Goal: Transaction & Acquisition: Book appointment/travel/reservation

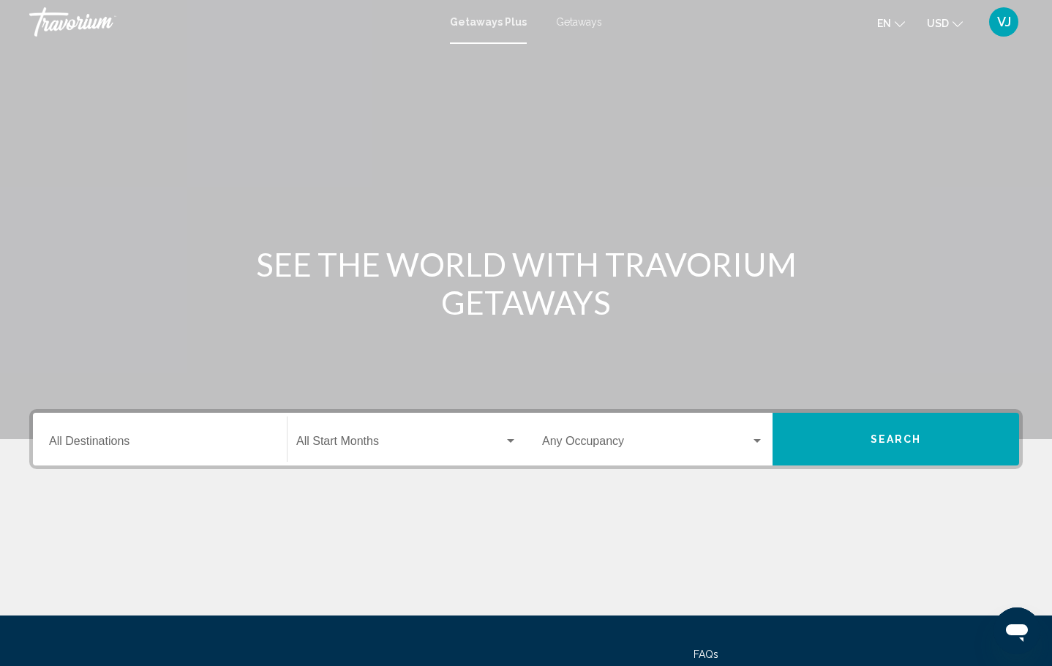
click at [584, 26] on span "Getaways" at bounding box center [579, 22] width 46 height 12
click at [121, 448] on input "Destination All Destinations" at bounding box center [160, 443] width 222 height 13
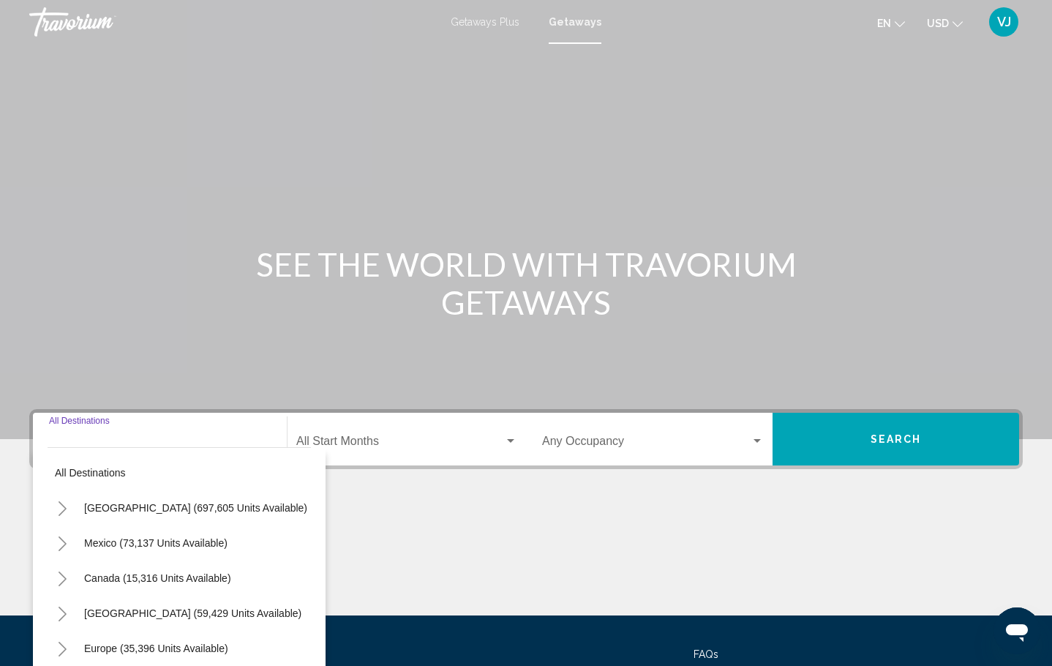
scroll to position [129, 0]
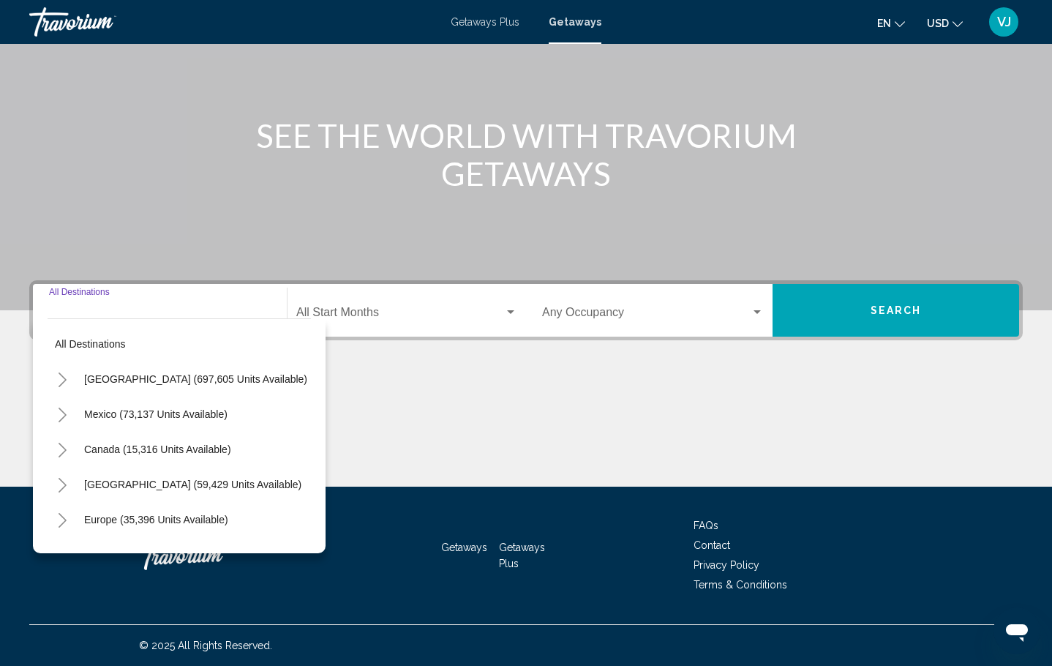
click at [67, 373] on icon "Toggle United States (697,605 units available)" at bounding box center [62, 379] width 11 height 15
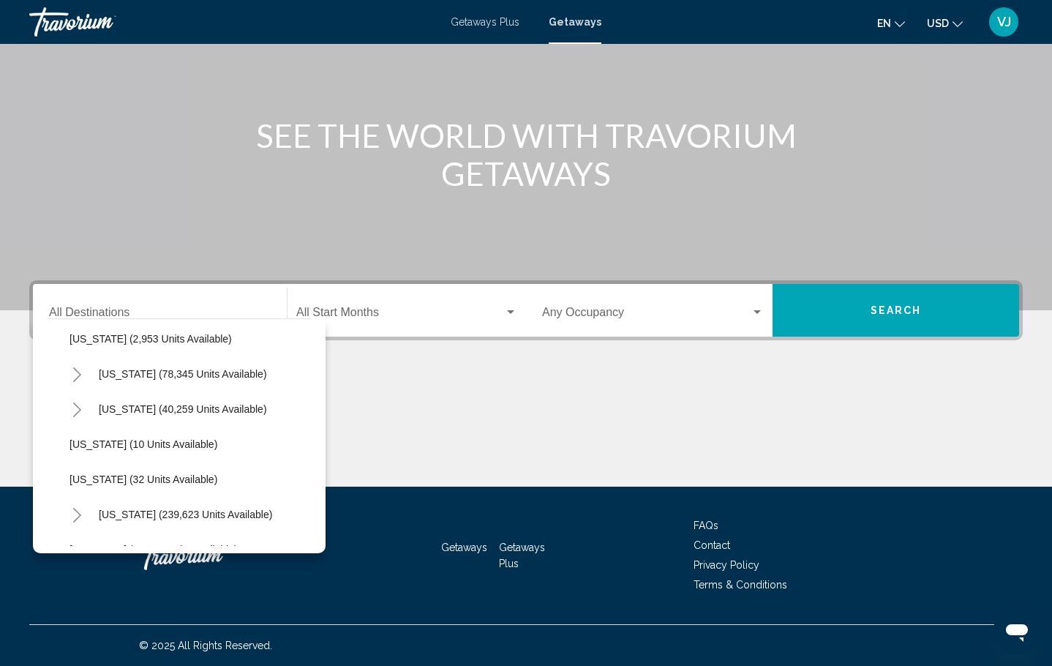
scroll to position [241, 0]
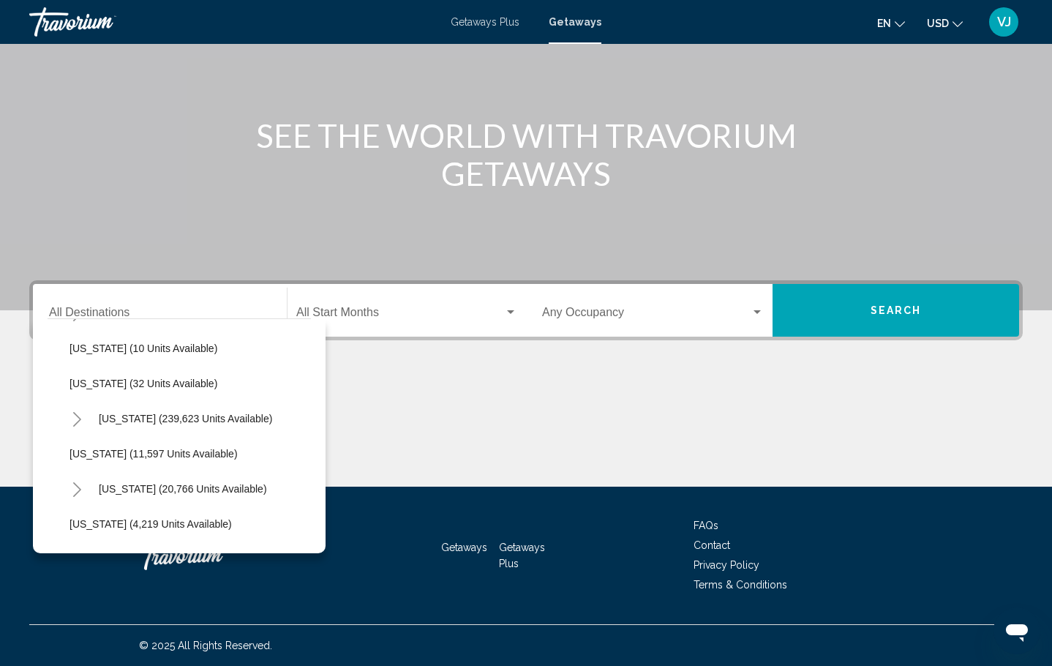
click at [82, 423] on icon "Toggle Florida (239,623 units available)" at bounding box center [77, 419] width 11 height 15
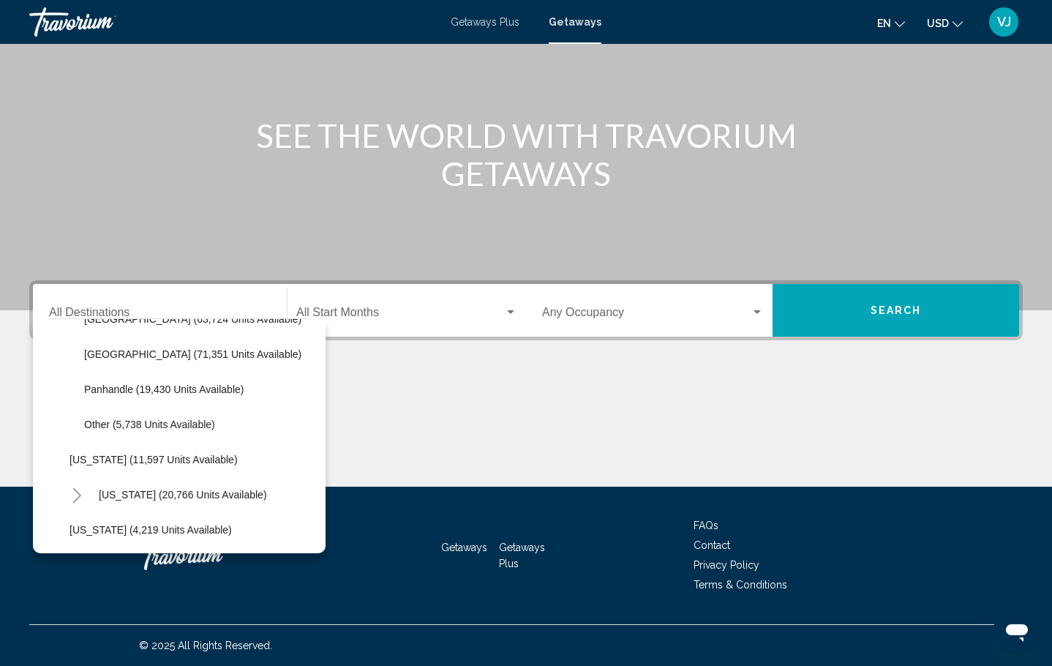
scroll to position [408, 0]
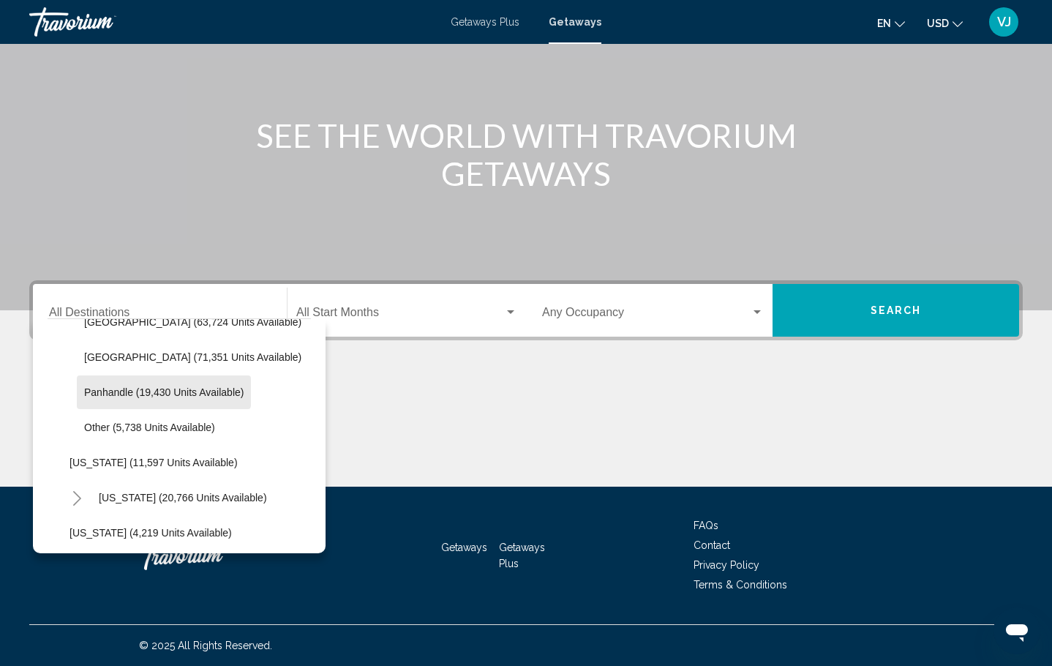
click at [164, 384] on button "Panhandle (19,430 units available)" at bounding box center [164, 392] width 174 height 34
type input "**********"
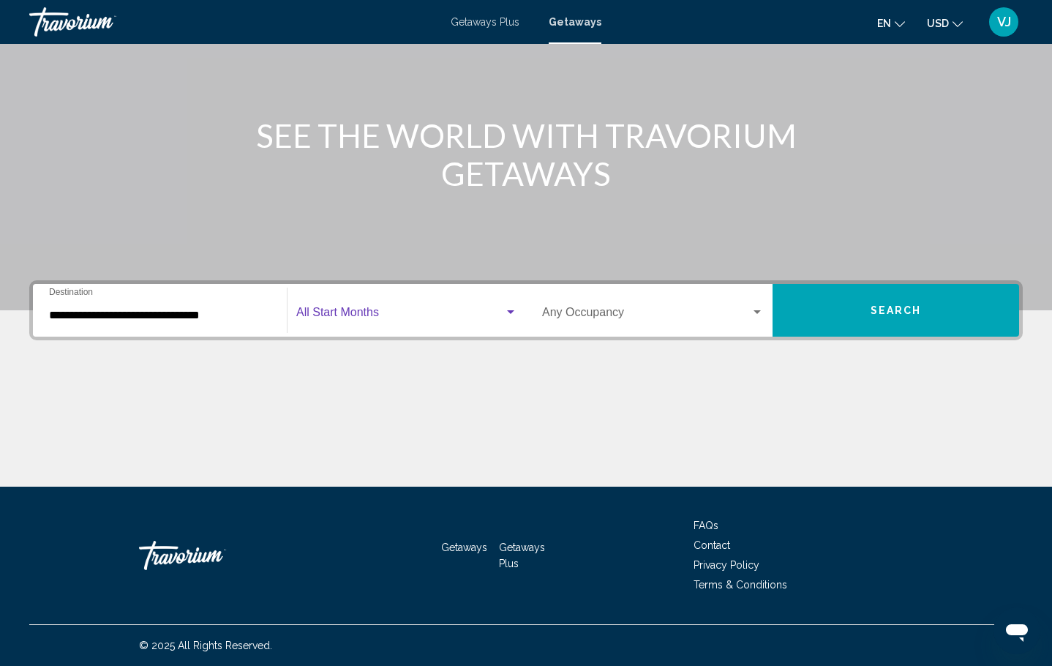
click at [317, 321] on span "Search widget" at bounding box center [400, 315] width 208 height 13
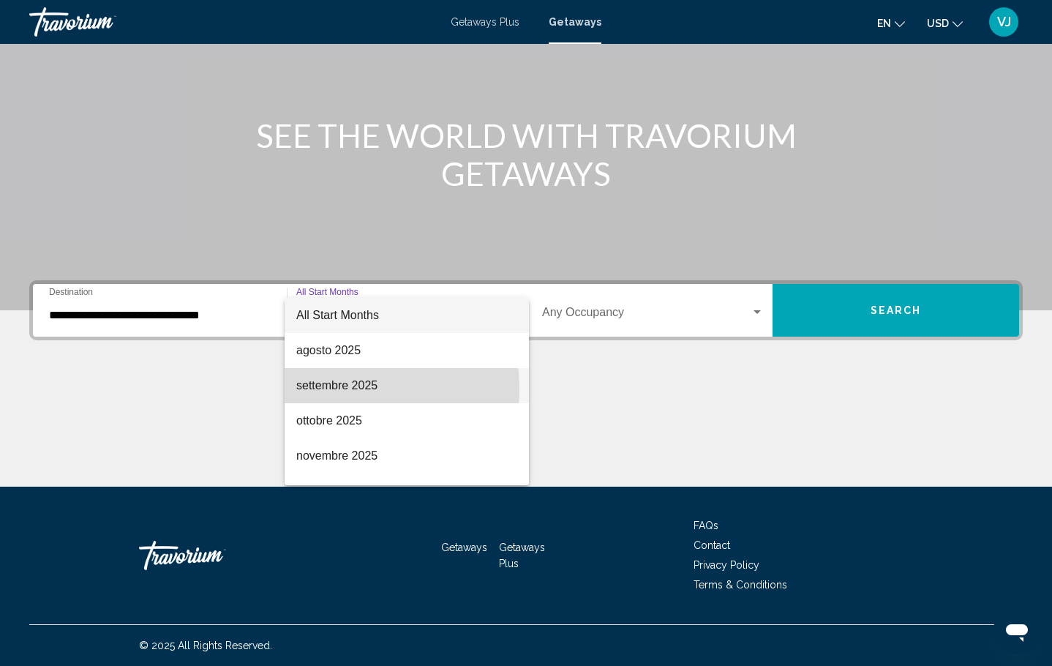
click at [328, 389] on span "settembre 2025" at bounding box center [406, 385] width 221 height 35
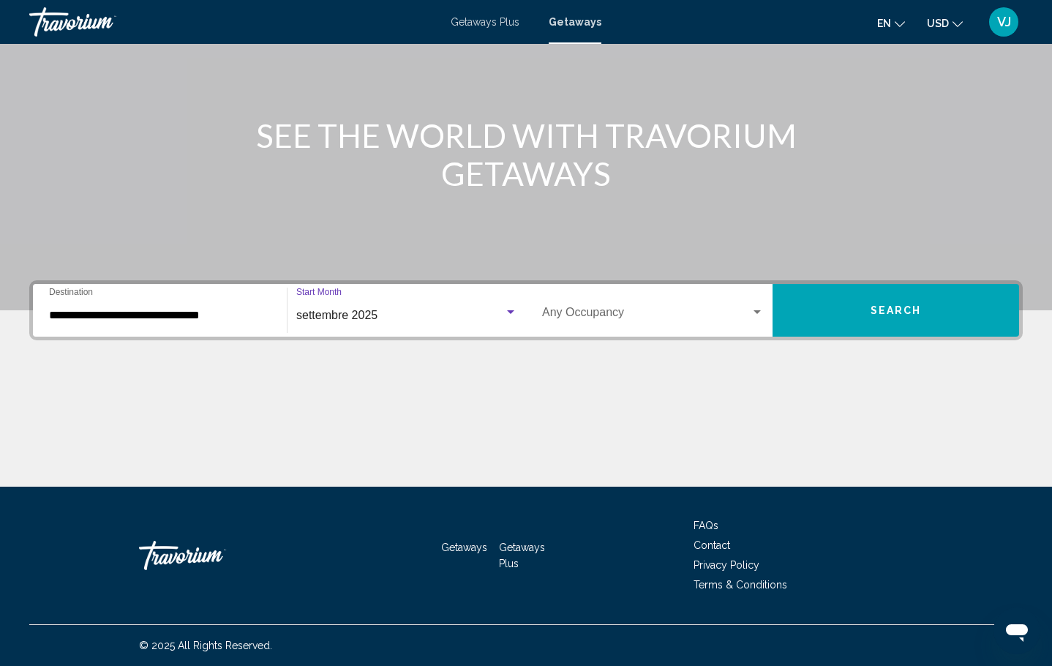
click at [616, 312] on span "Search widget" at bounding box center [646, 315] width 208 height 13
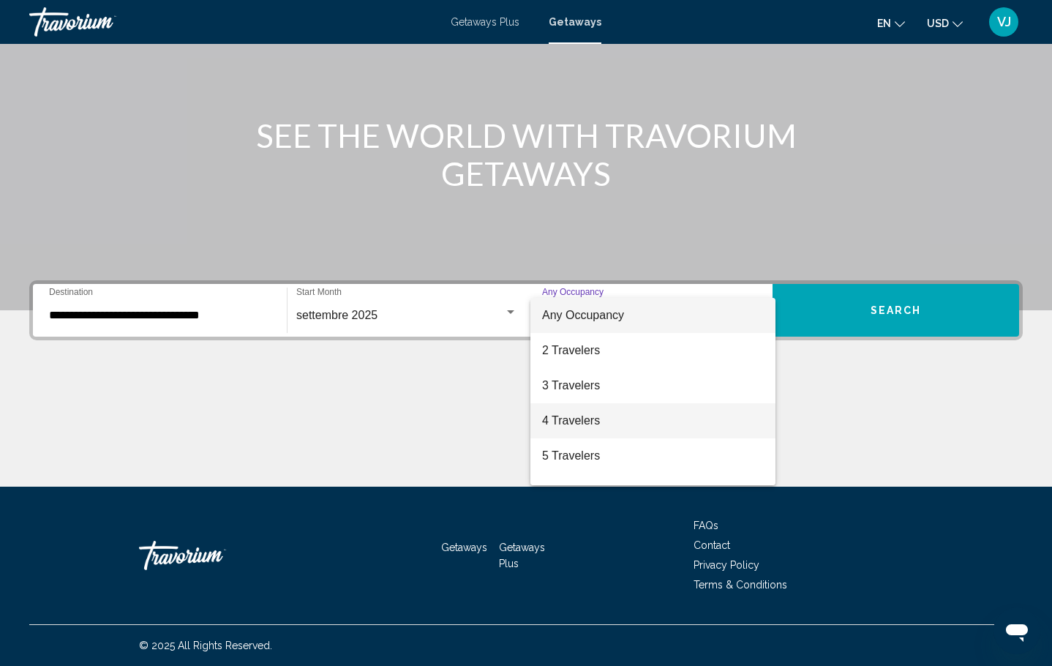
click at [582, 426] on span "4 Travelers" at bounding box center [653, 420] width 222 height 35
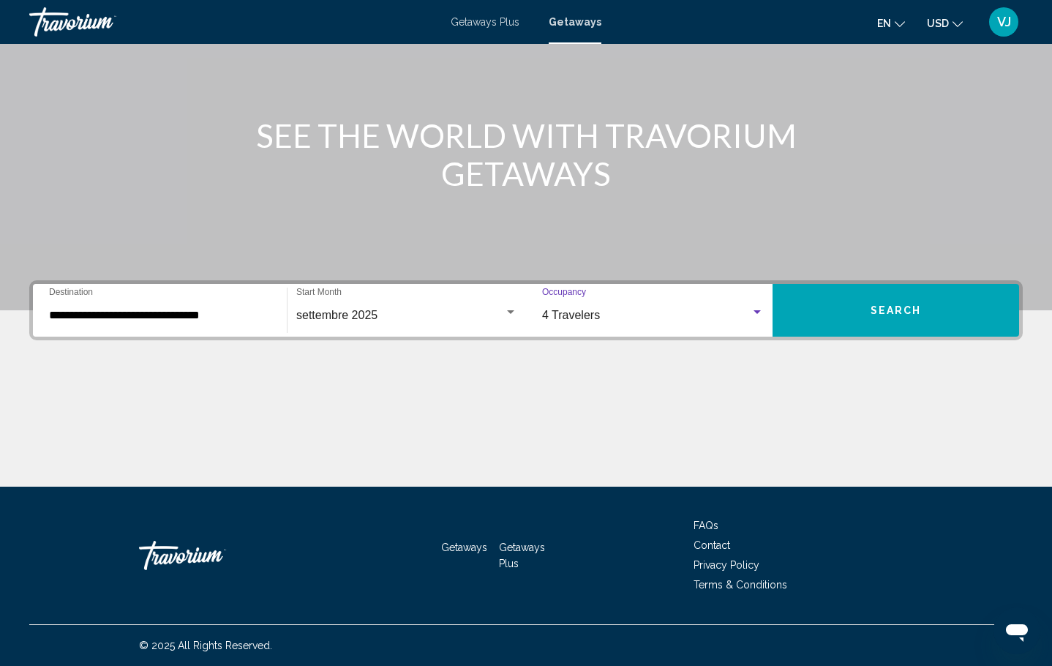
click at [895, 306] on span "Search" at bounding box center [895, 311] width 51 height 12
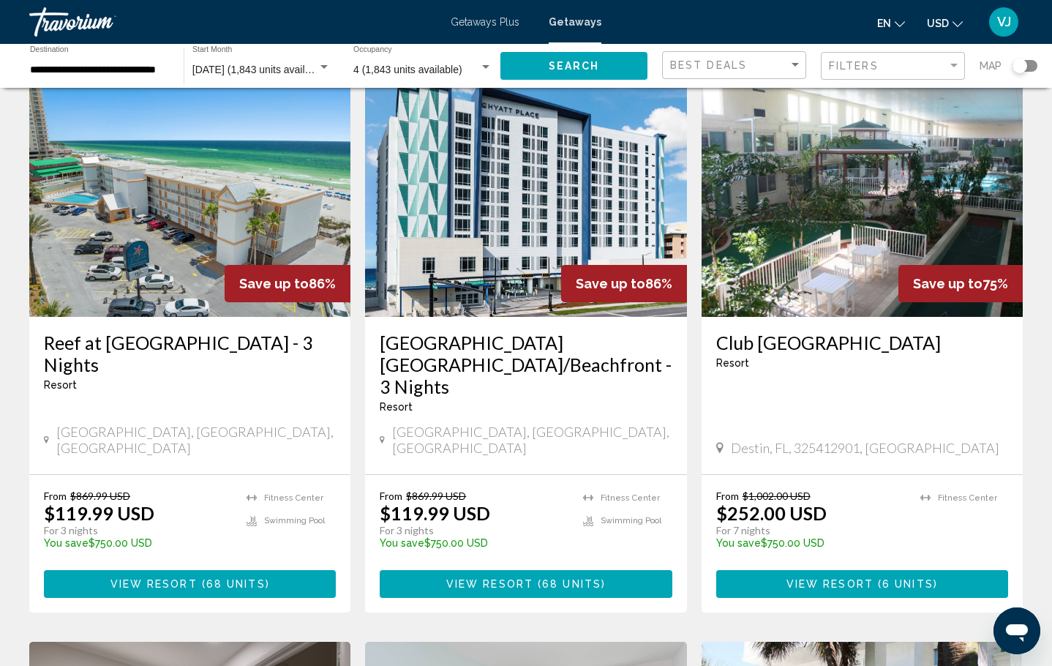
scroll to position [627, 0]
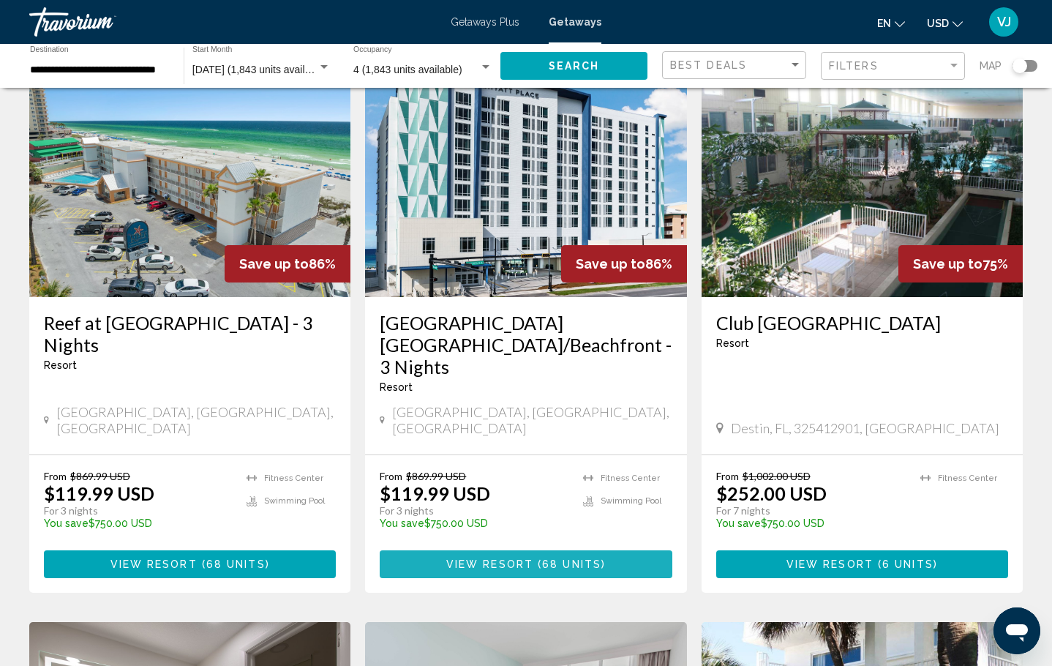
click at [492, 559] on span "View Resort" at bounding box center [489, 565] width 87 height 12
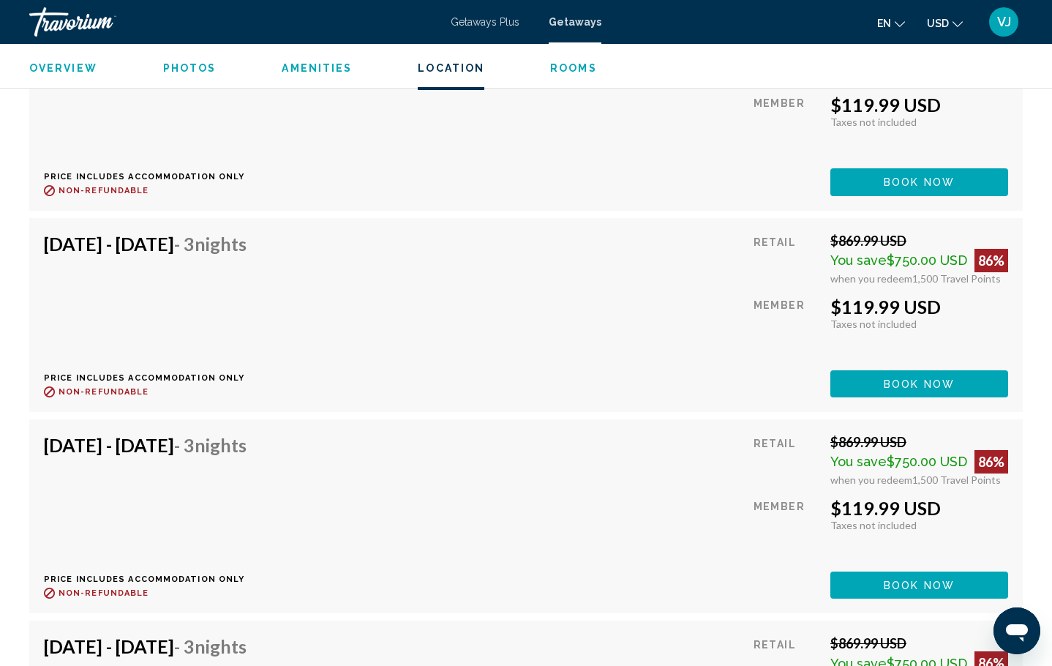
scroll to position [3395, 0]
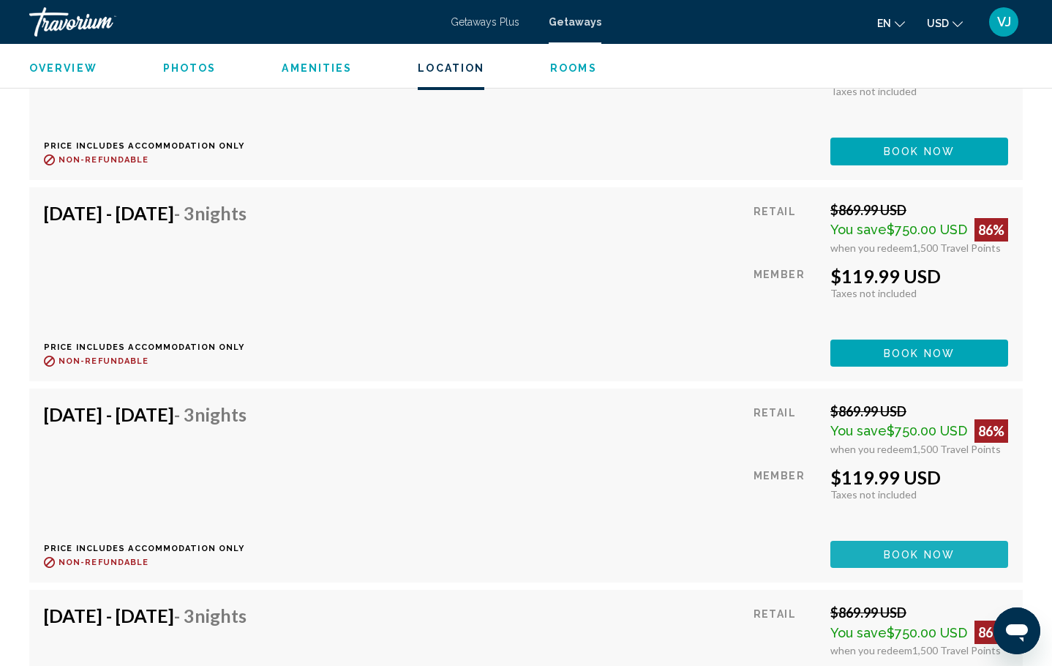
click at [851, 554] on button "Book now" at bounding box center [919, 554] width 178 height 27
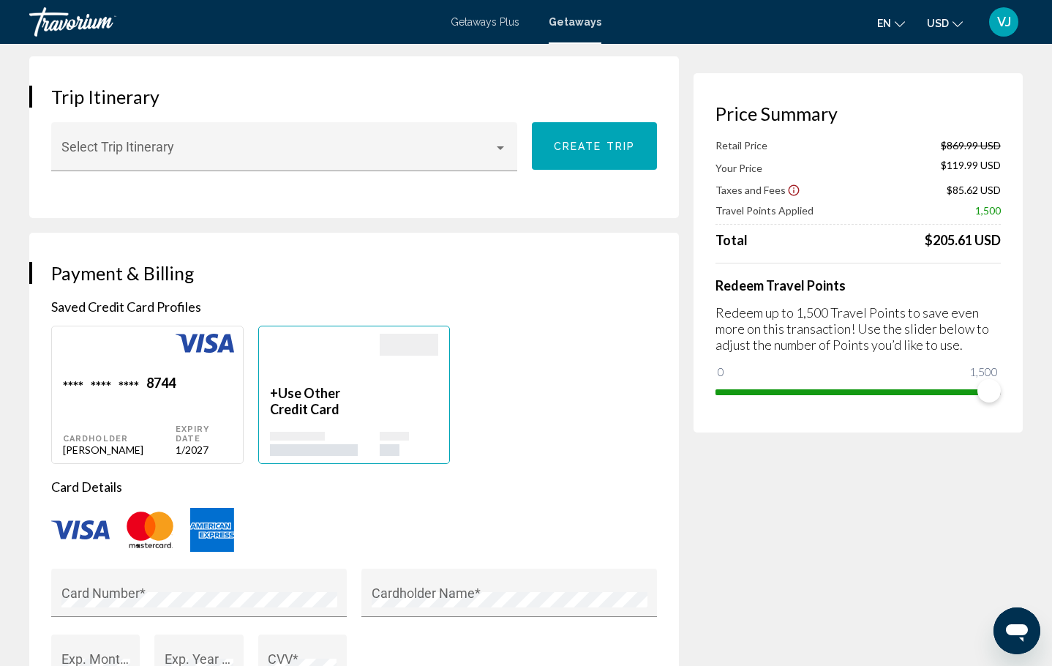
scroll to position [903, 0]
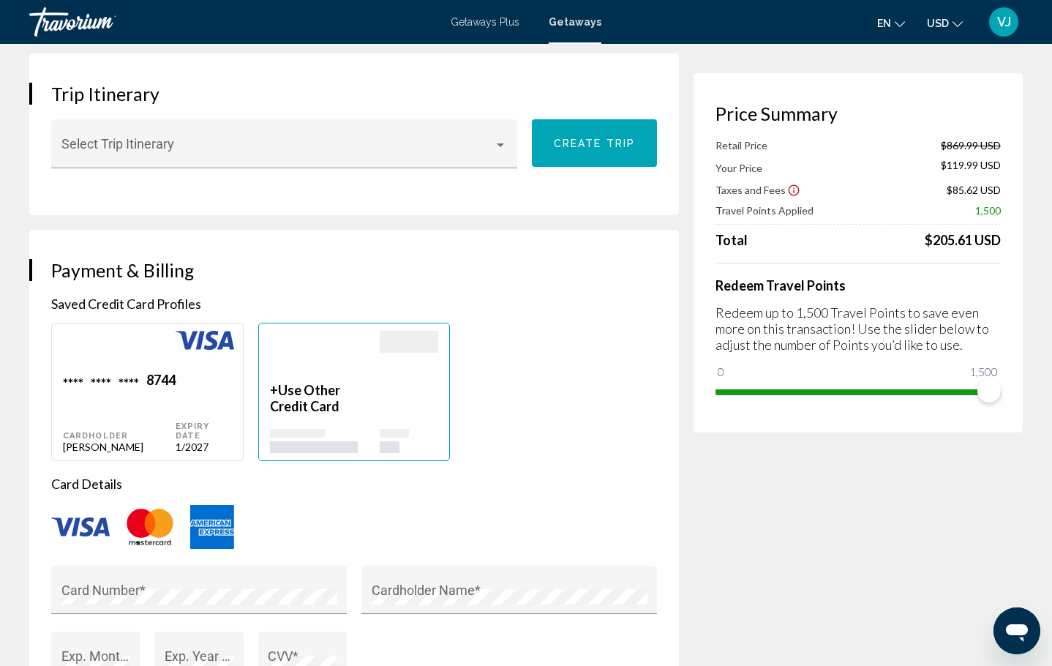
click at [108, 372] on div "**** **** **** 8744 Cardholder Tetyana Dubnyuk" at bounding box center [119, 412] width 113 height 81
type input "*******"
type input "**********"
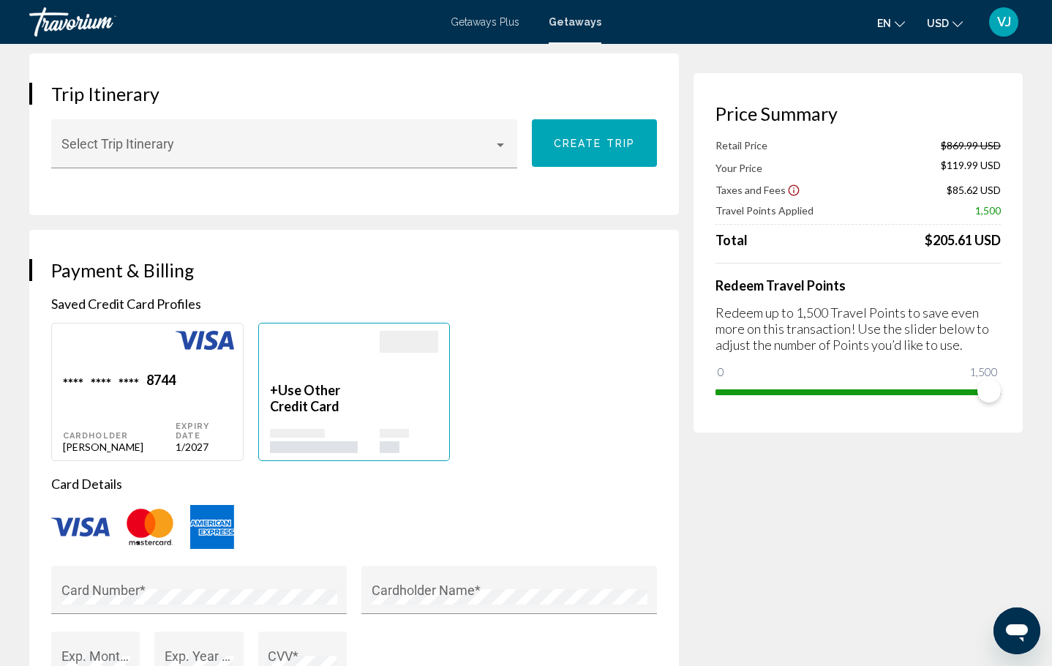
type input "*******"
type input "*****"
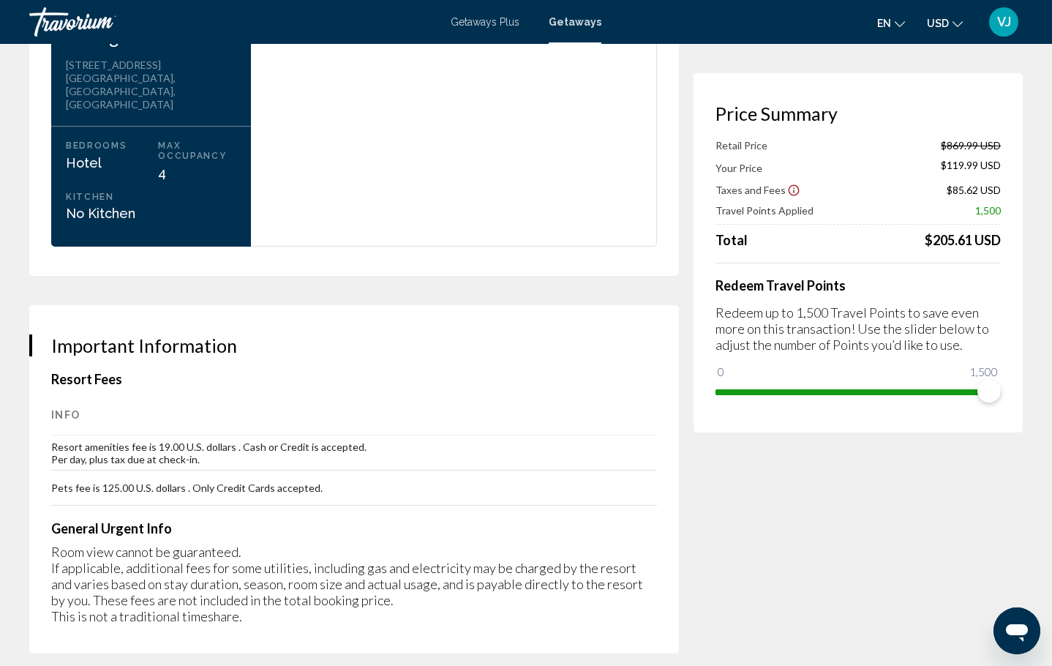
scroll to position [2224, 0]
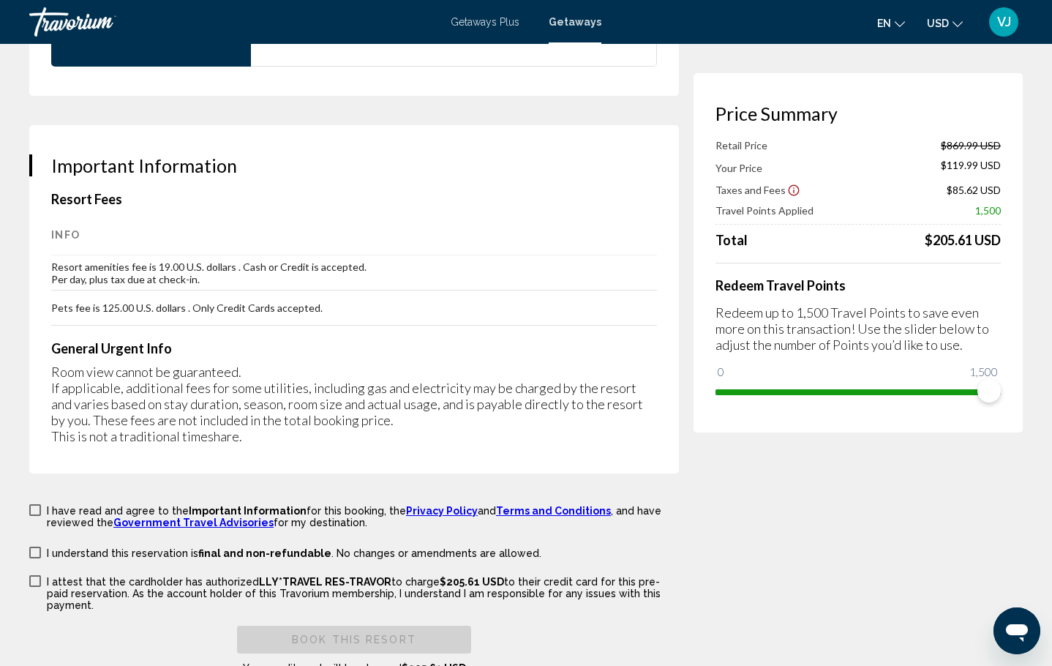
click at [42, 502] on label "I have read and agree to the Important Information for this booking, the Privac…" at bounding box center [354, 515] width 650 height 26
click at [40, 545] on label "I understand this reservation is final and non-refundable . No changes or amend…" at bounding box center [285, 552] width 512 height 14
click at [34, 575] on span "Main content" at bounding box center [35, 581] width 12 height 12
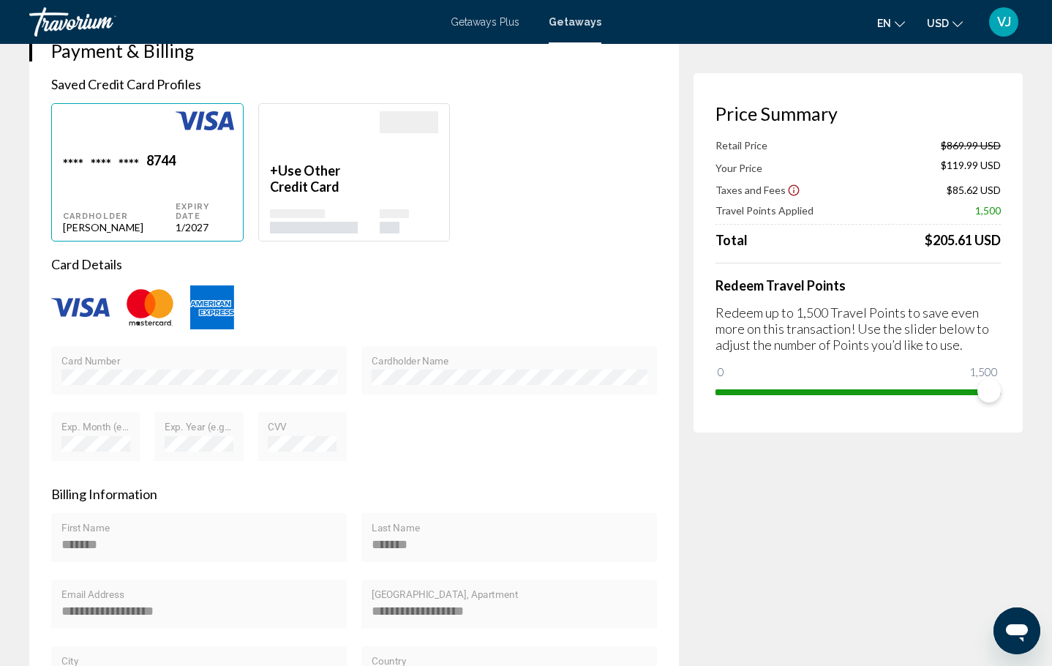
scroll to position [1120, 0]
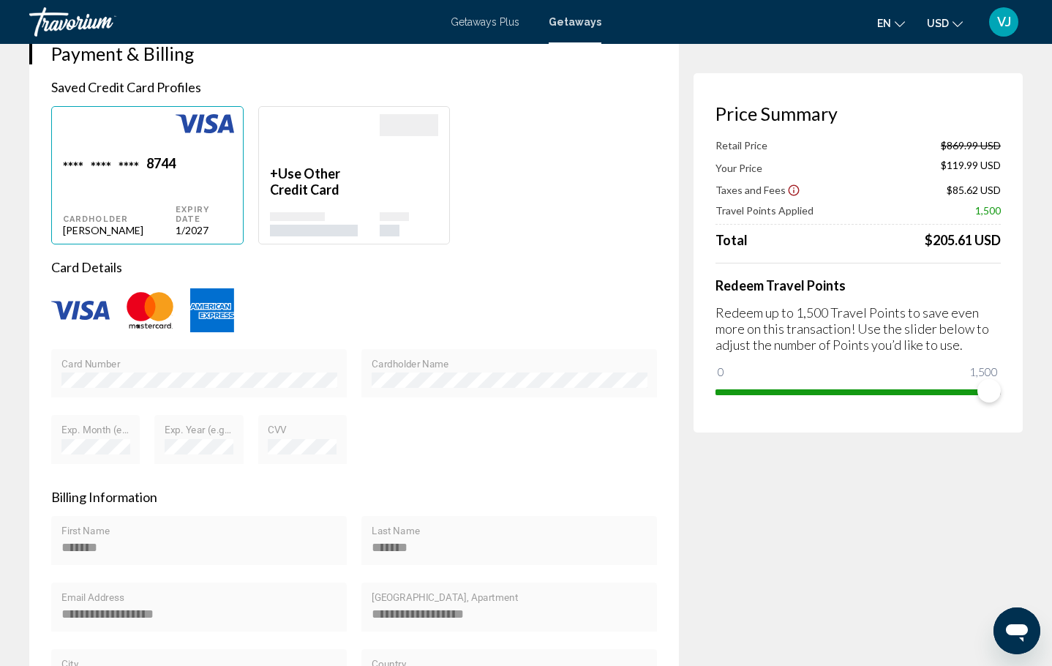
click at [303, 165] on span "Use Other Credit Card" at bounding box center [305, 181] width 70 height 32
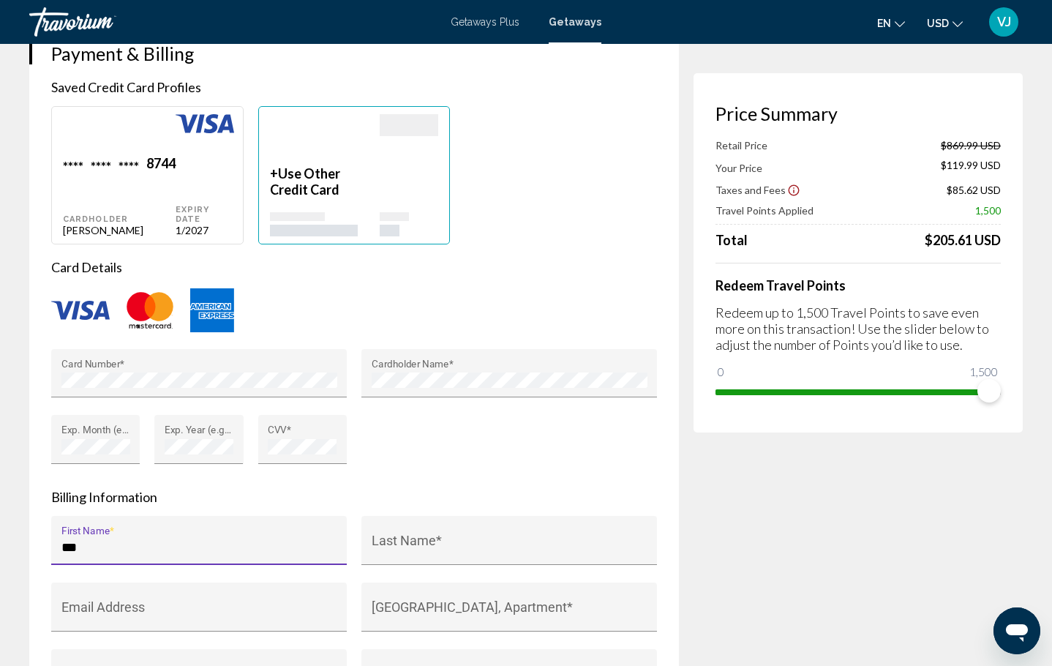
drag, startPoint x: 132, startPoint y: 508, endPoint x: -57, endPoint y: 503, distance: 188.8
type input "*"
type input "*******"
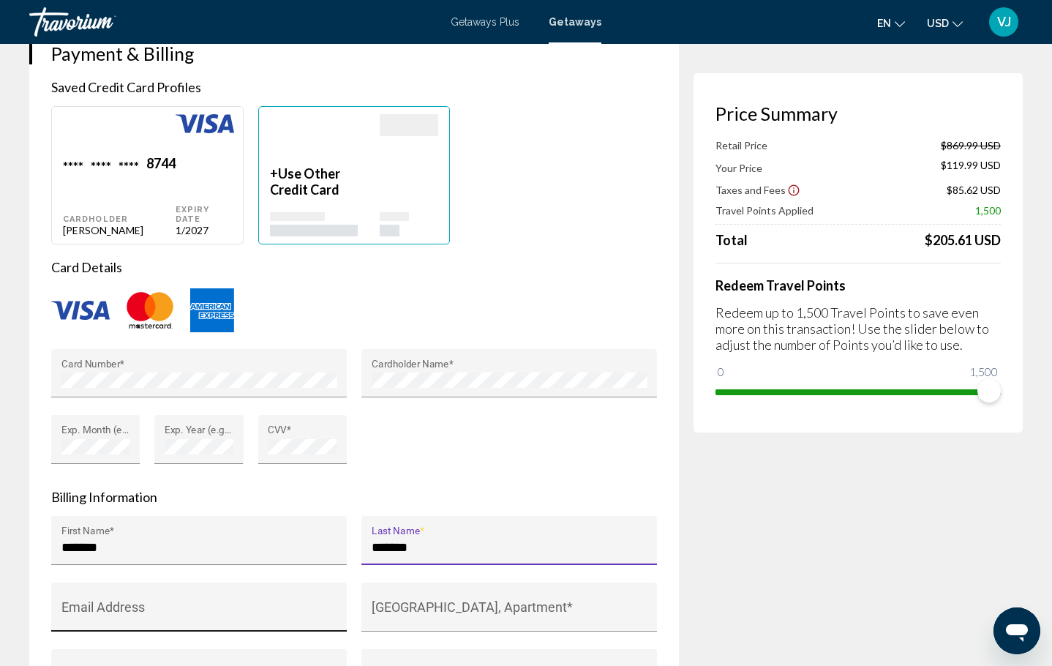
type input "*******"
click at [140, 592] on div "Email Address" at bounding box center [199, 611] width 276 height 39
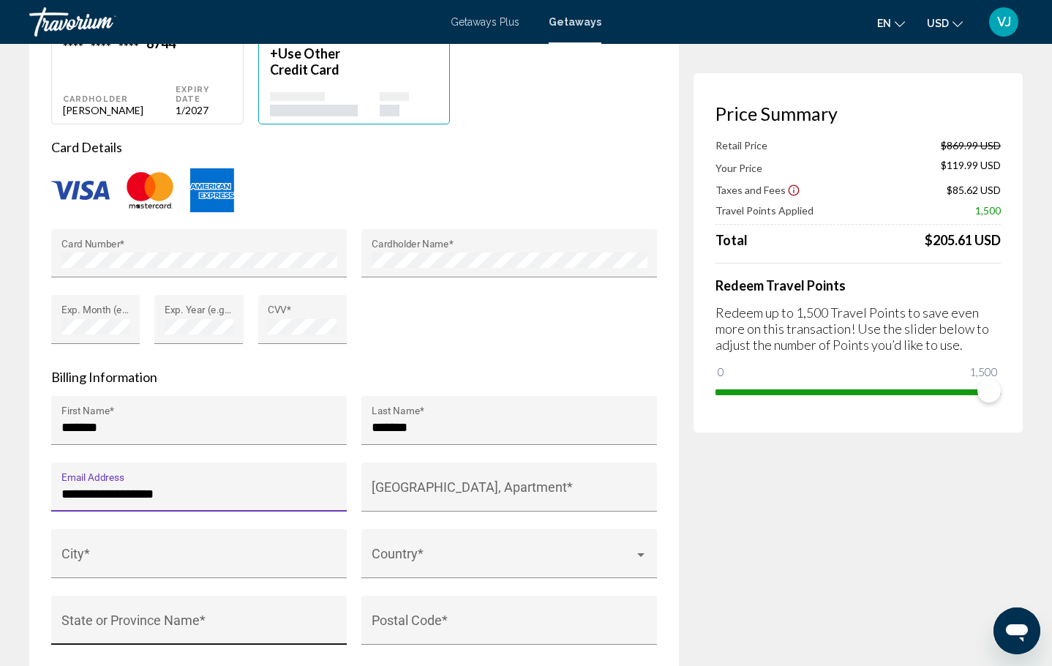
scroll to position [1249, 0]
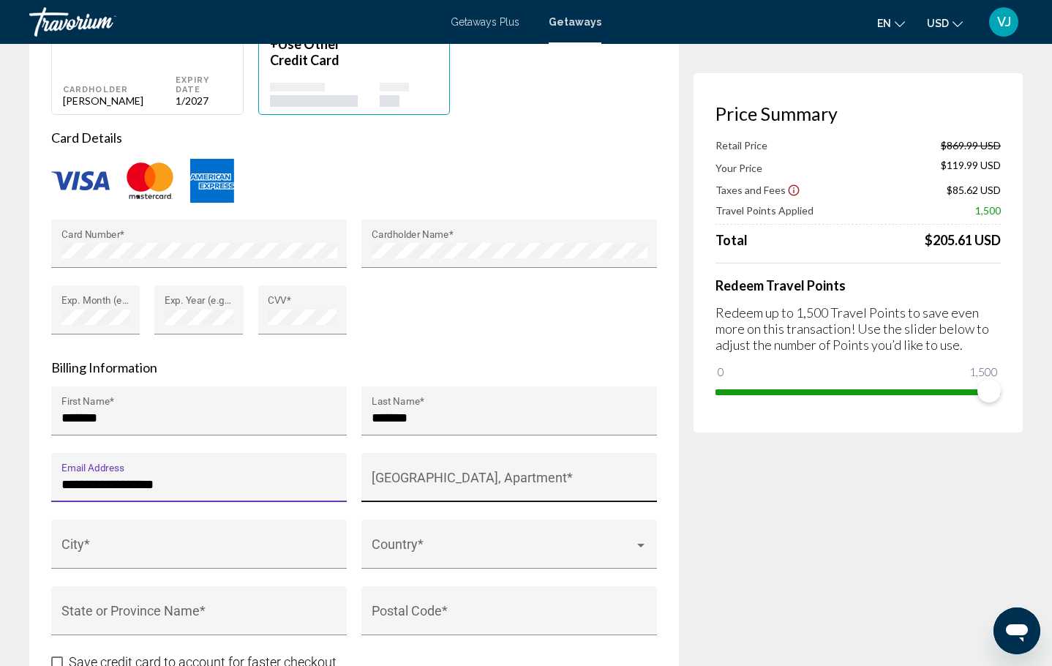
type input "**********"
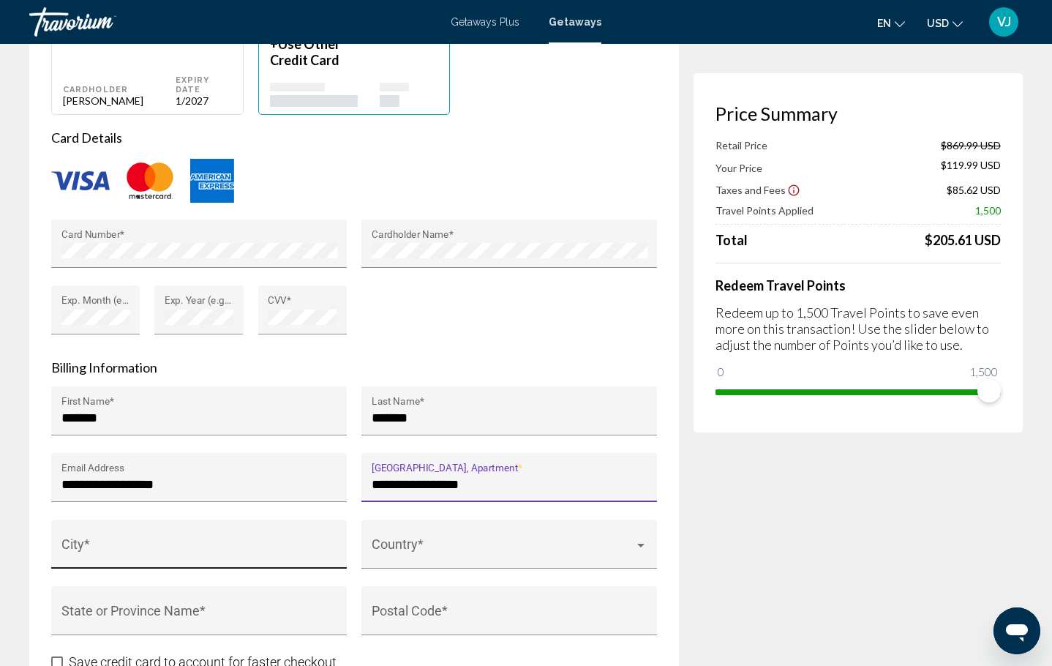
type input "**********"
click at [91, 530] on div "City *" at bounding box center [199, 549] width 276 height 39
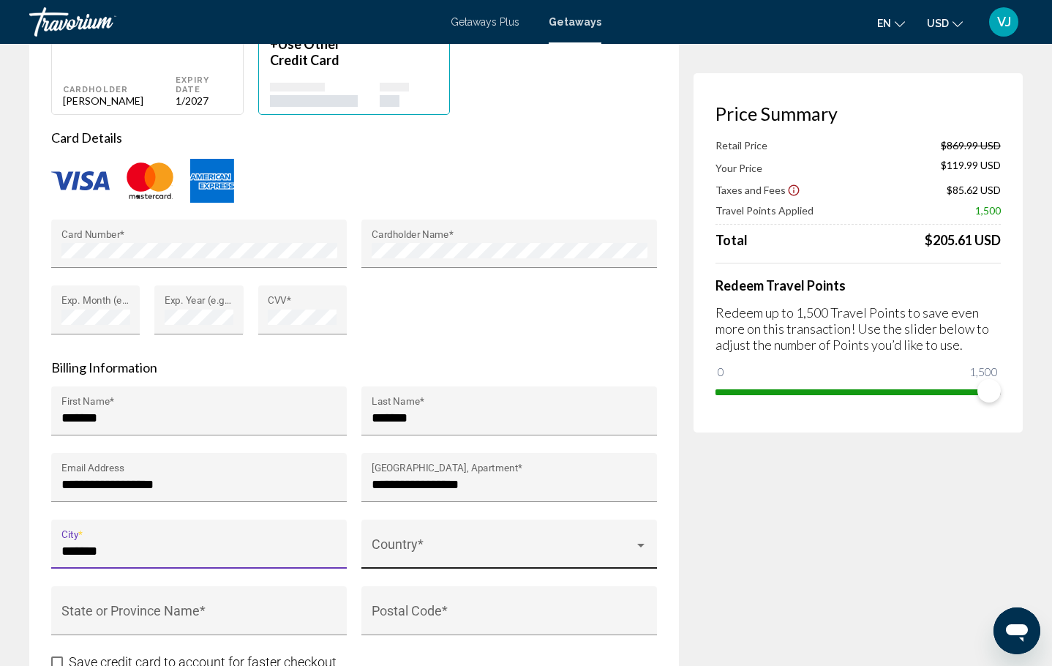
type input "*******"
click at [388, 543] on span "Main content" at bounding box center [503, 550] width 263 height 15
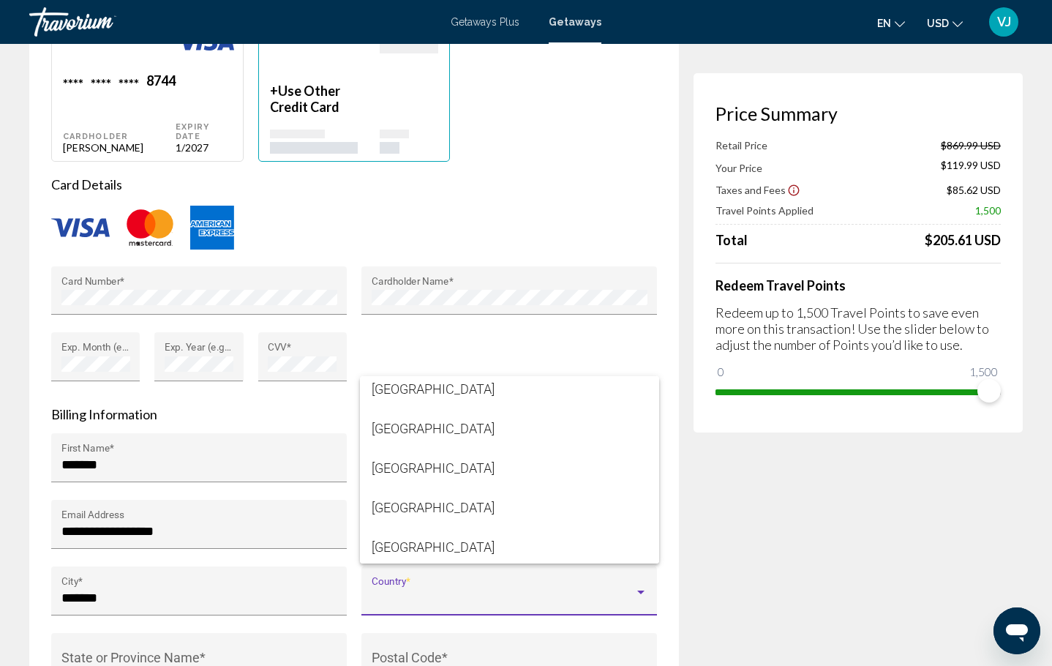
scroll to position [9452, 0]
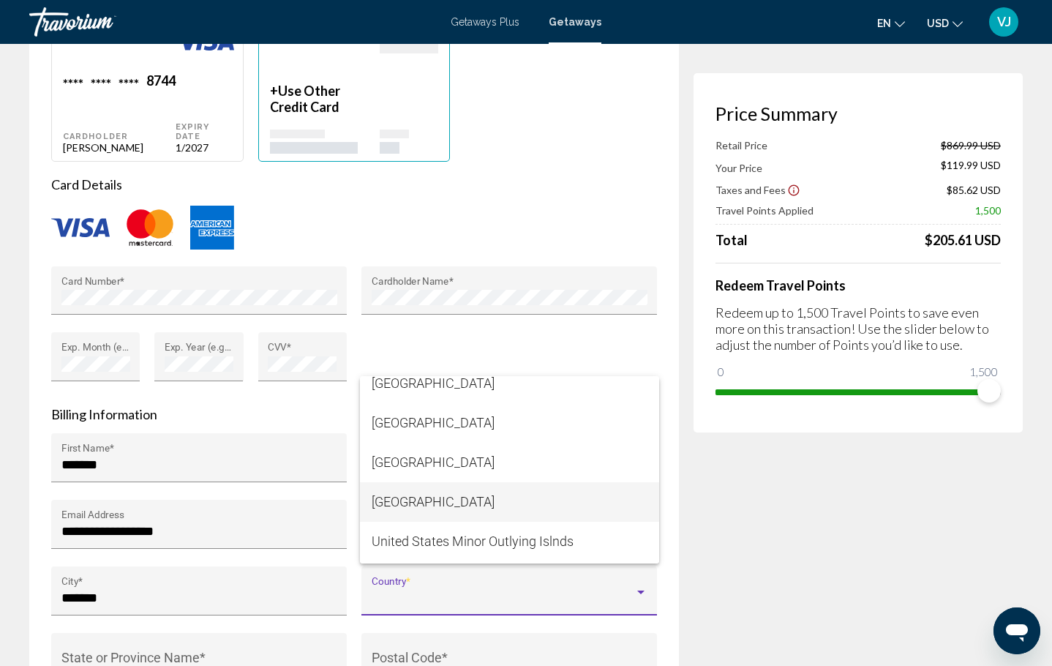
click at [432, 508] on span "United States of America" at bounding box center [510, 501] width 276 height 39
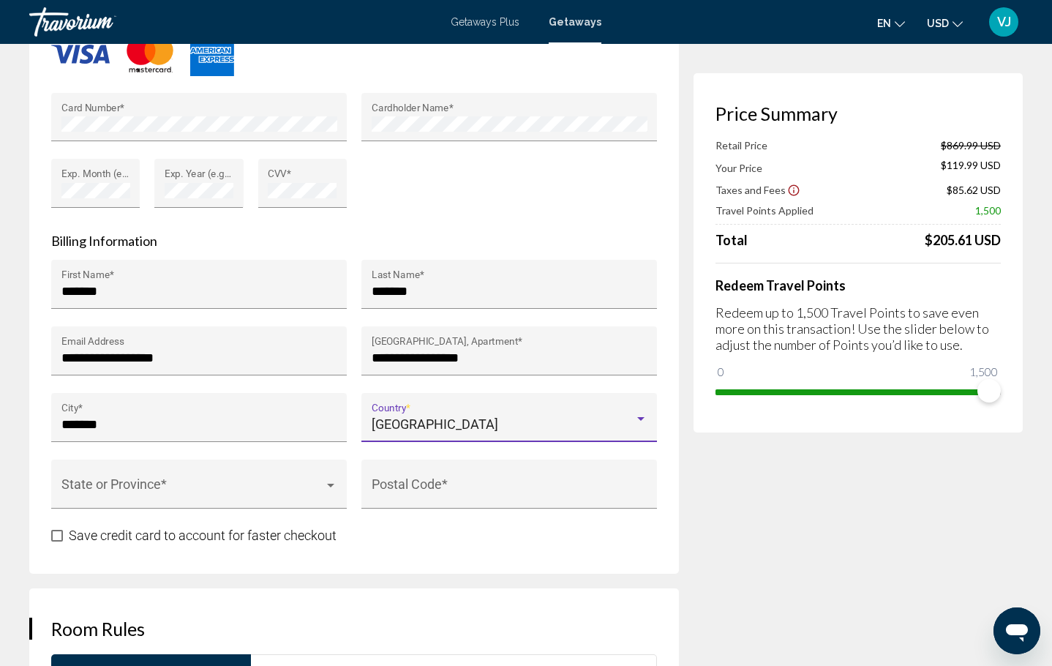
scroll to position [1465, 0]
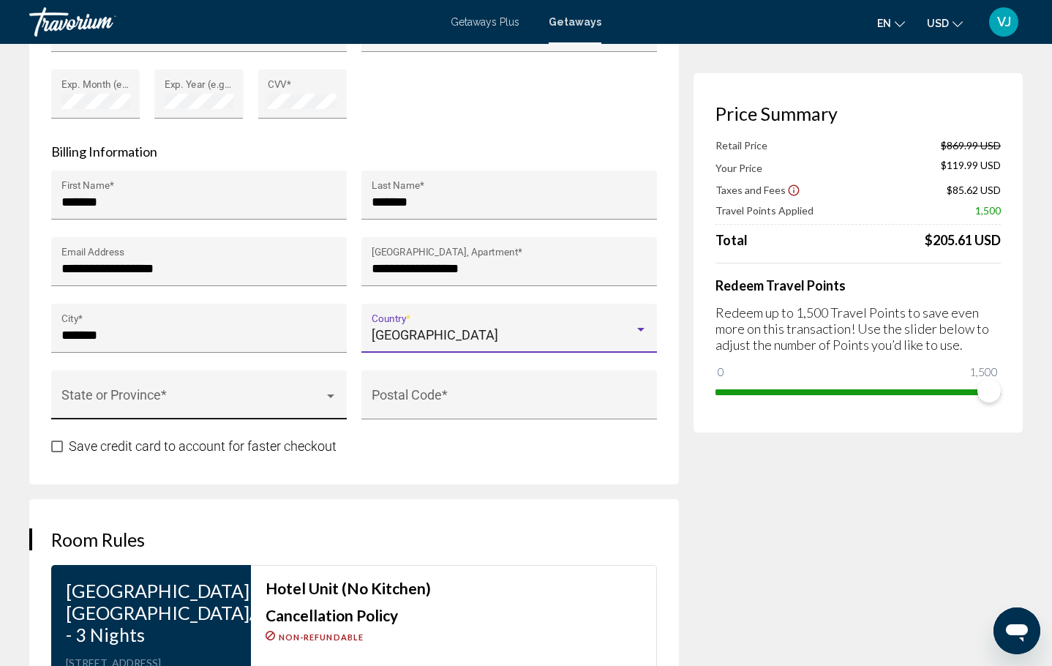
click at [330, 394] on div "Main content" at bounding box center [330, 396] width 7 height 4
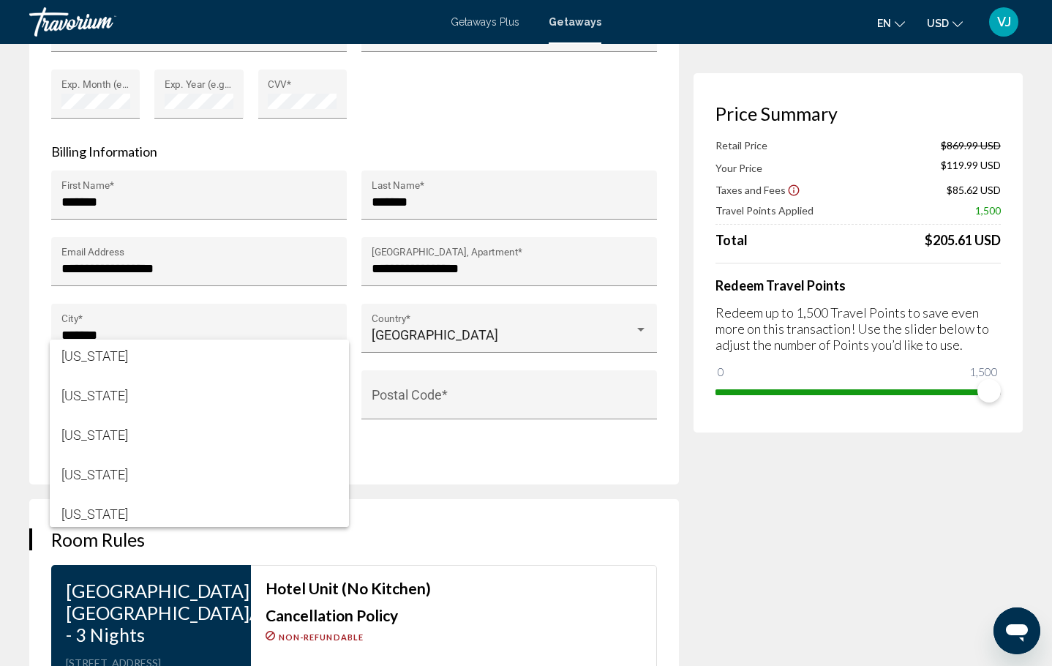
scroll to position [318, 0]
click at [194, 440] on span "Georgia" at bounding box center [199, 435] width 276 height 39
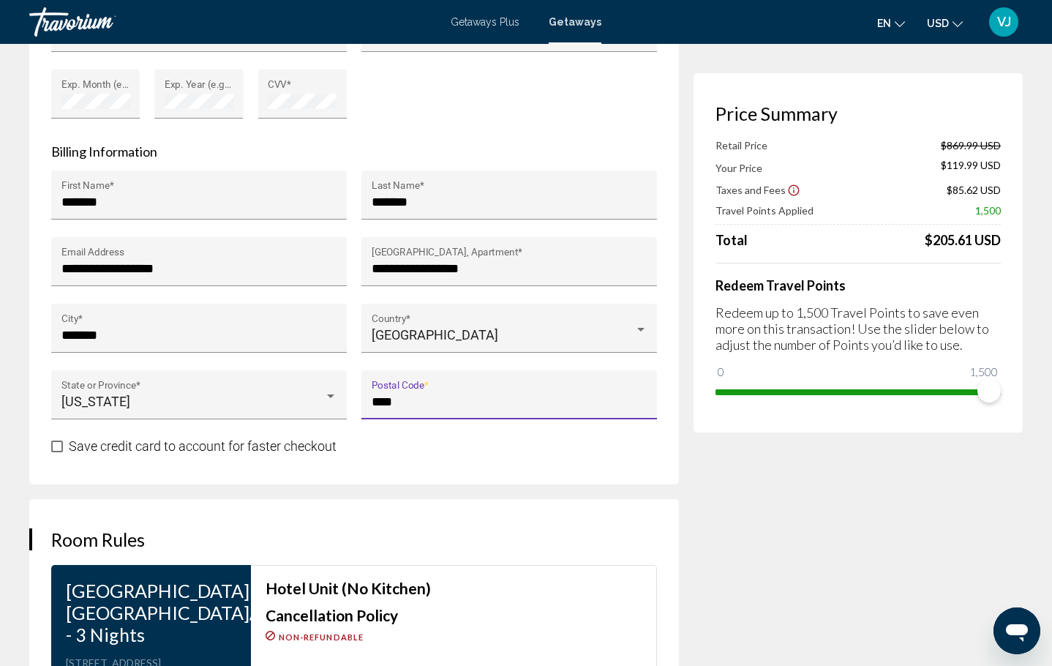
type input "*****"
click at [53, 440] on span "Main content" at bounding box center [57, 446] width 12 height 12
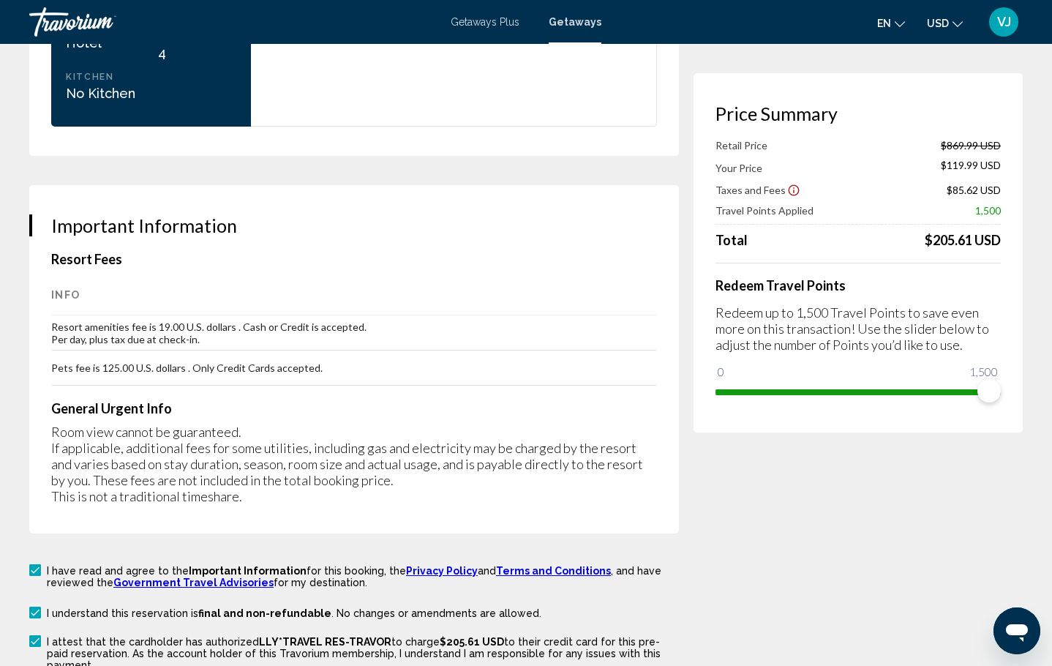
scroll to position [2402, 0]
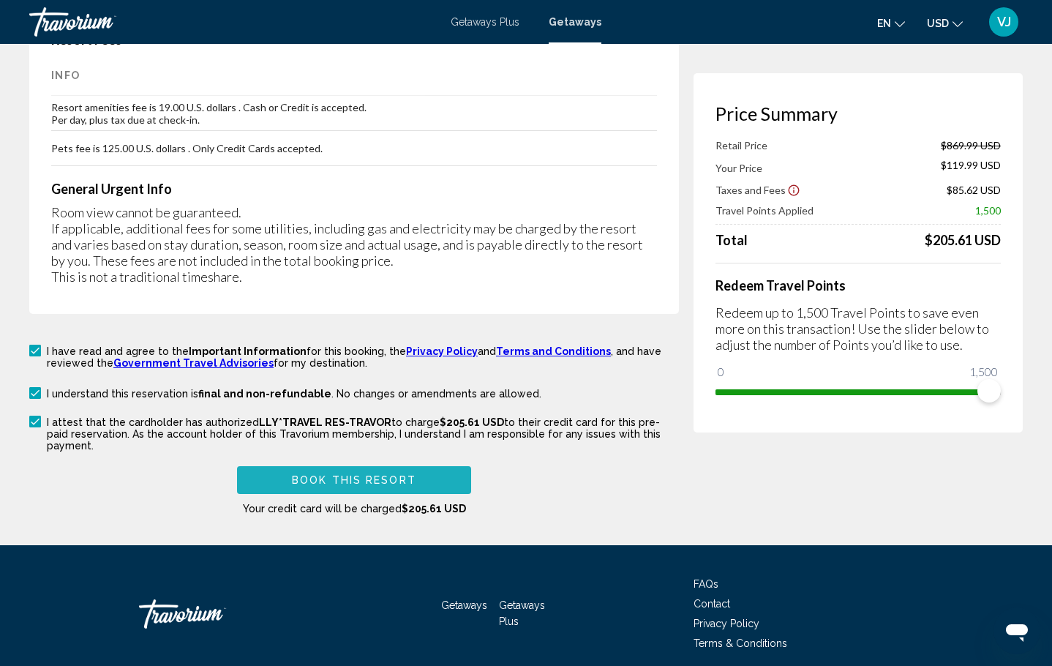
click at [381, 475] on span "Book this Resort" at bounding box center [354, 481] width 124 height 12
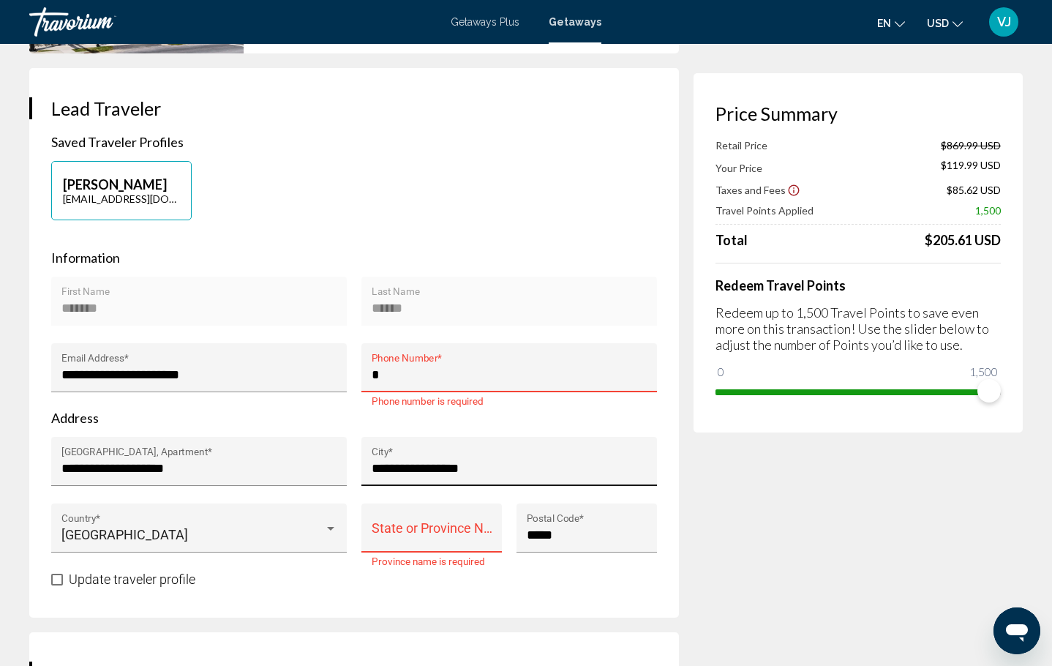
type input "**"
type input "**********"
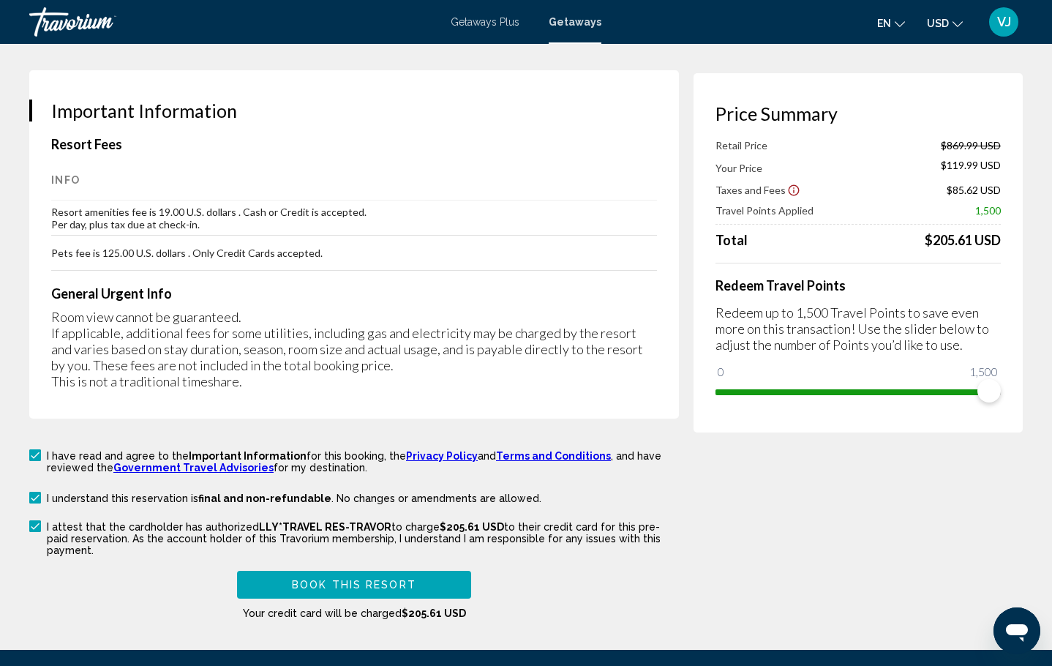
scroll to position [2402, 0]
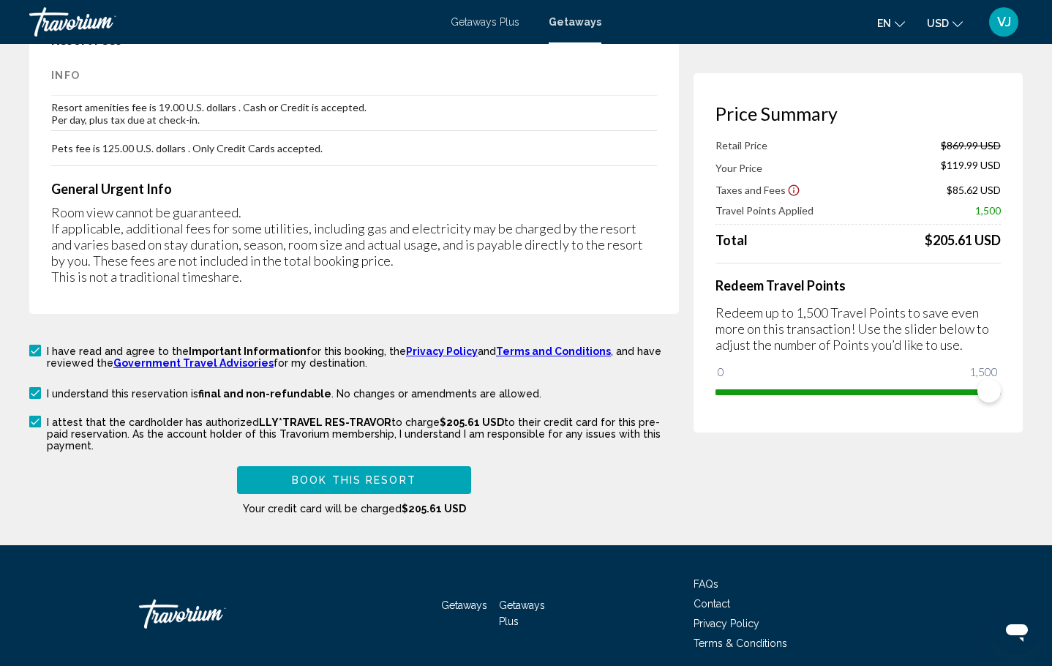
type input "**"
click at [315, 475] on span "Book this Resort" at bounding box center [354, 481] width 124 height 12
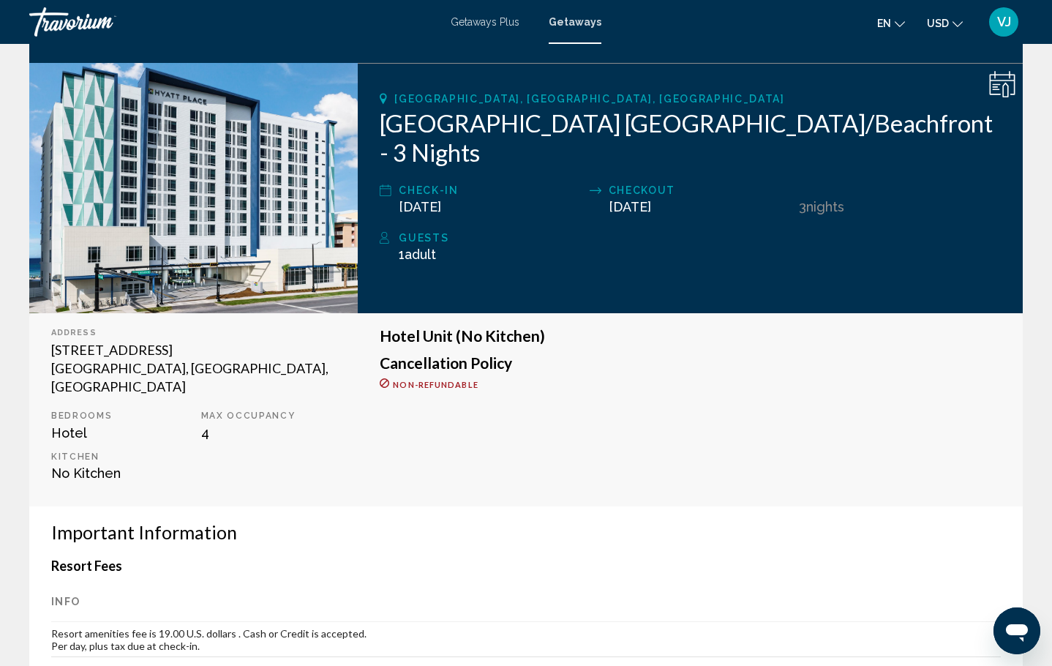
scroll to position [186, 0]
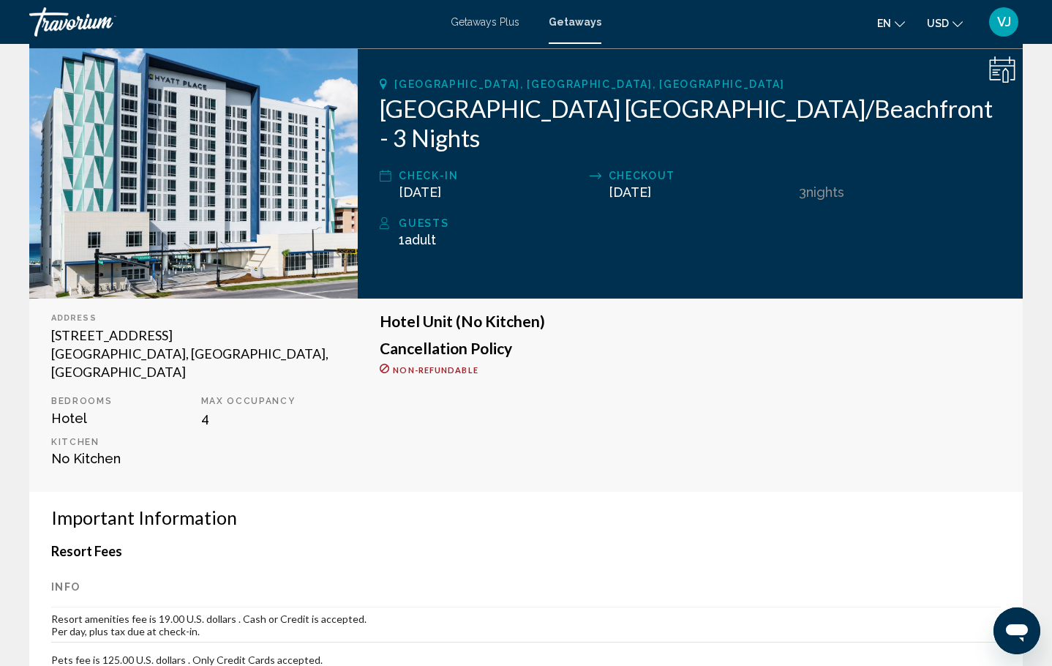
click at [208, 410] on span "4" at bounding box center [205, 417] width 8 height 15
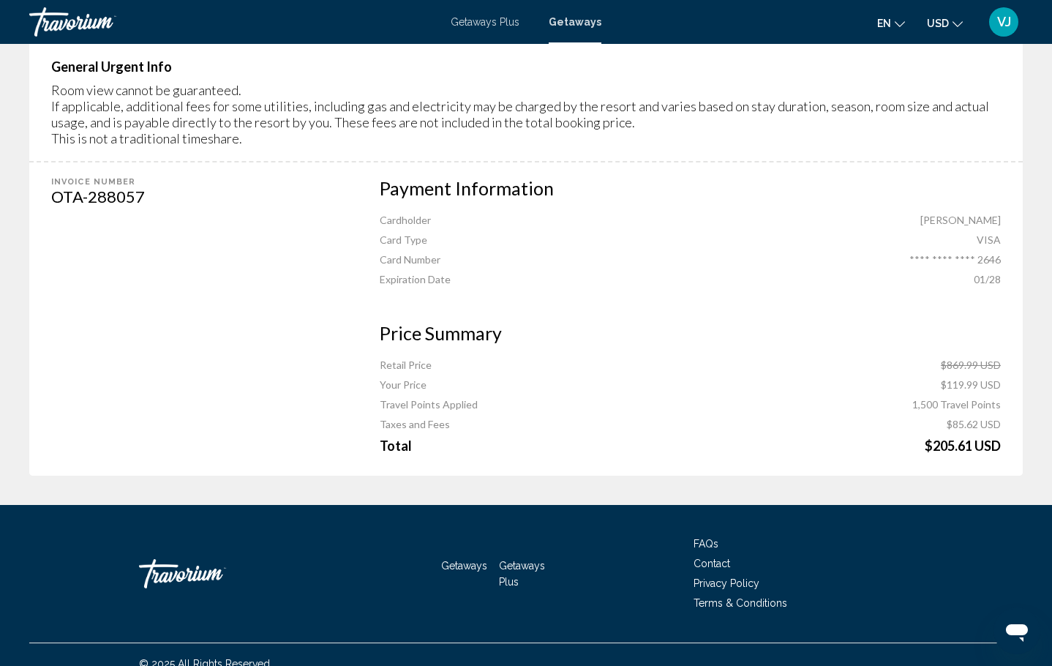
scroll to position [102, 0]
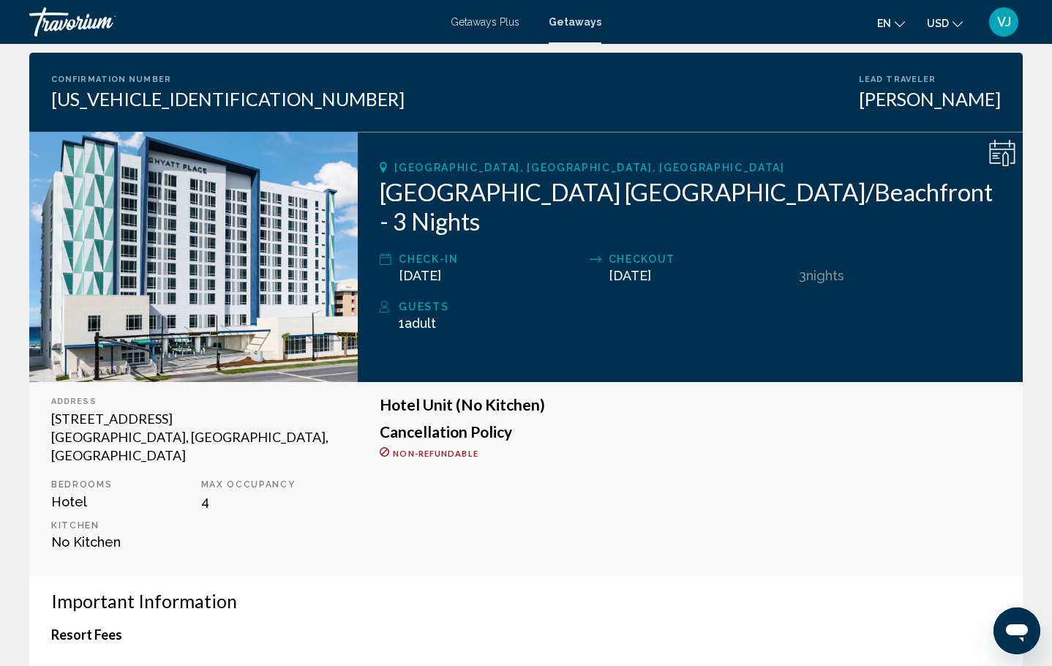
click at [998, 156] on icon "Main content" at bounding box center [1002, 153] width 26 height 26
click at [843, 268] on span "Nights" at bounding box center [825, 275] width 38 height 15
click at [424, 315] on span "Adult" at bounding box center [419, 322] width 31 height 15
click at [995, 144] on icon "Main content" at bounding box center [1003, 152] width 26 height 24
click at [1005, 158] on icon "Main content" at bounding box center [1002, 153] width 26 height 26
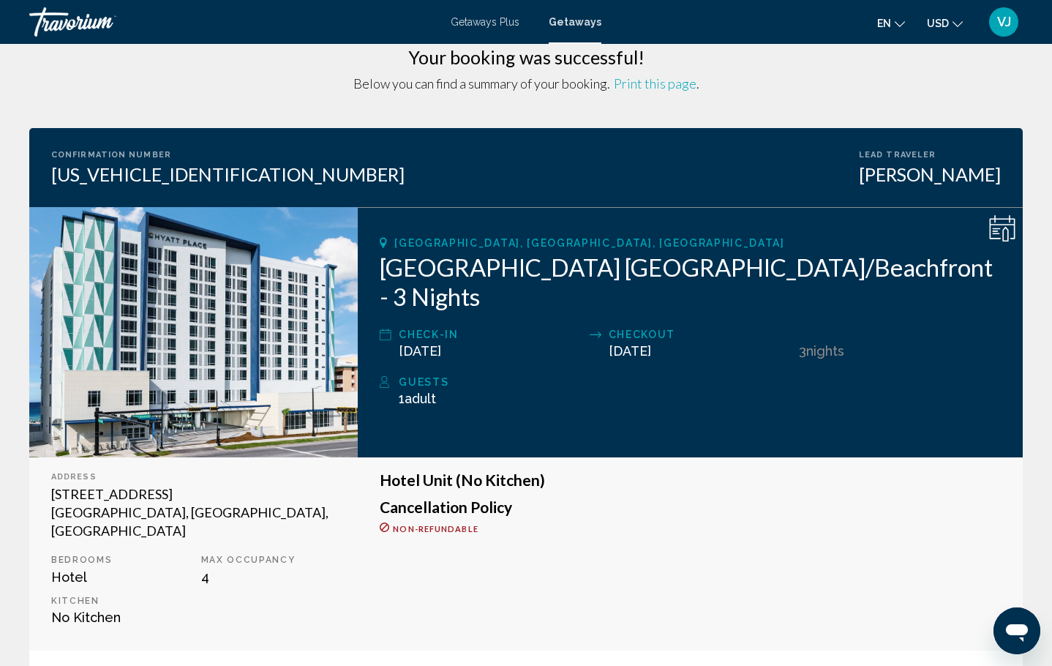
scroll to position [0, 0]
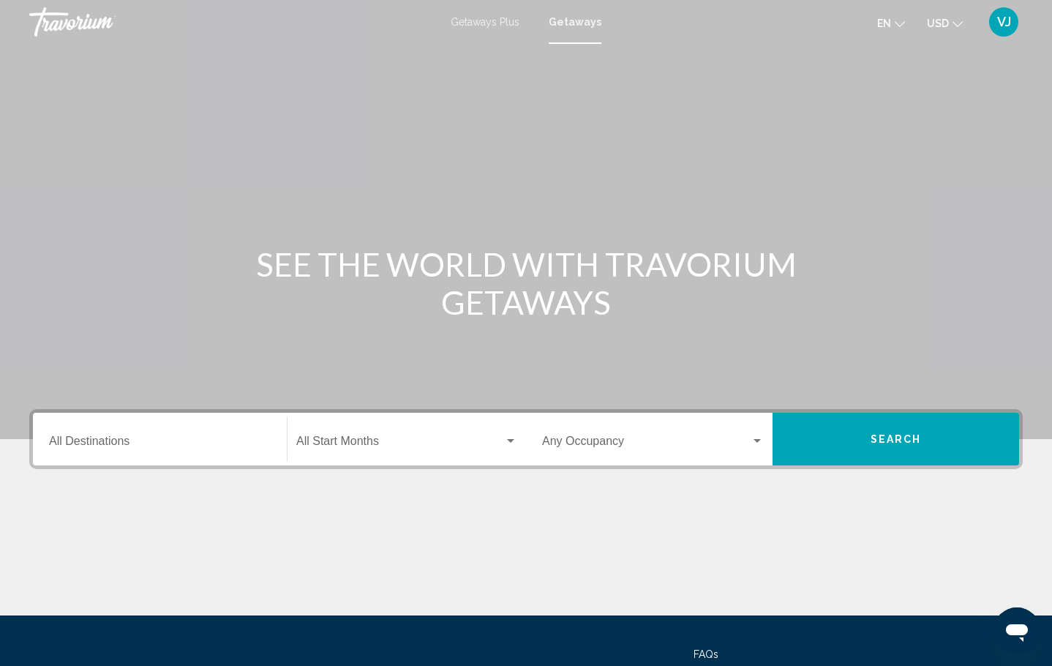
click at [244, 454] on div "Destination All Destinations" at bounding box center [160, 439] width 222 height 46
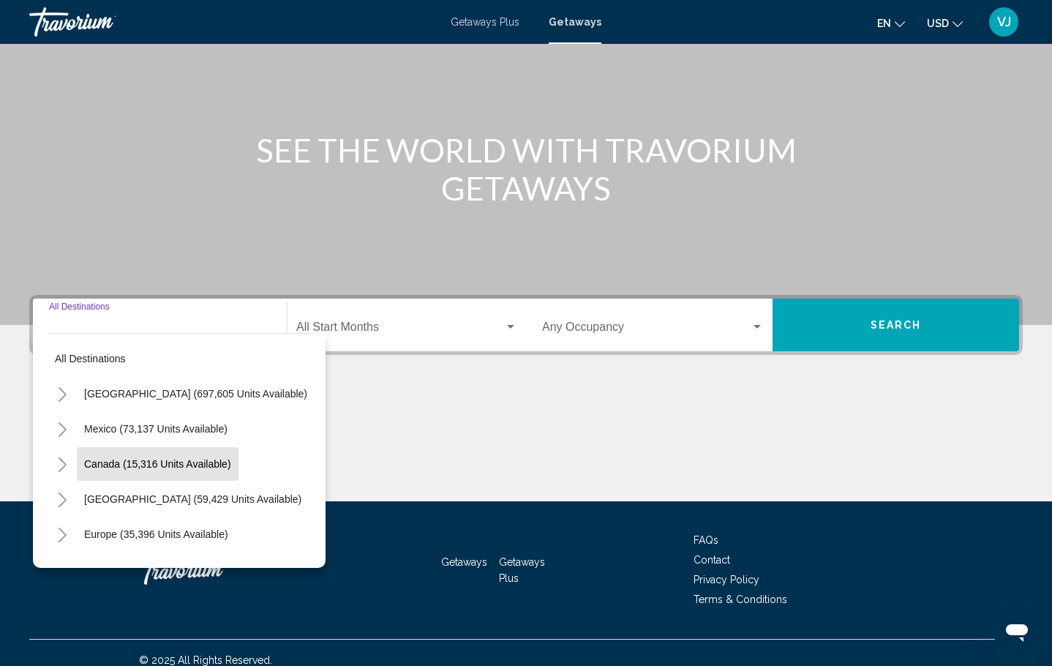
scroll to position [129, 0]
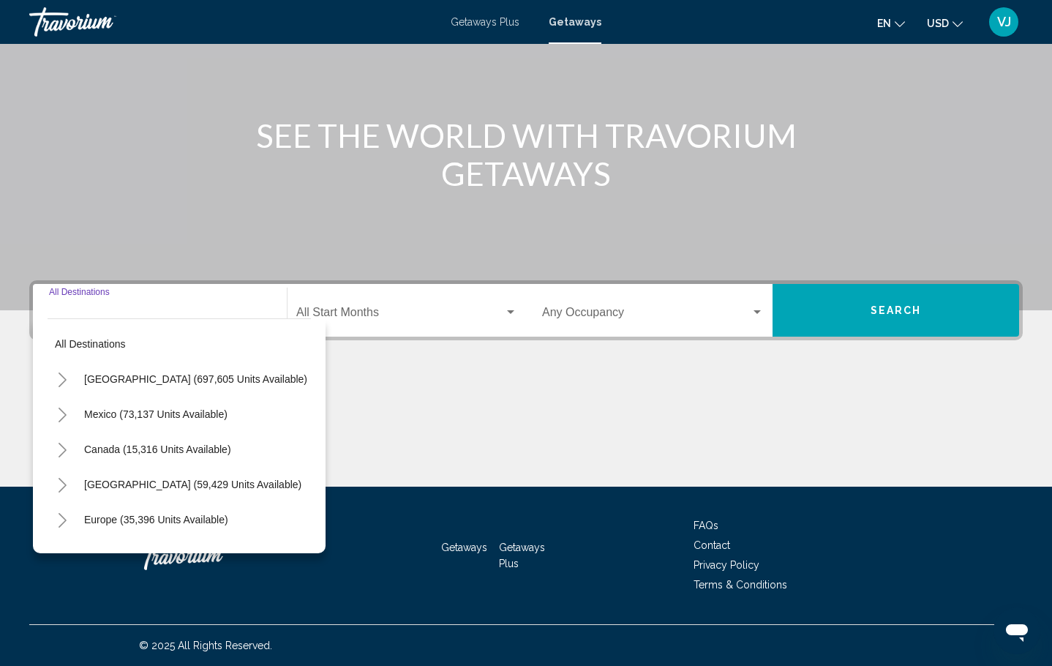
click at [63, 376] on icon "Toggle United States (697,605 units available)" at bounding box center [62, 379] width 11 height 15
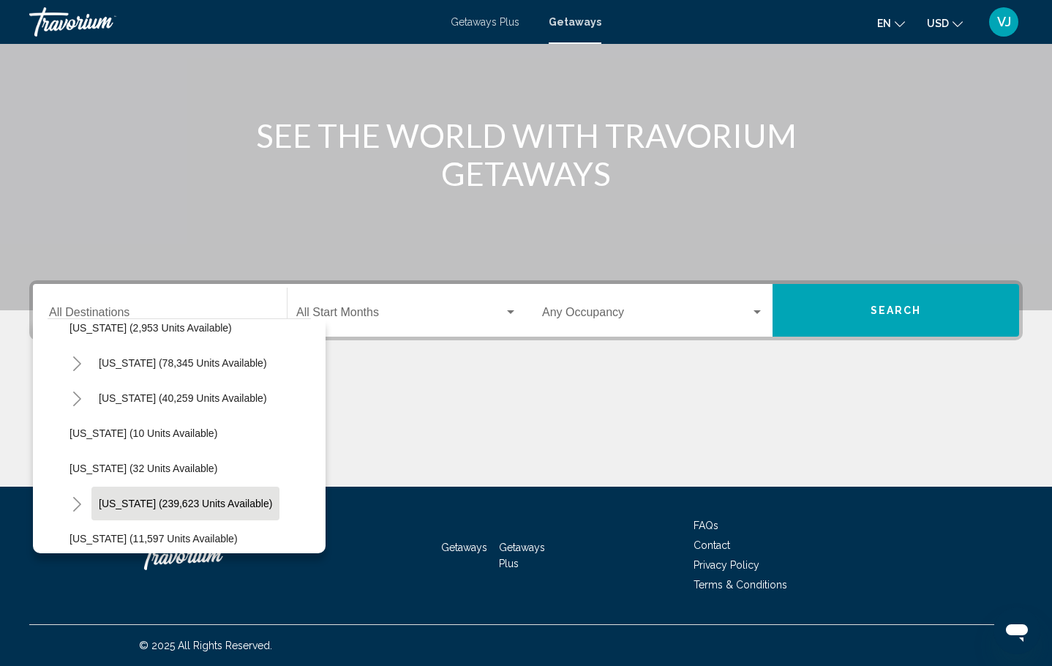
scroll to position [178, 0]
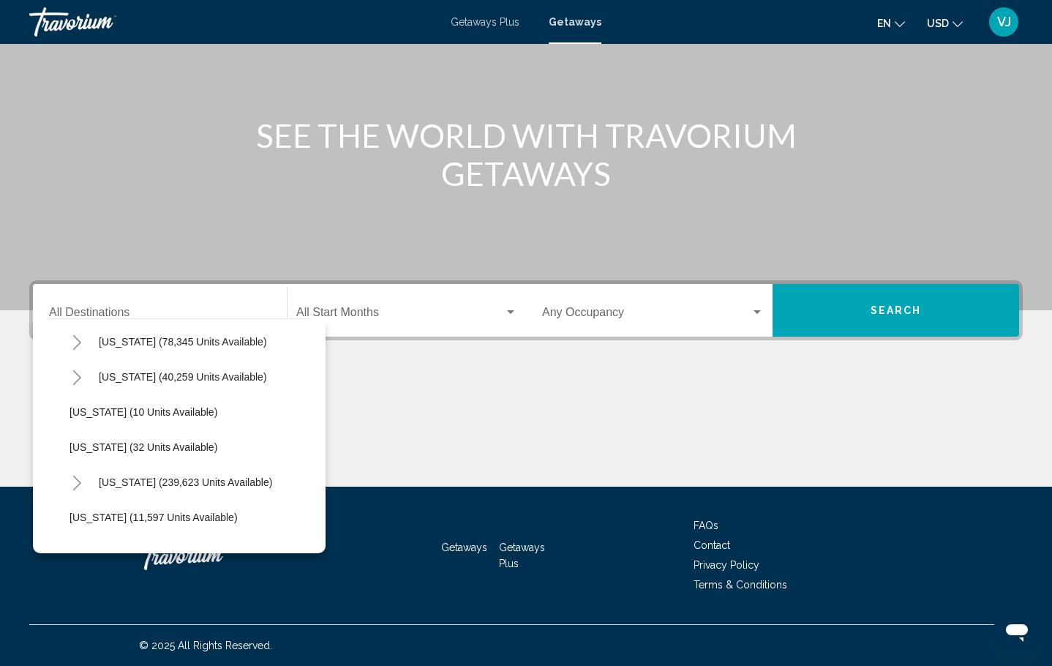
click at [78, 481] on icon "Toggle Florida (239,623 units available)" at bounding box center [77, 482] width 11 height 15
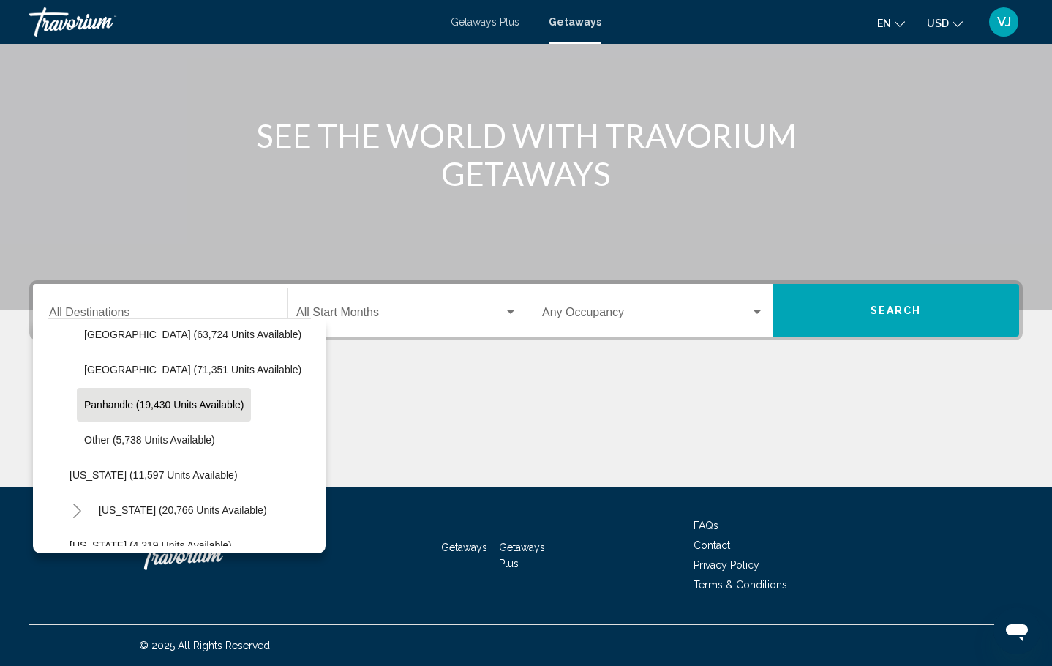
click at [164, 412] on button "Panhandle (19,430 units available)" at bounding box center [164, 405] width 174 height 34
type input "**********"
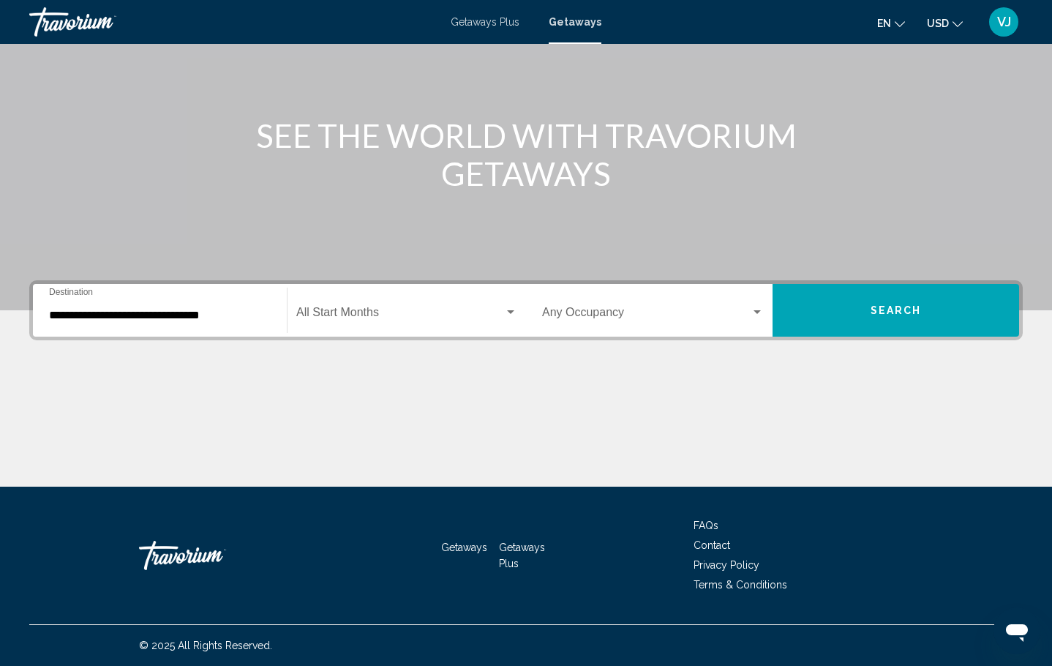
click at [346, 305] on div "Start Month All Start Months" at bounding box center [406, 310] width 221 height 46
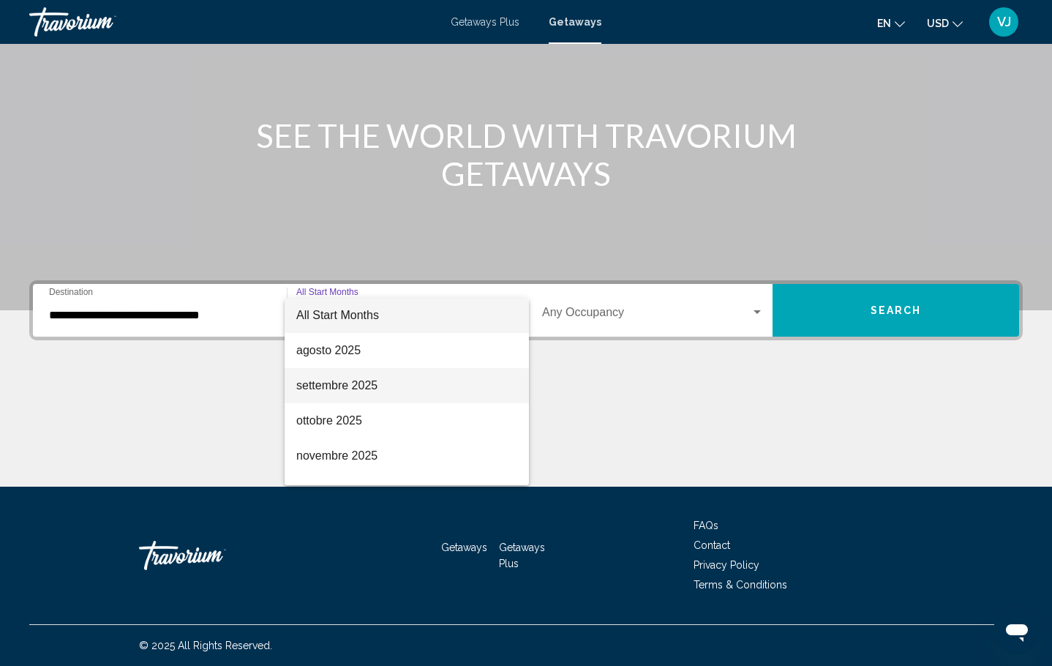
click at [353, 380] on span "settembre 2025" at bounding box center [406, 385] width 221 height 35
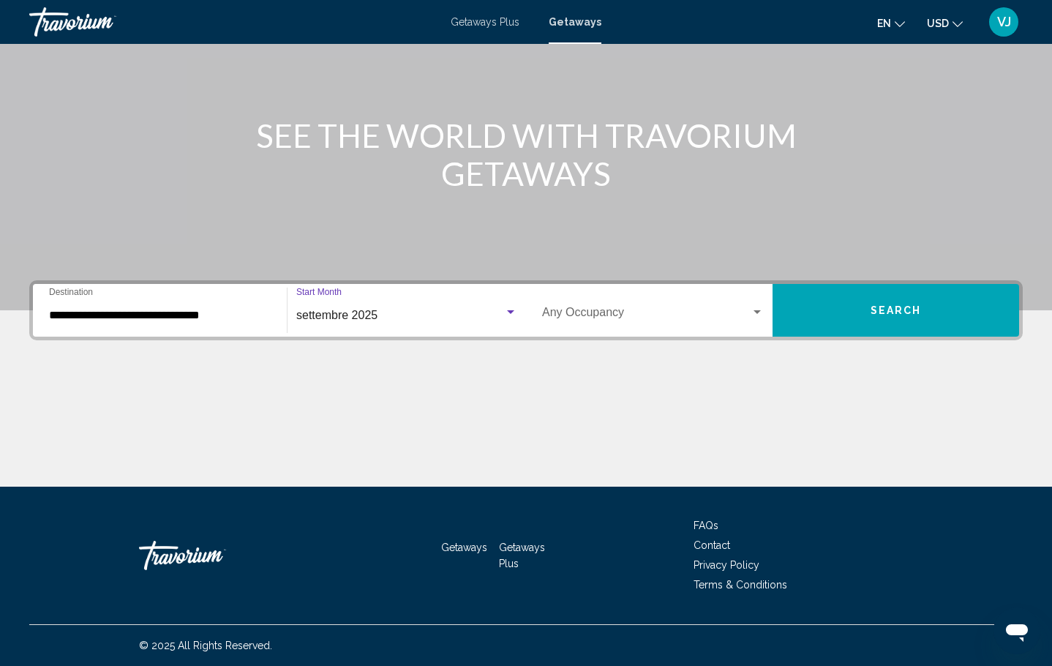
click at [575, 311] on span "Search widget" at bounding box center [646, 315] width 208 height 13
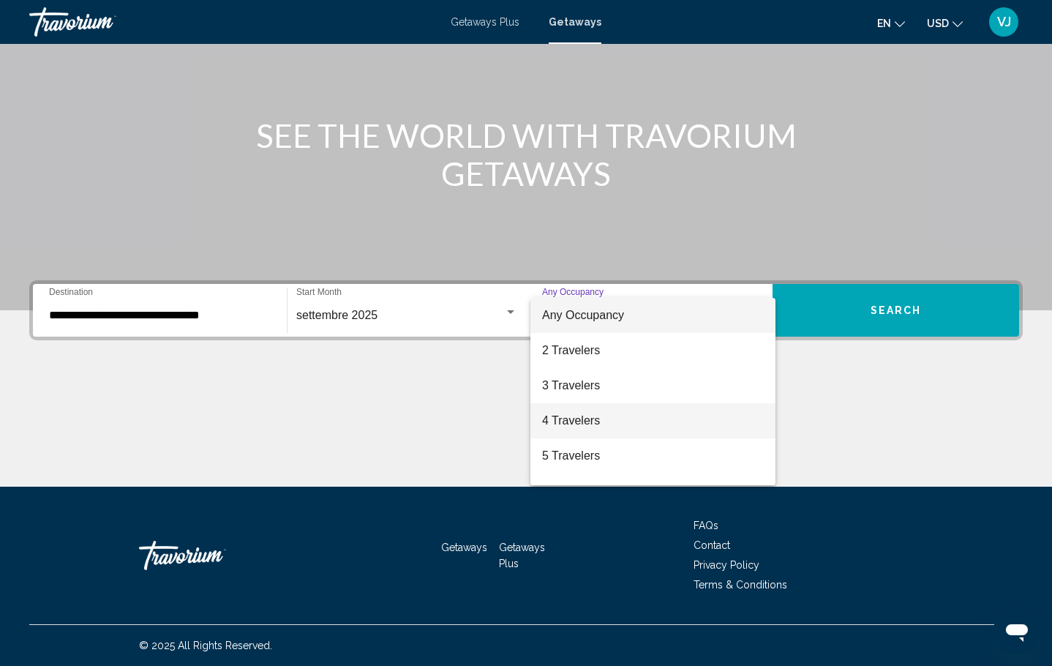
click at [566, 416] on span "4 Travelers" at bounding box center [653, 420] width 222 height 35
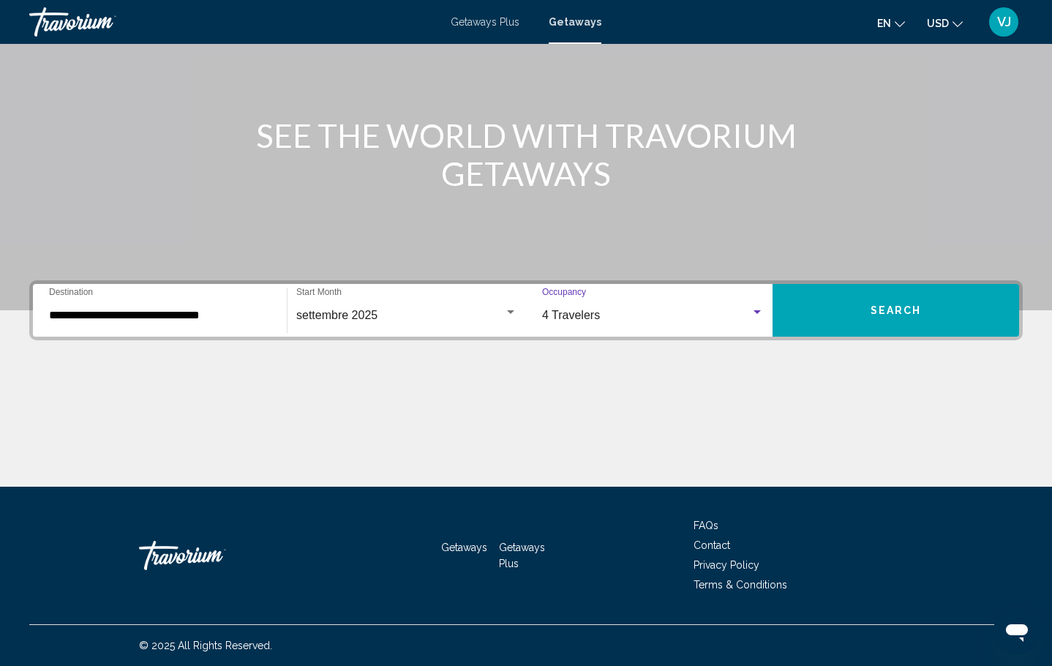
click at [837, 325] on button "Search" at bounding box center [895, 310] width 246 height 53
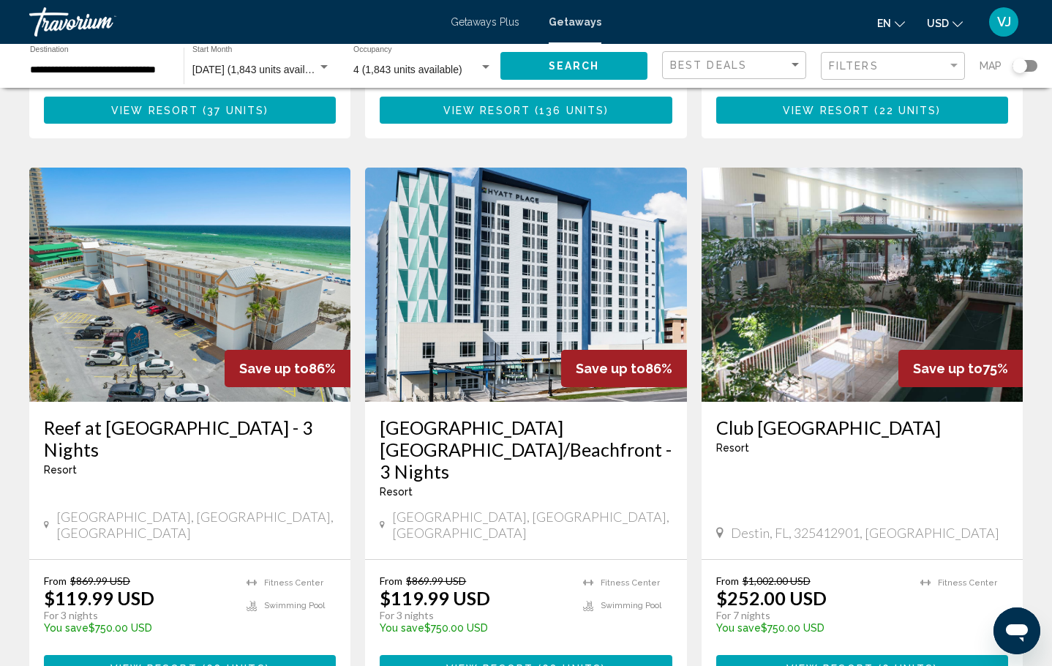
scroll to position [622, 0]
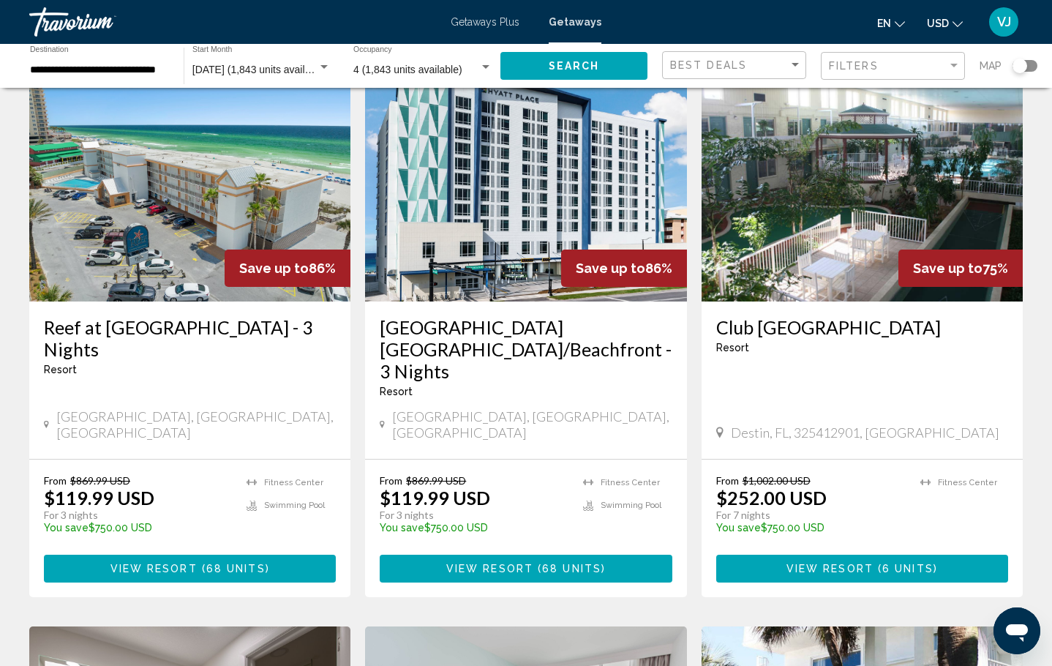
click at [455, 563] on span "View Resort" at bounding box center [489, 569] width 87 height 12
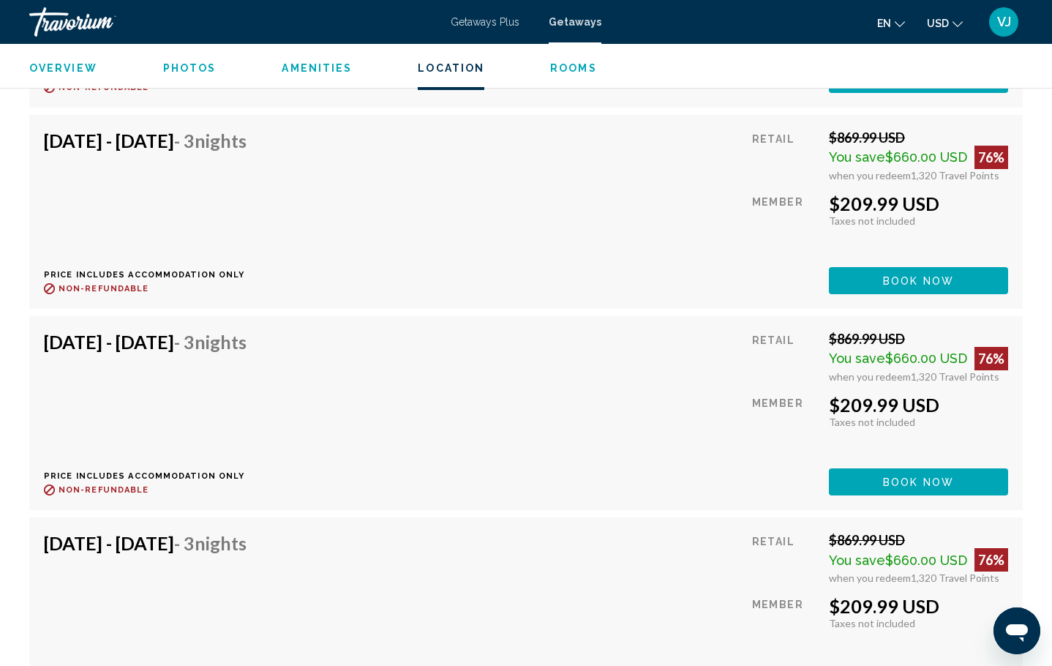
scroll to position [3470, 0]
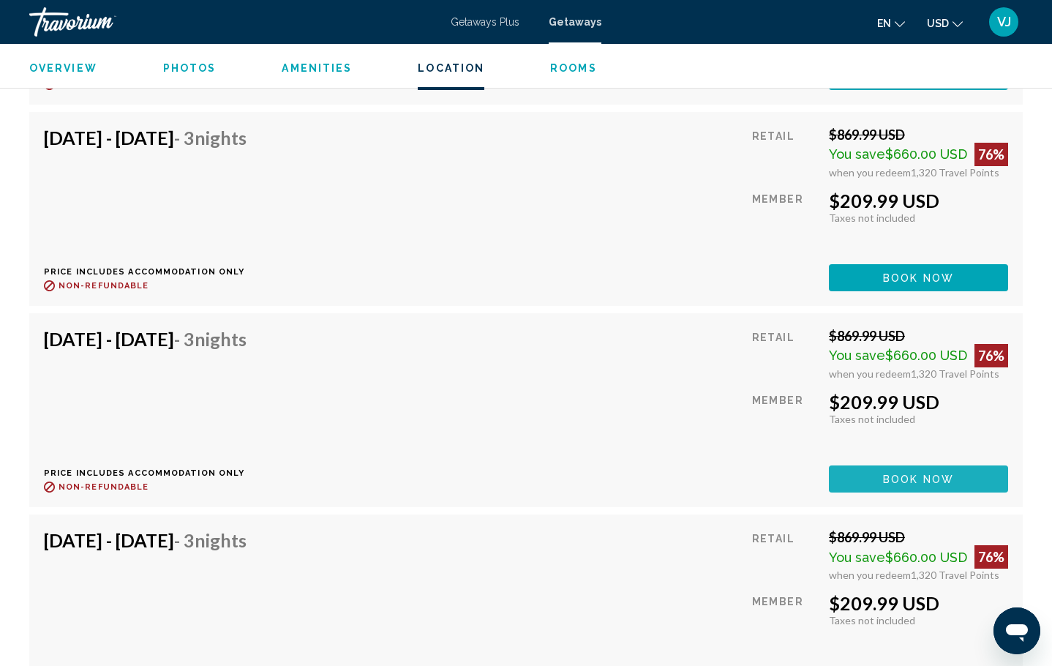
click at [888, 484] on span "Book now" at bounding box center [918, 479] width 71 height 12
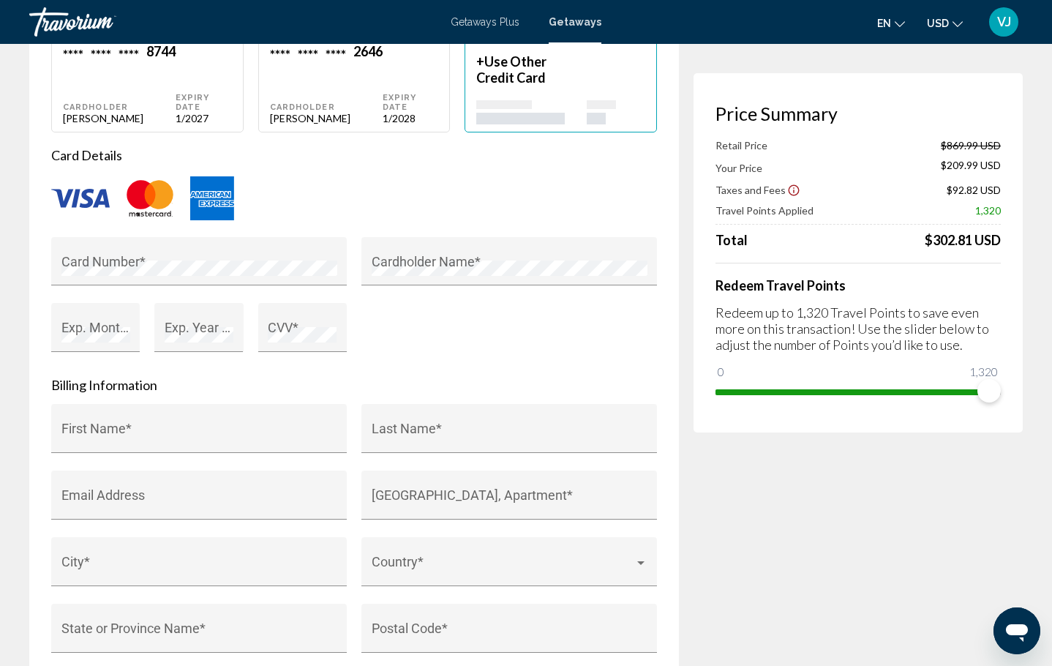
scroll to position [930, 0]
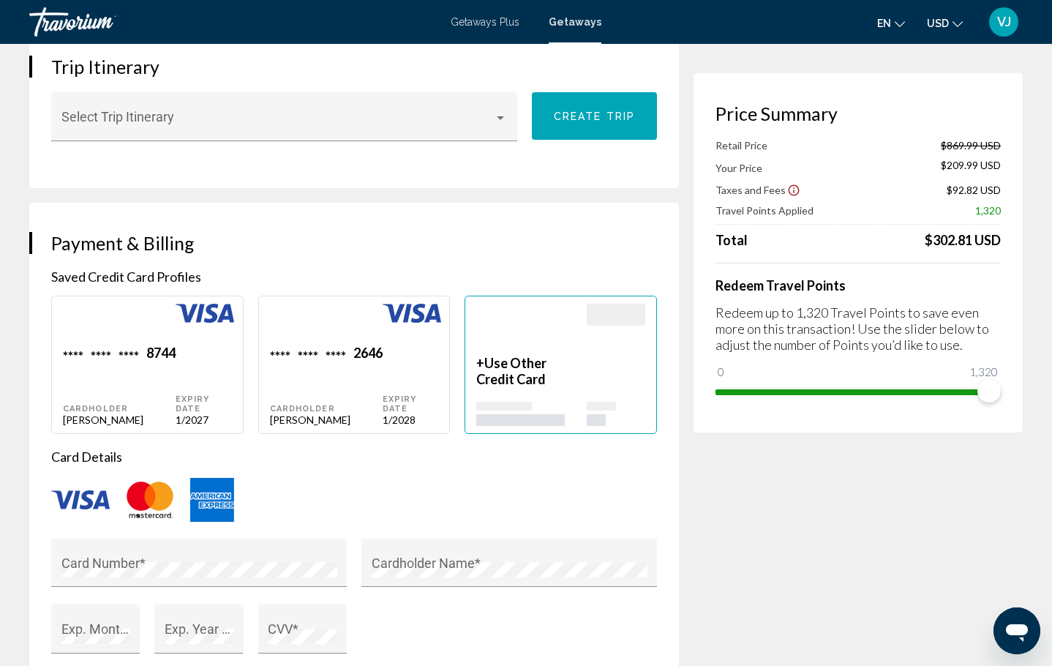
click at [1001, 23] on span "VJ" at bounding box center [1004, 22] width 14 height 15
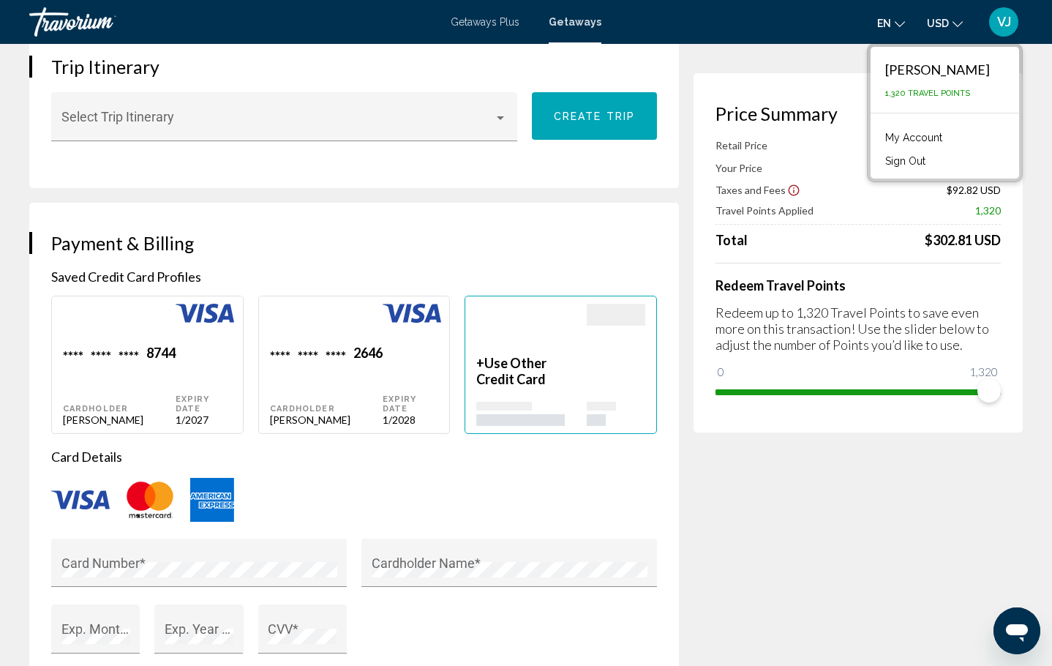
click at [943, 138] on link "My Account" at bounding box center [914, 137] width 72 height 19
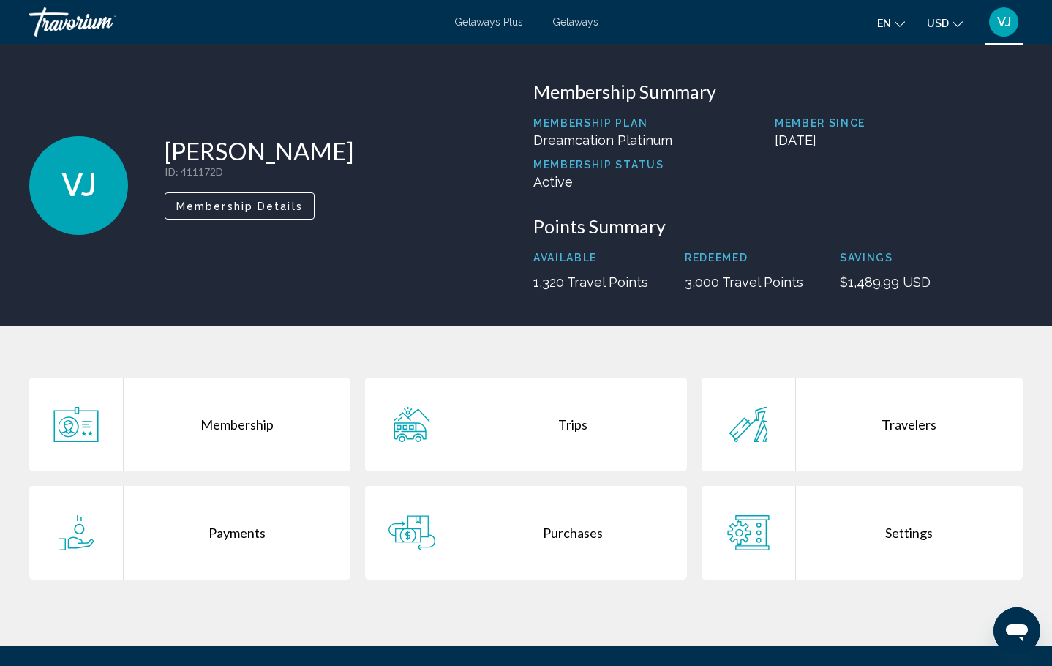
scroll to position [3, 0]
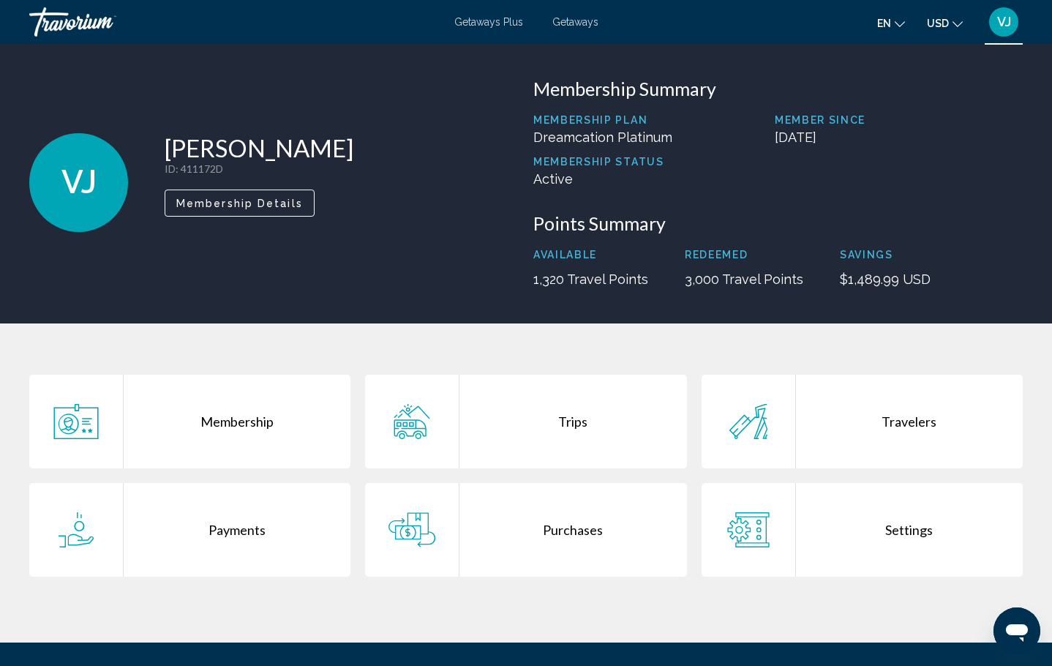
click at [867, 430] on div "Travelers" at bounding box center [909, 421] width 227 height 94
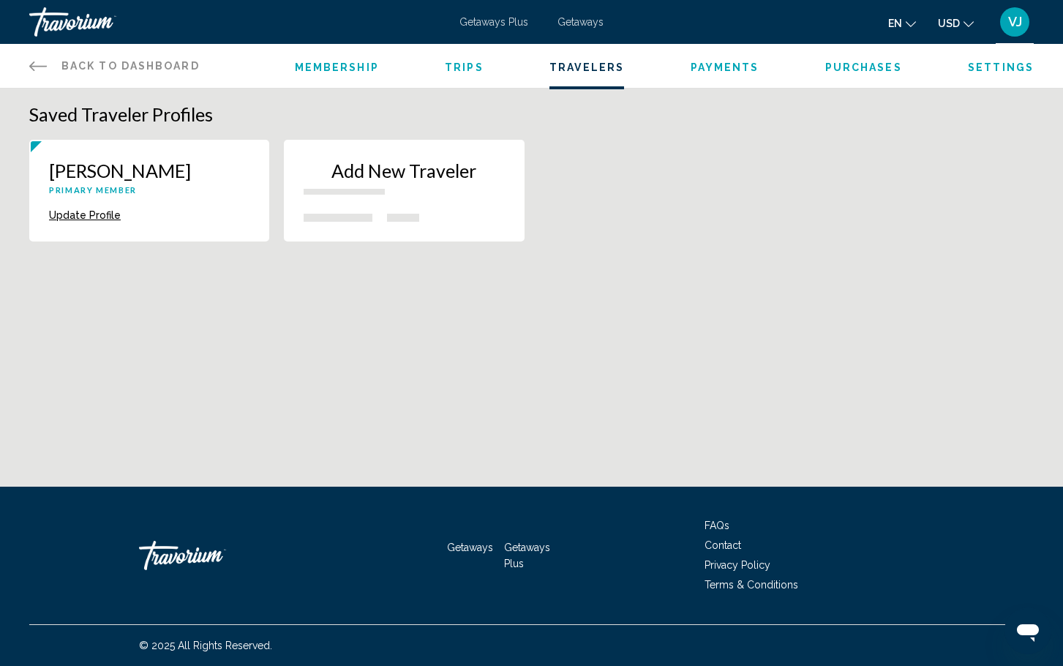
click at [377, 192] on p "New traveler" at bounding box center [344, 192] width 81 height 6
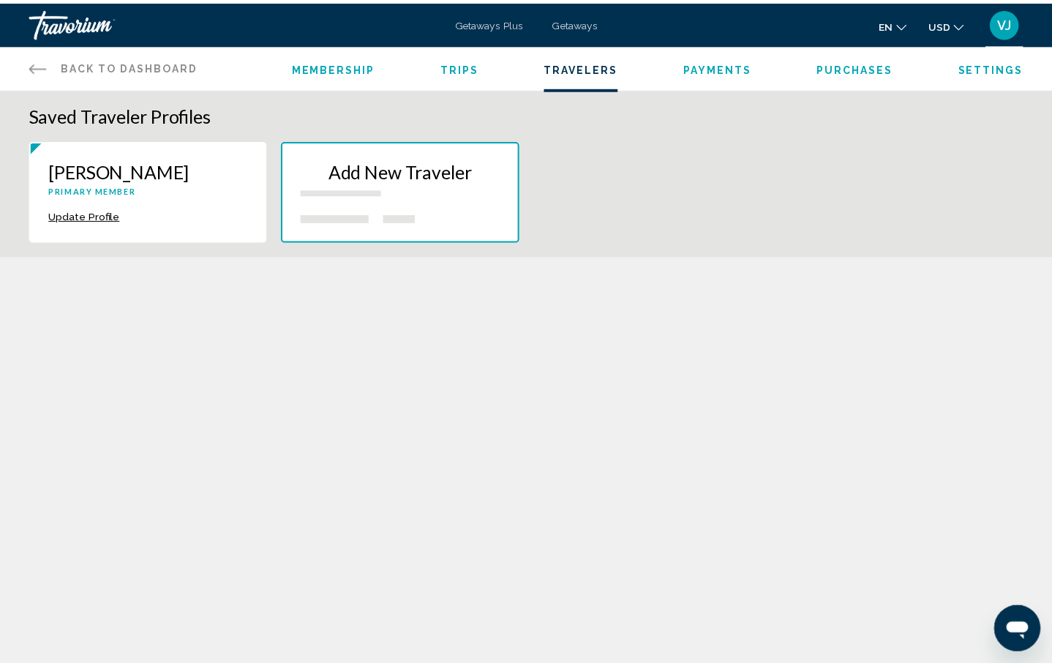
scroll to position [184, 0]
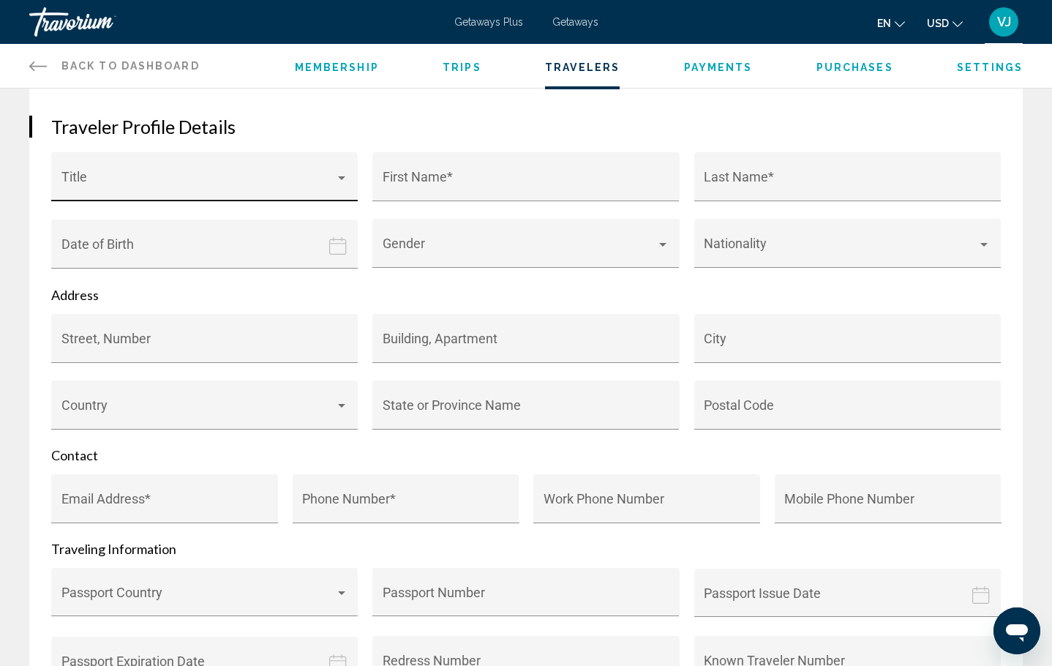
click at [157, 187] on span "Main content" at bounding box center [198, 183] width 274 height 15
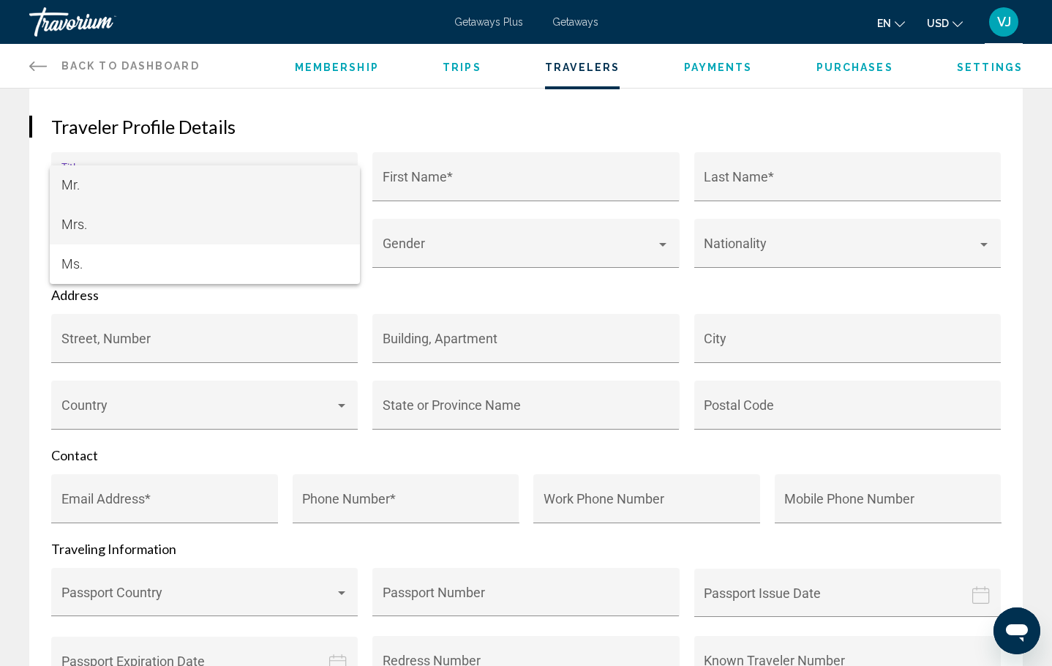
click at [142, 237] on span "Mrs." at bounding box center [204, 224] width 287 height 39
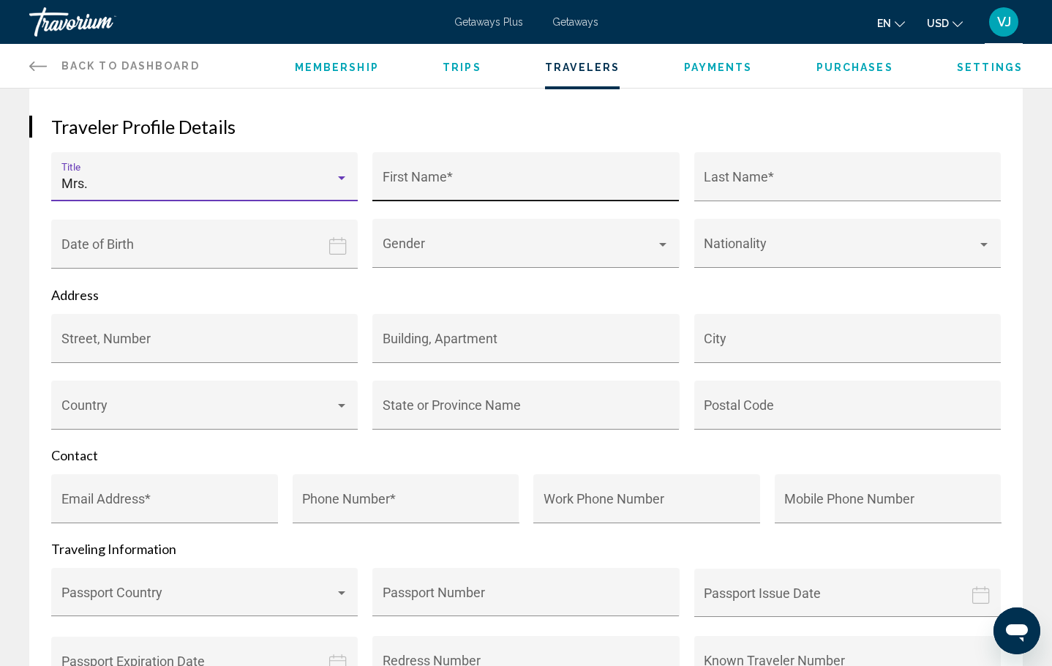
click at [425, 185] on input "First Name *" at bounding box center [526, 183] width 287 height 15
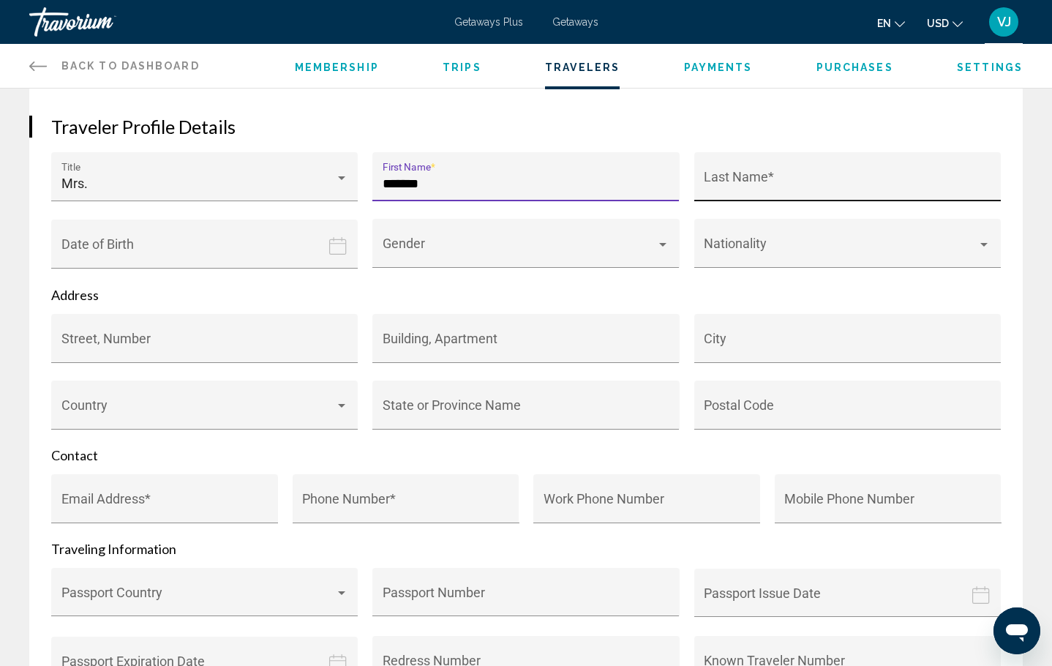
type input "*******"
click at [709, 182] on input "*******" at bounding box center [847, 183] width 287 height 15
type input "*******"
click at [342, 254] on icon "Date of birth" at bounding box center [338, 246] width 18 height 18
click at [340, 253] on icon "Date of birth" at bounding box center [338, 246] width 18 height 18
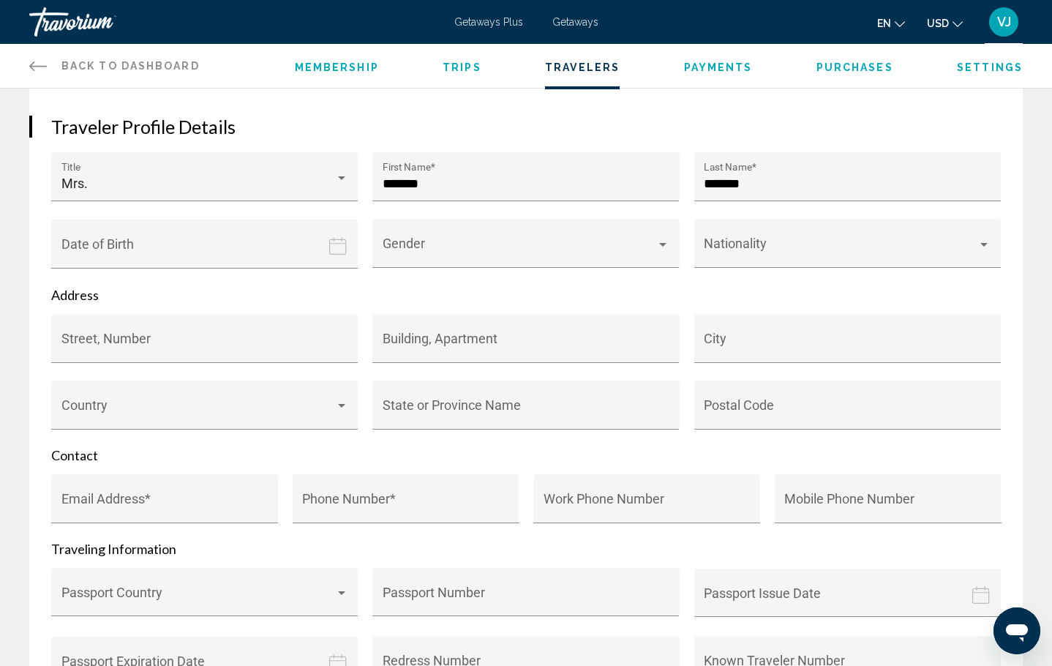
click at [274, 241] on input "Date of birth" at bounding box center [207, 255] width 312 height 72
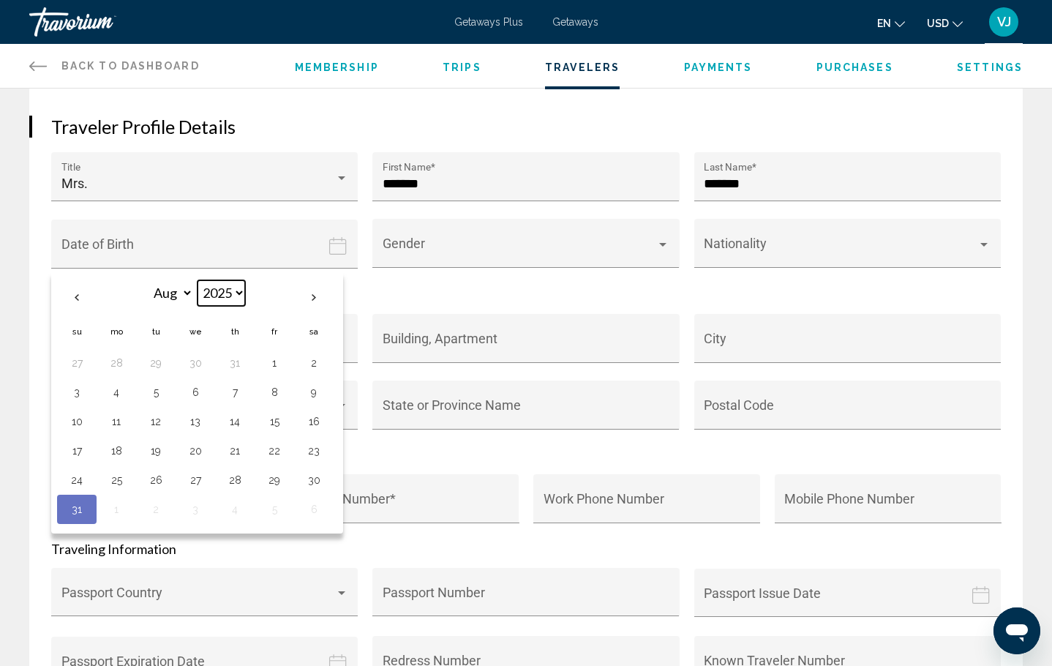
select select "****"
select select "**"
click at [276, 421] on button "16" at bounding box center [274, 421] width 23 height 20
type input "**********"
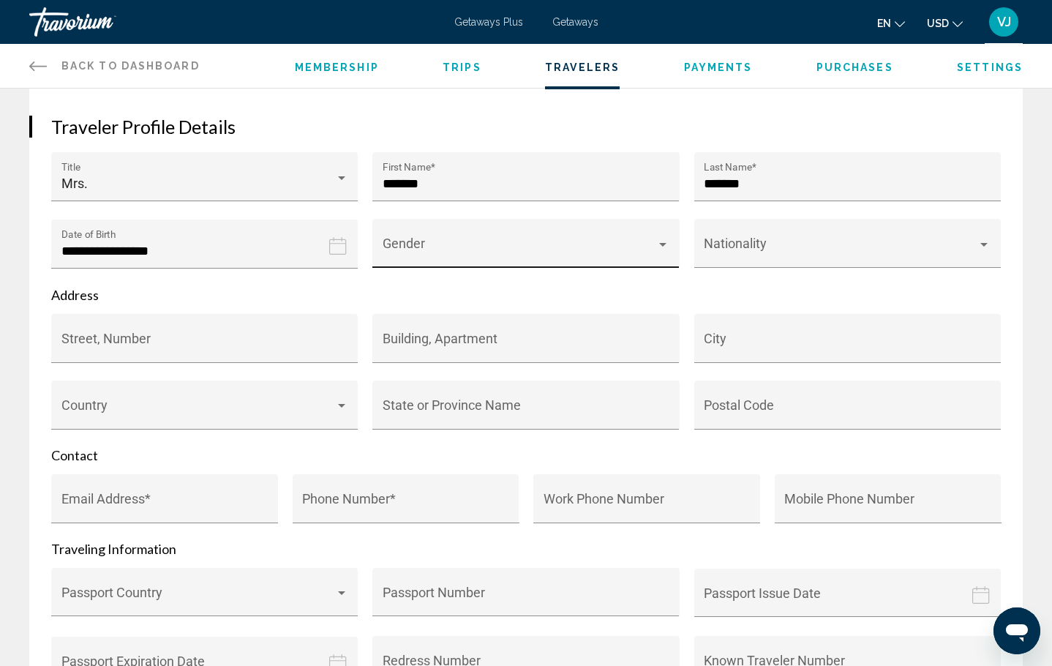
click at [438, 257] on span "Main content" at bounding box center [520, 250] width 274 height 15
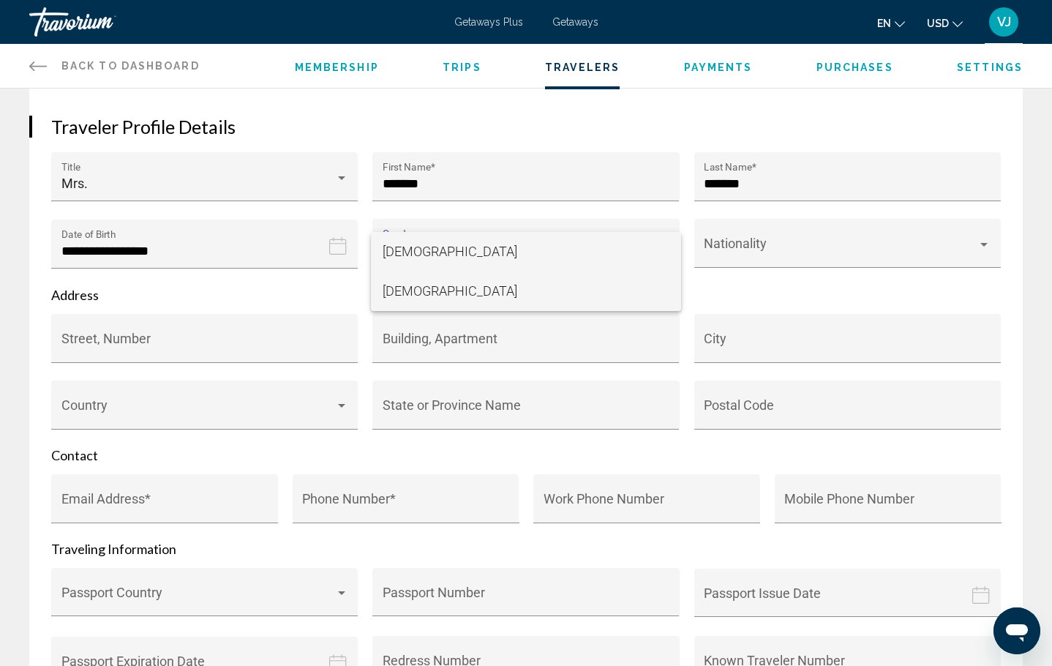
click at [437, 289] on span "Female" at bounding box center [526, 290] width 287 height 39
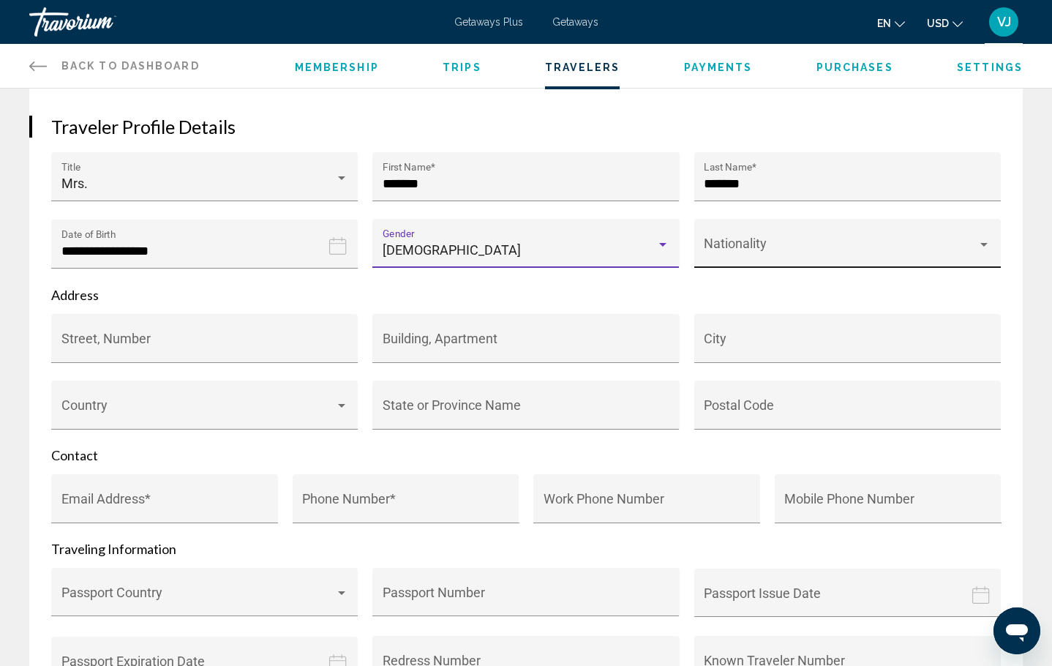
click at [750, 239] on div "Nationality" at bounding box center [847, 247] width 287 height 39
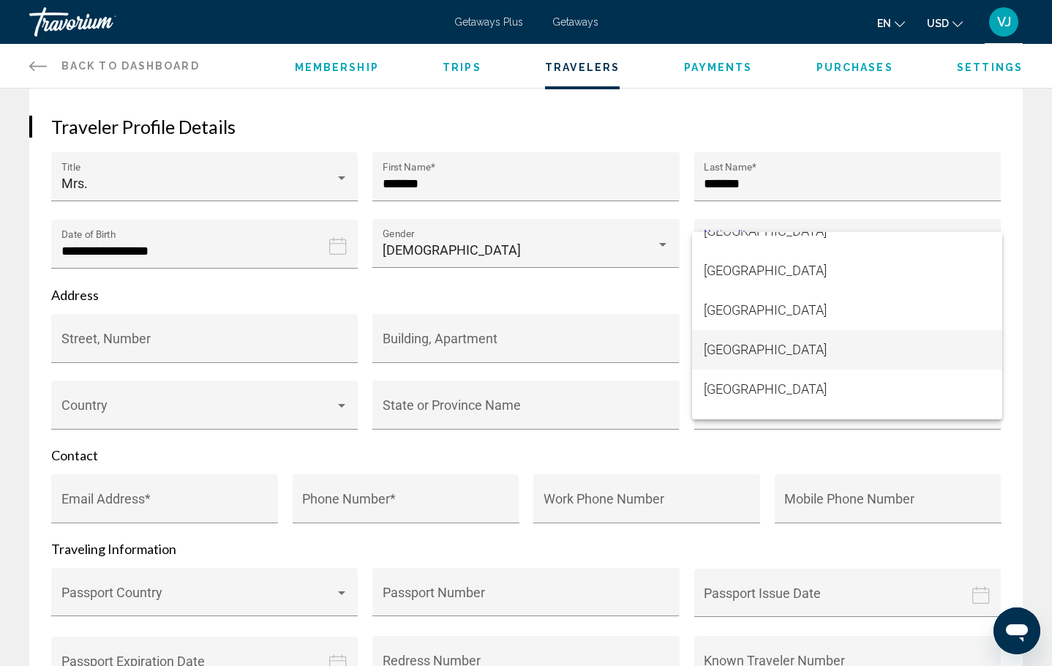
scroll to position [9418, 0]
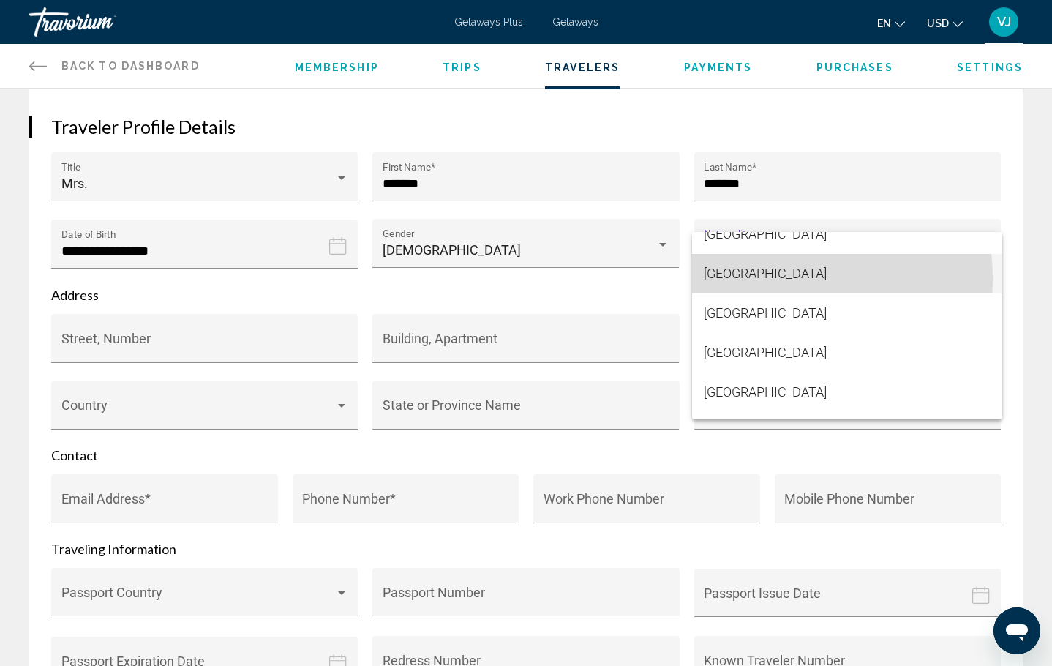
click at [737, 279] on span "Ukraine" at bounding box center [847, 273] width 287 height 39
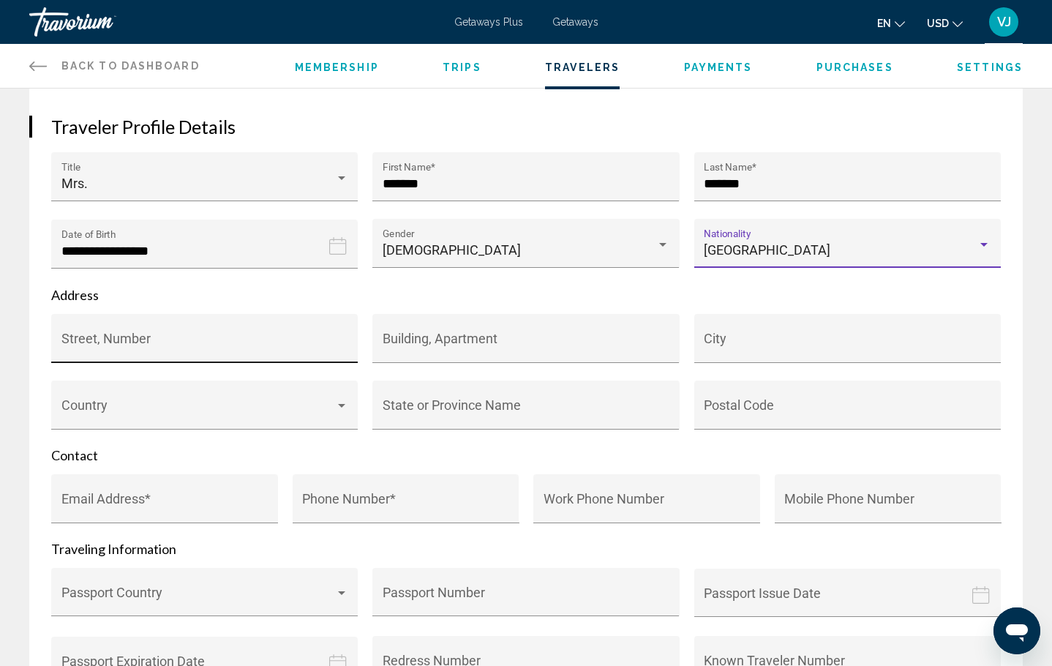
click at [249, 332] on div "Street, Number" at bounding box center [204, 342] width 287 height 39
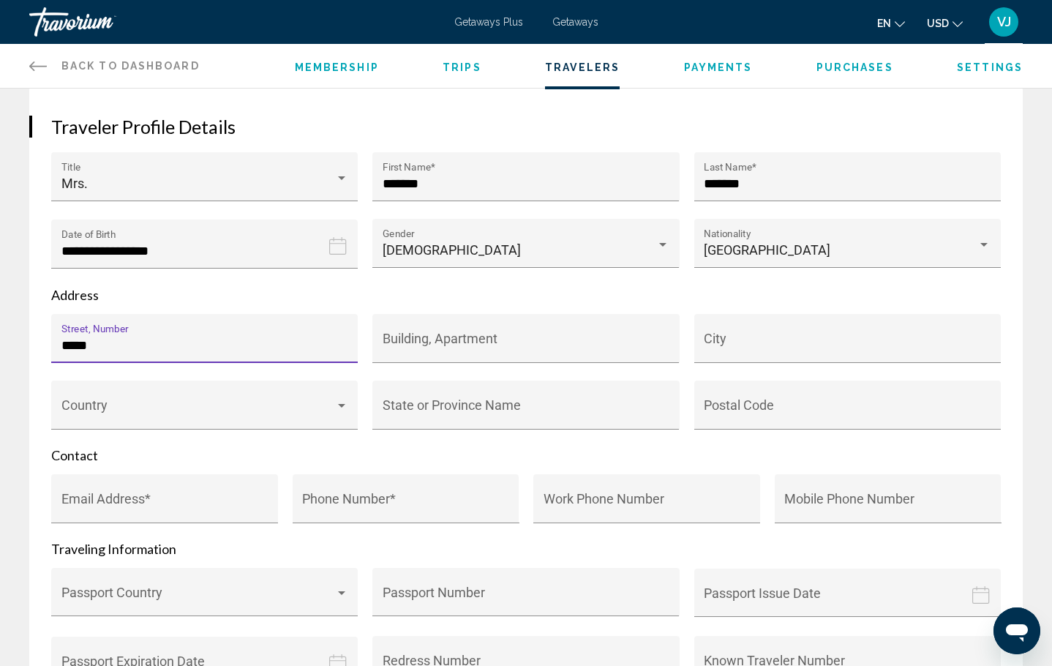
type input "******"
type input "**********"
type input "**"
type input "*****"
type input "**********"
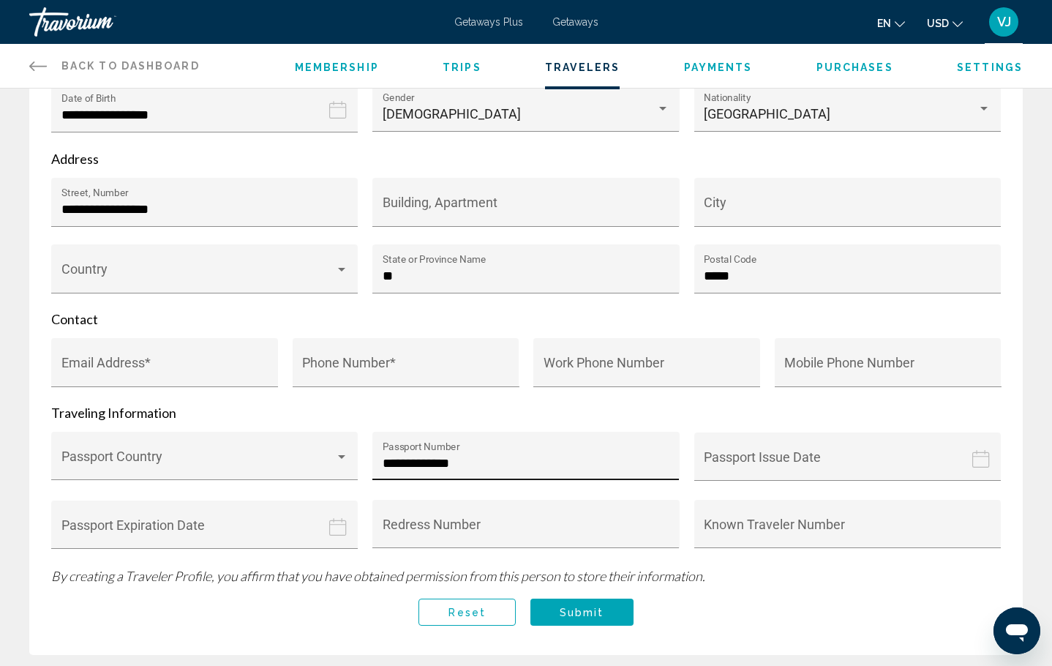
scroll to position [347, 0]
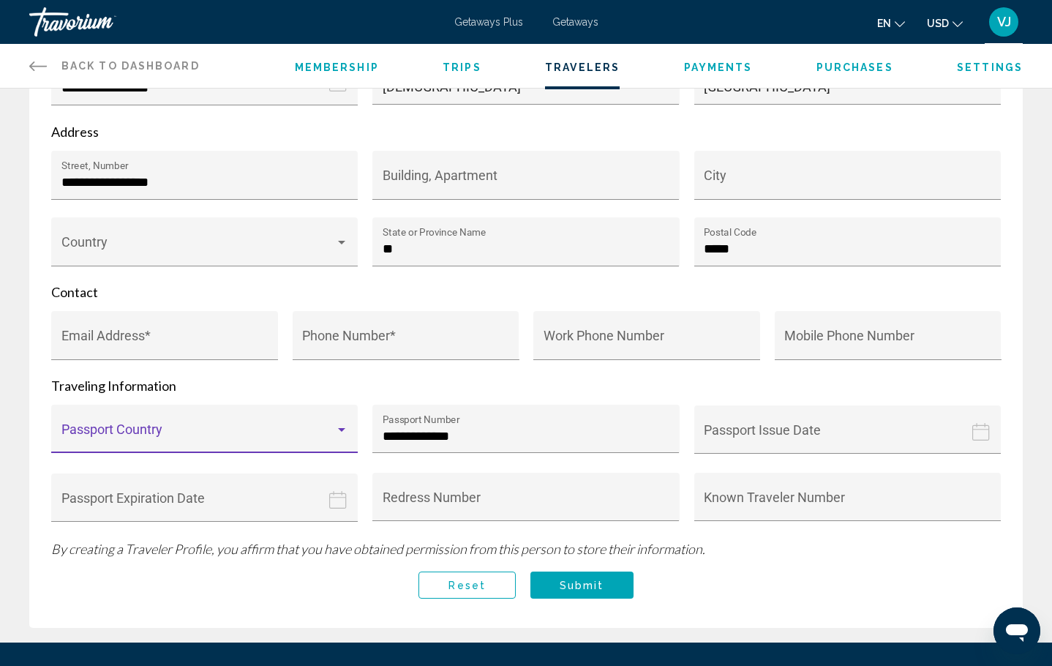
click at [343, 436] on div "Main content" at bounding box center [341, 430] width 13 height 12
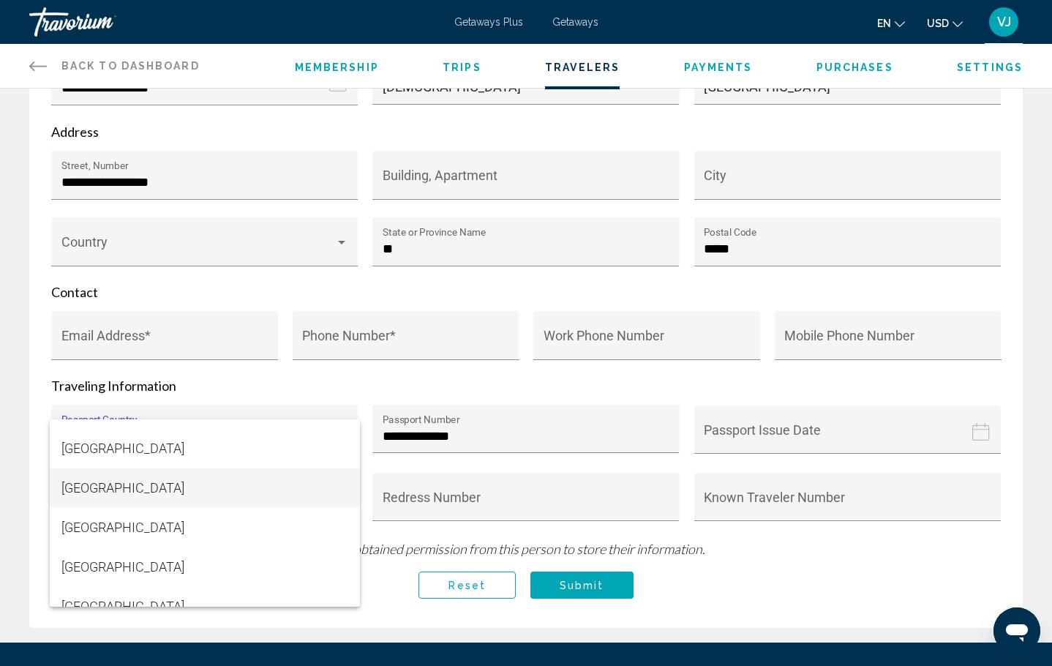
scroll to position [9410, 0]
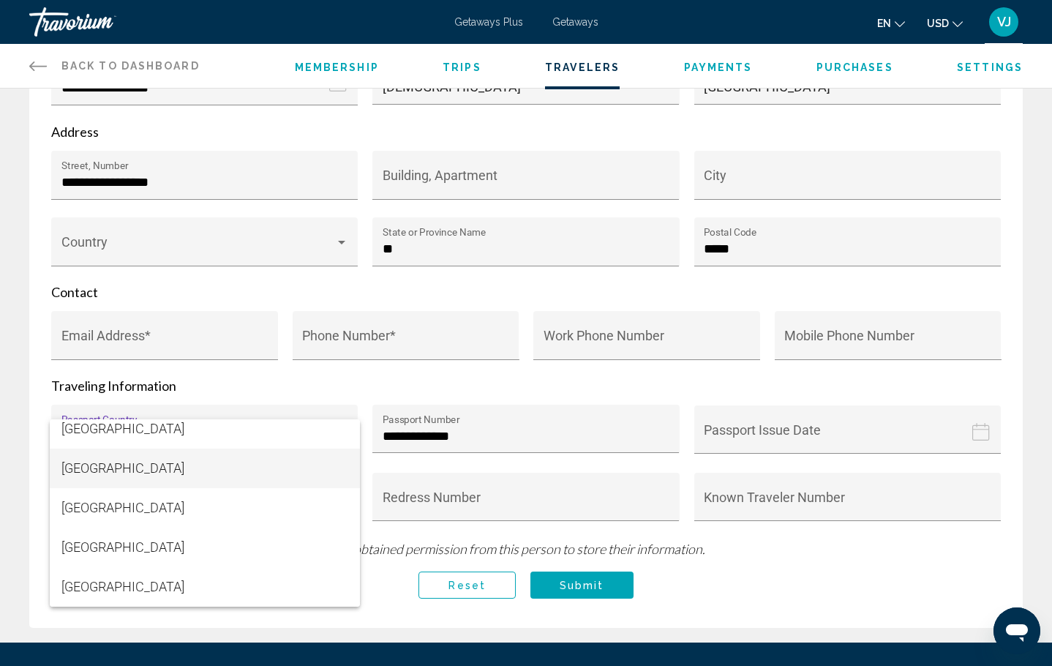
click at [282, 476] on span "Ukraine" at bounding box center [204, 467] width 287 height 39
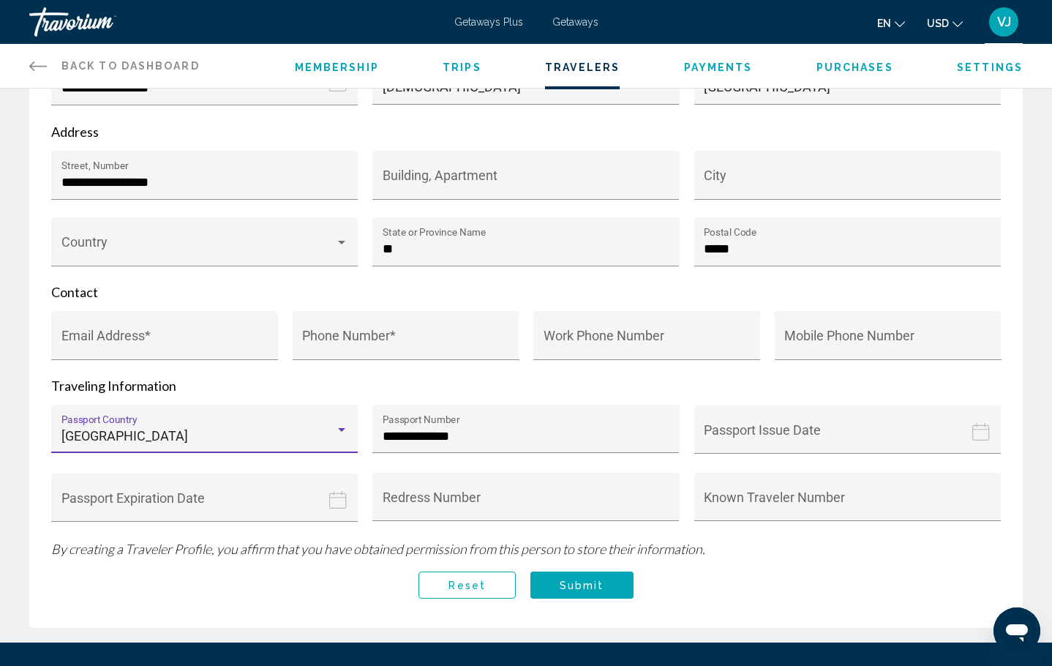
click at [977, 440] on icon "Passport issue date" at bounding box center [981, 432] width 18 height 18
click at [977, 438] on icon "Passport issue date" at bounding box center [981, 432] width 18 height 18
click at [354, 506] on input "Passport expiration date" at bounding box center [207, 508] width 312 height 72
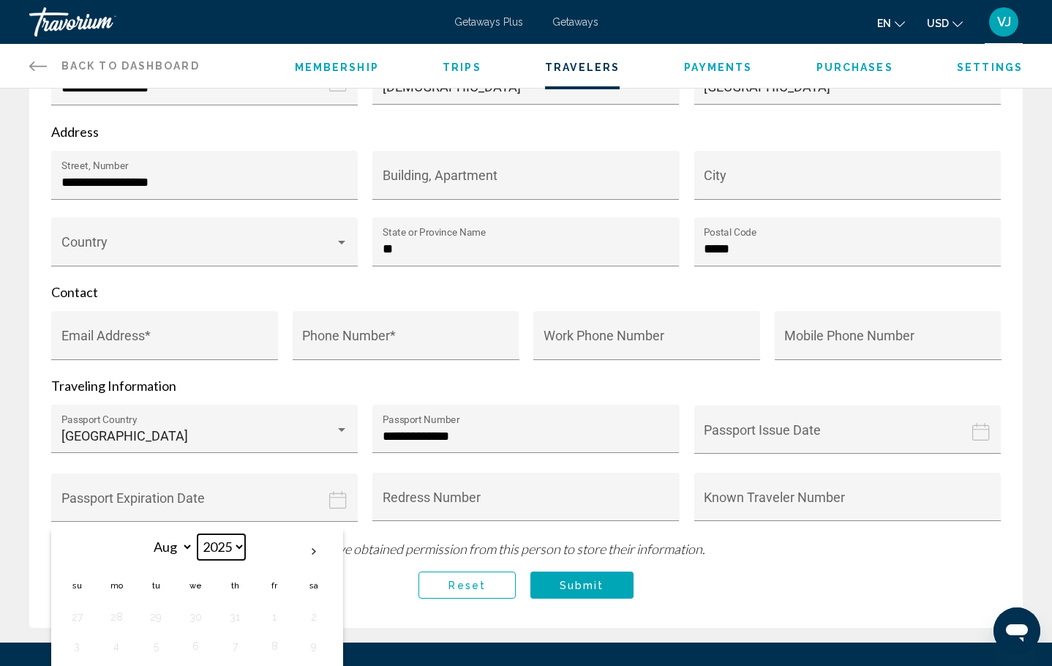
select select "****"
click at [236, 625] on button "1" at bounding box center [234, 616] width 23 height 20
type input "**********"
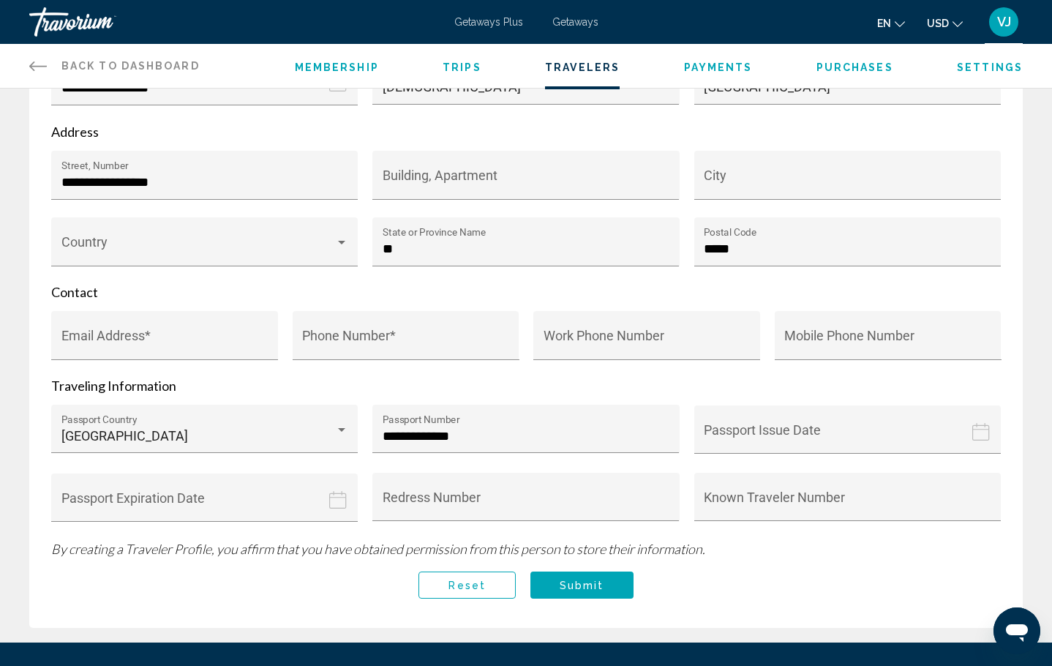
click at [342, 508] on icon "Passport expiration date" at bounding box center [338, 500] width 18 height 18
click at [341, 507] on icon "Passport expiration date" at bounding box center [338, 500] width 18 height 18
drag, startPoint x: 341, startPoint y: 506, endPoint x: 314, endPoint y: 495, distance: 29.2
click at [335, 505] on icon "Passport expiration date" at bounding box center [338, 500] width 18 height 18
click at [562, 591] on span "Submit" at bounding box center [582, 585] width 45 height 12
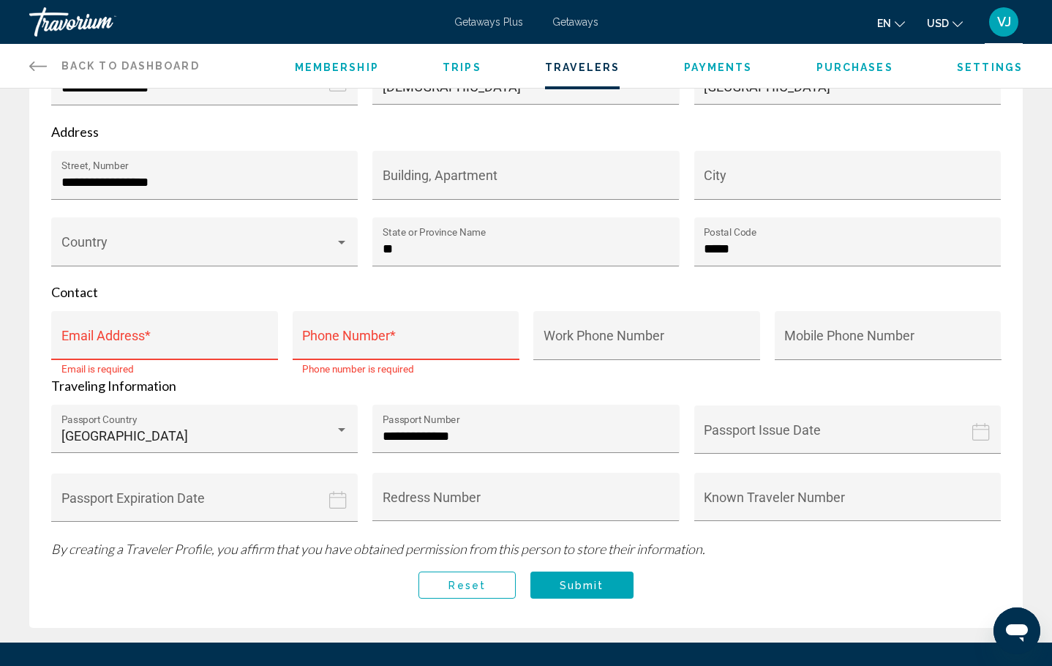
click at [165, 322] on div "Email Address *" at bounding box center [164, 335] width 227 height 49
type input "**********"
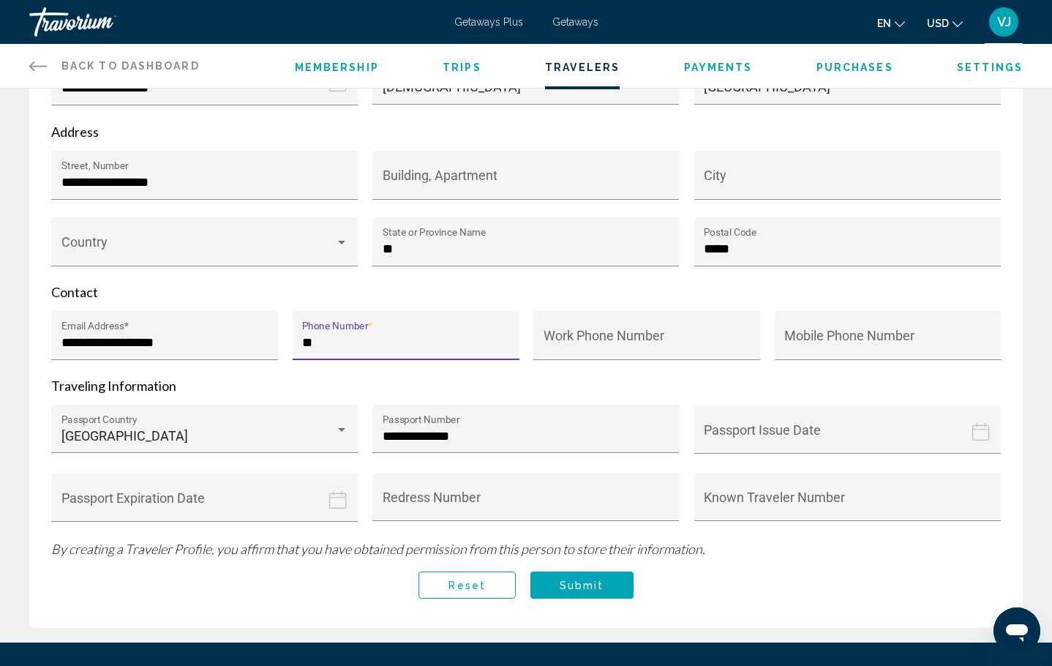
type input "***"
type input "**********"
click at [553, 590] on button "Submit" at bounding box center [581, 584] width 103 height 27
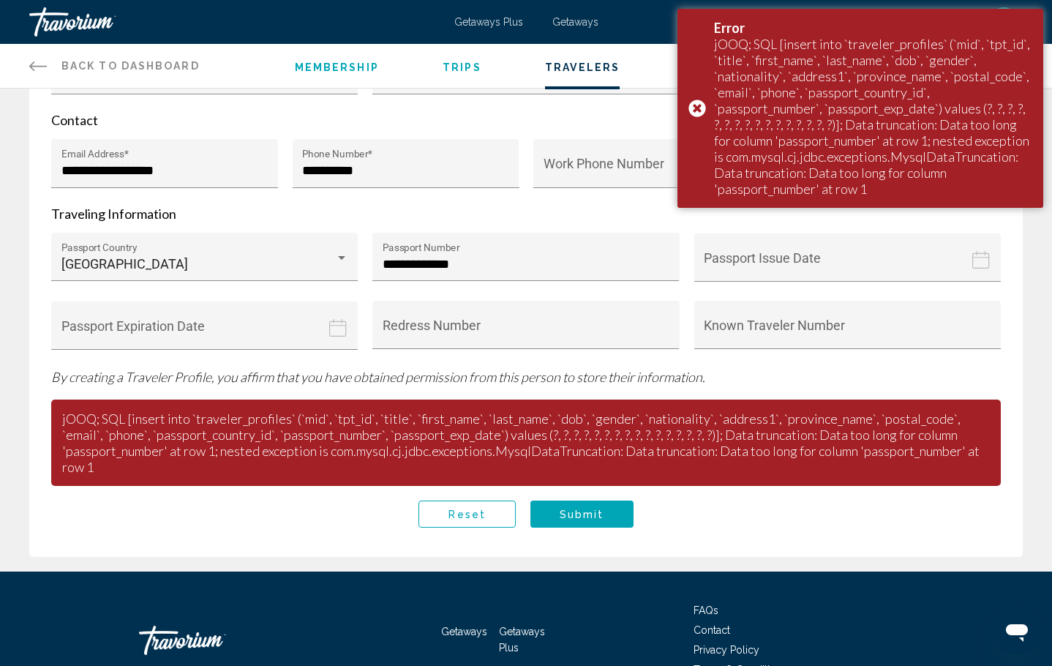
scroll to position [420, 0]
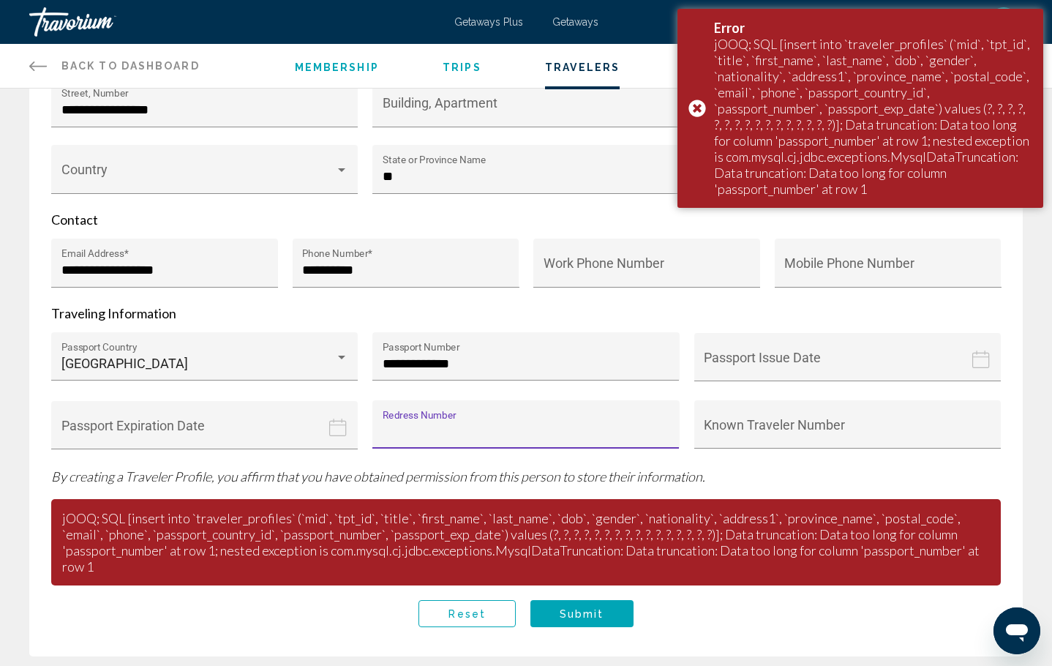
click at [475, 433] on input "Redress Number" at bounding box center [526, 431] width 287 height 15
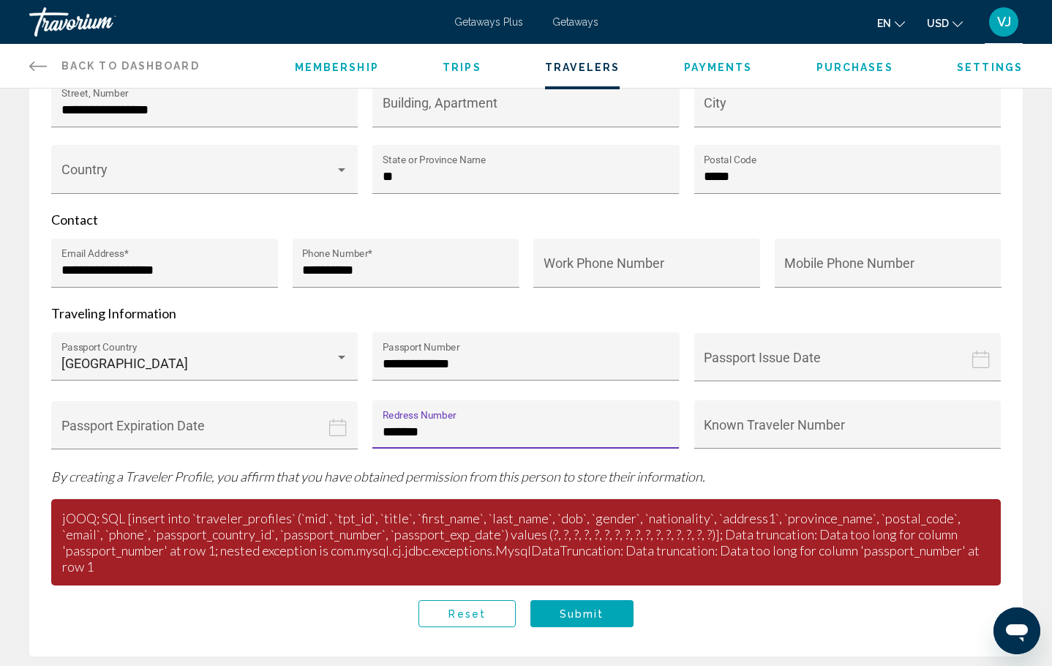
type input "*******"
click at [587, 615] on span "Submit" at bounding box center [582, 613] width 45 height 12
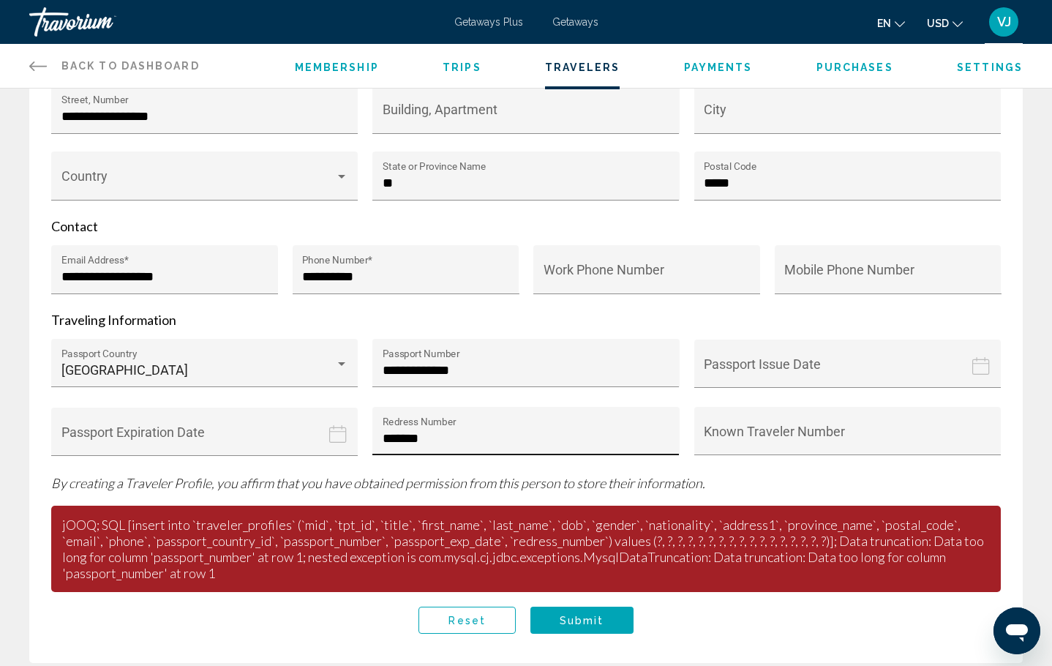
scroll to position [611, 0]
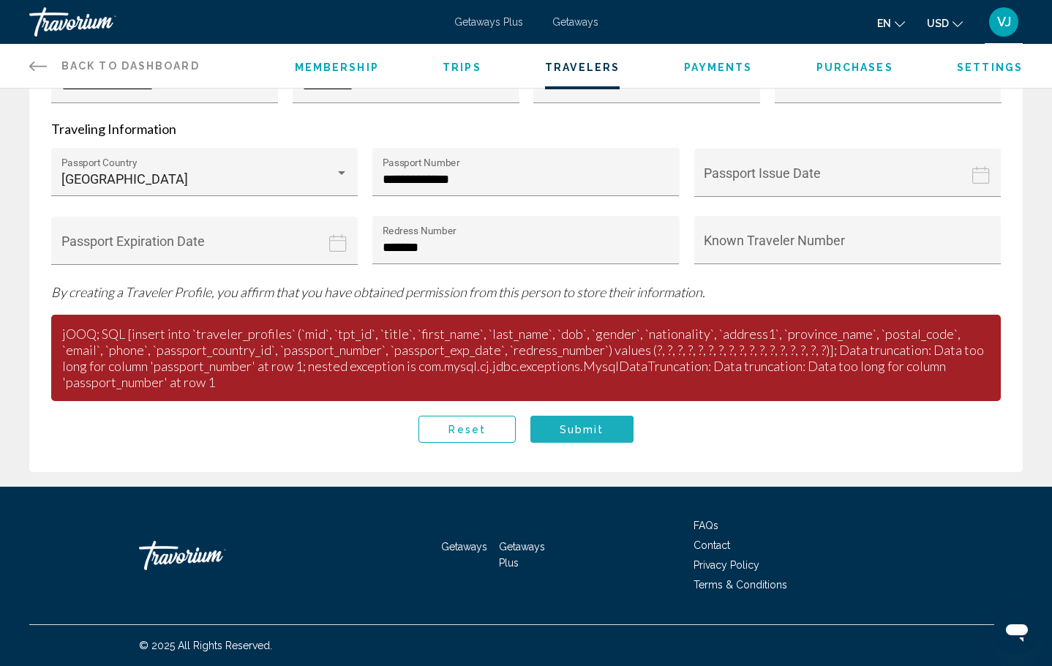
click at [565, 433] on span "Submit" at bounding box center [582, 429] width 45 height 12
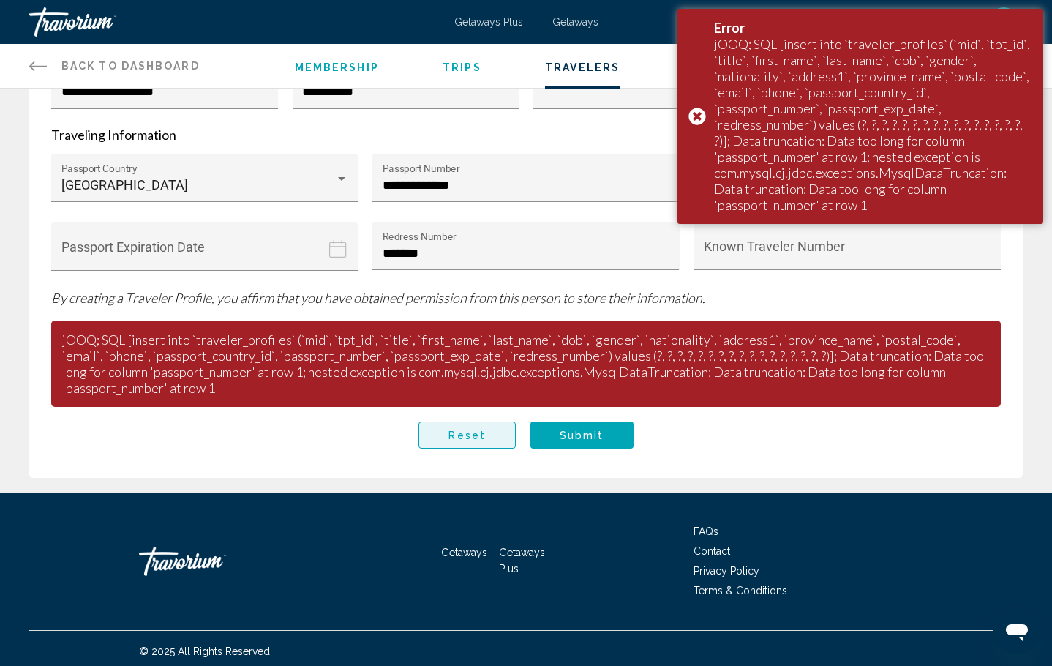
click at [488, 438] on button "Reset" at bounding box center [466, 434] width 97 height 27
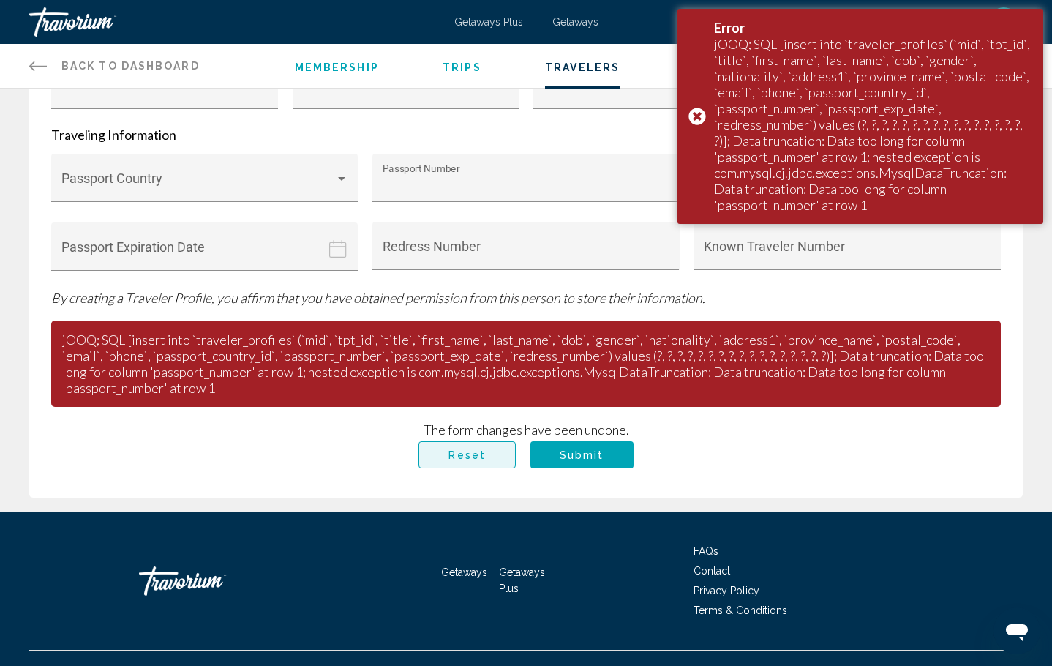
click at [485, 468] on button "Reset" at bounding box center [466, 454] width 97 height 27
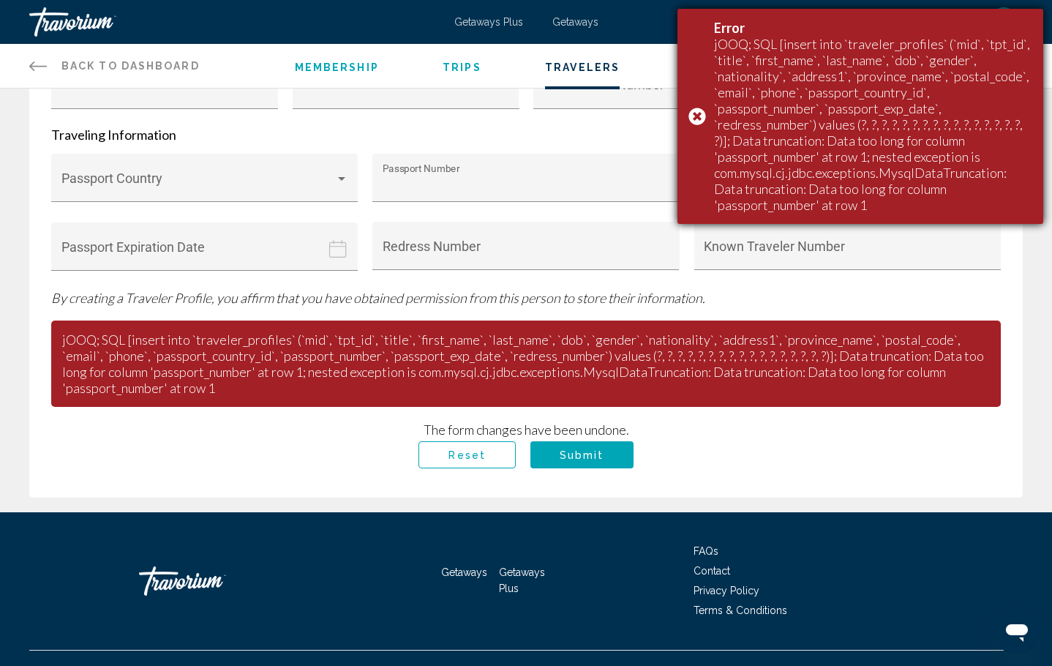
click at [696, 111] on div "Error jOOQ; SQL [insert into `traveler_profiles` (`mid`, `tpt_id`, `title`, `fi…" at bounding box center [860, 116] width 366 height 215
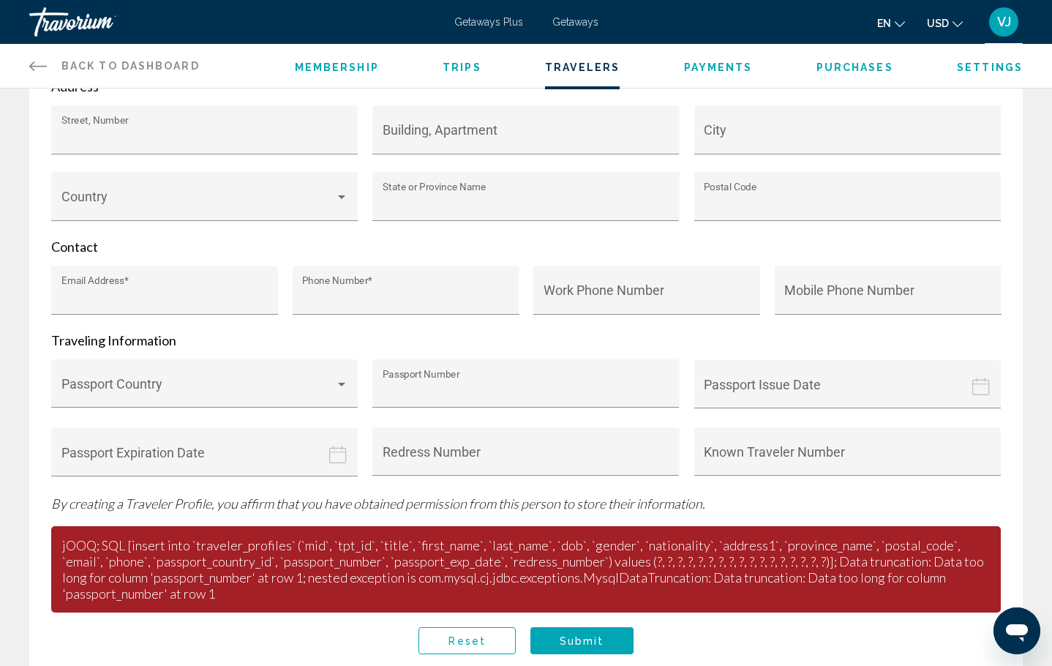
scroll to position [463, 0]
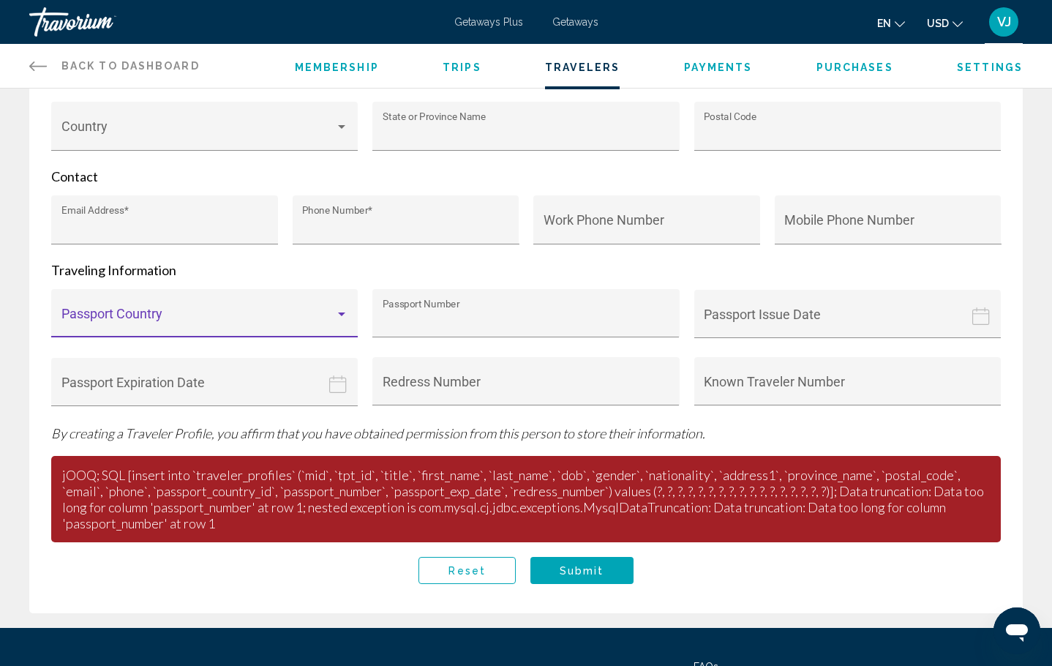
click at [338, 316] on div "Main content" at bounding box center [341, 314] width 7 height 4
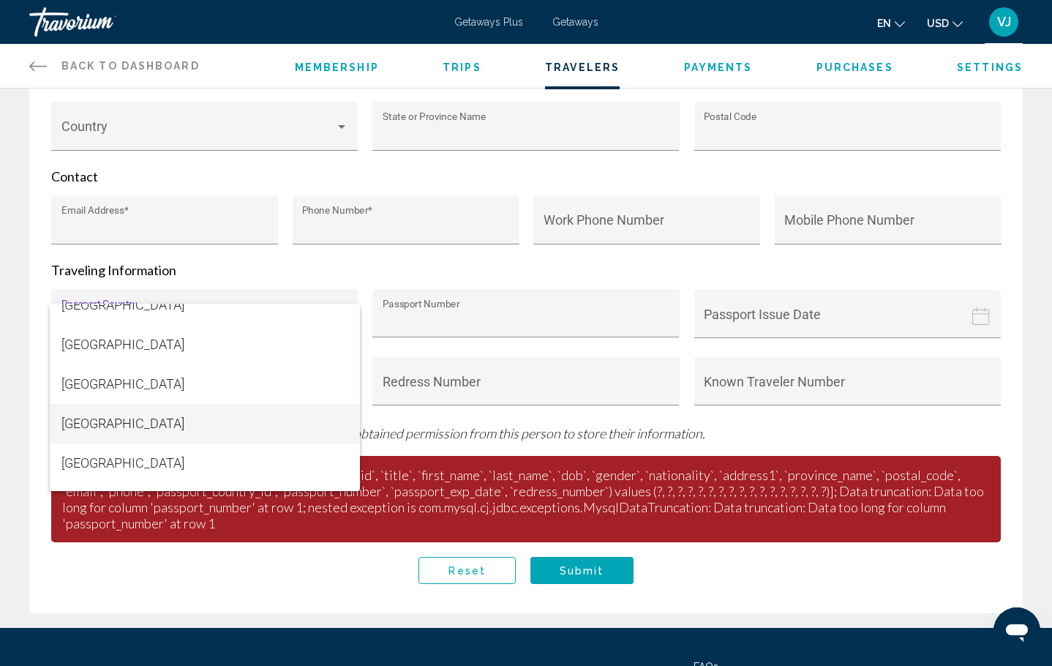
scroll to position [9416, 0]
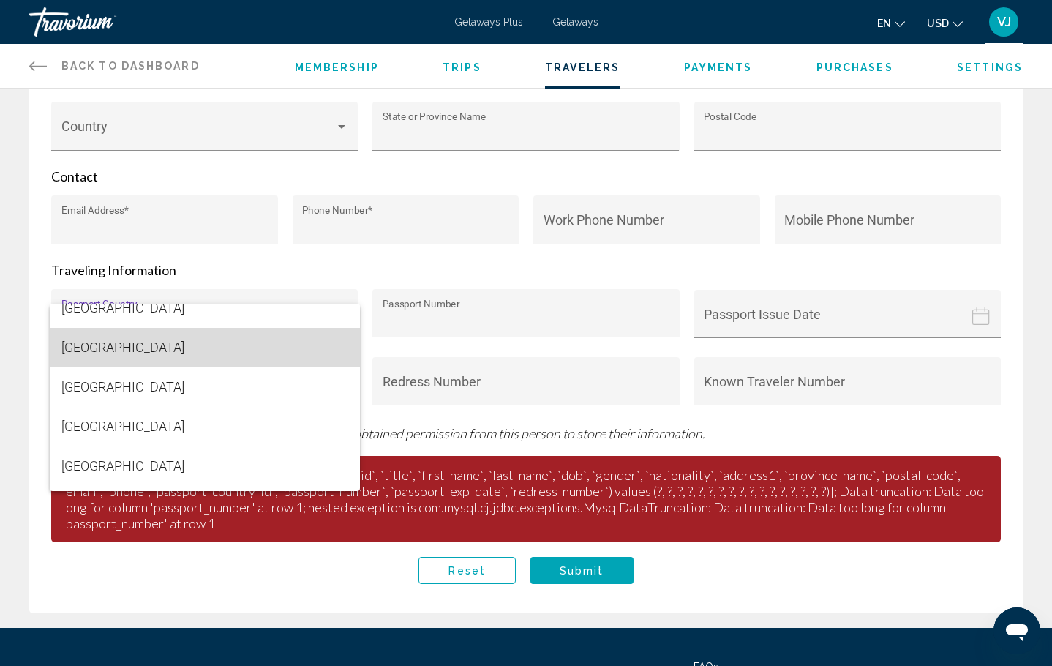
click at [243, 347] on span "Ukraine" at bounding box center [204, 347] width 287 height 39
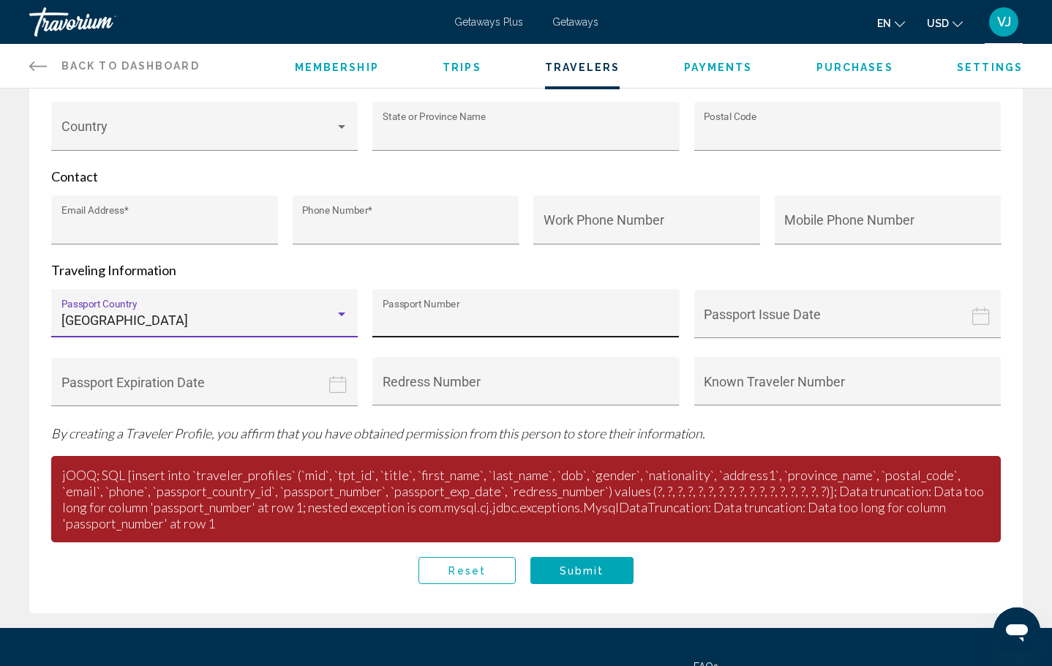
click at [458, 333] on div "Passport Number" at bounding box center [526, 317] width 287 height 39
type input "*"
type input "********"
click at [986, 323] on icon "Passport issue date" at bounding box center [981, 316] width 18 height 18
click at [867, 320] on input "Passport issue date" at bounding box center [850, 325] width 312 height 72
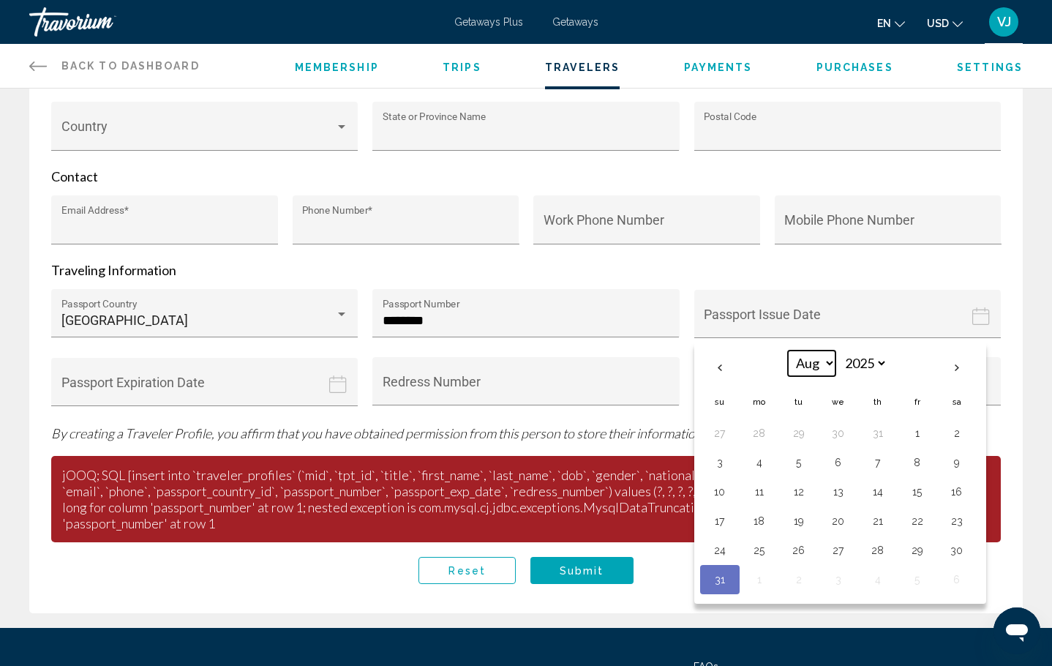
select select "*"
click at [848, 464] on button "5" at bounding box center [838, 462] width 23 height 20
type input "**********"
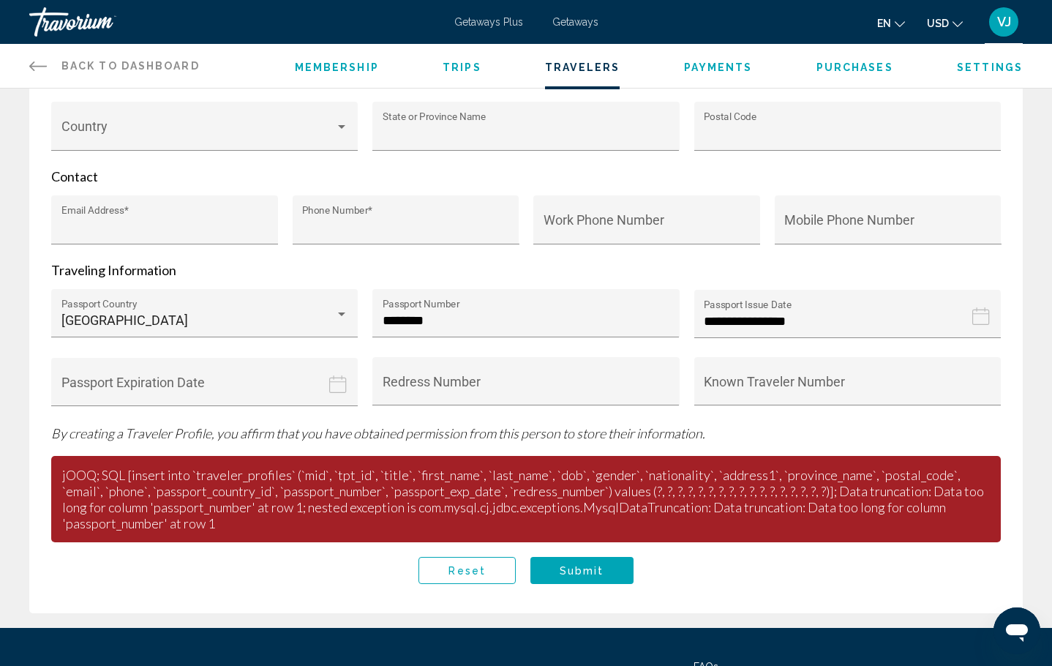
click at [978, 318] on icon "Passport issue date" at bounding box center [981, 316] width 18 height 18
click at [978, 319] on icon "Passport issue date" at bounding box center [981, 316] width 18 height 18
click at [789, 325] on input "**********" at bounding box center [850, 325] width 312 height 72
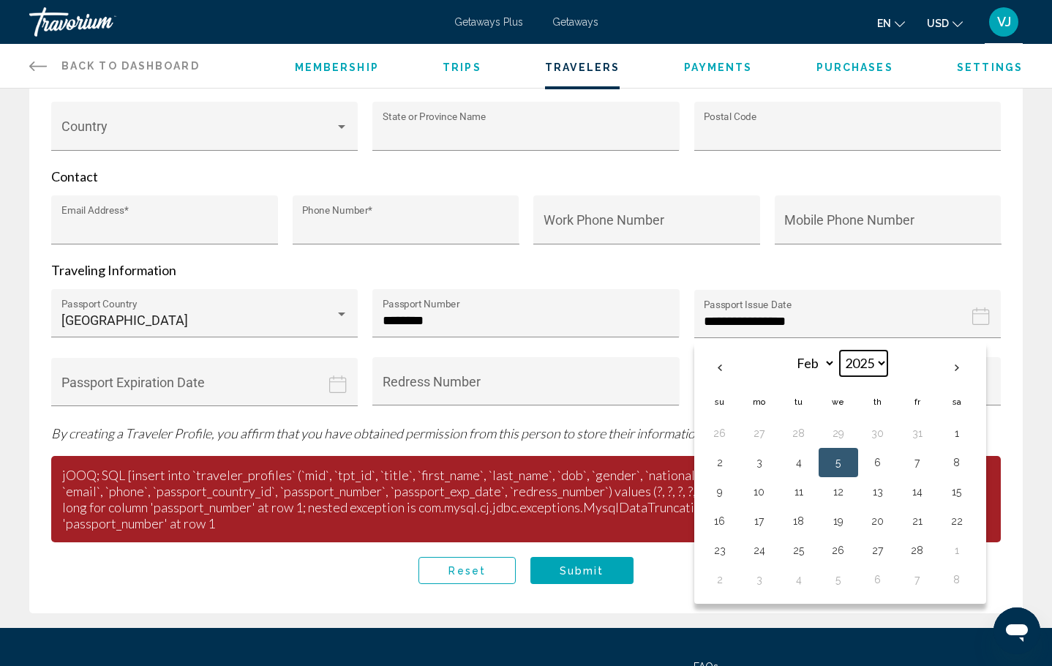
select select "****"
click at [838, 468] on button "5" at bounding box center [838, 462] width 23 height 20
type input "**********"
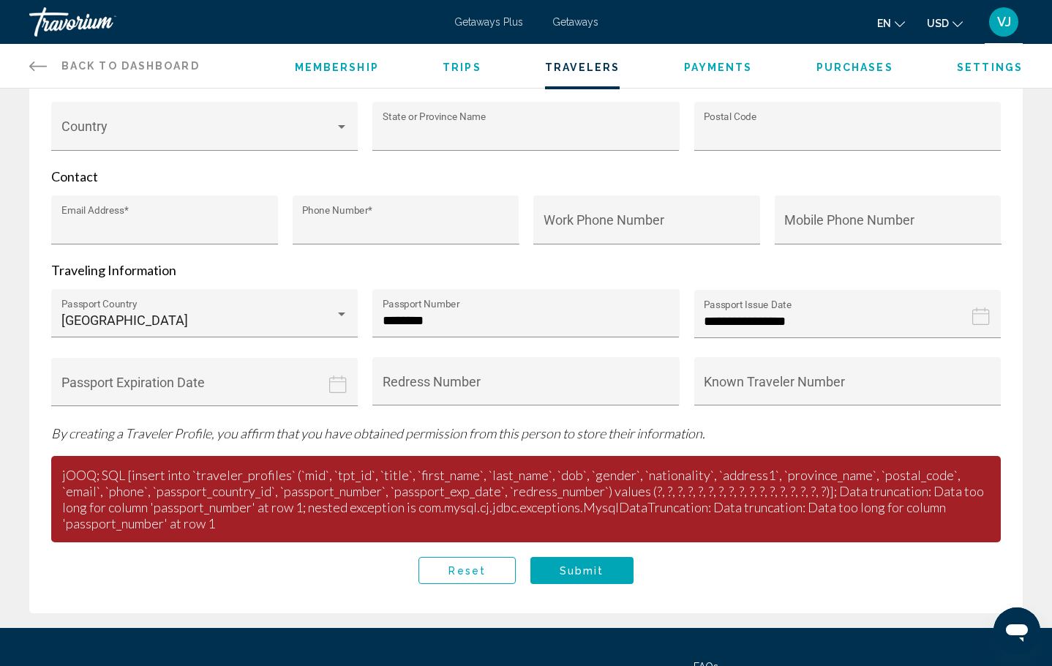
click at [341, 391] on icon "Passport expiration date" at bounding box center [338, 384] width 18 height 18
click at [338, 389] on icon "Passport expiration date" at bounding box center [338, 384] width 18 height 18
click at [192, 383] on input "**********" at bounding box center [207, 393] width 312 height 72
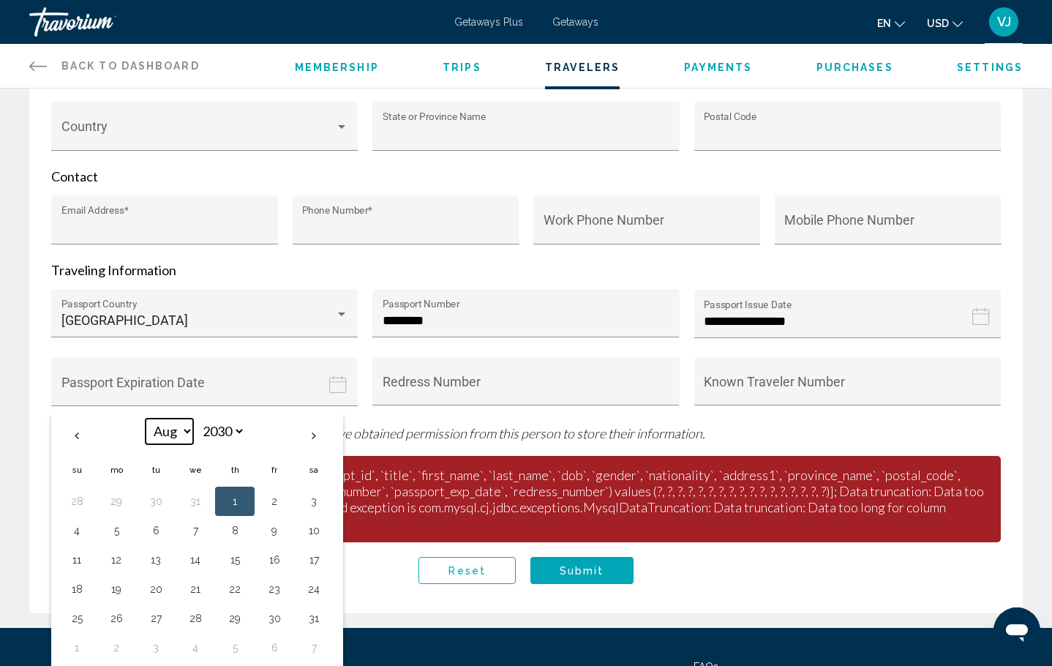
select select "*"
click at [155, 537] on button "5" at bounding box center [155, 530] width 23 height 20
type input "**********"
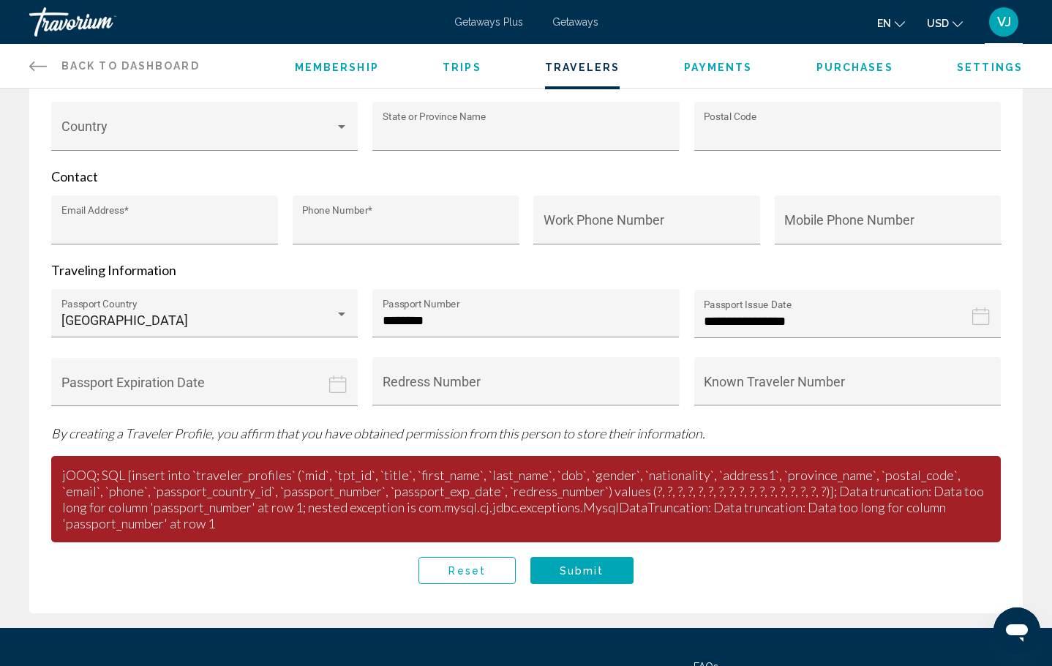
click at [344, 388] on icon "Passport expiration date" at bounding box center [338, 384] width 18 height 18
click at [340, 387] on icon "Passport expiration date" at bounding box center [338, 384] width 18 height 18
click at [272, 402] on input "**********" at bounding box center [207, 393] width 312 height 72
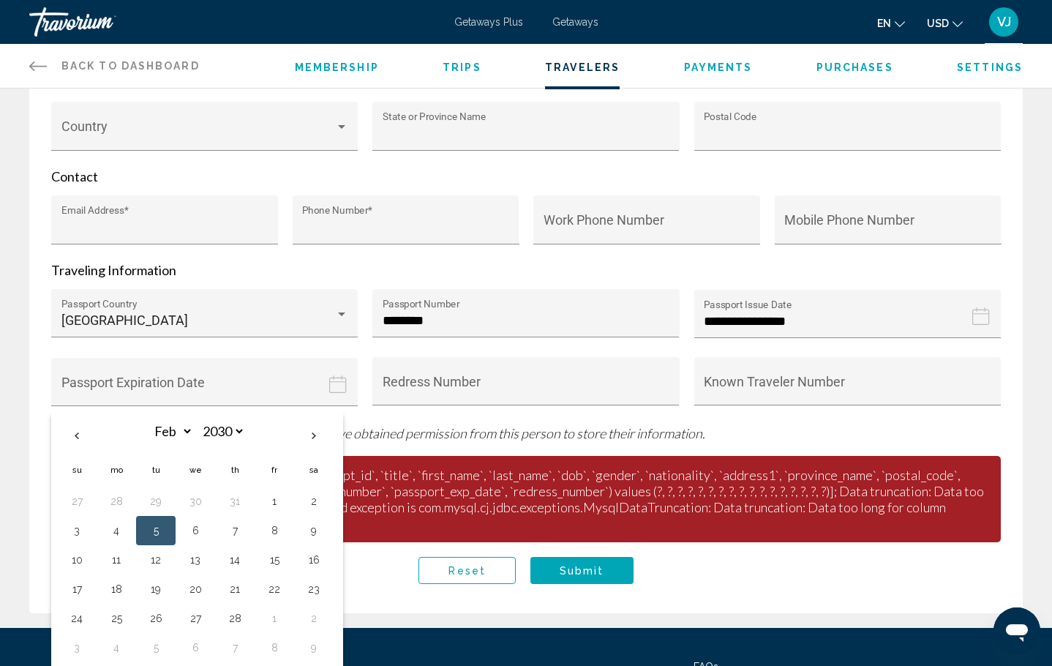
click at [163, 535] on button "5" at bounding box center [155, 530] width 23 height 20
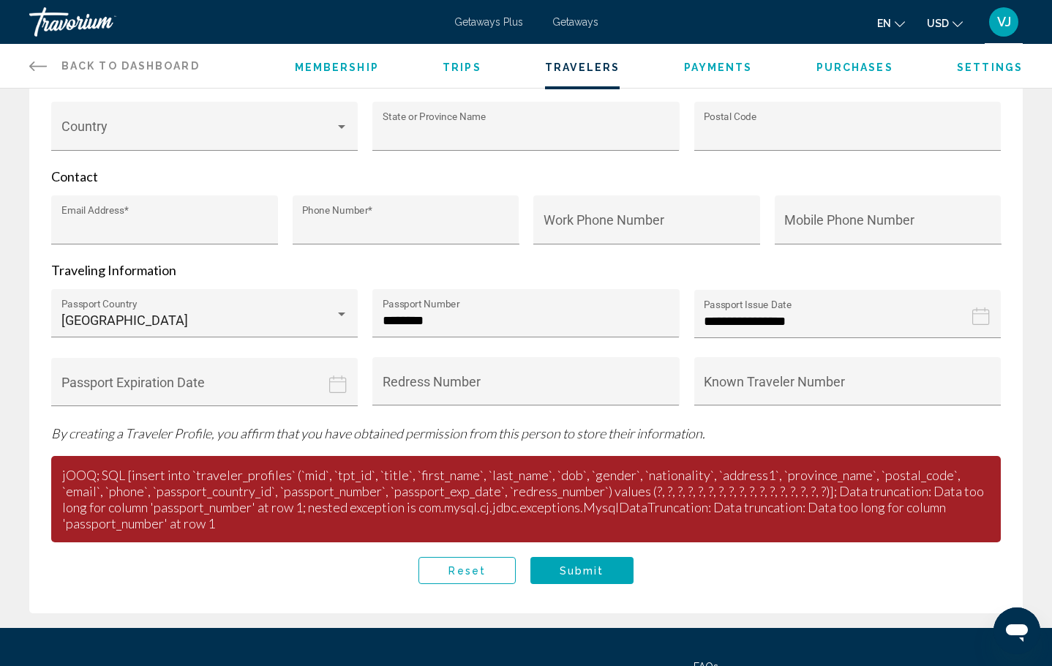
click at [246, 397] on input "**********" at bounding box center [207, 393] width 312 height 72
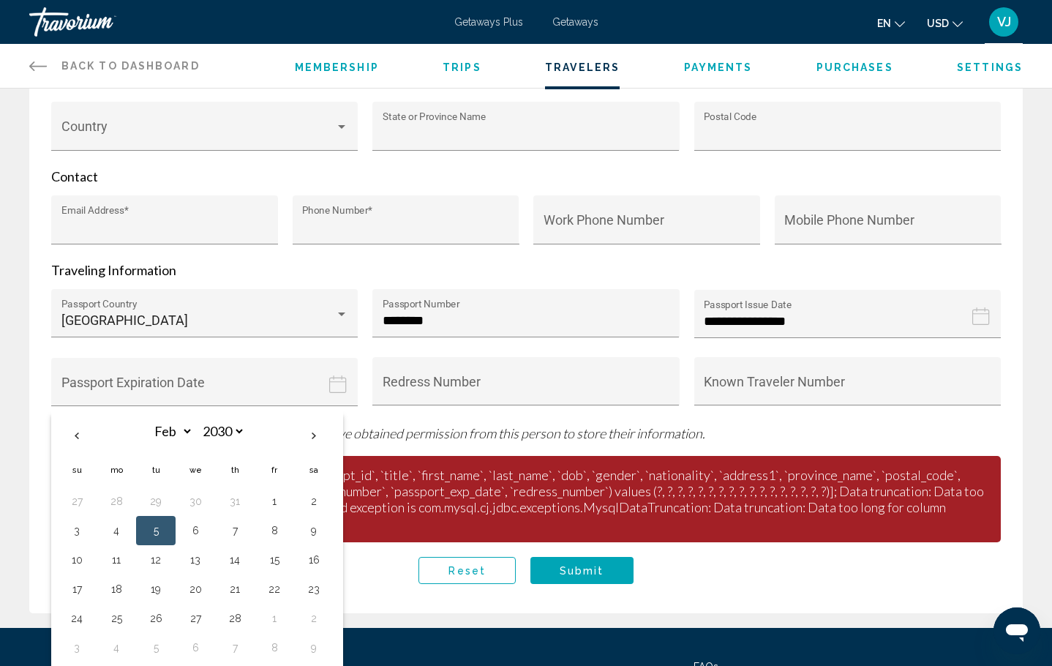
click at [160, 535] on button "5" at bounding box center [155, 530] width 23 height 20
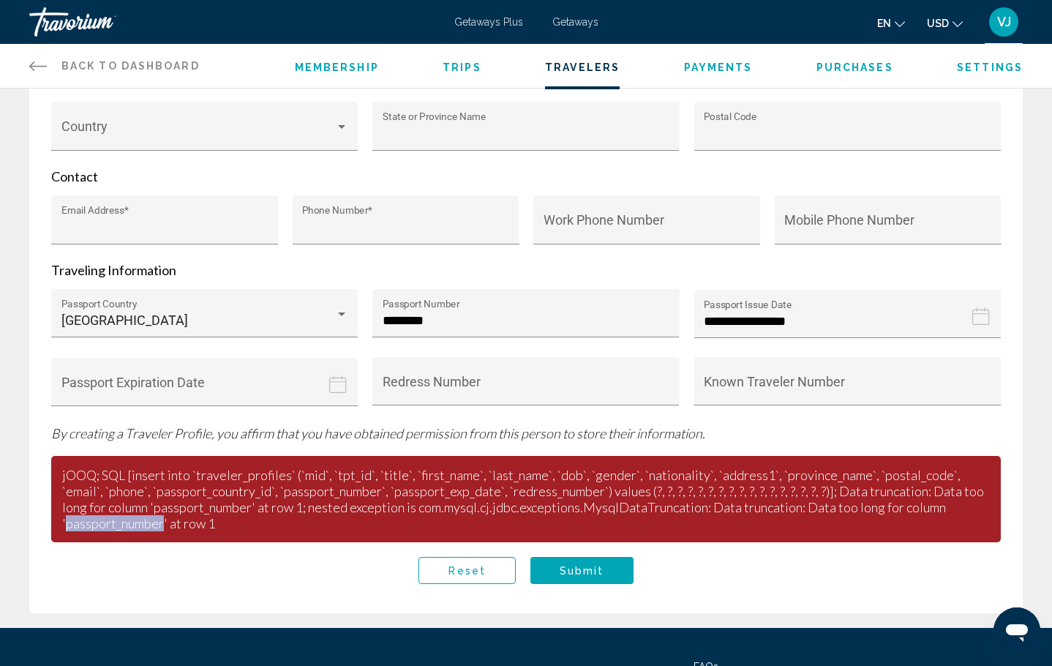
click at [160, 535] on p "jOOQ; SQL [insert into `traveler_profiles` (`mid`, `tpt_id`, `title`, `first_na…" at bounding box center [525, 499] width 949 height 86
click at [119, 397] on input "**********" at bounding box center [207, 393] width 312 height 72
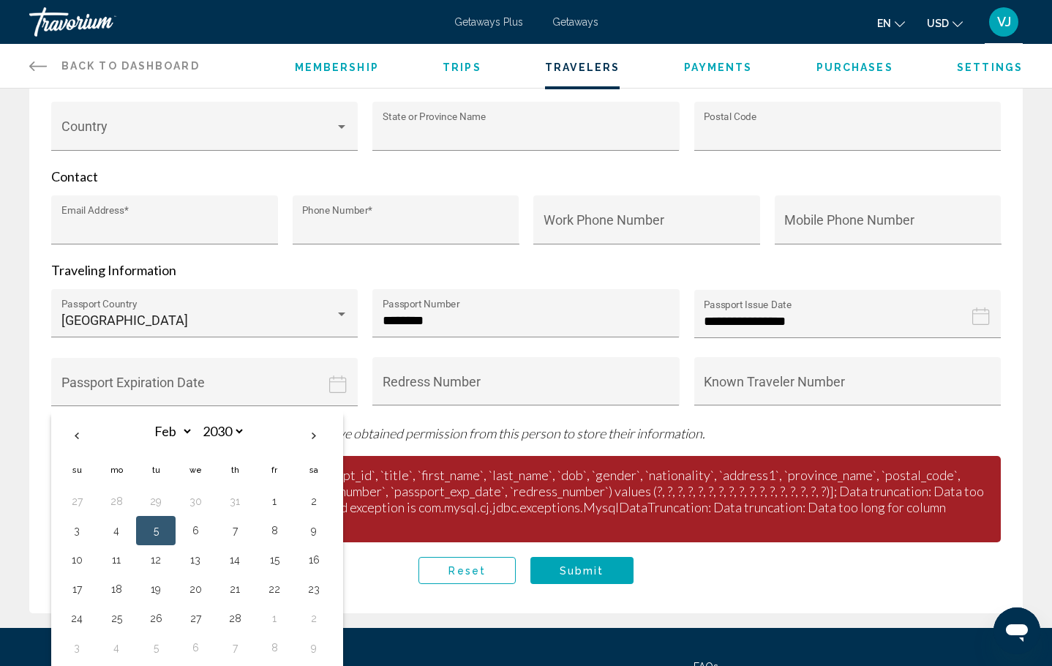
click at [150, 534] on button "5" at bounding box center [155, 530] width 23 height 20
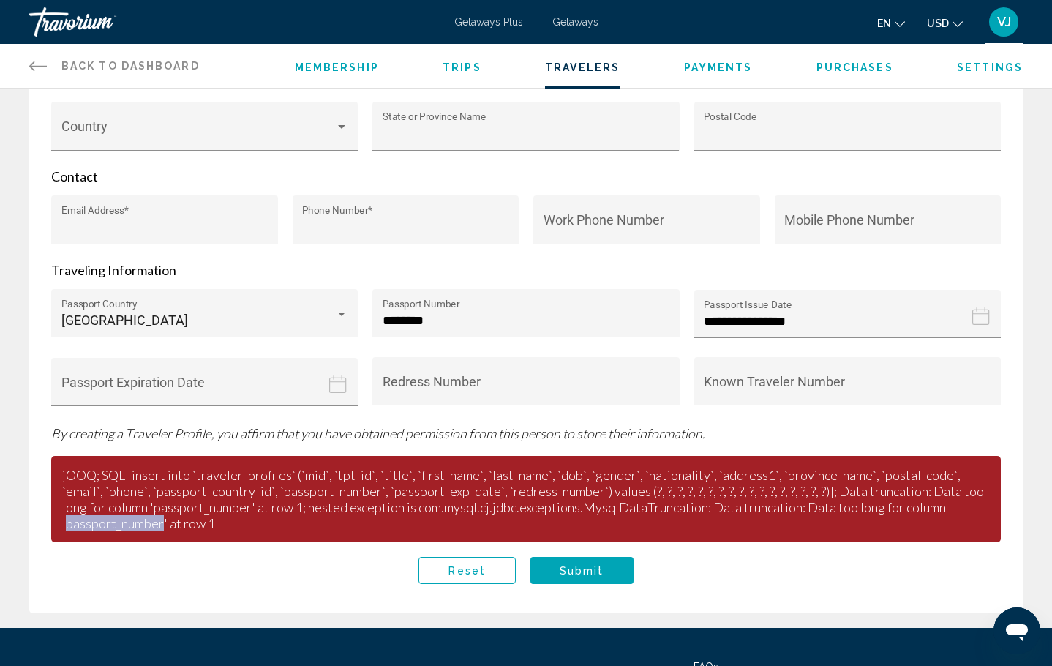
click at [95, 388] on input "**********" at bounding box center [207, 393] width 312 height 72
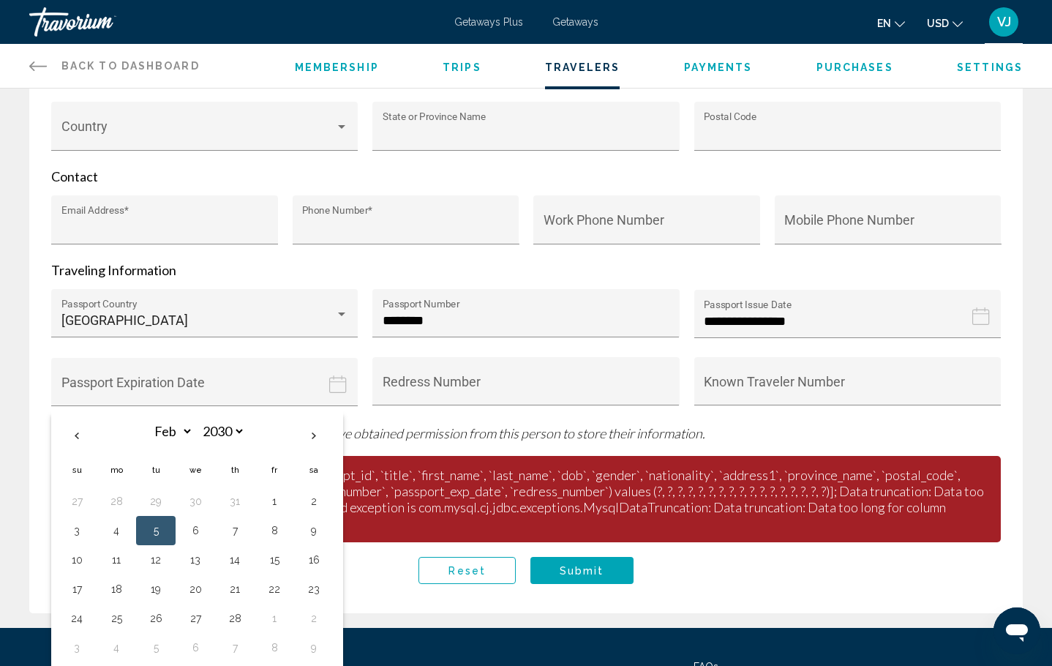
click at [314, 442] on button "Next month" at bounding box center [313, 436] width 39 height 34
select select "*"
click at [151, 538] on button "5" at bounding box center [155, 530] width 23 height 20
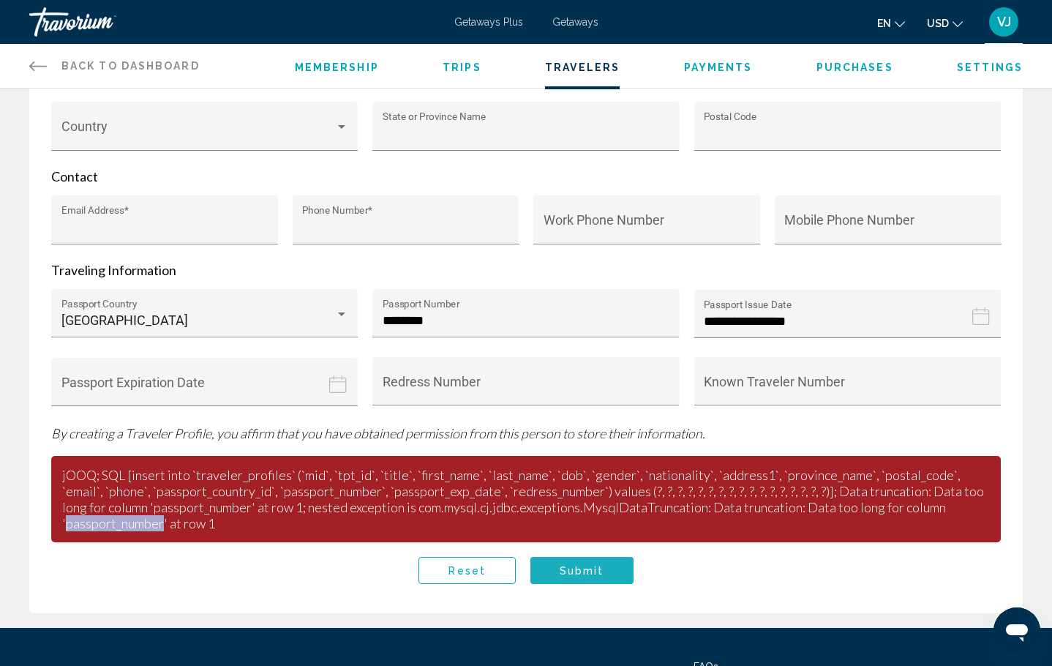
click at [587, 576] on span "Submit" at bounding box center [582, 571] width 45 height 12
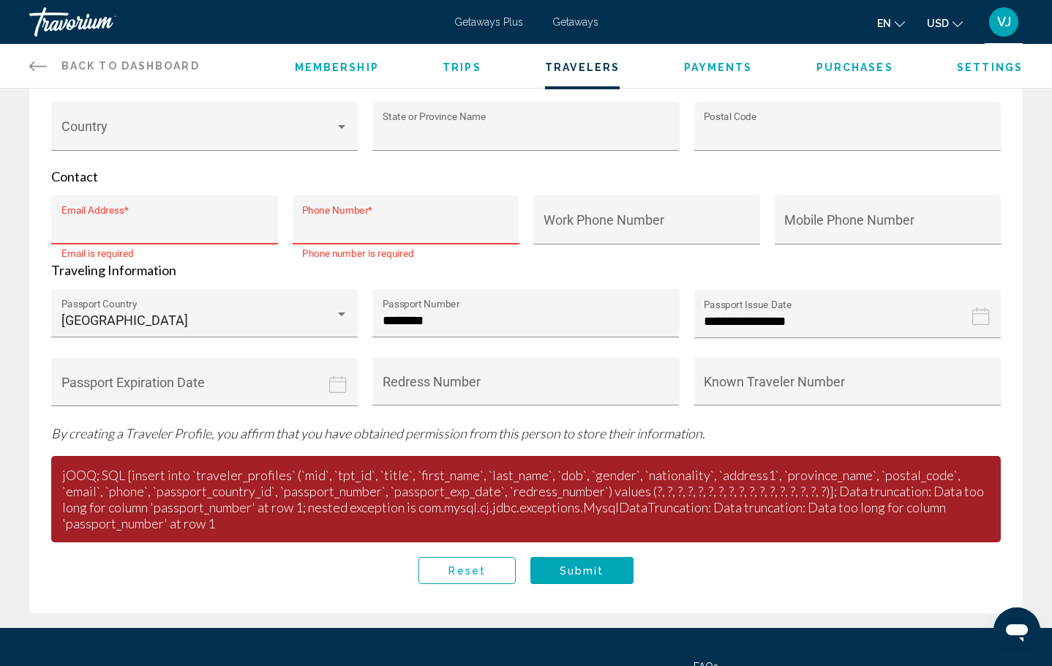
click at [91, 217] on div "Email Address *" at bounding box center [164, 224] width 207 height 39
type input "**********"
click at [336, 228] on input "Phone Number *" at bounding box center [405, 226] width 207 height 15
type input "*"
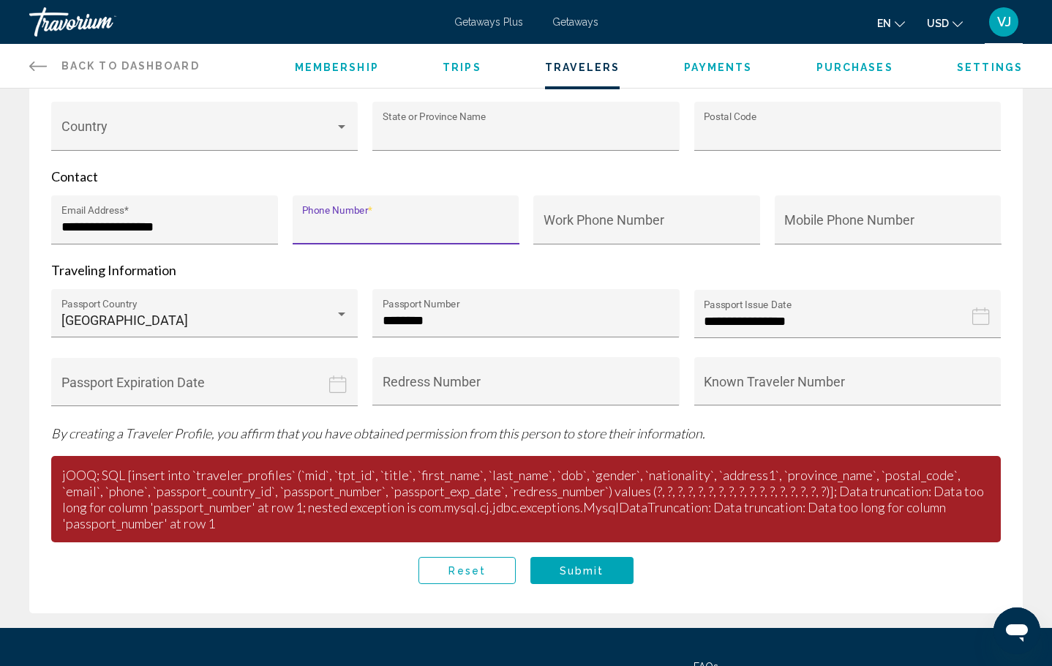
type input "**********"
click at [592, 569] on button "Submit" at bounding box center [581, 570] width 103 height 27
click at [592, 574] on span "Submit" at bounding box center [582, 571] width 45 height 12
click at [306, 394] on input "**********" at bounding box center [207, 393] width 312 height 72
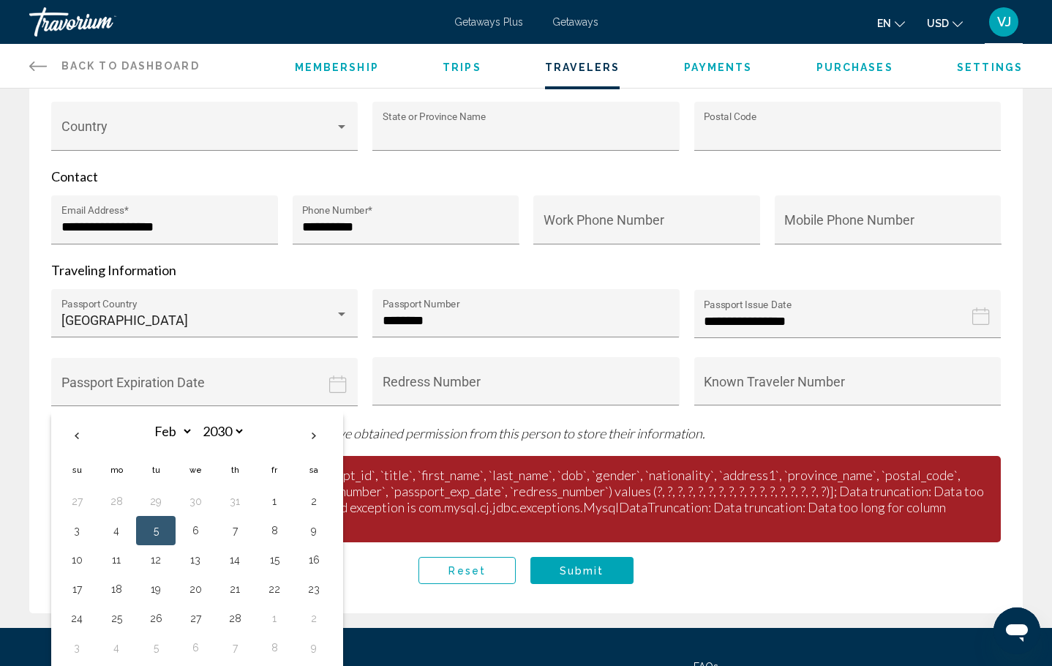
click at [166, 535] on button "5" at bounding box center [155, 530] width 23 height 20
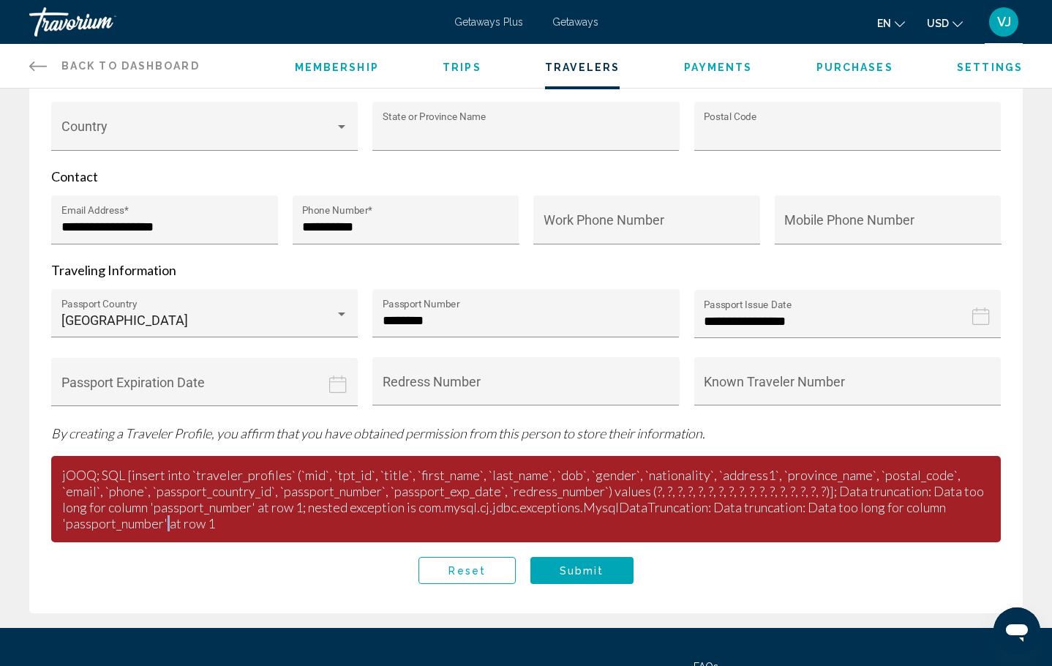
click at [165, 535] on p "jOOQ; SQL [insert into `traveler_profiles` (`mid`, `tpt_id`, `title`, `first_na…" at bounding box center [525, 499] width 949 height 86
click at [583, 576] on span "Submit" at bounding box center [582, 571] width 45 height 12
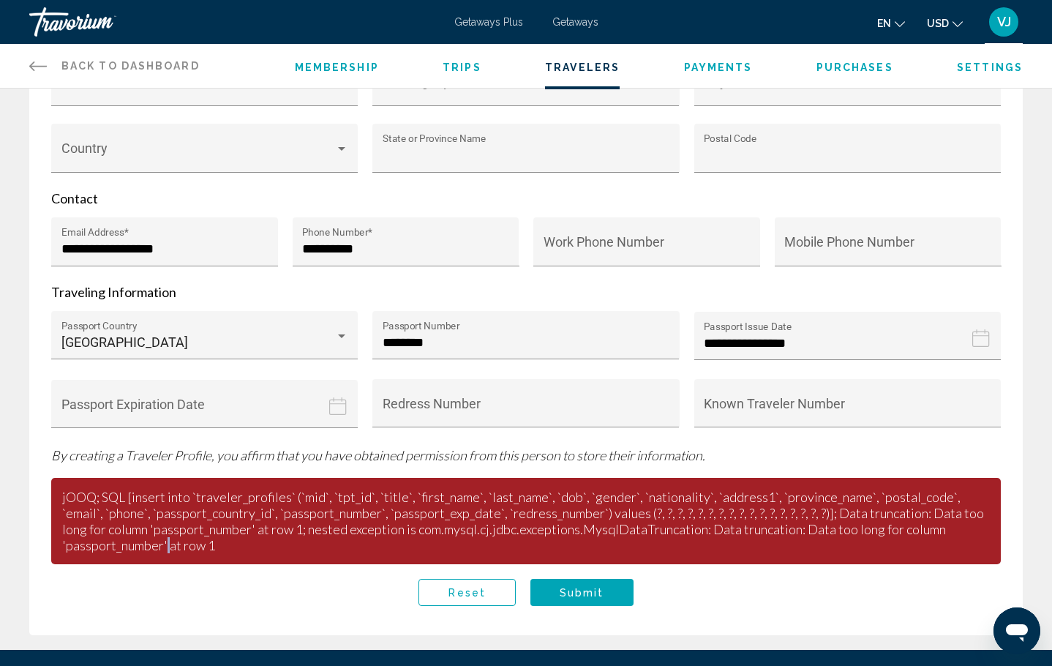
scroll to position [0, 0]
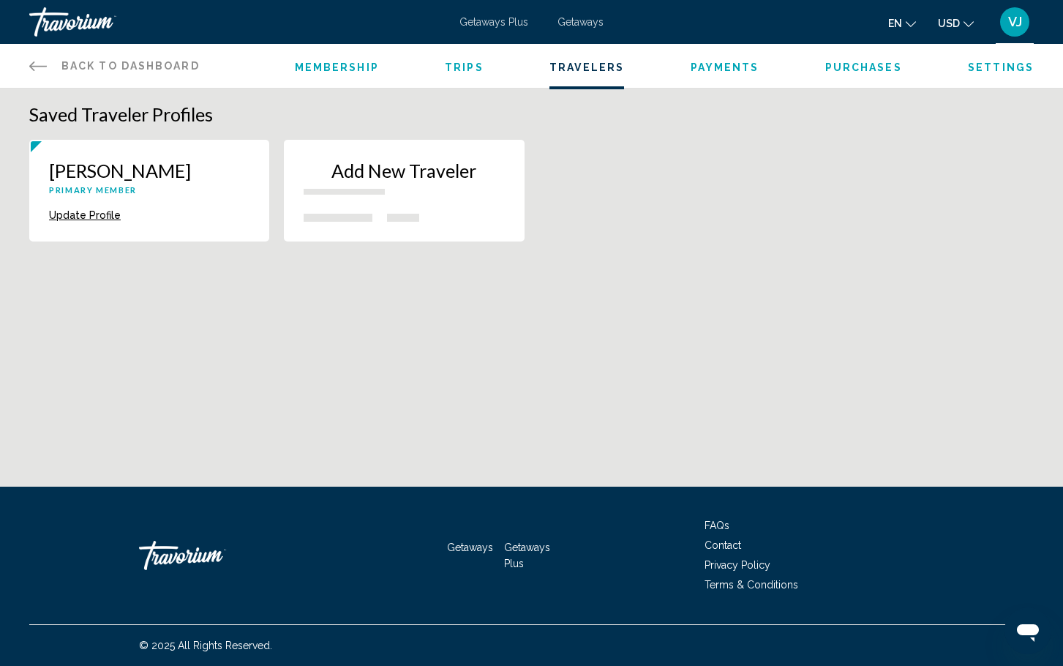
click at [355, 199] on div "Add New Traveler" at bounding box center [404, 182] width 200 height 46
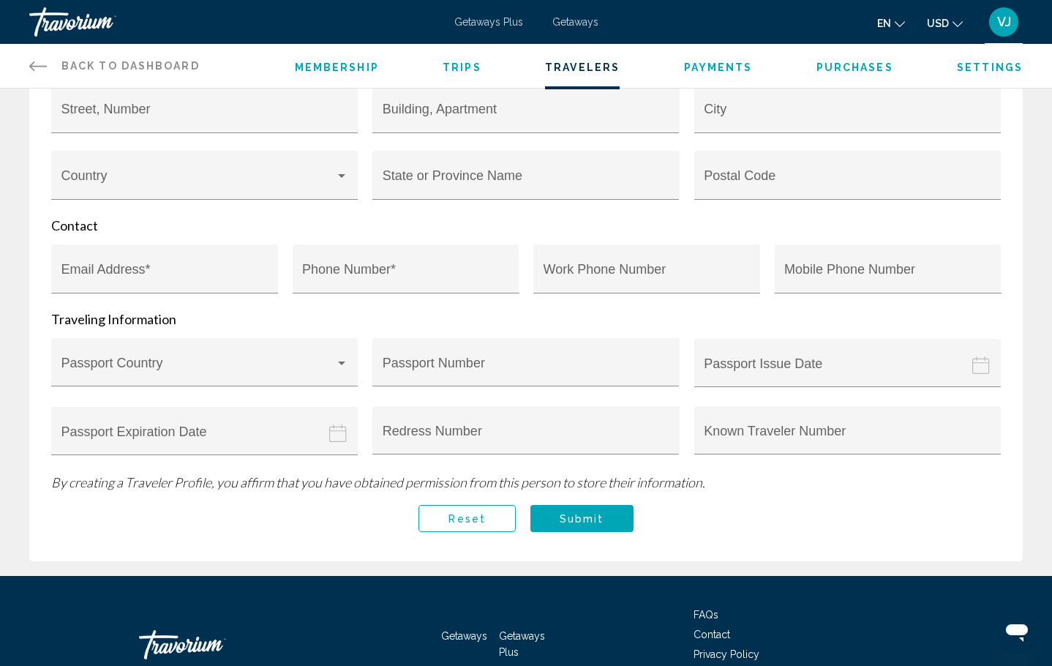
scroll to position [514, 0]
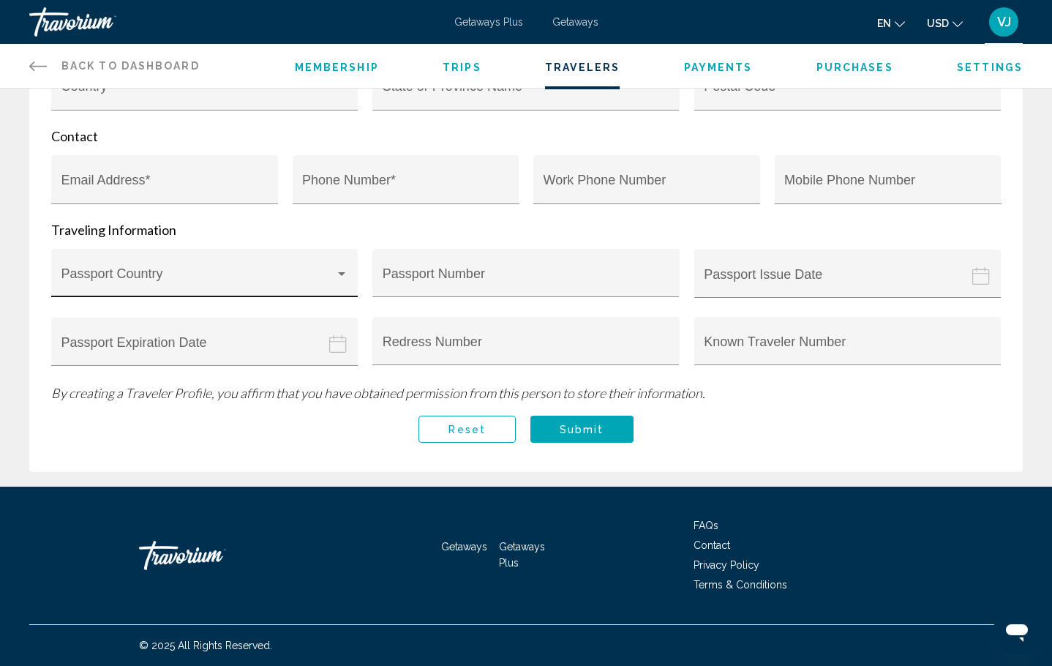
click at [217, 258] on div "Passport Country" at bounding box center [204, 277] width 287 height 39
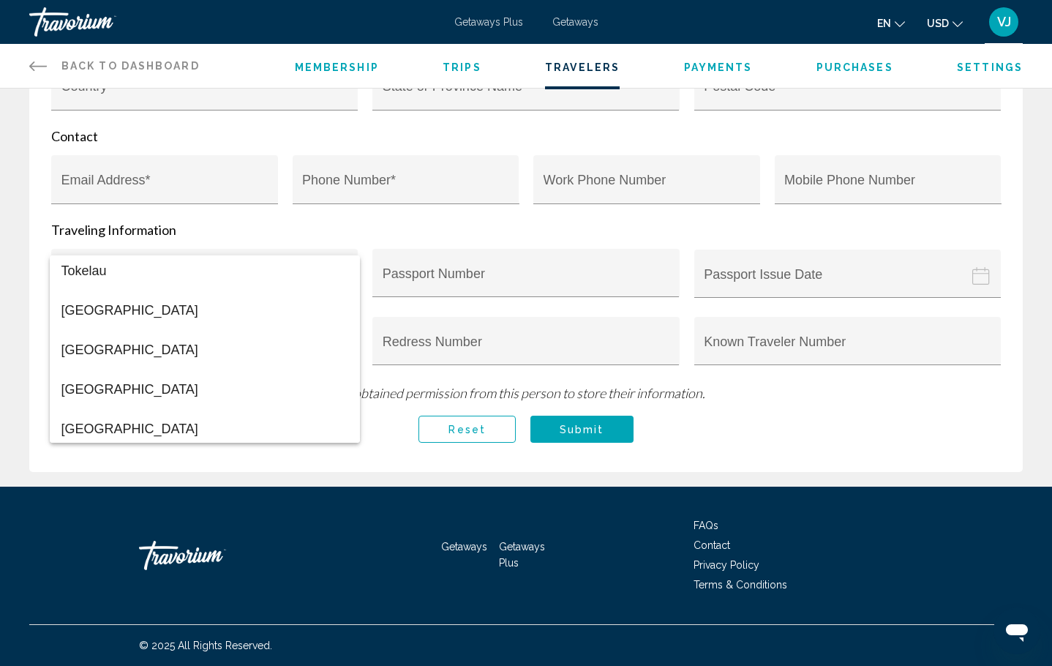
scroll to position [9405, 0]
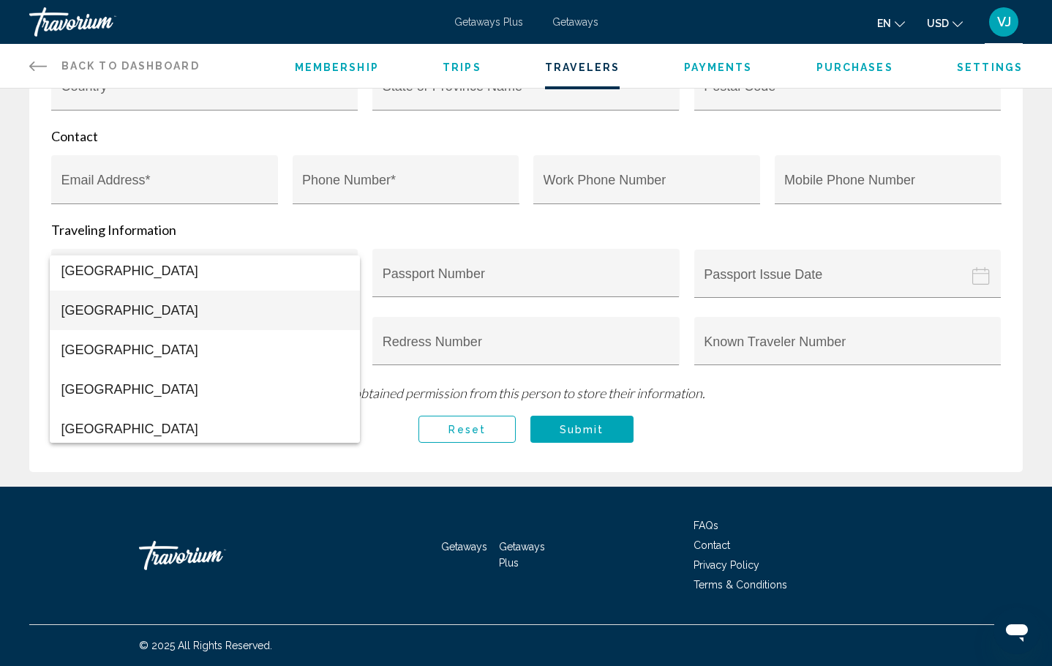
click at [148, 312] on span "Ukraine" at bounding box center [204, 309] width 287 height 39
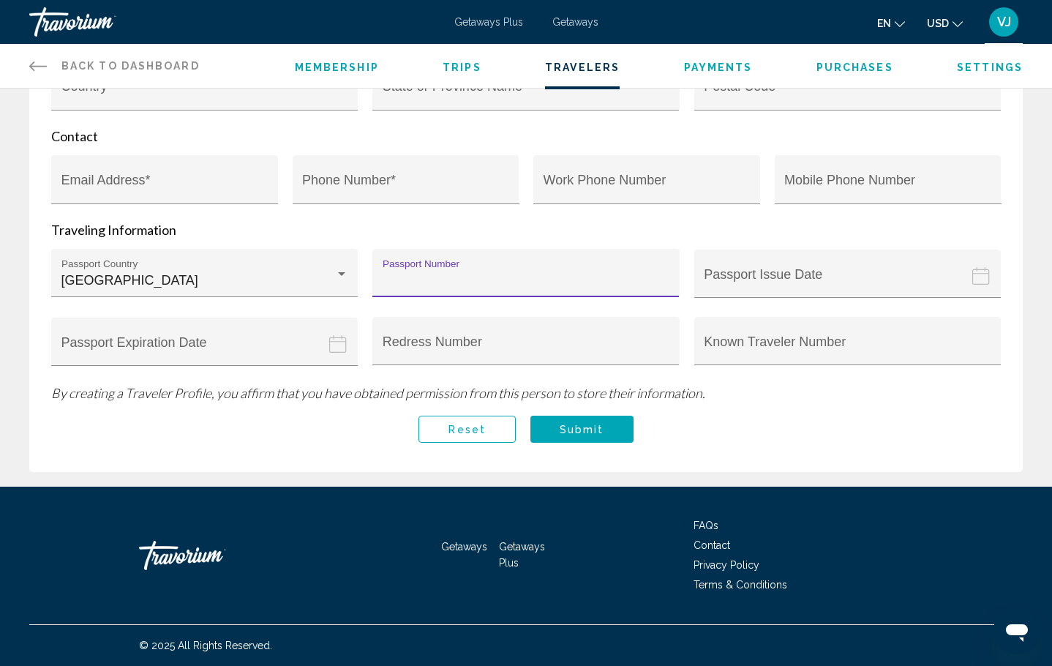
click at [459, 273] on input "Passport Number" at bounding box center [526, 280] width 287 height 15
type input "********"
click at [757, 281] on input "Passport issue date" at bounding box center [850, 285] width 312 height 72
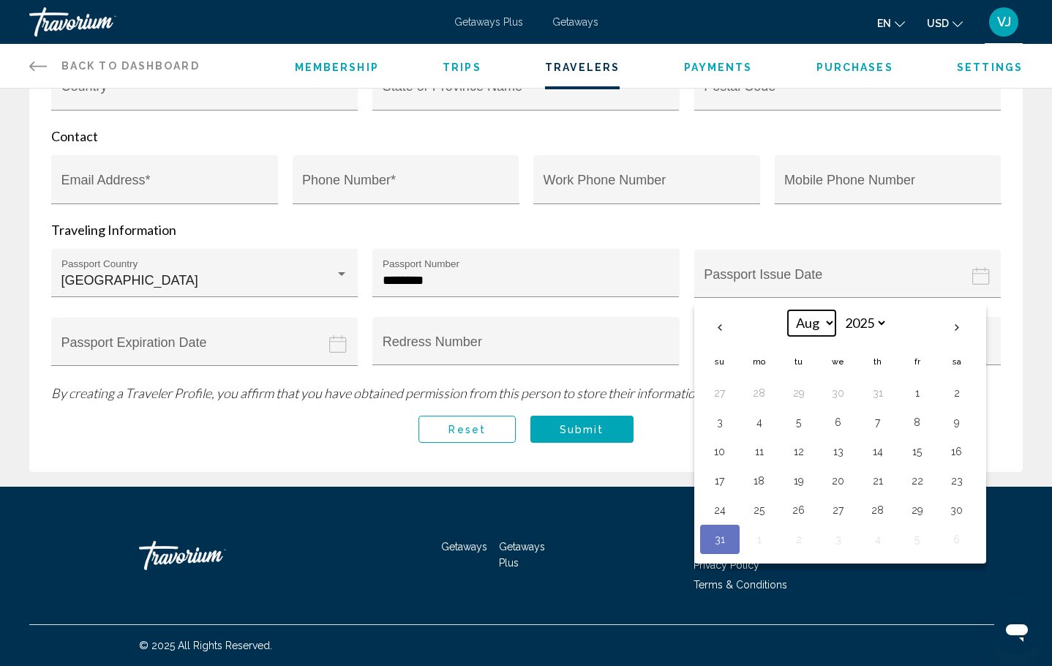
select select "*"
click at [839, 418] on button "5" at bounding box center [838, 422] width 23 height 20
type input "**********"
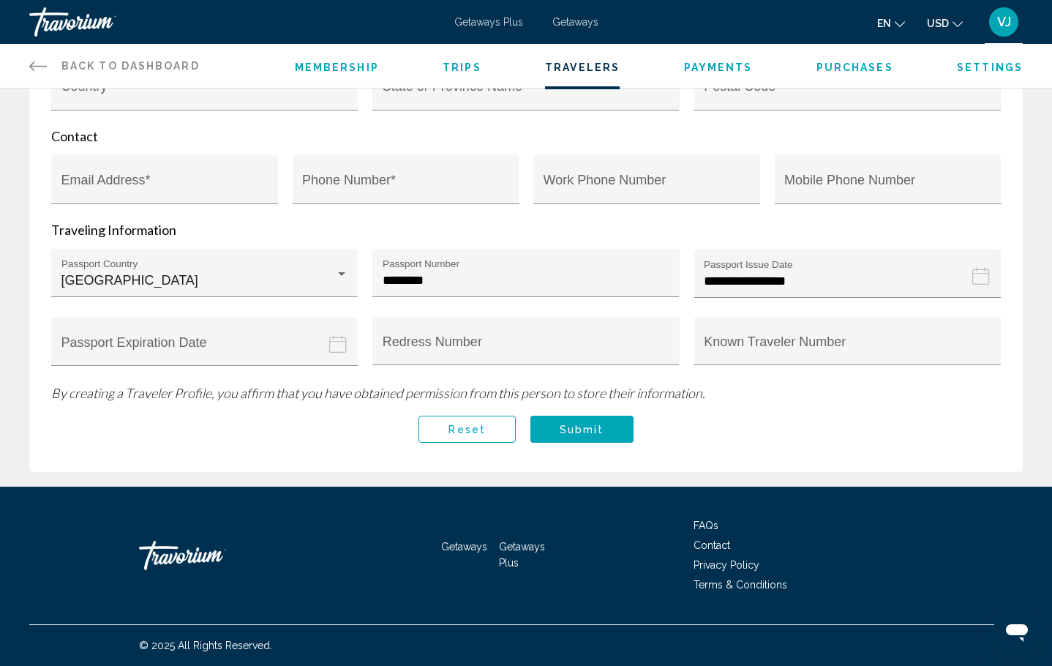
click at [343, 342] on icon "Passport expiration date" at bounding box center [338, 344] width 18 height 18
click at [341, 341] on icon "Passport expiration date" at bounding box center [338, 344] width 18 height 18
click at [115, 339] on input "Passport expiration date" at bounding box center [207, 353] width 312 height 72
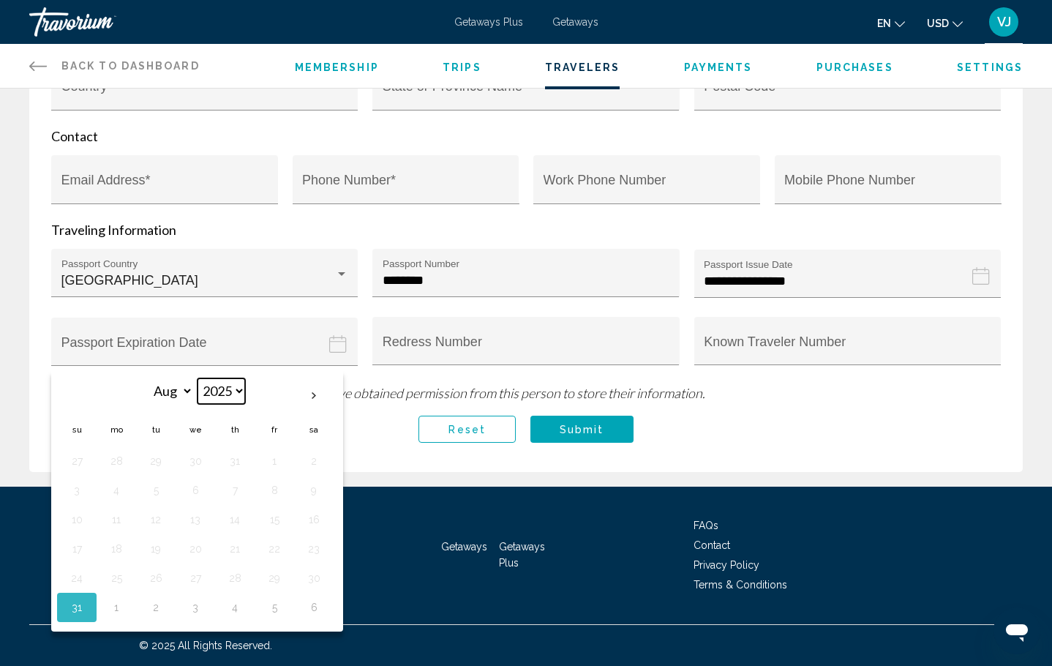
select select "****"
select select "*"
click at [160, 487] on button "5" at bounding box center [155, 490] width 23 height 20
type input "**********"
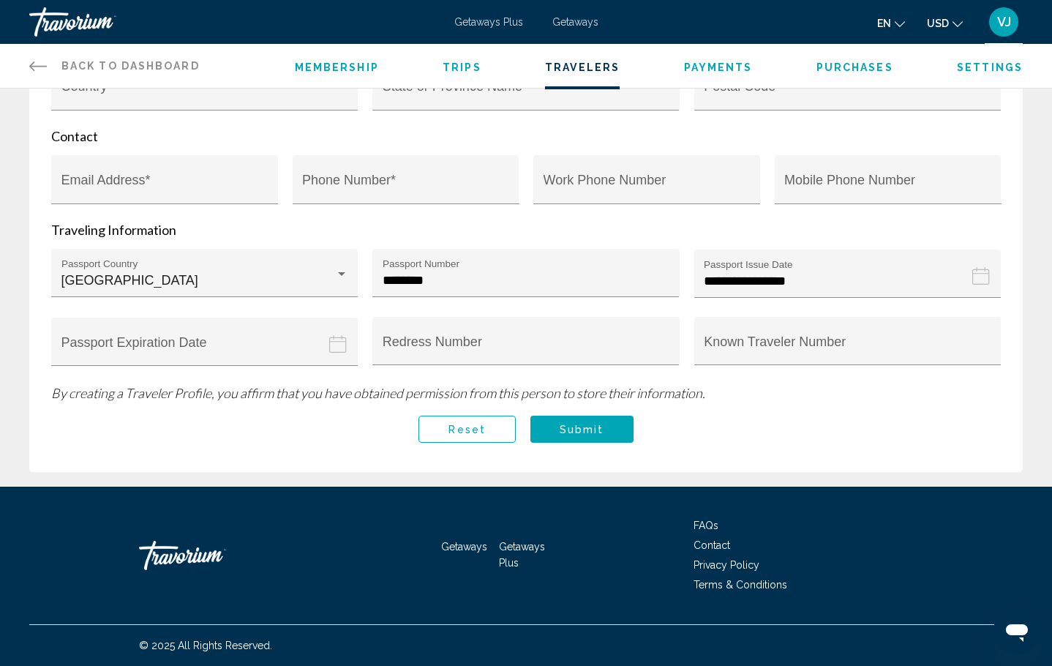
click at [342, 344] on icon "Passport expiration date" at bounding box center [338, 344] width 18 height 18
drag, startPoint x: 342, startPoint y: 343, endPoint x: 271, endPoint y: 326, distance: 72.9
click at [342, 343] on icon "Passport expiration date" at bounding box center [338, 344] width 18 height 18
click at [188, 345] on input "**********" at bounding box center [207, 353] width 312 height 72
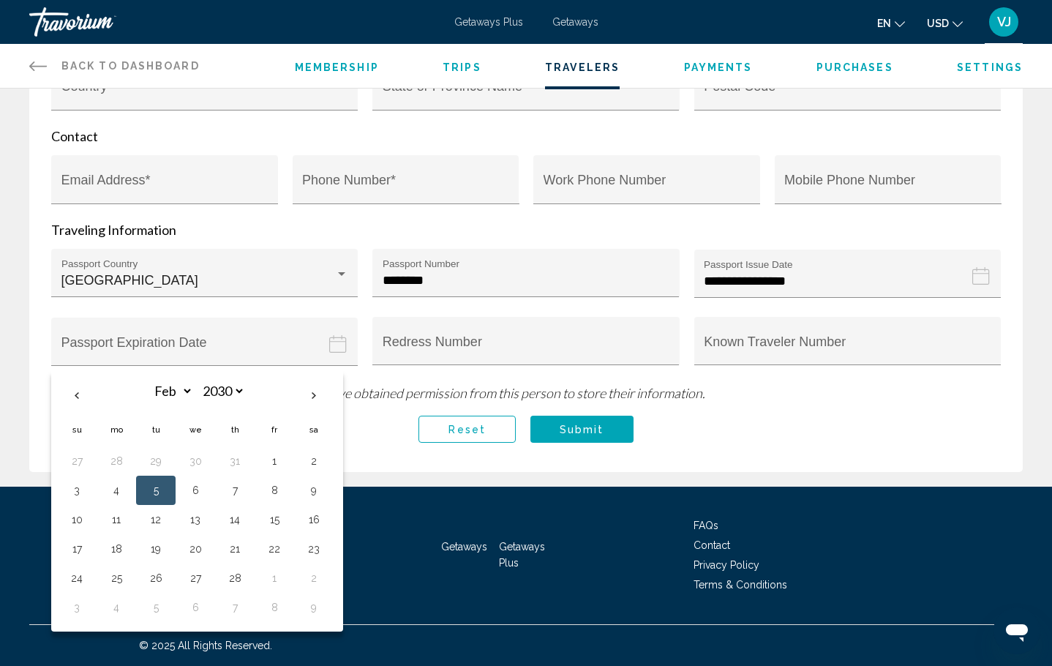
click at [151, 481] on button "5" at bounding box center [155, 490] width 23 height 20
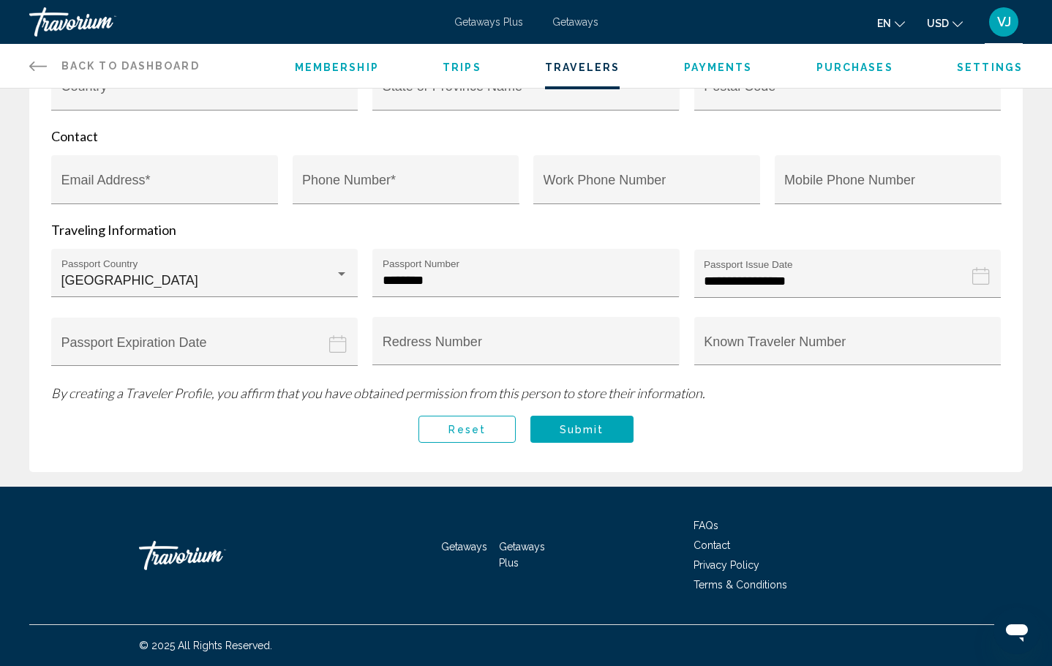
click at [151, 481] on div "Traveler Profile Details Title First Name * Last Name * Date of Birth Aug *** *…" at bounding box center [526, 120] width 1052 height 734
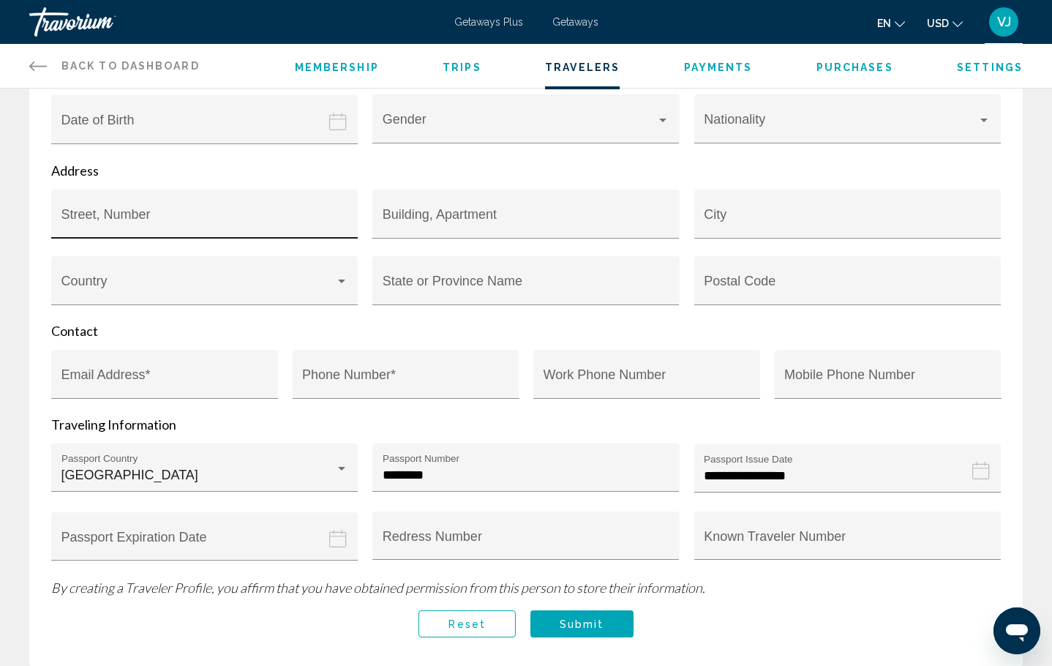
scroll to position [154, 0]
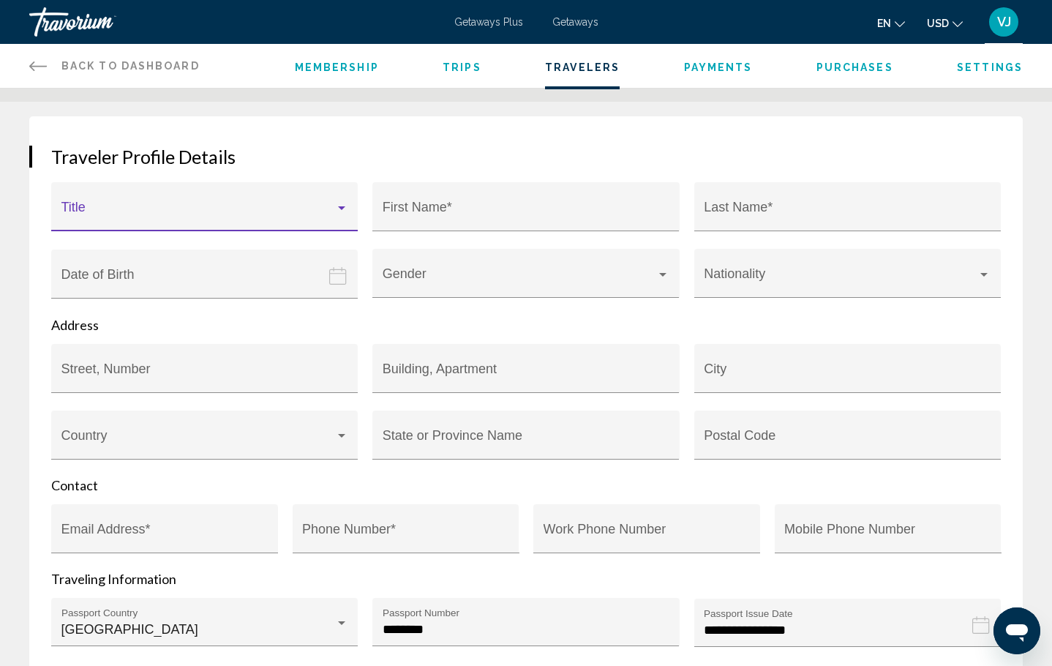
click at [165, 214] on span "Main content" at bounding box center [198, 213] width 274 height 15
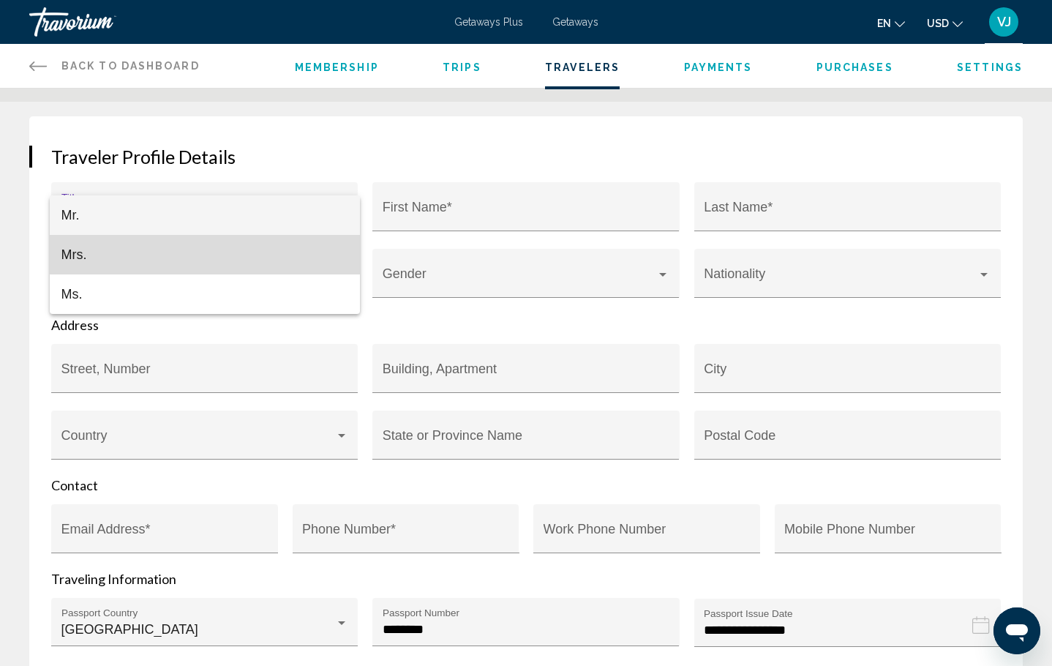
click at [149, 245] on span "Mrs." at bounding box center [204, 254] width 287 height 39
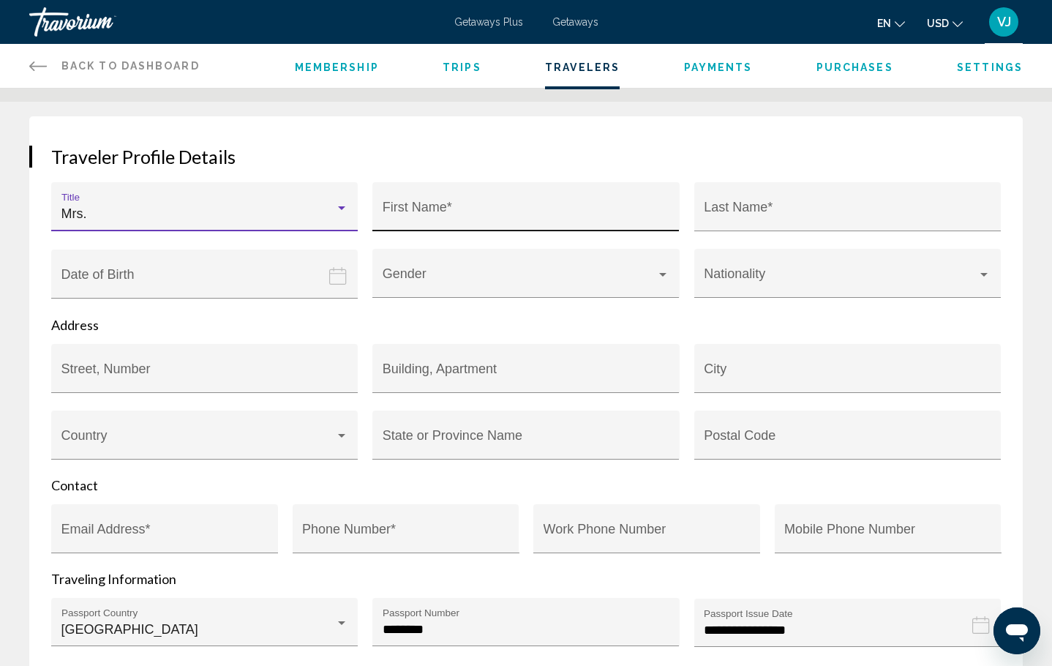
click at [417, 215] on input "First Name *" at bounding box center [526, 213] width 287 height 15
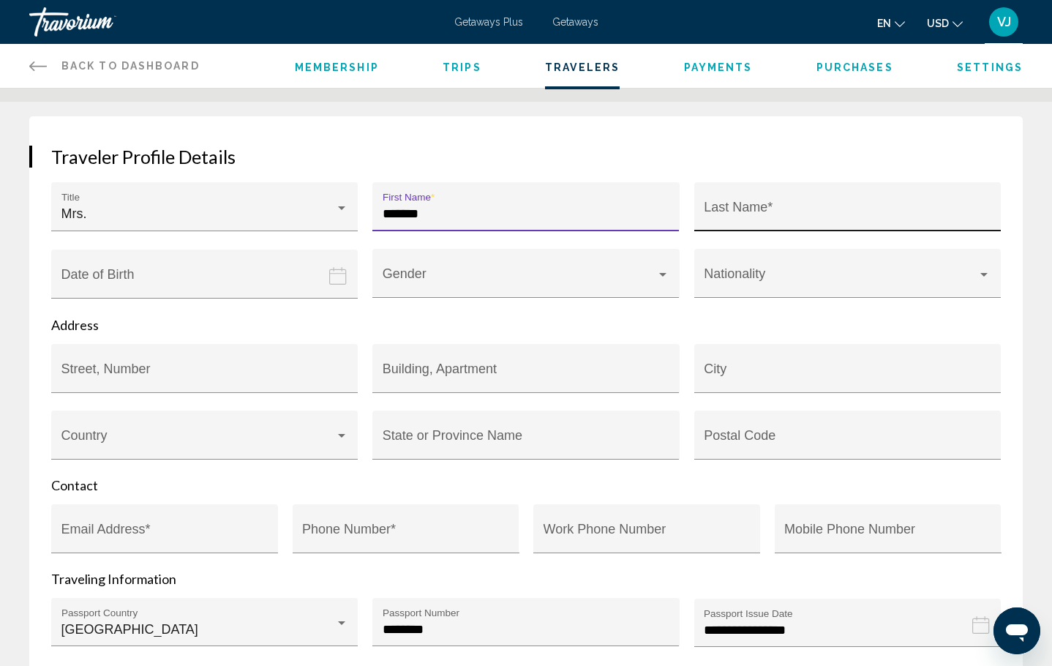
type input "*******"
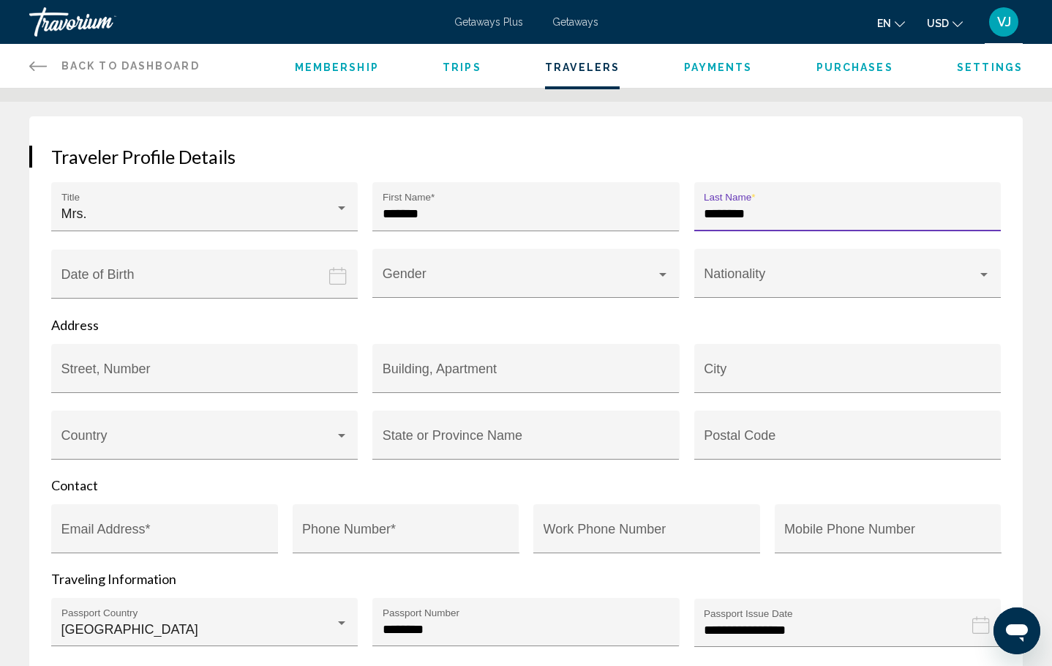
type input "********"
click at [338, 273] on icon "Date of birth" at bounding box center [338, 276] width 18 height 18
click at [338, 274] on icon "Date of birth" at bounding box center [338, 276] width 18 height 18
click at [242, 286] on input "Date of birth" at bounding box center [207, 285] width 312 height 72
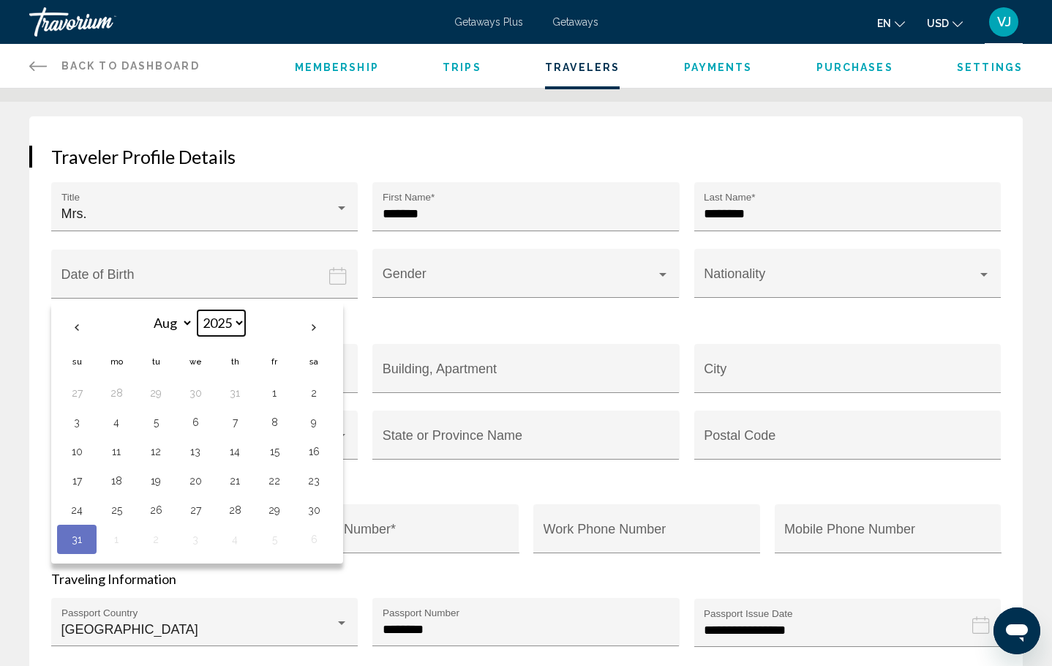
select select "****"
select select "**"
click at [280, 455] on button "16" at bounding box center [274, 451] width 23 height 20
type input "**********"
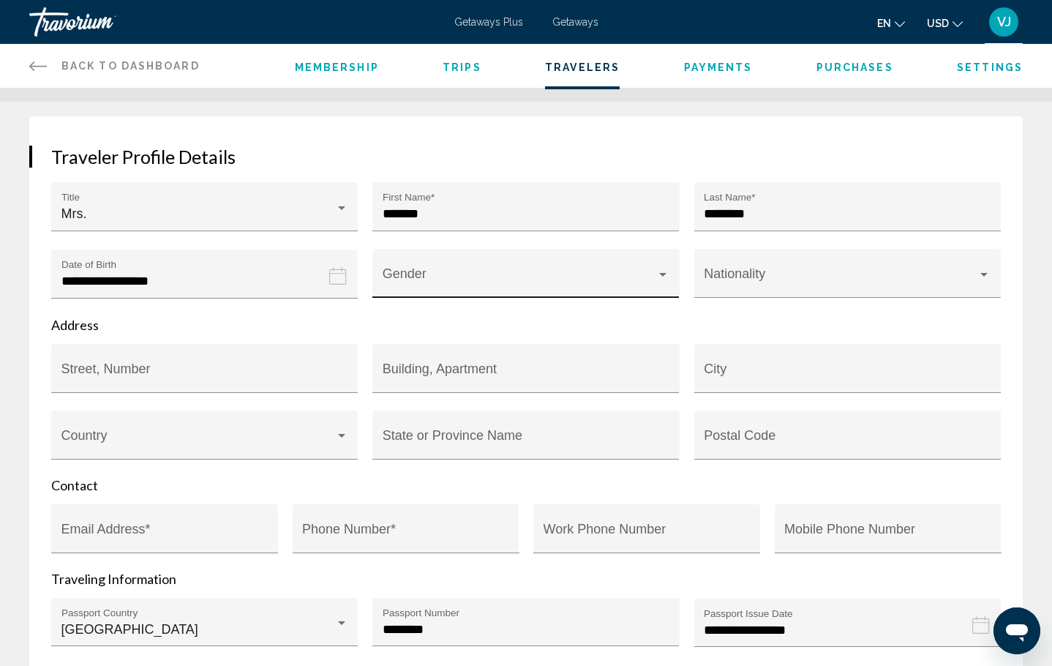
click at [437, 287] on span "Main content" at bounding box center [520, 280] width 274 height 15
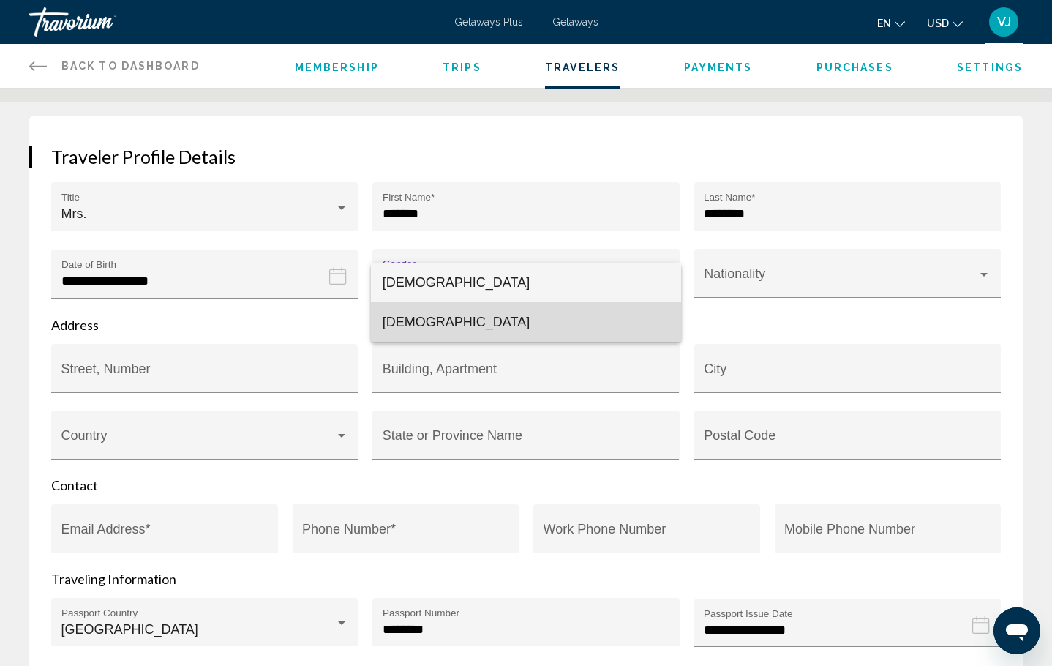
click at [432, 324] on span "Female" at bounding box center [526, 321] width 287 height 39
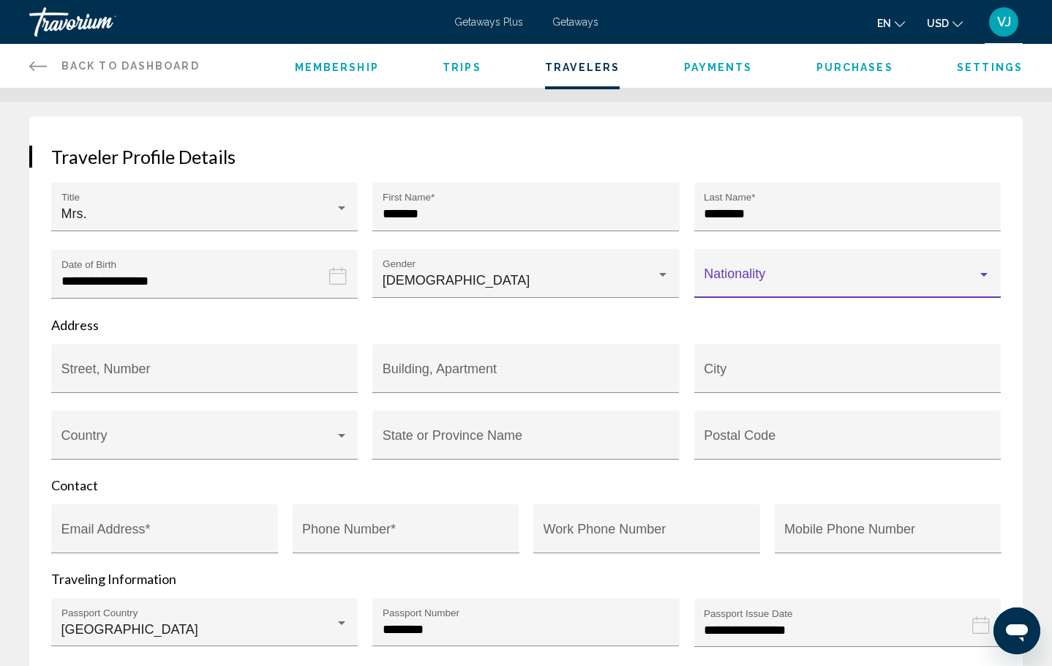
click at [718, 290] on div "Nationality" at bounding box center [847, 277] width 287 height 39
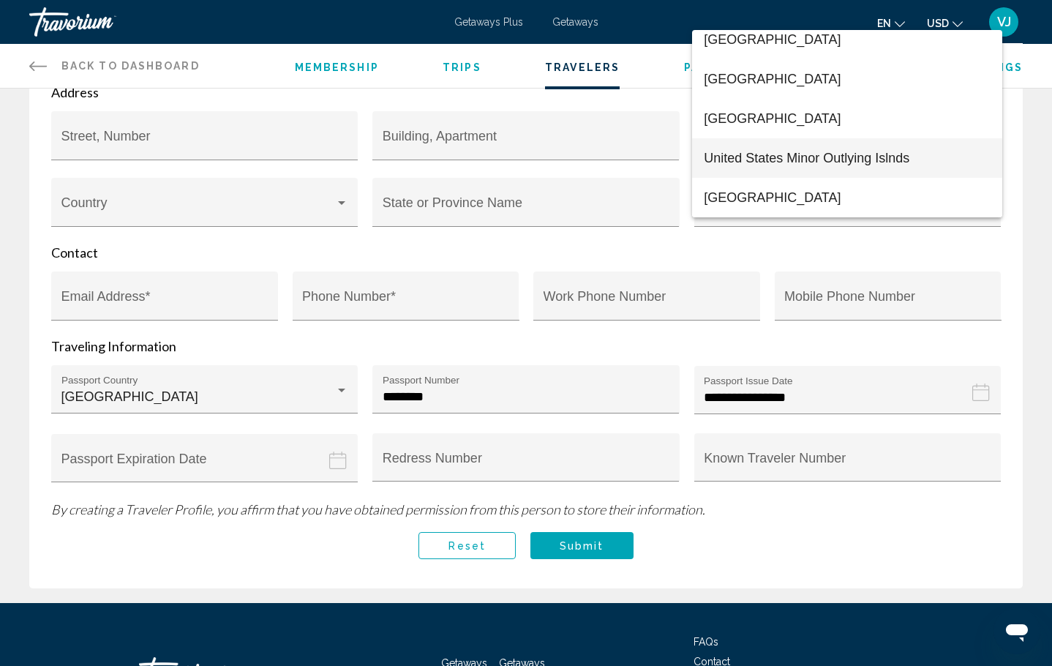
scroll to position [9385, 0]
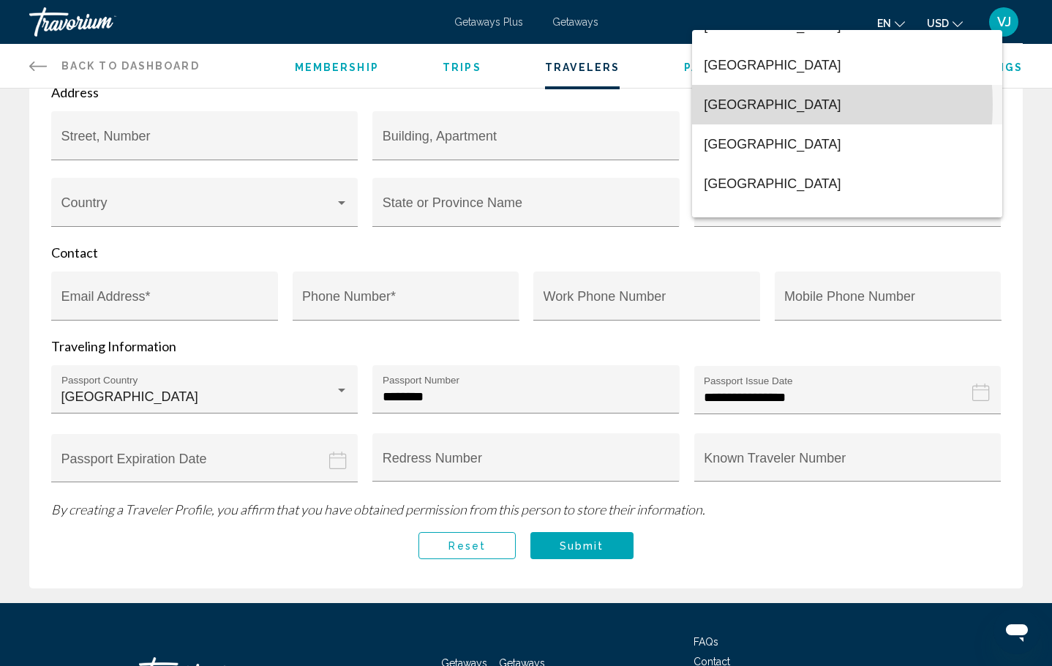
click at [731, 105] on span "Ukraine" at bounding box center [847, 104] width 287 height 39
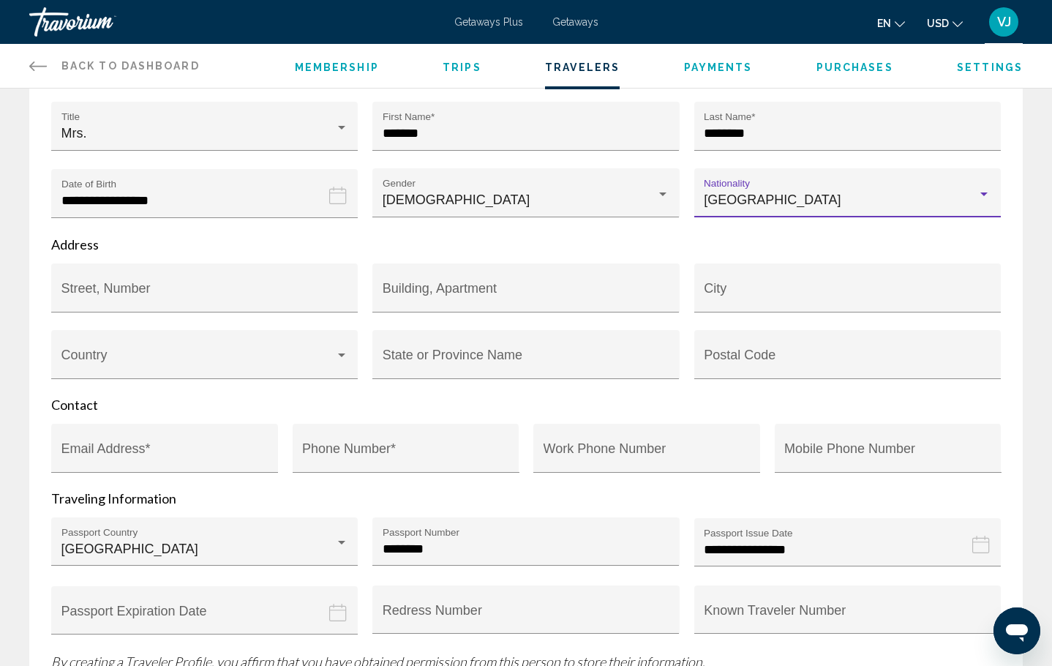
scroll to position [232, 0]
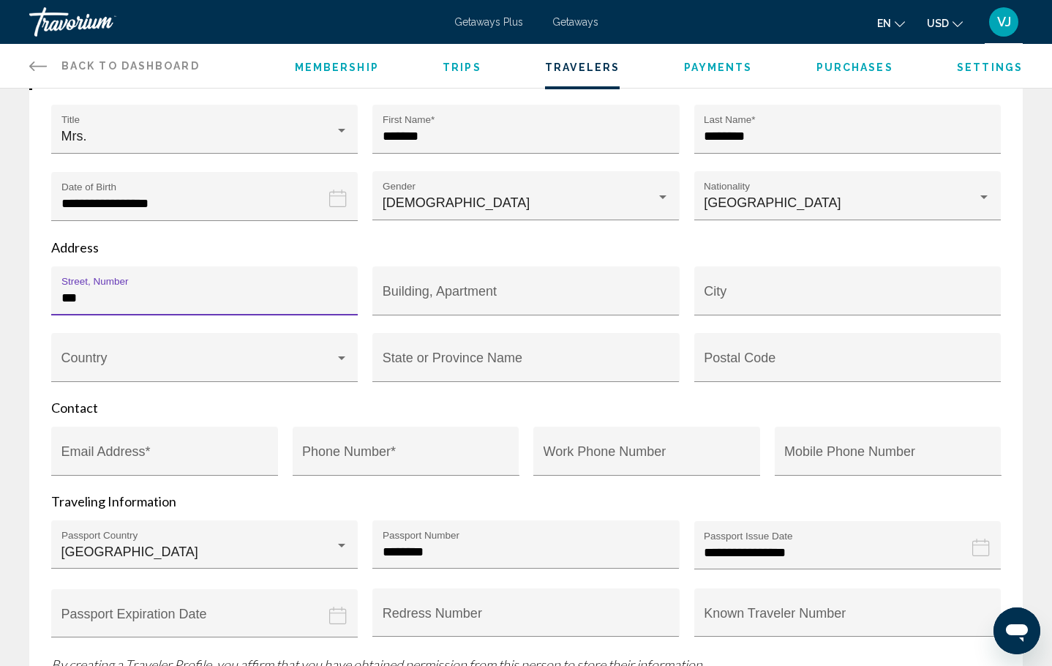
type input "****"
type input "**********"
type input "*******"
type input "**"
type input "*****"
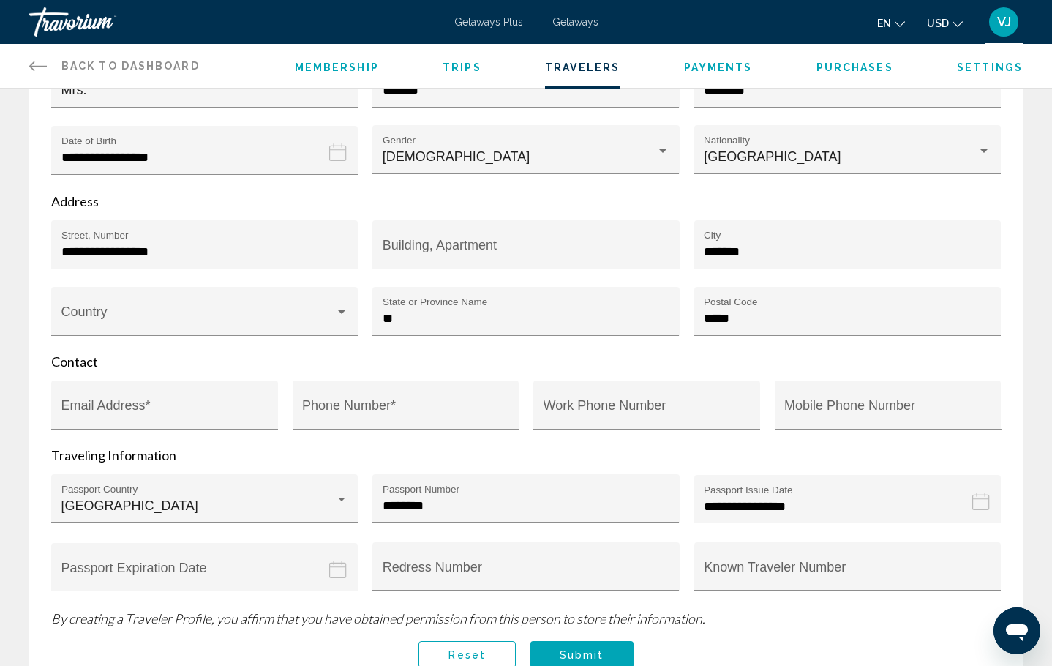
scroll to position [336, 0]
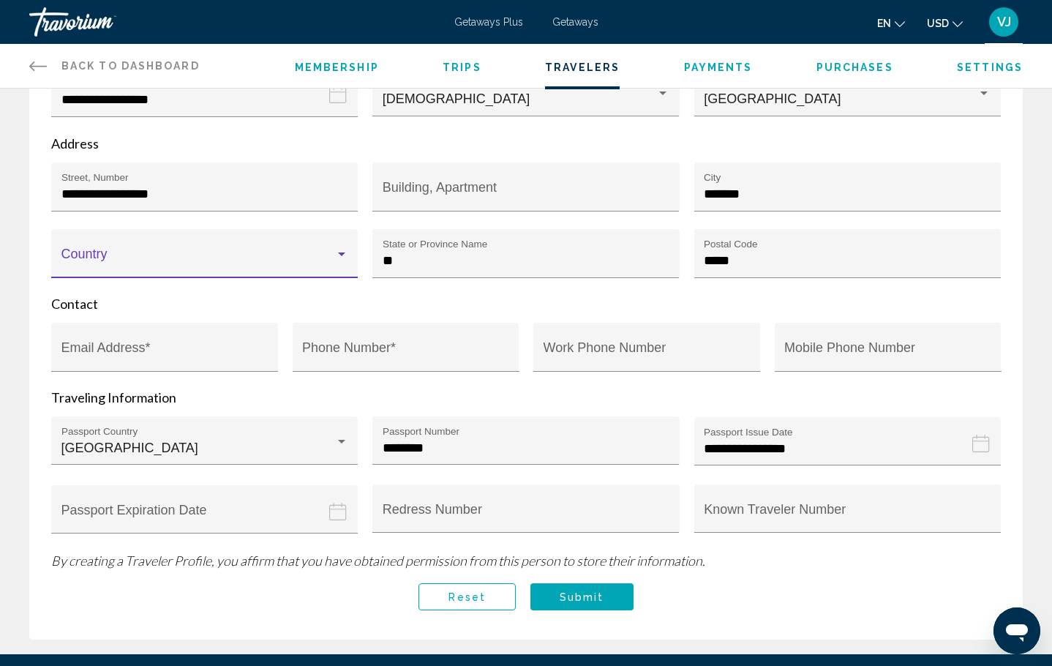
click at [341, 256] on div "Main content" at bounding box center [341, 254] width 7 height 4
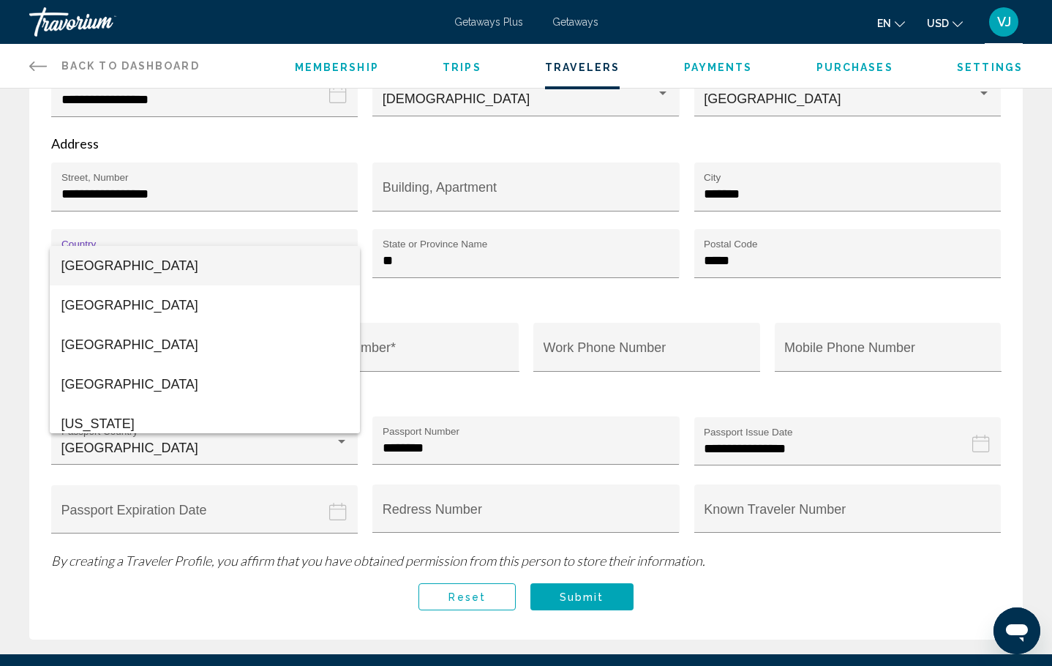
click at [341, 261] on mat-option "Afghanistan" at bounding box center [205, 265] width 310 height 39
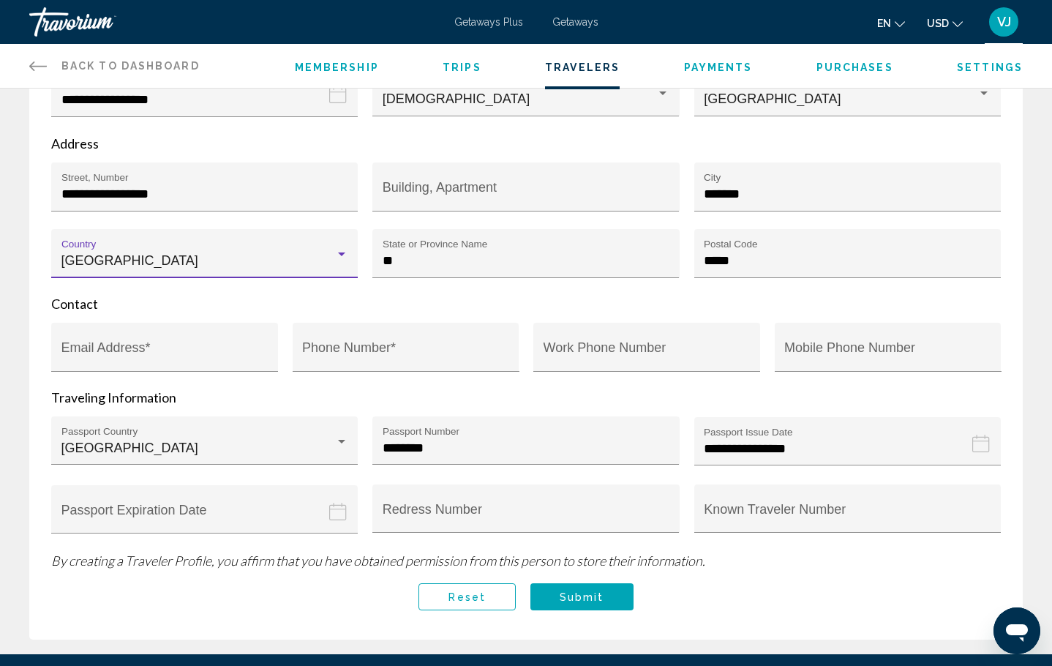
click at [340, 260] on div "Main content" at bounding box center [341, 255] width 13 height 12
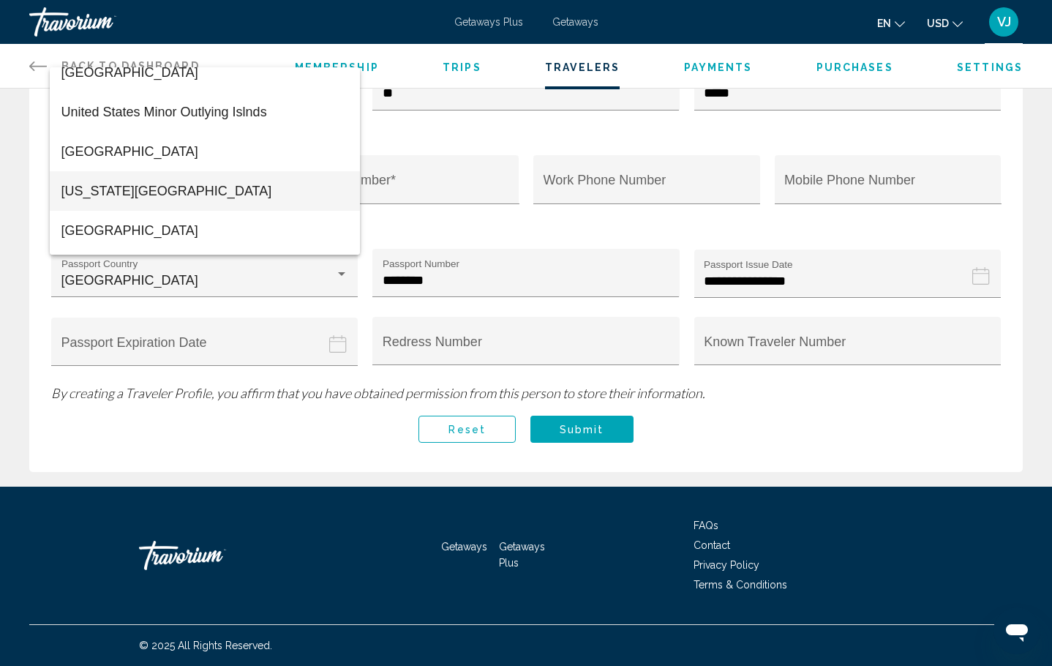
scroll to position [9424, 0]
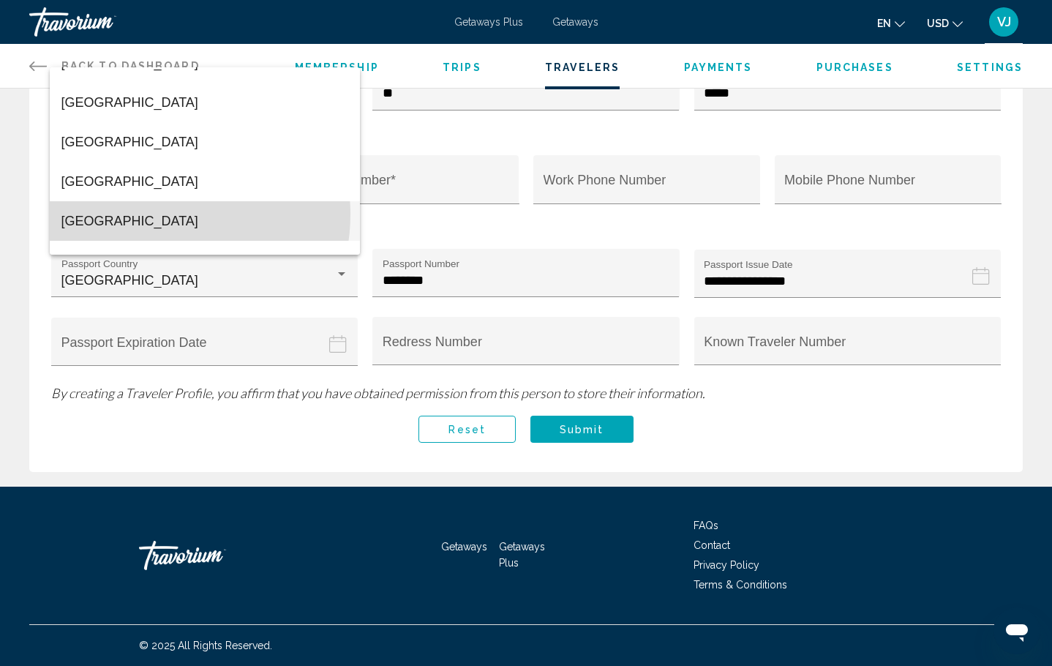
click at [157, 215] on span "United States of America" at bounding box center [204, 220] width 287 height 39
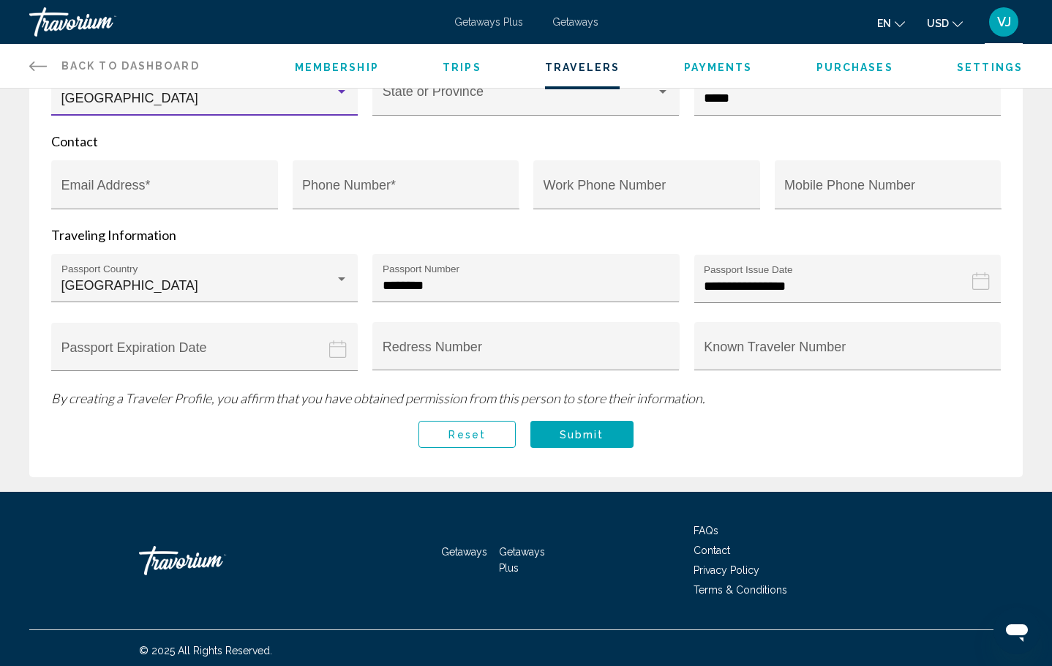
scroll to position [328, 0]
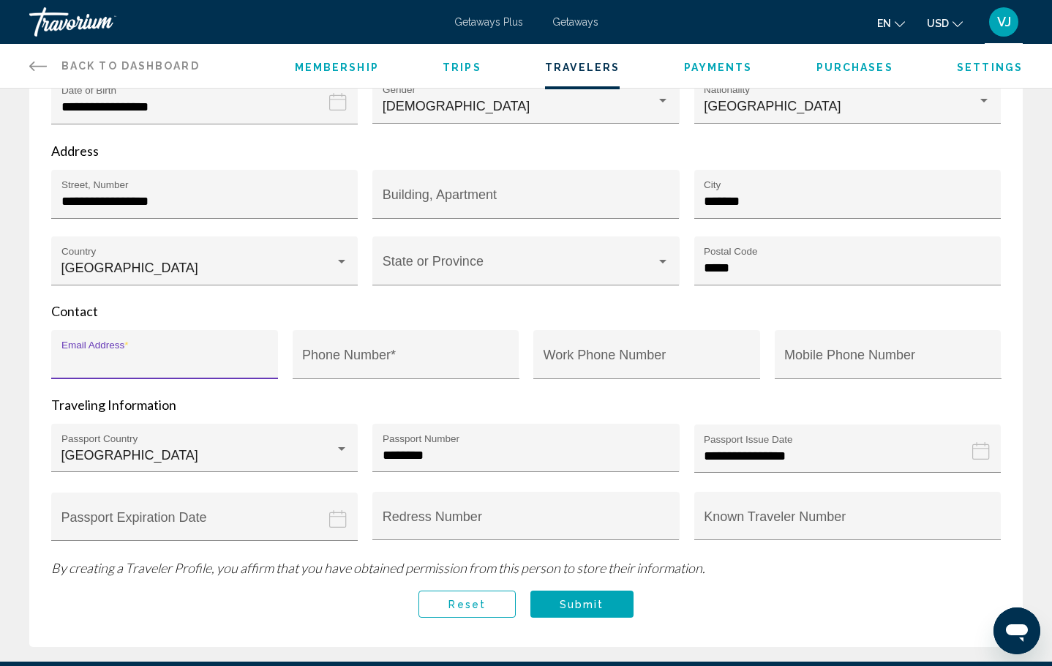
type input "**********"
type input "*"
type input "**********"
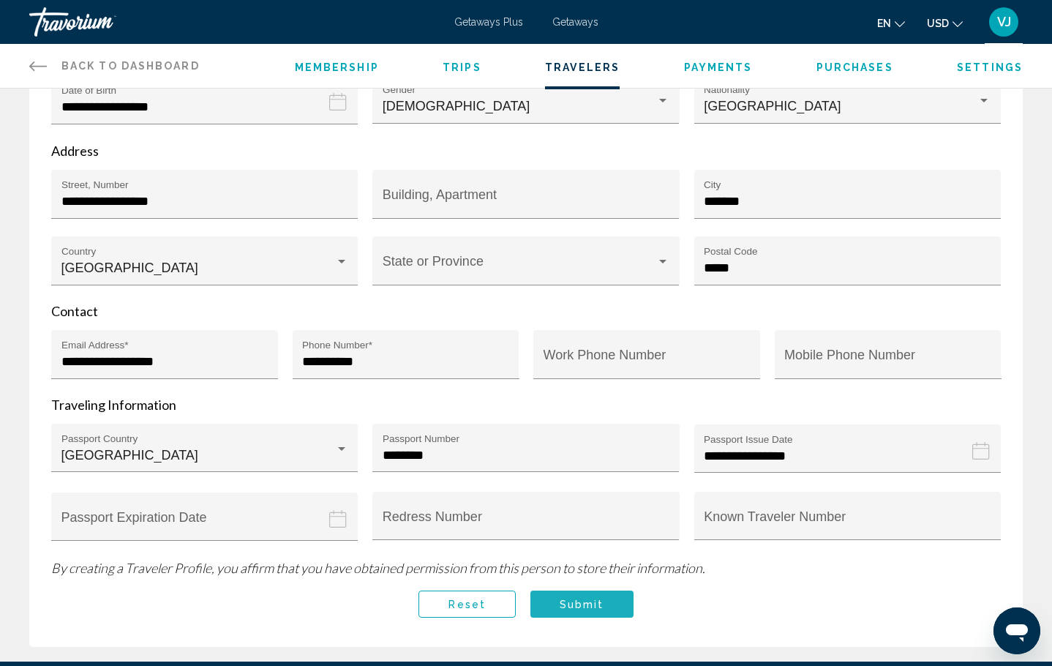
click at [611, 611] on button "Submit" at bounding box center [581, 603] width 103 height 27
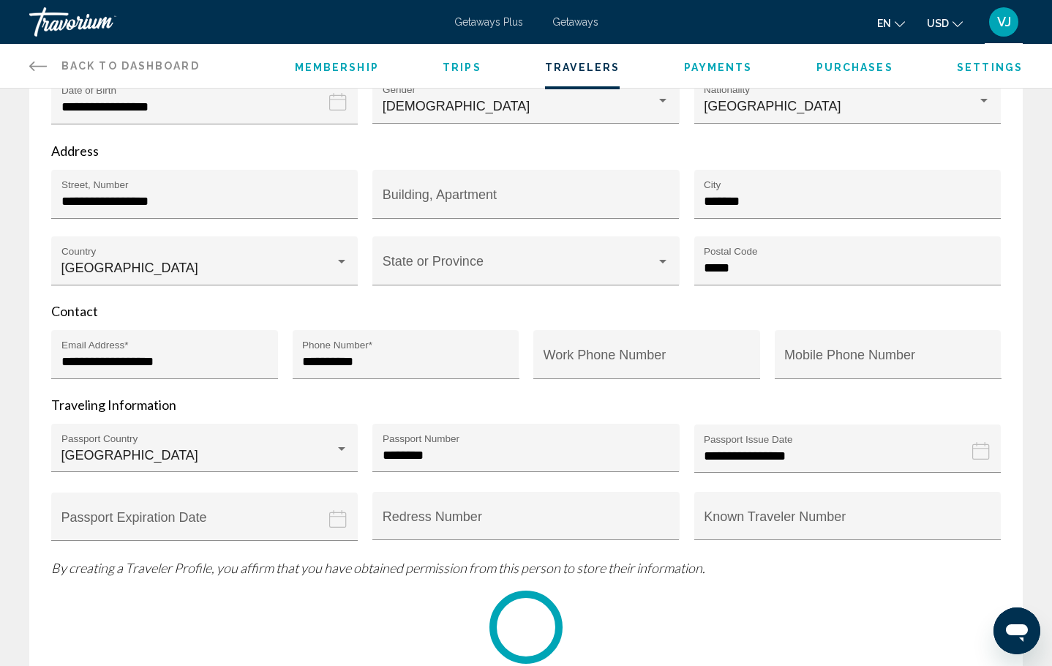
scroll to position [0, 0]
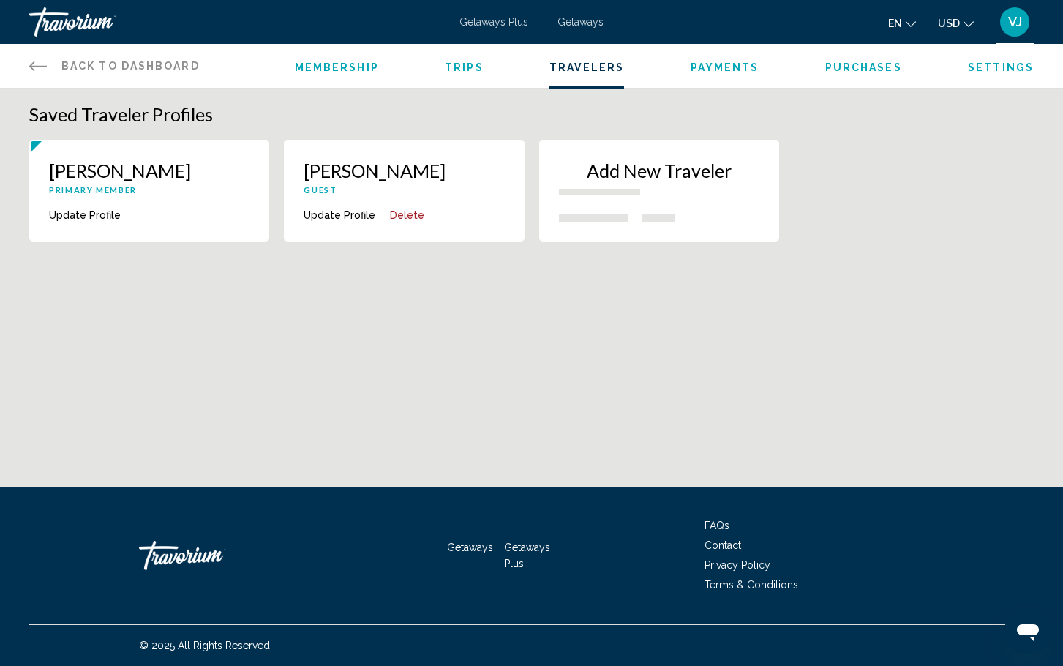
click at [869, 72] on span "Purchases" at bounding box center [863, 67] width 77 height 12
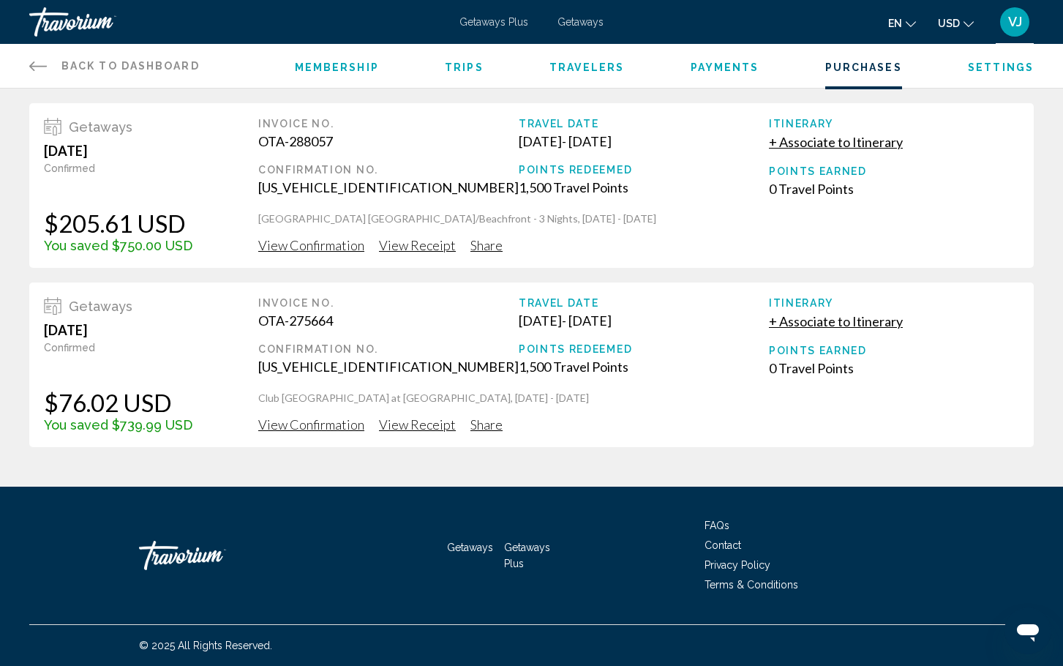
click at [403, 249] on span "View Receipt" at bounding box center [417, 245] width 77 height 16
click at [116, 159] on div "March 10, 2025" at bounding box center [118, 151] width 148 height 16
click at [312, 129] on div "Invoice No." at bounding box center [388, 124] width 260 height 12
click at [423, 253] on span "View Receipt" at bounding box center [417, 245] width 77 height 16
click at [434, 247] on span "View Receipt" at bounding box center [417, 245] width 77 height 16
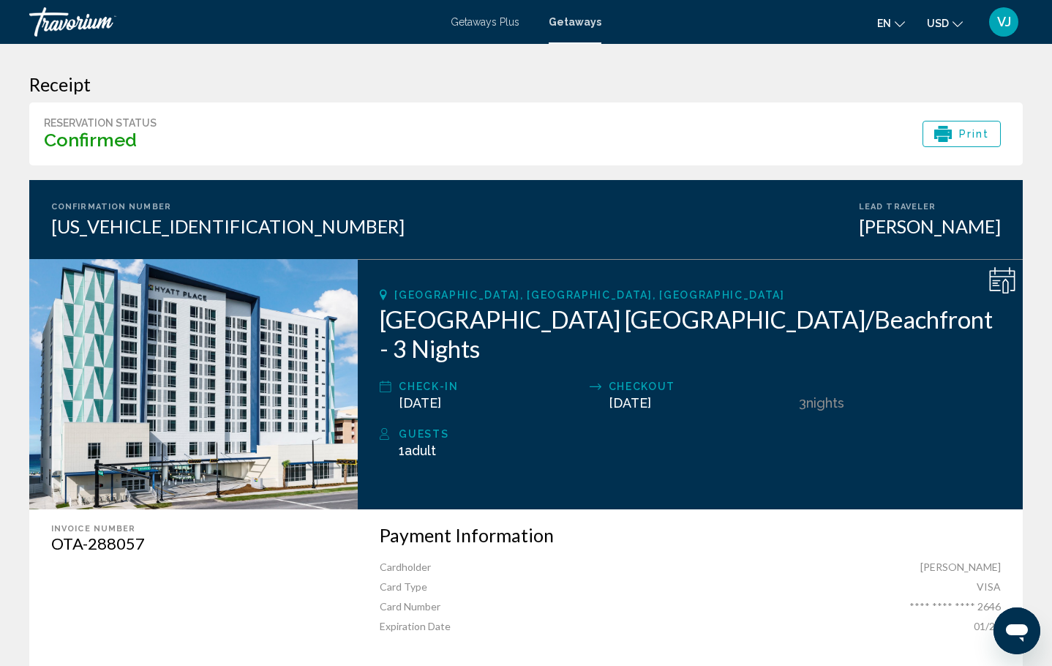
click at [436, 443] on span "Adult" at bounding box center [419, 450] width 31 height 15
click at [992, 288] on icon "Main content" at bounding box center [1002, 280] width 26 height 26
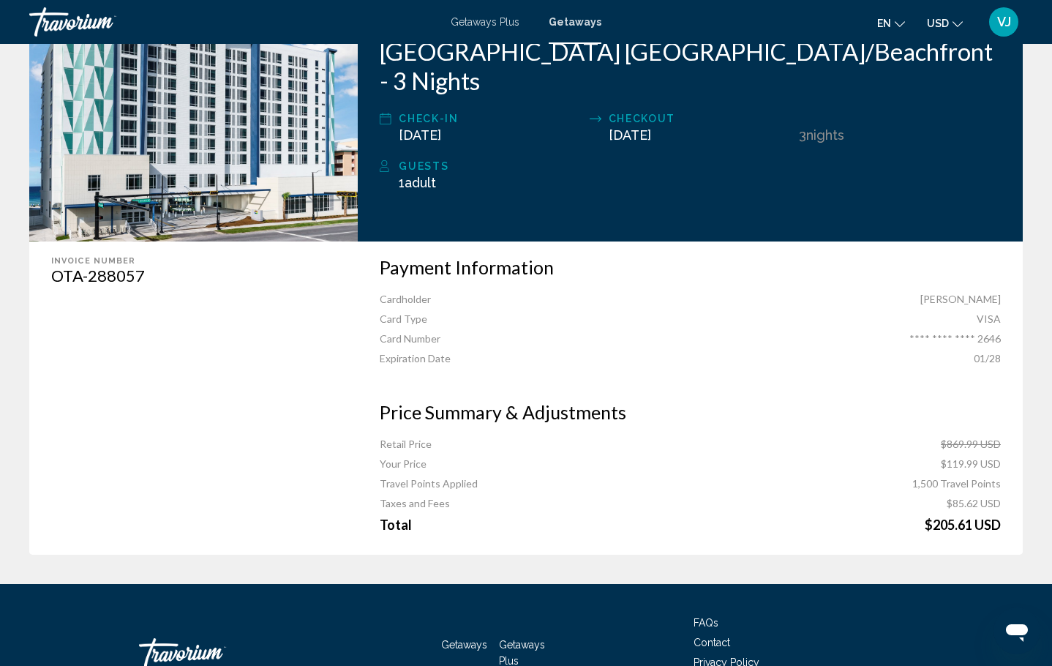
scroll to position [364, 0]
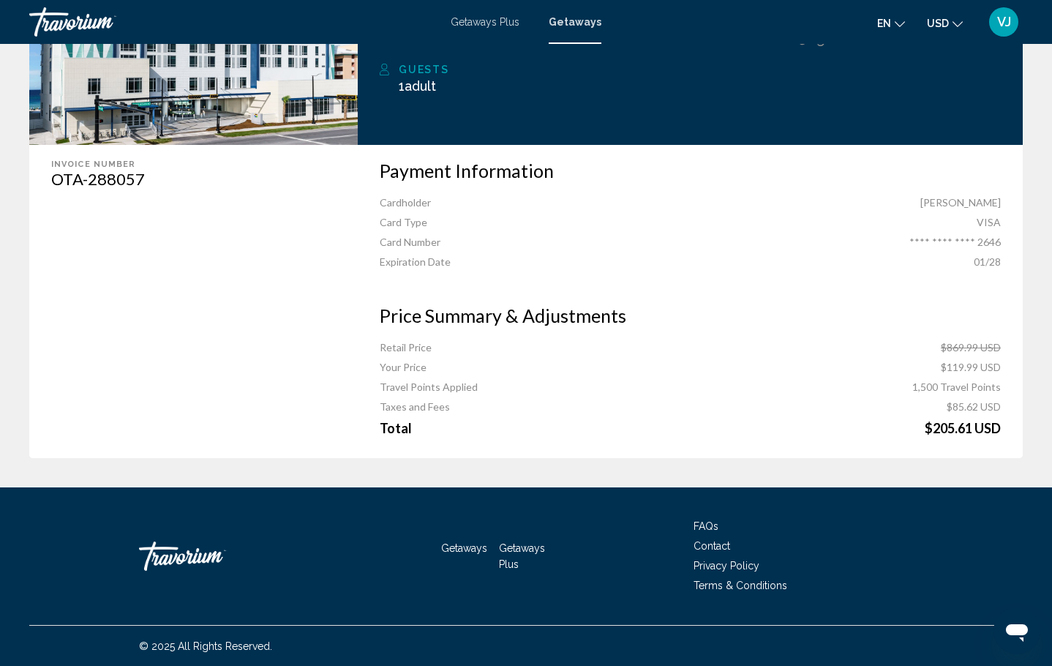
click at [713, 541] on span "Contact" at bounding box center [711, 546] width 37 height 12
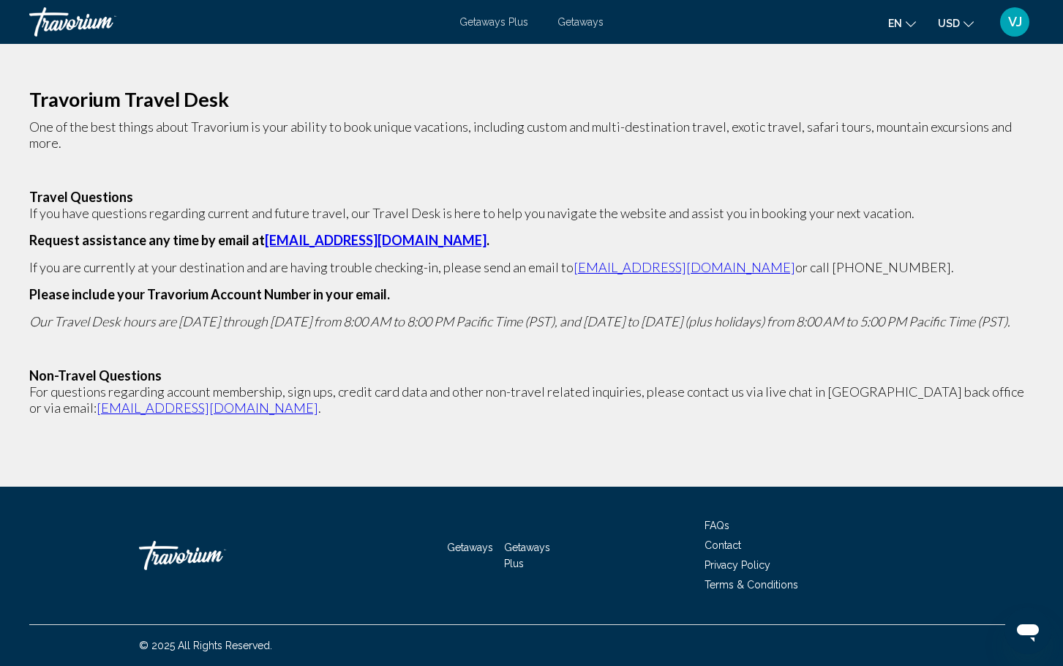
click at [358, 239] on link "traveldesk@travorium.com" at bounding box center [376, 240] width 222 height 16
click at [417, 238] on link "traveldesk@travorium.com" at bounding box center [376, 240] width 222 height 16
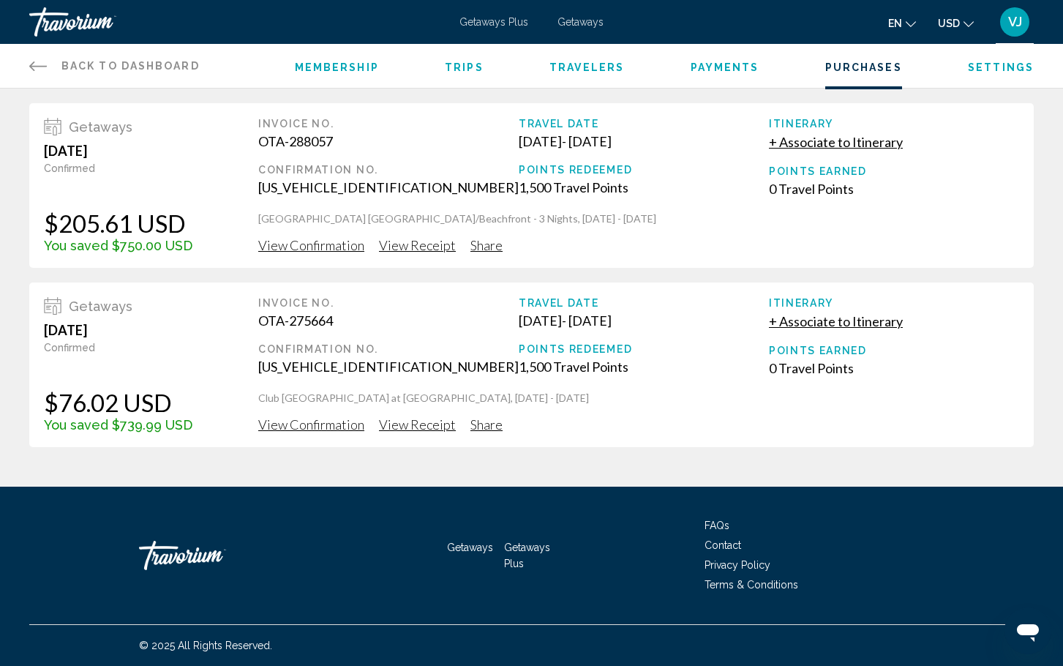
click at [731, 545] on span "Contact" at bounding box center [722, 545] width 37 height 12
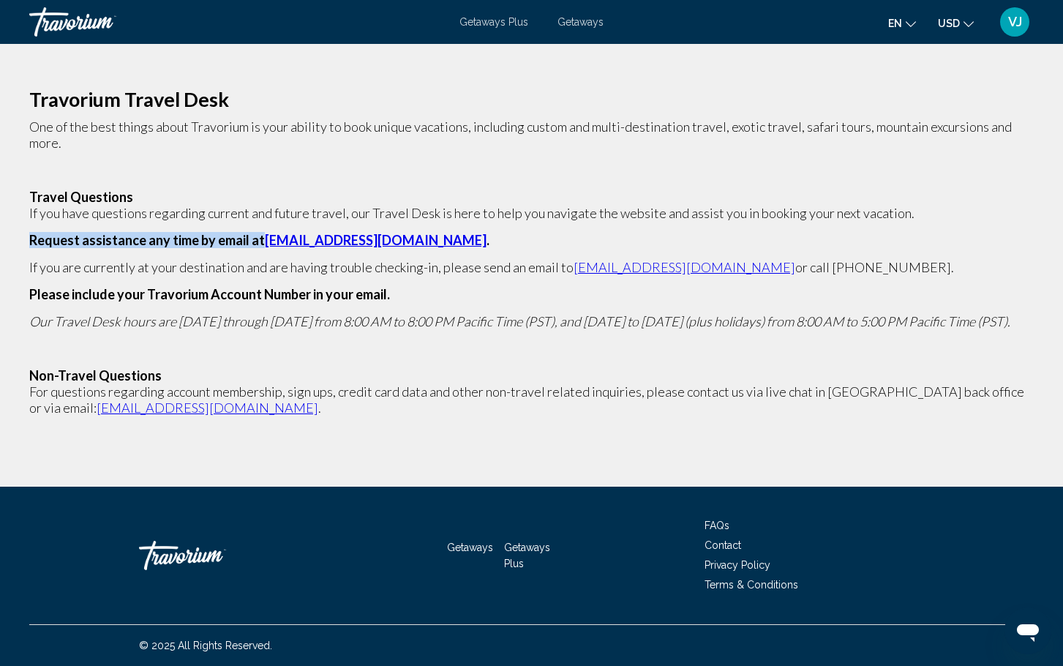
drag, startPoint x: 260, startPoint y: 237, endPoint x: 443, endPoint y: 228, distance: 183.1
click at [443, 228] on p "Travorium Travel Desk One of the best things about Travorium is your ability to…" at bounding box center [531, 253] width 1004 height 324
click at [443, 238] on p "Request assistance any time by email at traveldesk@travorium.com ." at bounding box center [531, 240] width 1004 height 16
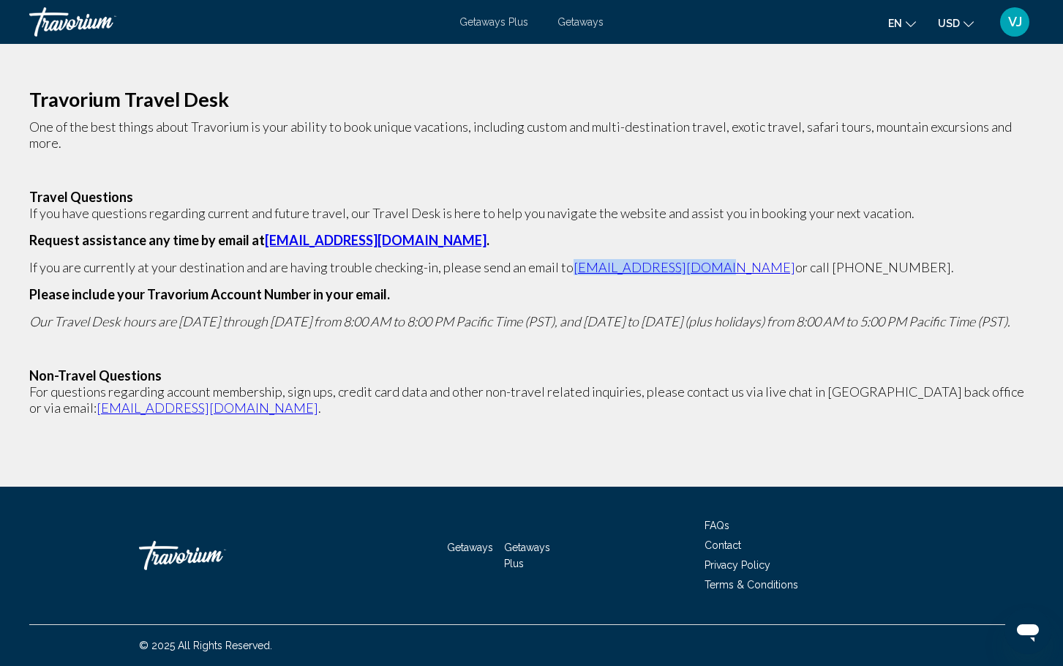
drag, startPoint x: 568, startPoint y: 266, endPoint x: 705, endPoint y: 272, distance: 137.6
click at [705, 272] on p "If you are currently at your destination and are having trouble checking-in, pl…" at bounding box center [531, 267] width 1004 height 16
drag, startPoint x: 261, startPoint y: 237, endPoint x: 422, endPoint y: 246, distance: 161.2
click at [422, 246] on strong "Request assistance any time by email at traveldesk@travorium.com ." at bounding box center [259, 240] width 460 height 16
copy strong "traveldesk@travorium.com"
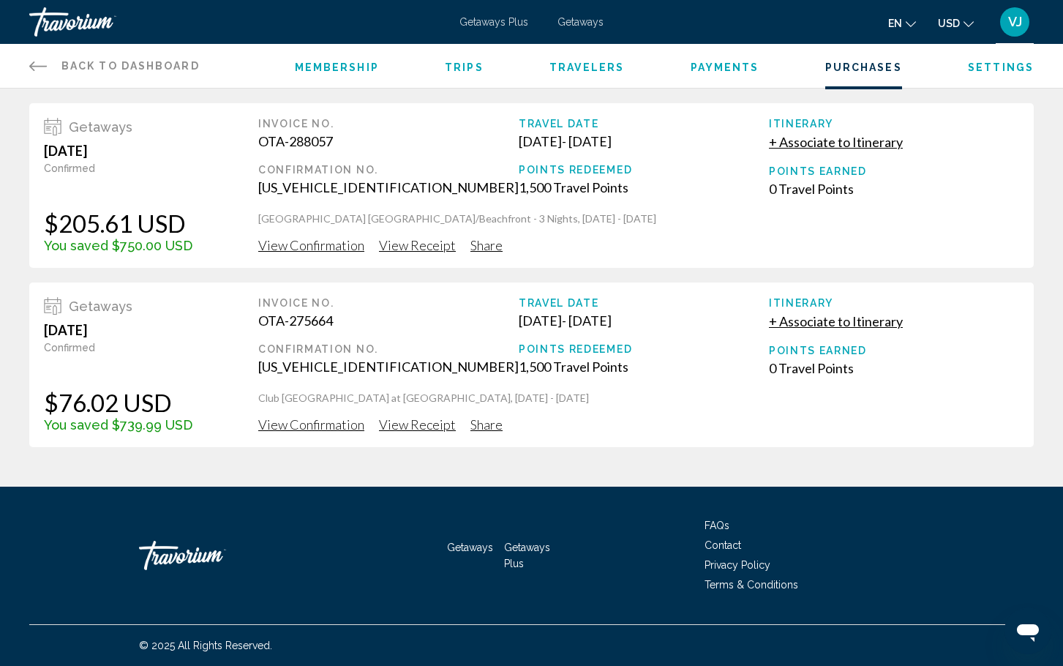
click at [593, 23] on span "Getaways" at bounding box center [580, 22] width 46 height 12
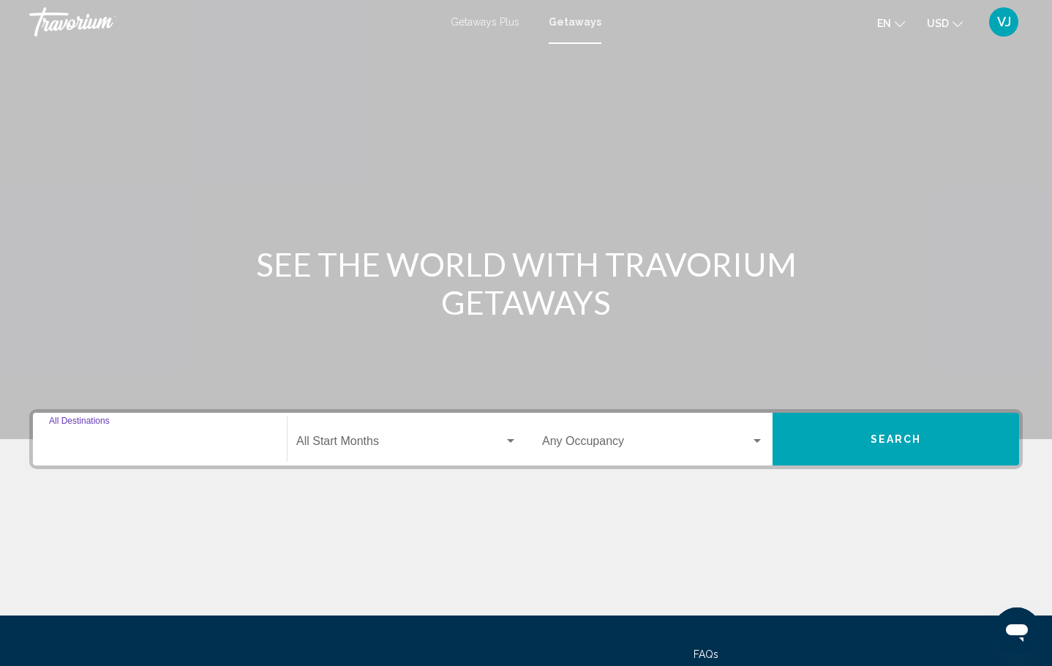
click at [102, 444] on input "Destination All Destinations" at bounding box center [160, 443] width 222 height 13
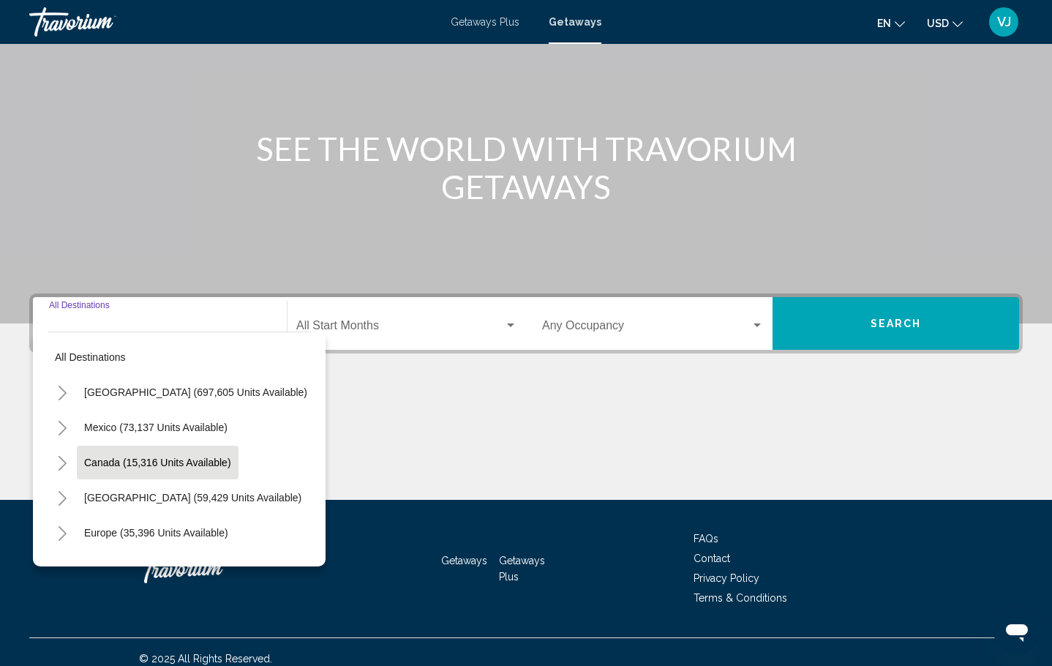
scroll to position [129, 0]
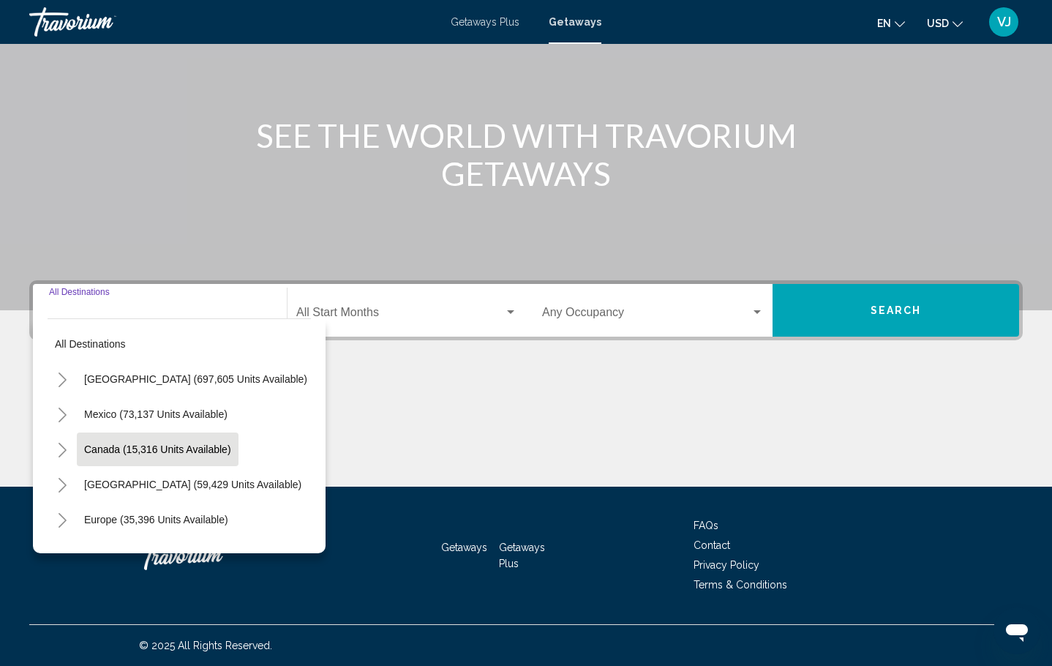
click at [124, 446] on span "Canada (15,316 units available)" at bounding box center [157, 449] width 147 height 12
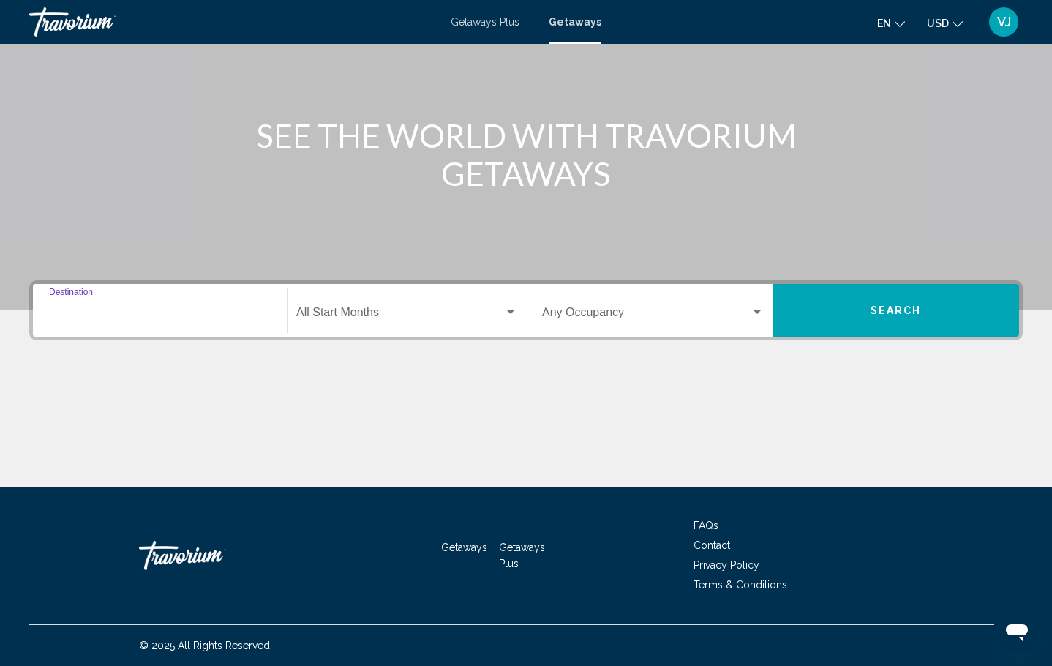
type input "**********"
click at [344, 298] on div "Start Month All Start Months" at bounding box center [406, 310] width 221 height 46
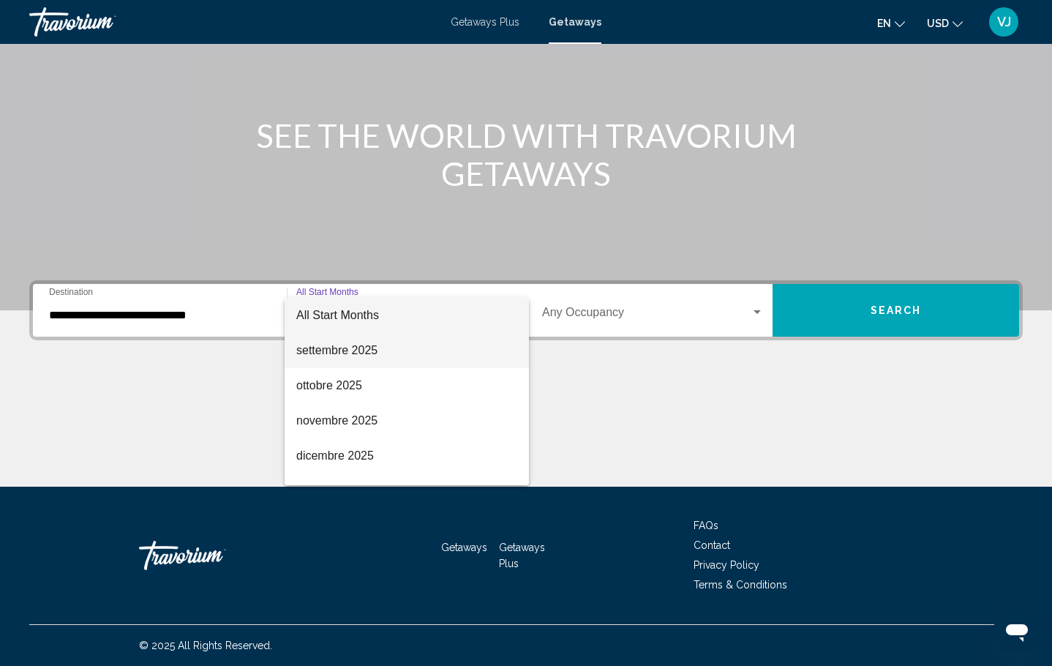
click at [351, 353] on span "settembre 2025" at bounding box center [406, 350] width 221 height 35
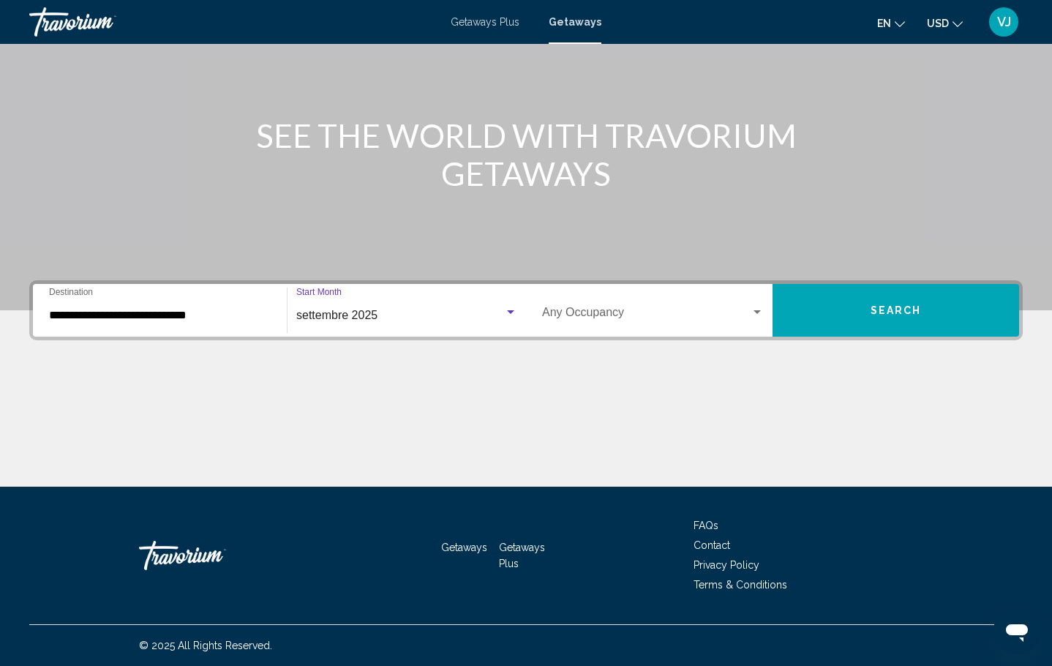
click at [616, 312] on span "Search widget" at bounding box center [646, 315] width 208 height 13
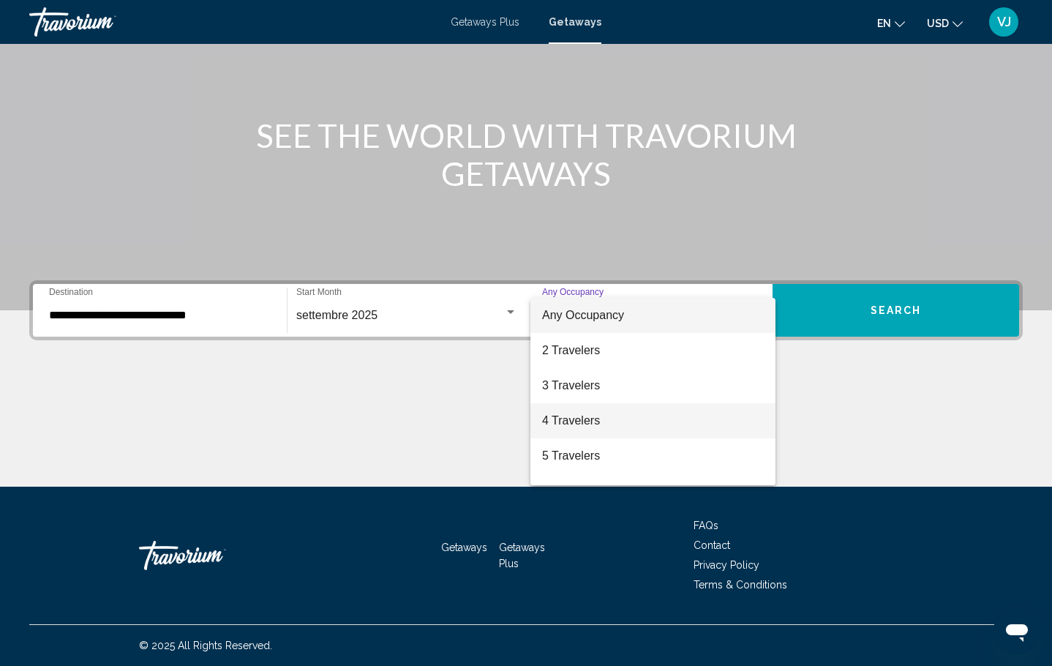
click at [579, 426] on span "4 Travelers" at bounding box center [653, 420] width 222 height 35
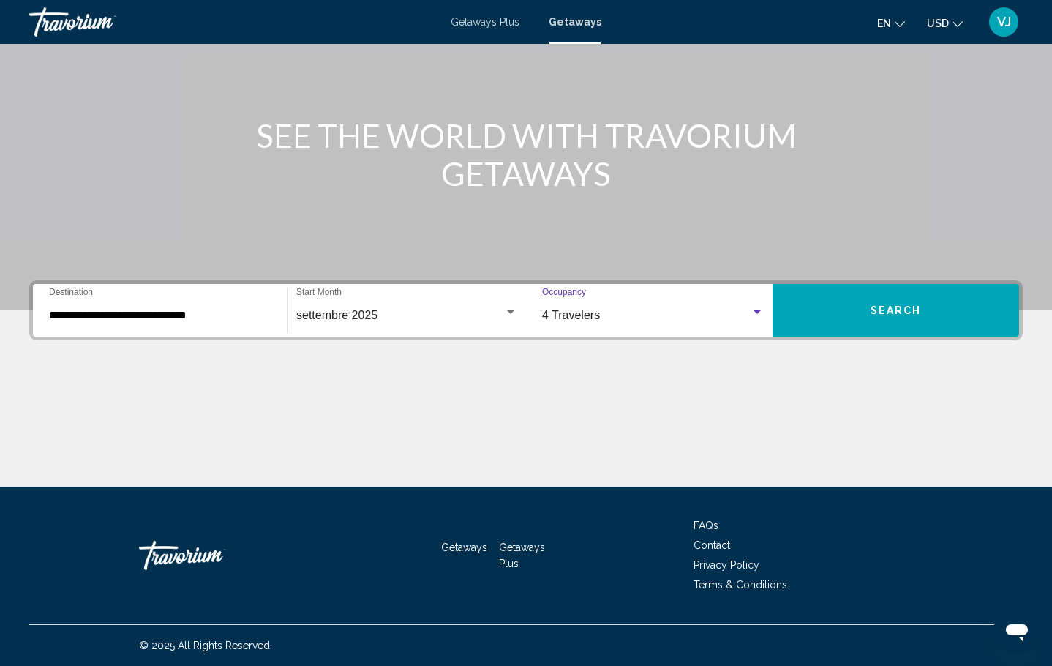
click at [905, 312] on span "Search" at bounding box center [895, 311] width 51 height 12
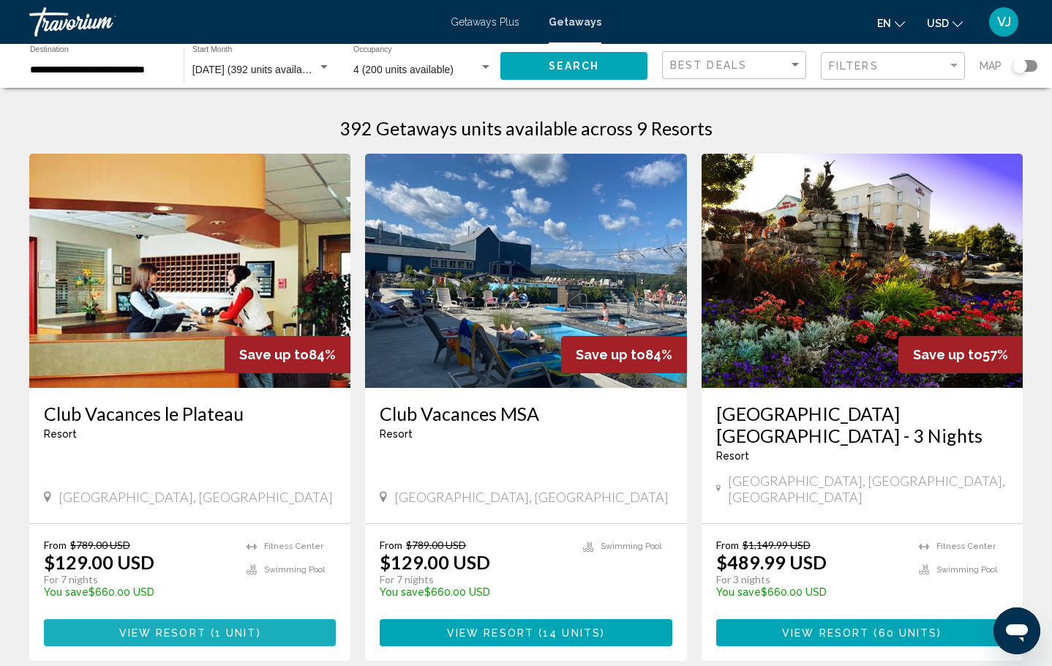
click at [216, 619] on button "View Resort ( 1 unit )" at bounding box center [190, 632] width 292 height 27
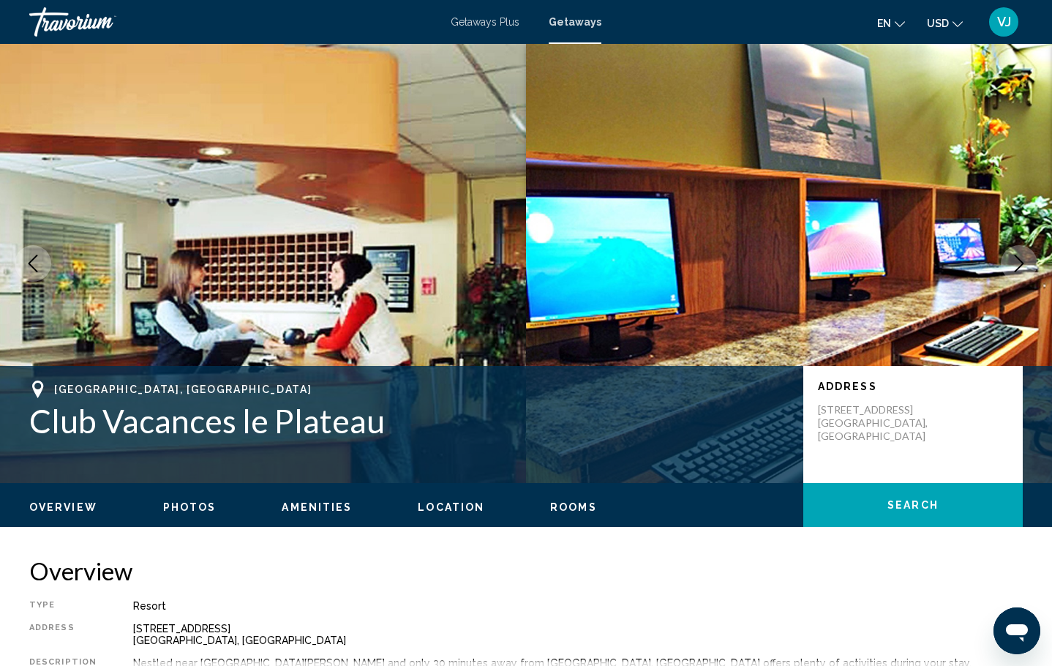
click at [578, 20] on span "Getaways" at bounding box center [575, 22] width 53 height 12
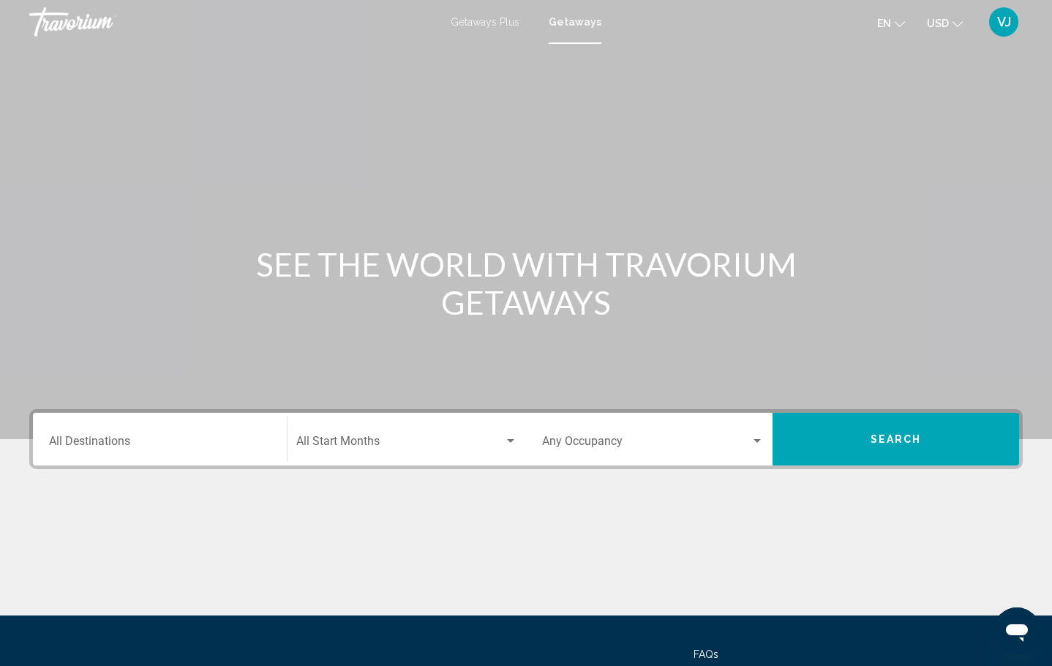
click at [101, 447] on input "Destination All Destinations" at bounding box center [160, 443] width 222 height 13
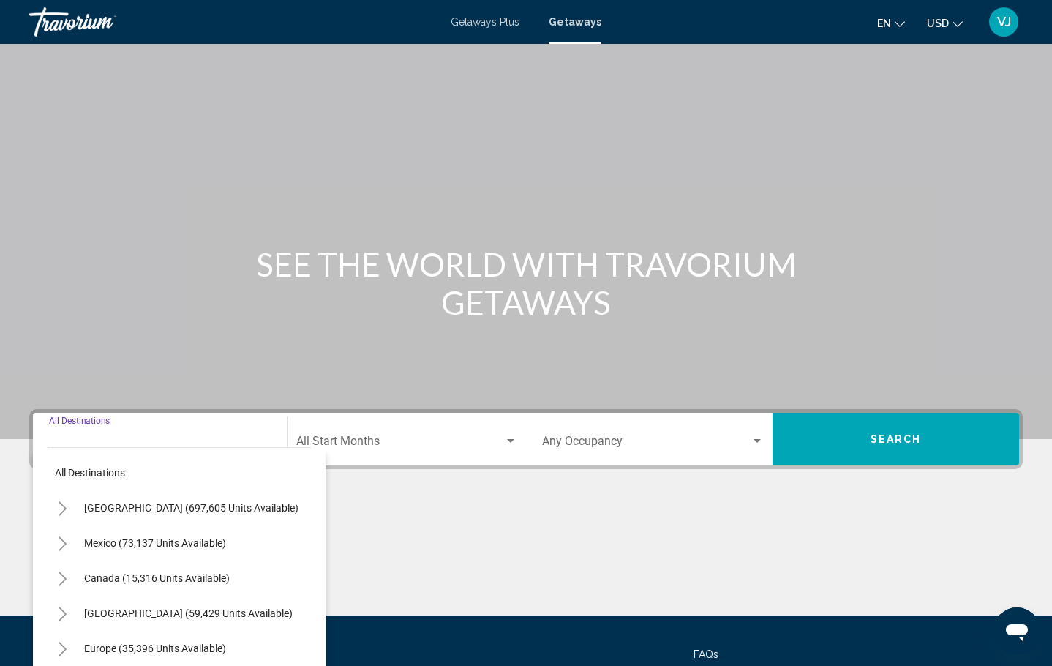
scroll to position [129, 0]
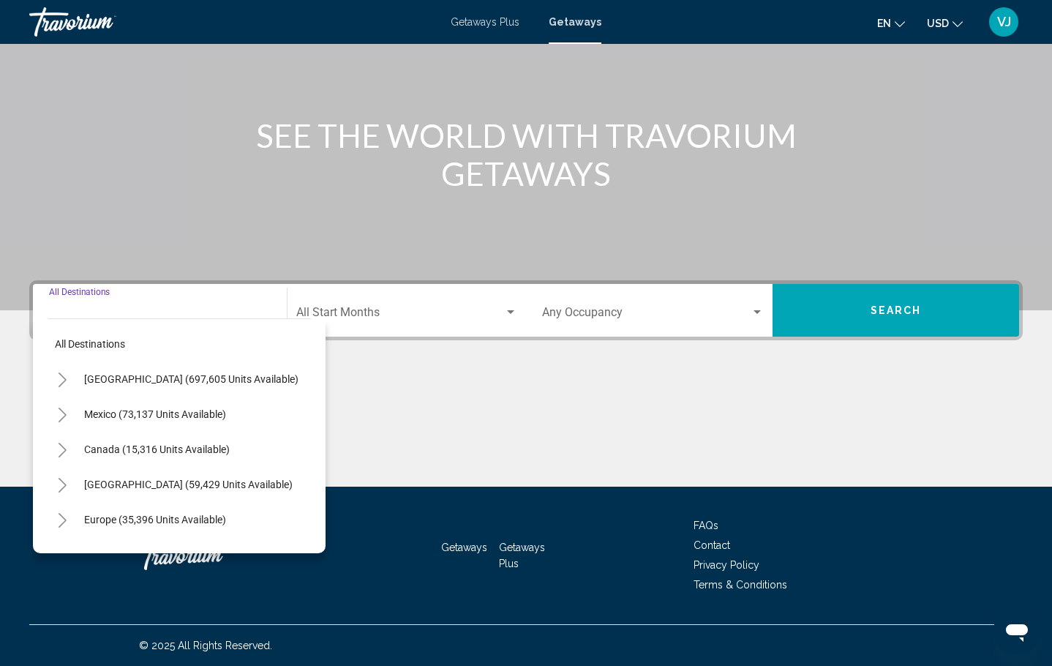
click at [63, 378] on icon "Toggle United States (697,605 units available)" at bounding box center [62, 379] width 11 height 15
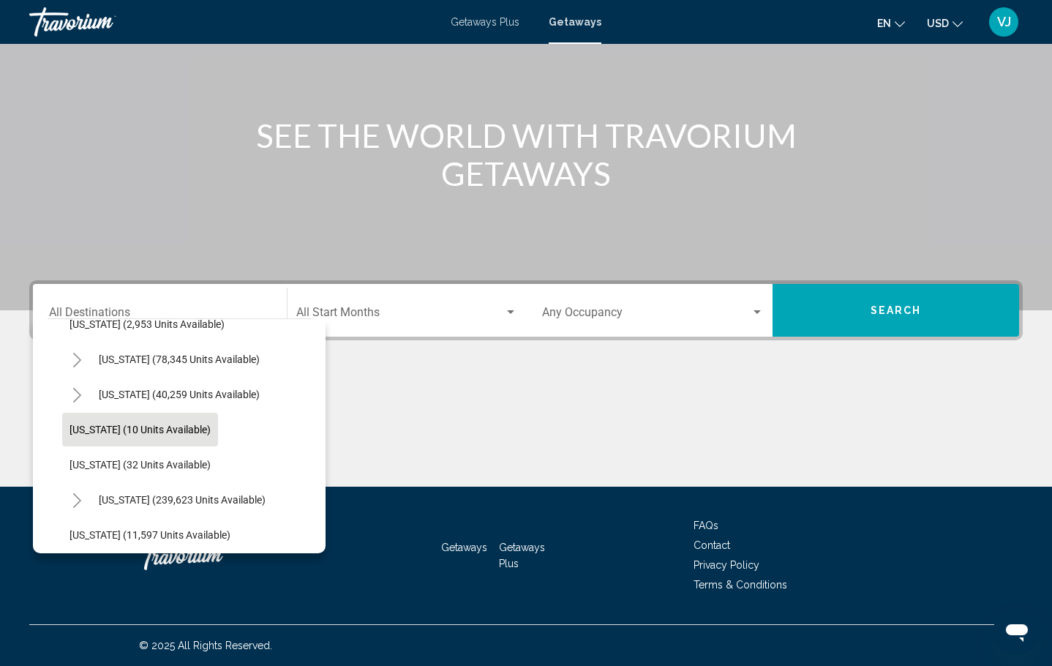
scroll to position [207, 0]
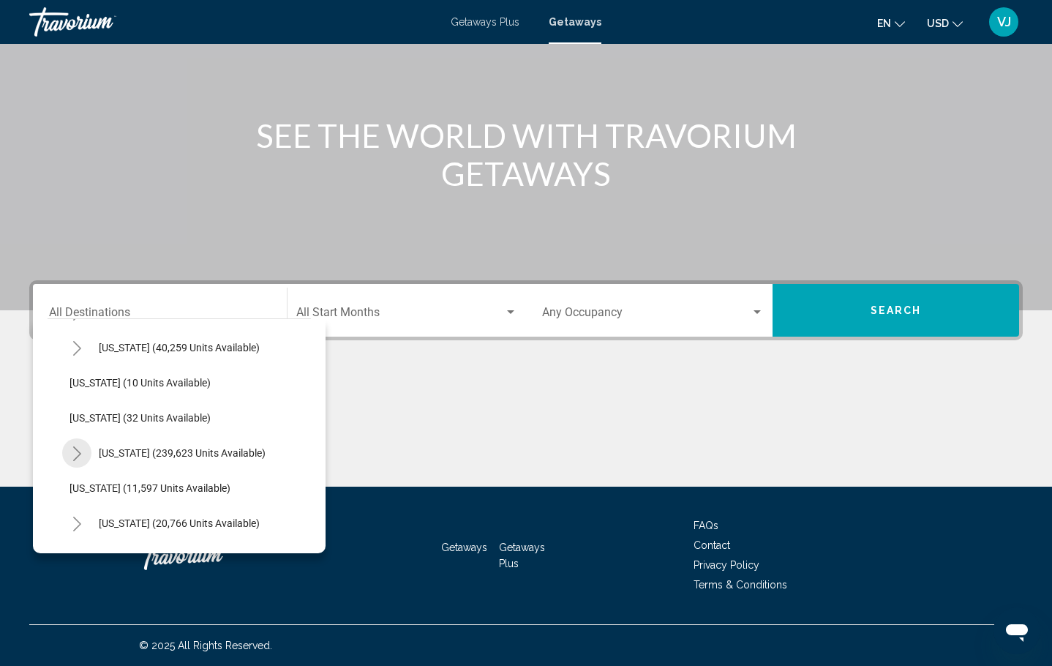
click at [82, 453] on icon "Toggle Florida (239,623 units available)" at bounding box center [77, 453] width 11 height 15
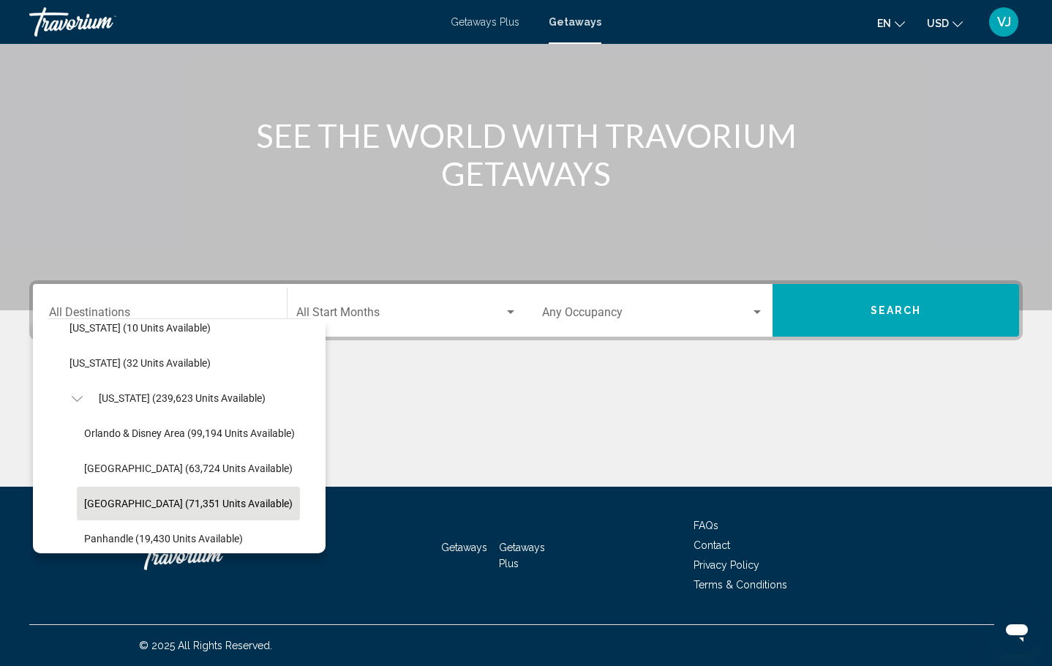
scroll to position [351, 0]
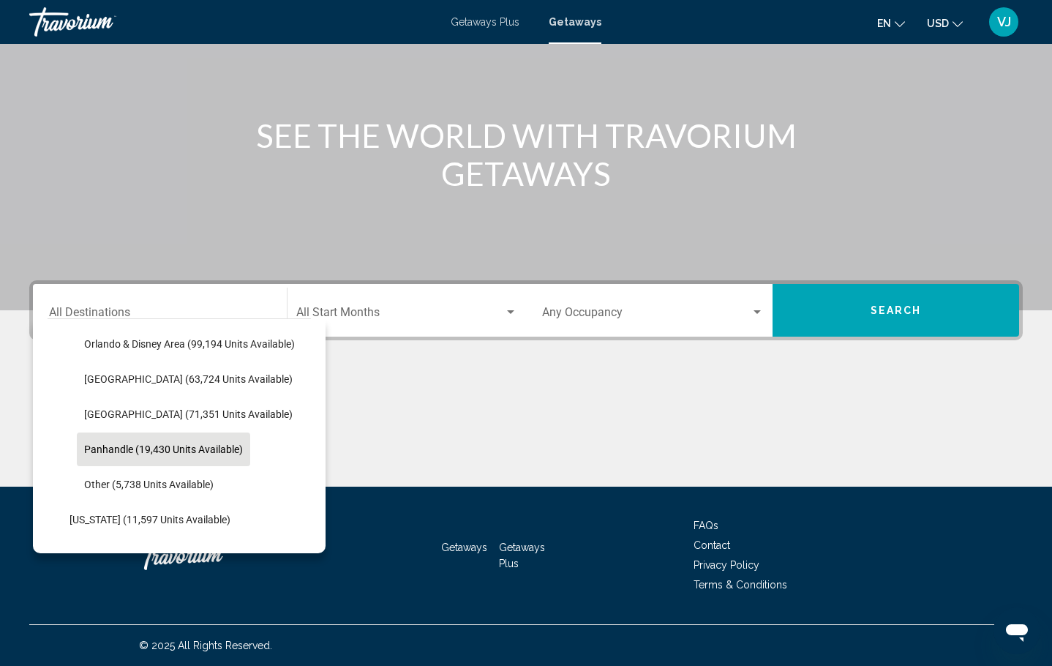
click at [206, 447] on span "Panhandle (19,430 units available)" at bounding box center [163, 449] width 159 height 12
type input "**********"
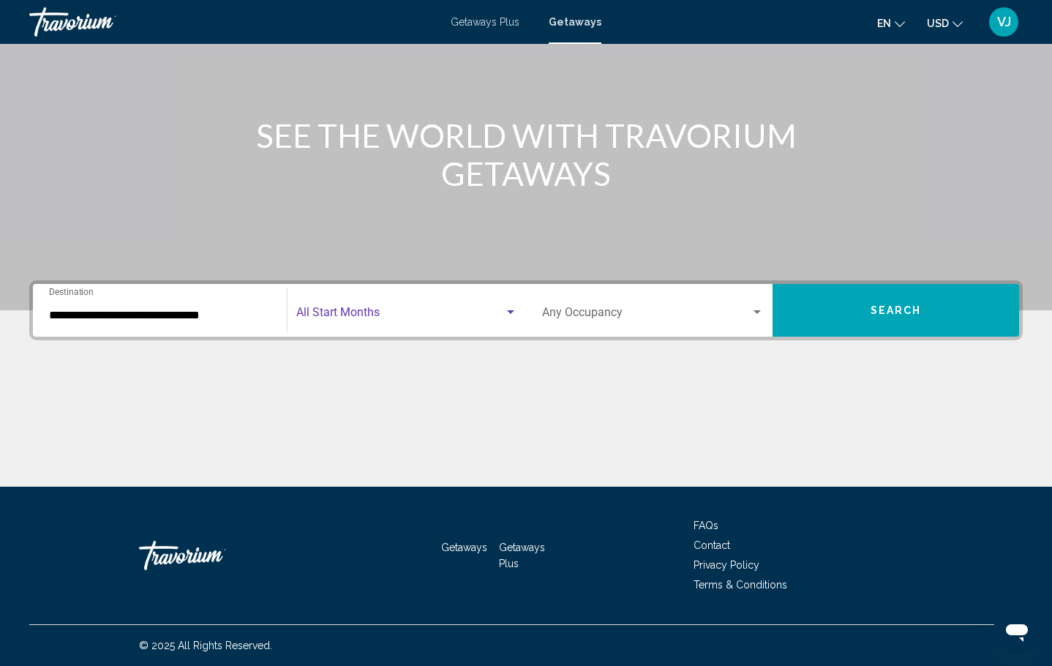
click at [366, 310] on span "Search widget" at bounding box center [400, 315] width 208 height 13
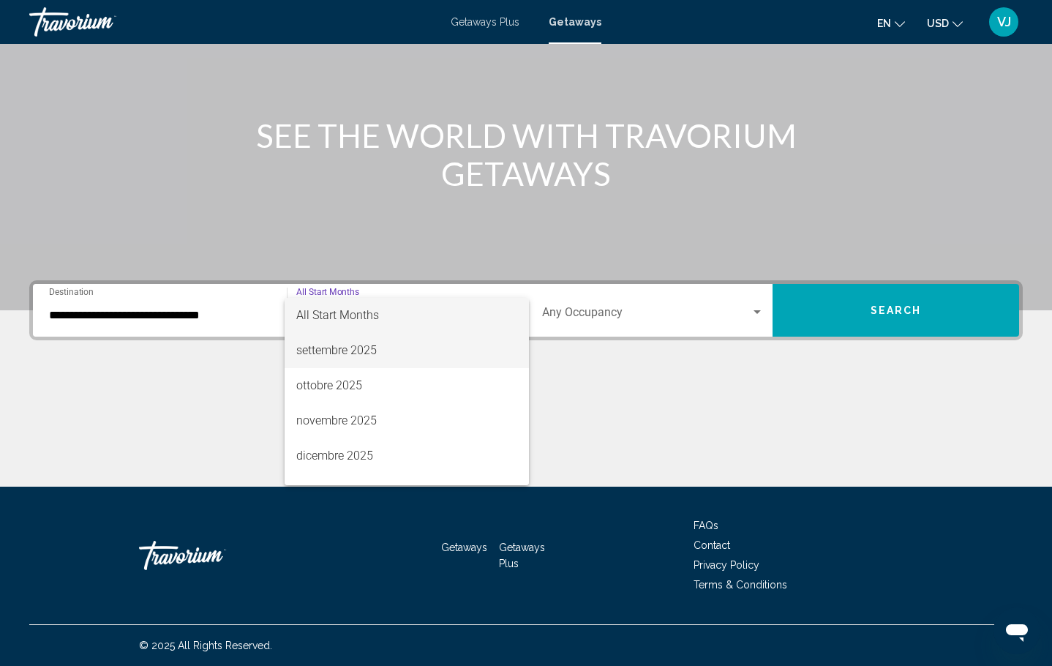
click at [361, 350] on span "settembre 2025" at bounding box center [406, 350] width 221 height 35
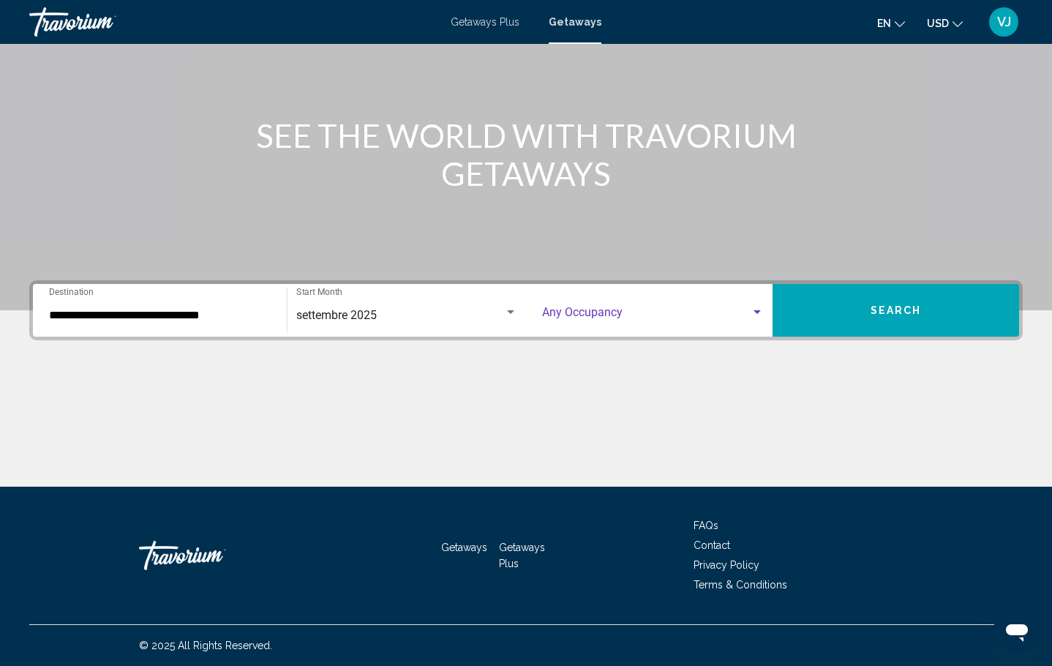
click at [598, 317] on span "Search widget" at bounding box center [646, 315] width 208 height 13
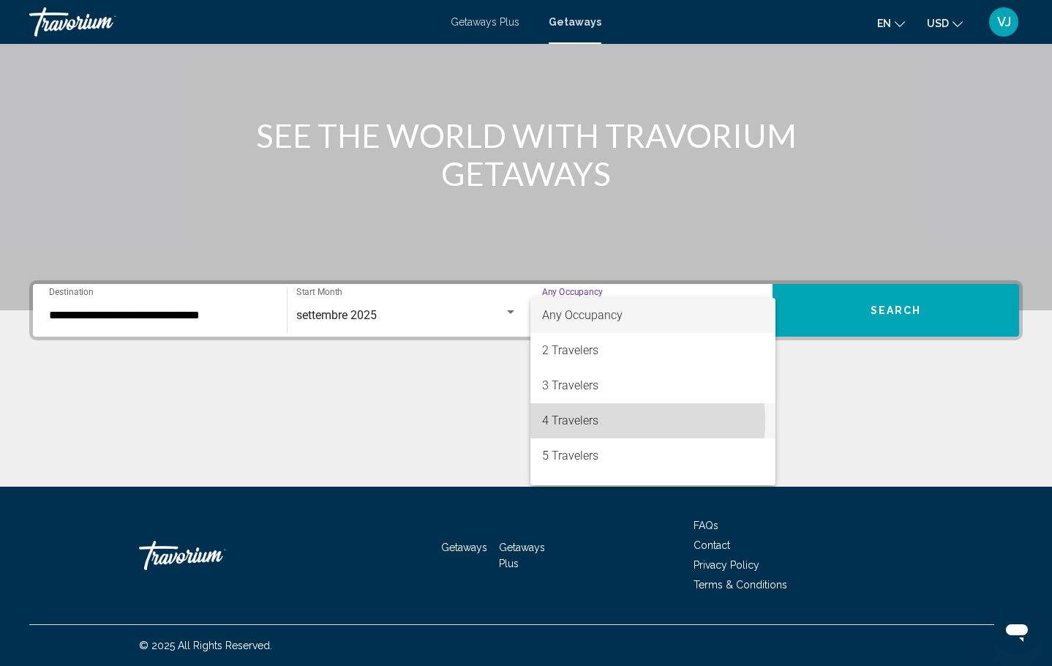
click at [605, 421] on span "4 Travelers" at bounding box center [653, 420] width 222 height 35
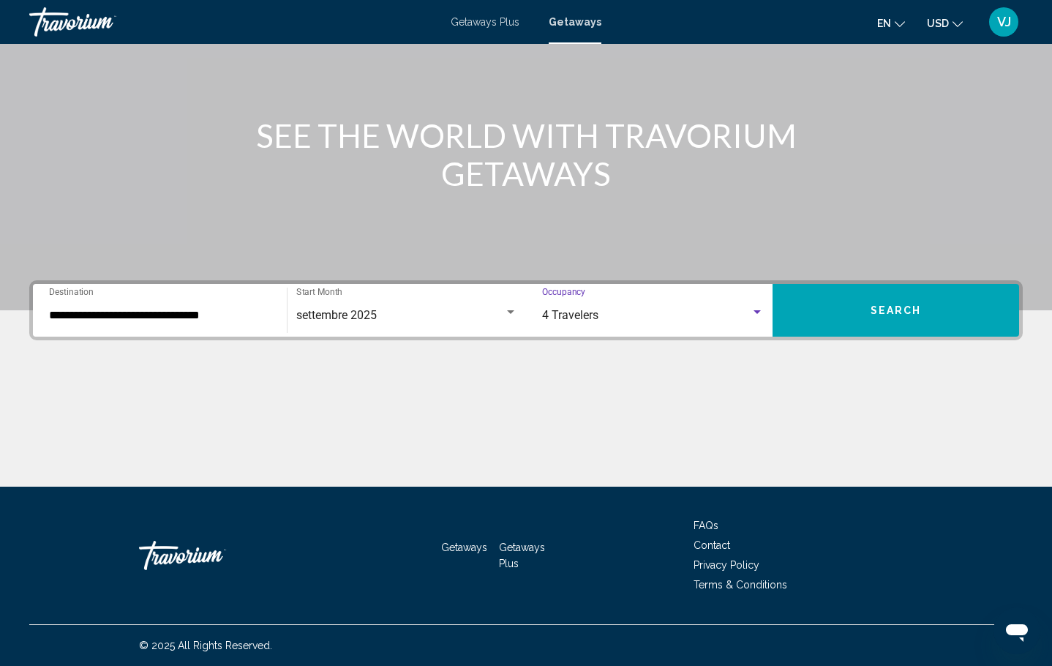
click at [862, 302] on button "Search" at bounding box center [895, 310] width 246 height 53
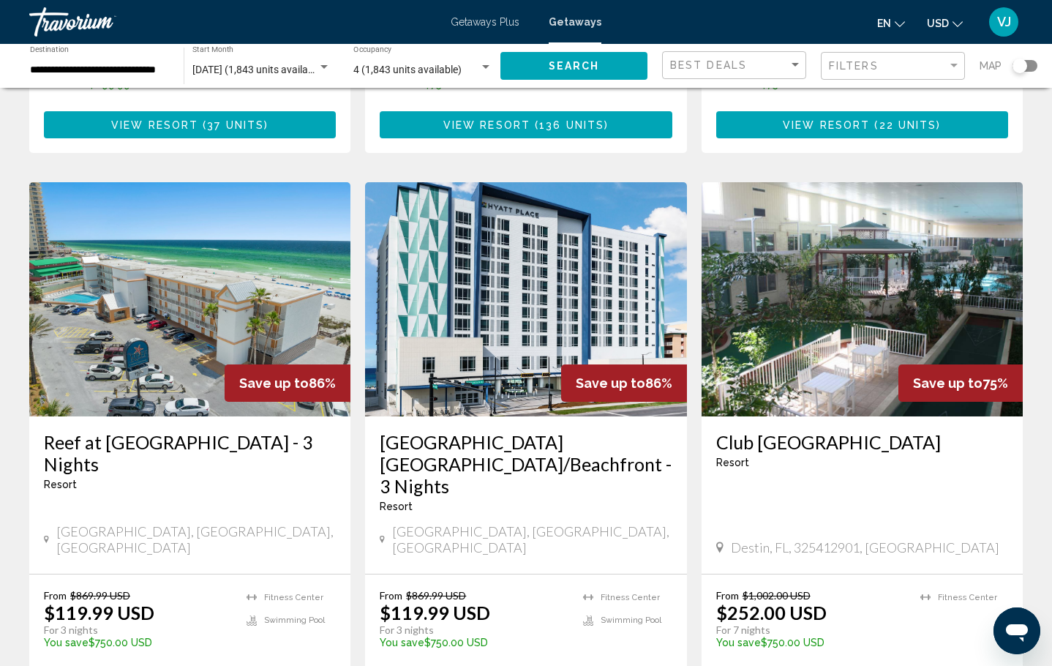
scroll to position [636, 0]
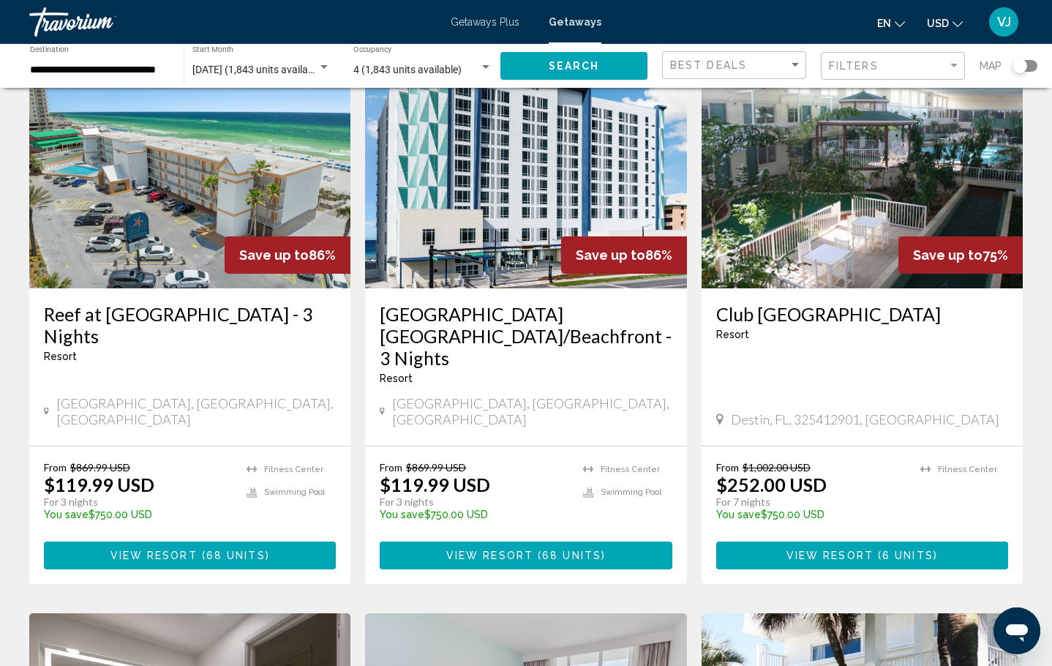
click at [632, 541] on button "View Resort ( 68 units )" at bounding box center [526, 554] width 292 height 27
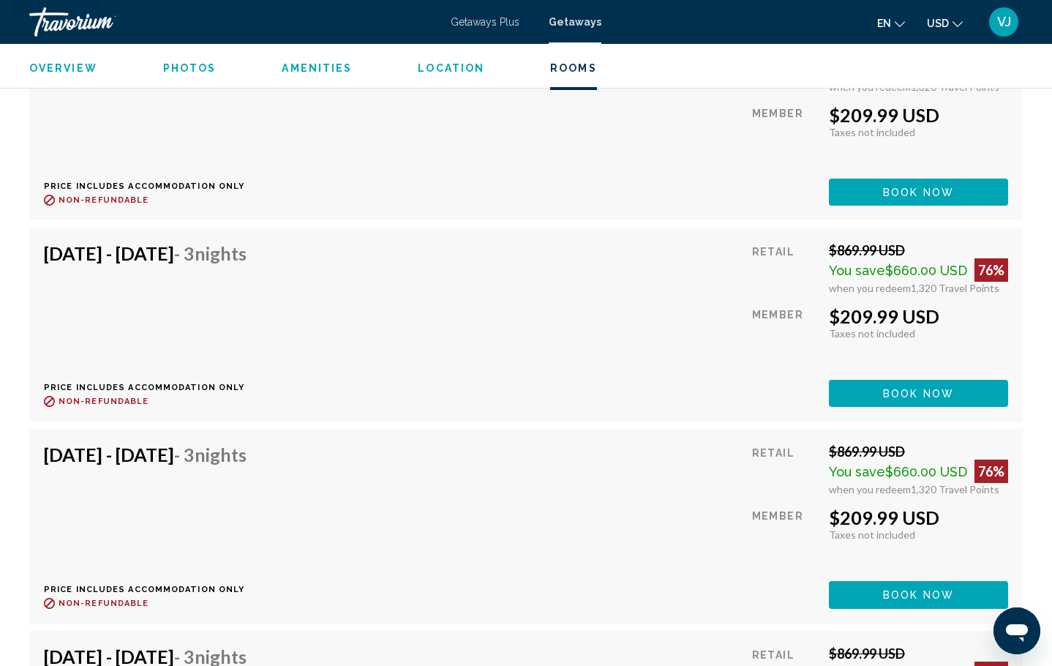
scroll to position [2646, 0]
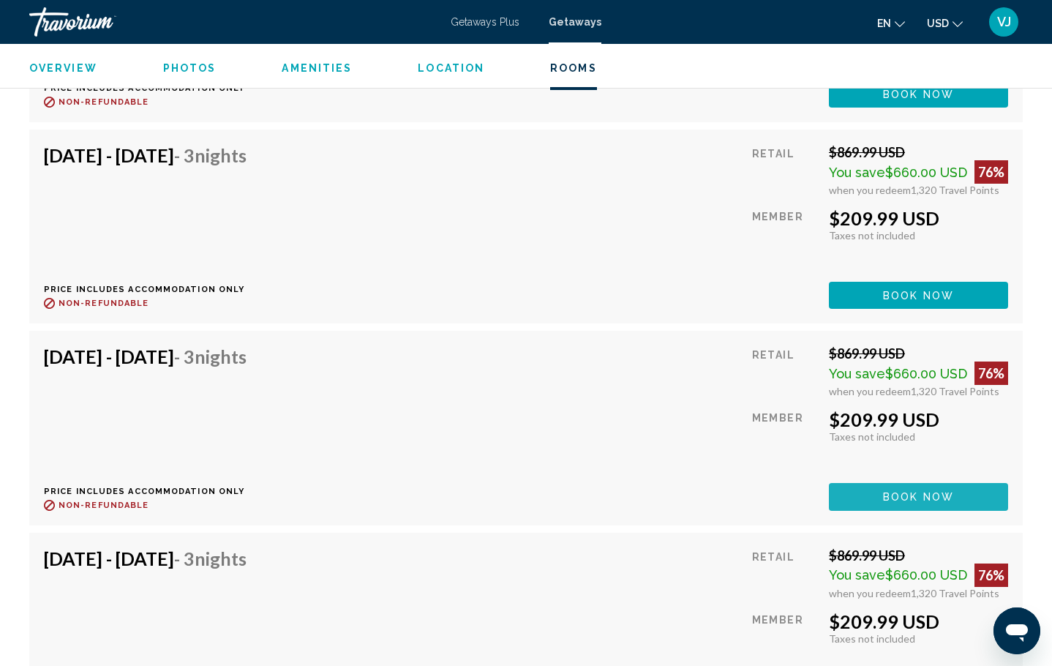
click at [881, 492] on button "Book now" at bounding box center [918, 496] width 179 height 27
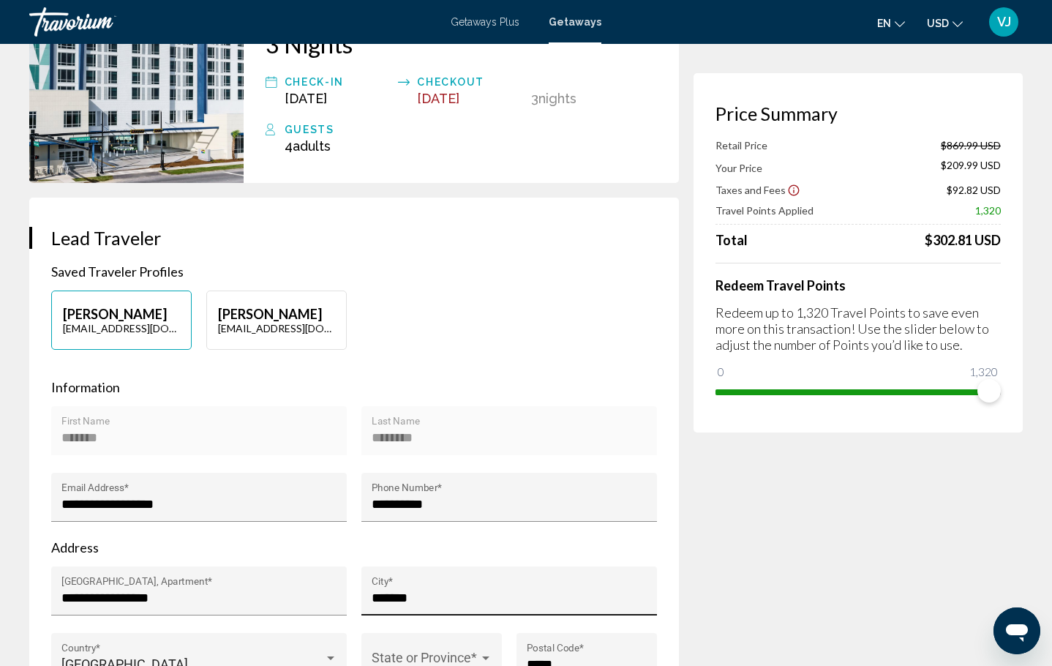
scroll to position [289, 0]
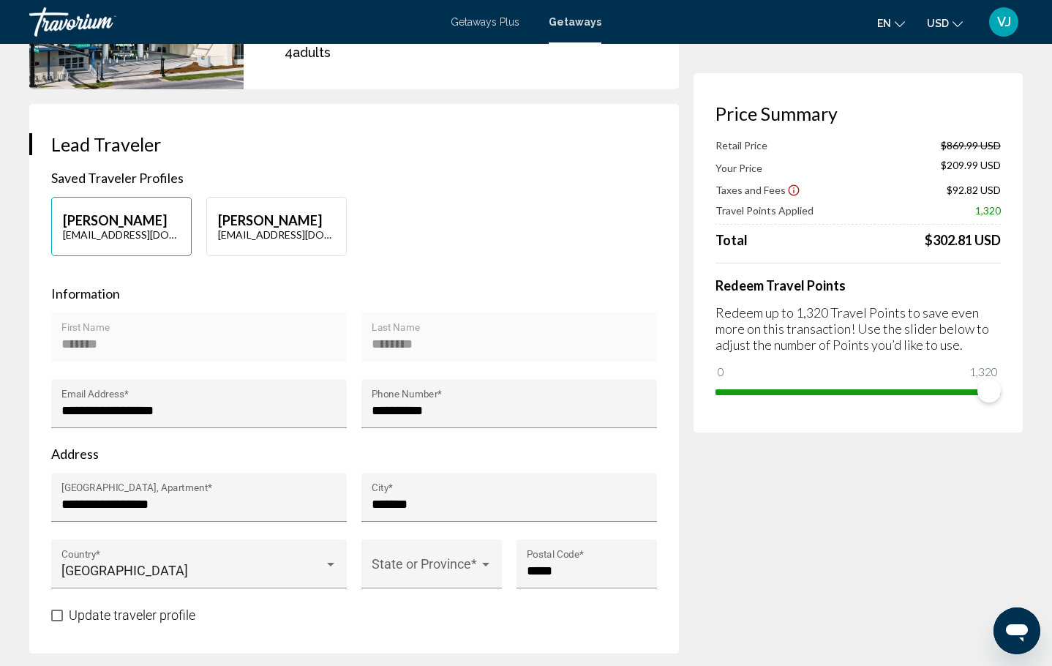
click at [295, 200] on button "Vitalii Jizdan vitaliijizdan@gmail.com" at bounding box center [276, 226] width 140 height 59
type input "*******"
type input "******"
type input "**********"
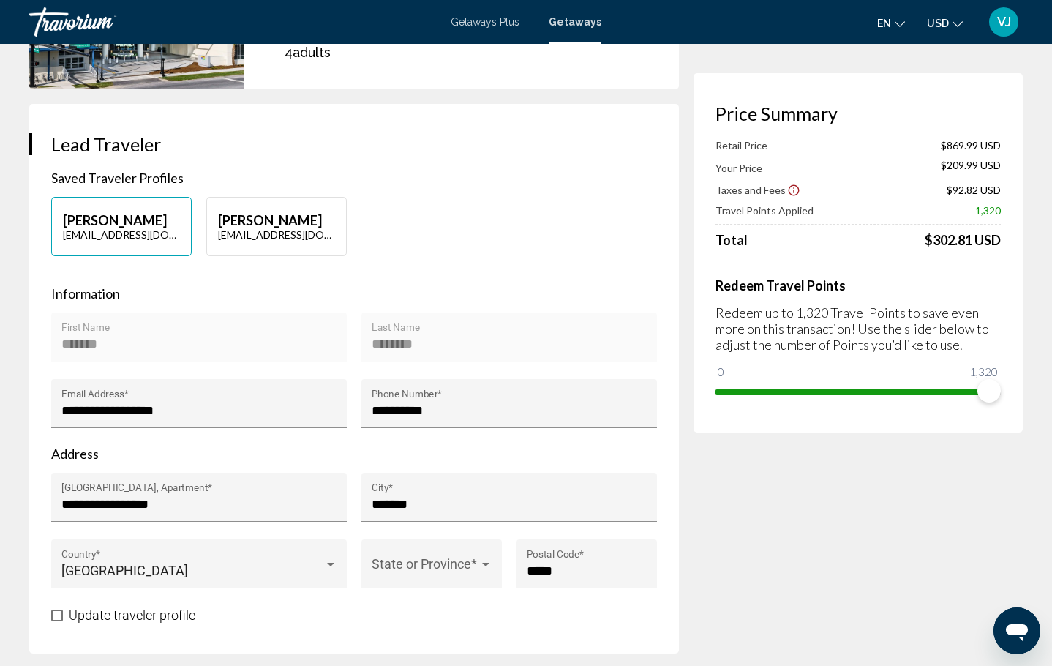
type input "**********"
type input "*****"
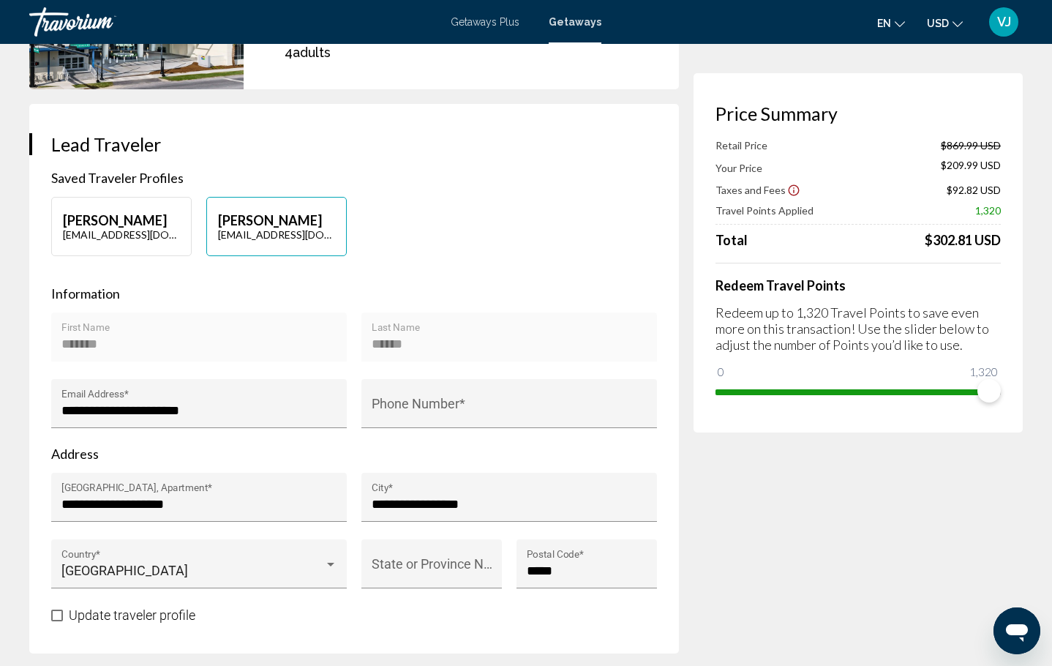
click at [103, 212] on p "Tetyana Dubnyujk" at bounding box center [121, 220] width 117 height 16
type input "*******"
type input "********"
type input "**********"
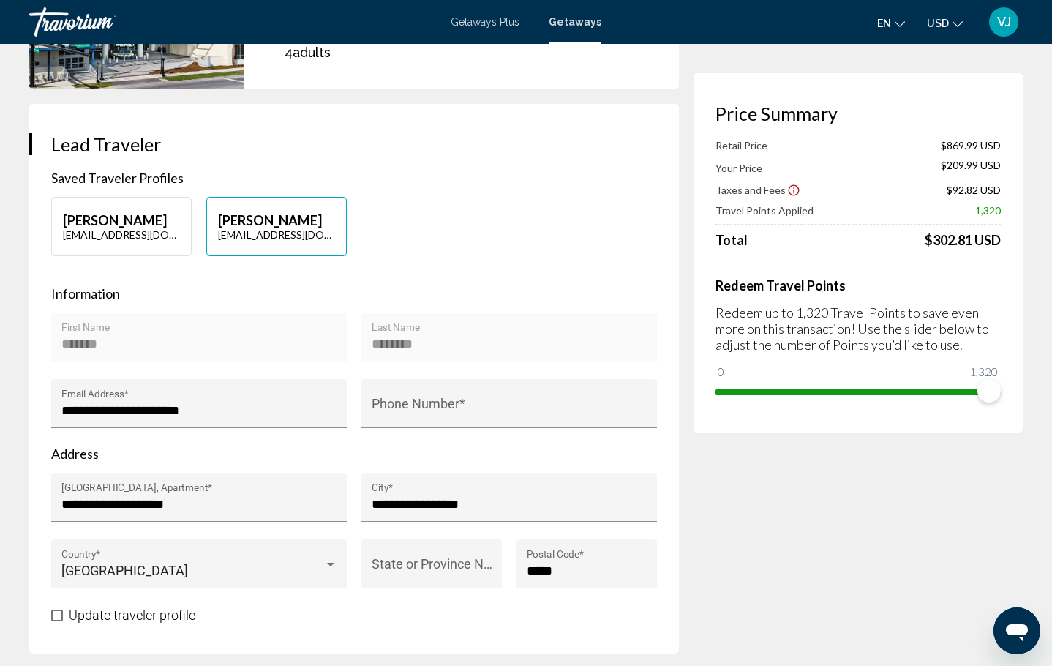
type input "**********"
type input "*******"
type input "*****"
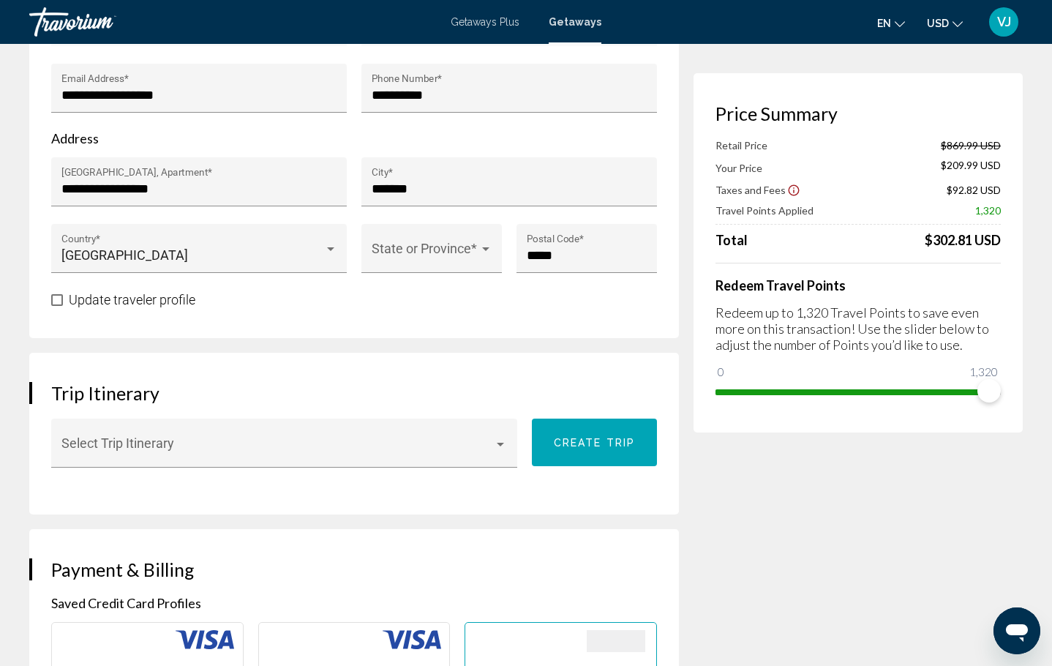
scroll to position [754, 0]
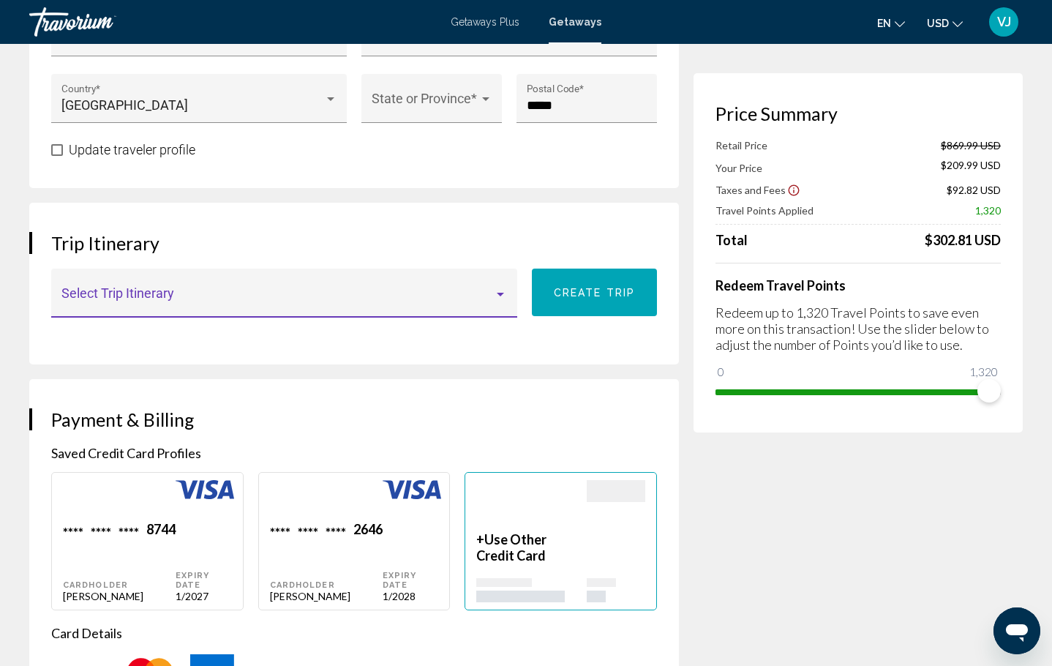
click at [504, 293] on div "Main content" at bounding box center [500, 295] width 7 height 4
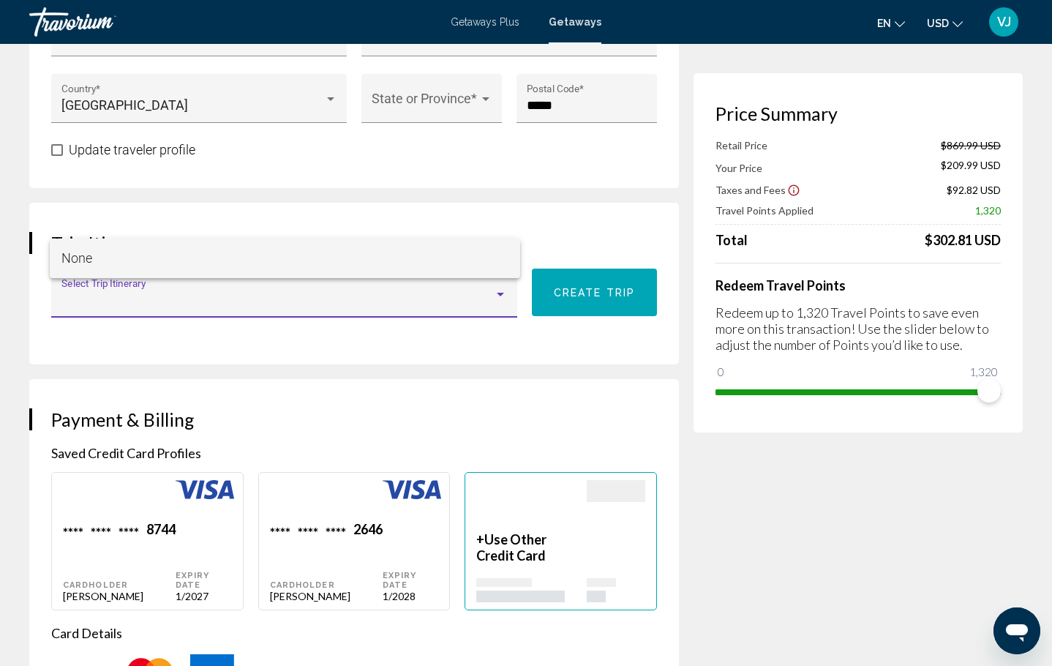
click at [504, 251] on span "None" at bounding box center [284, 257] width 447 height 39
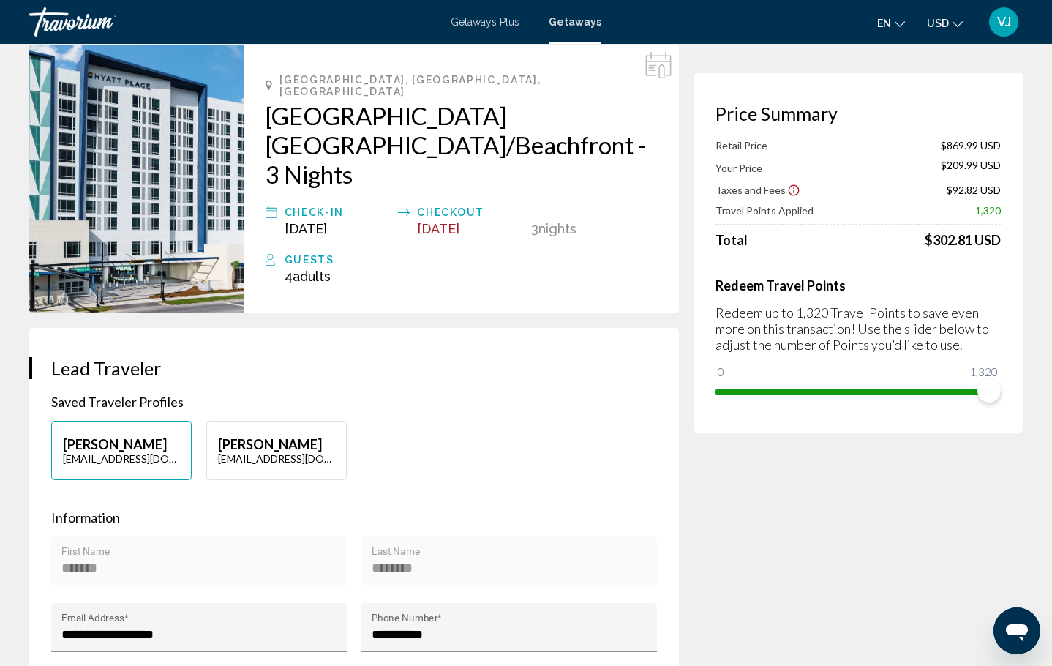
scroll to position [0, 0]
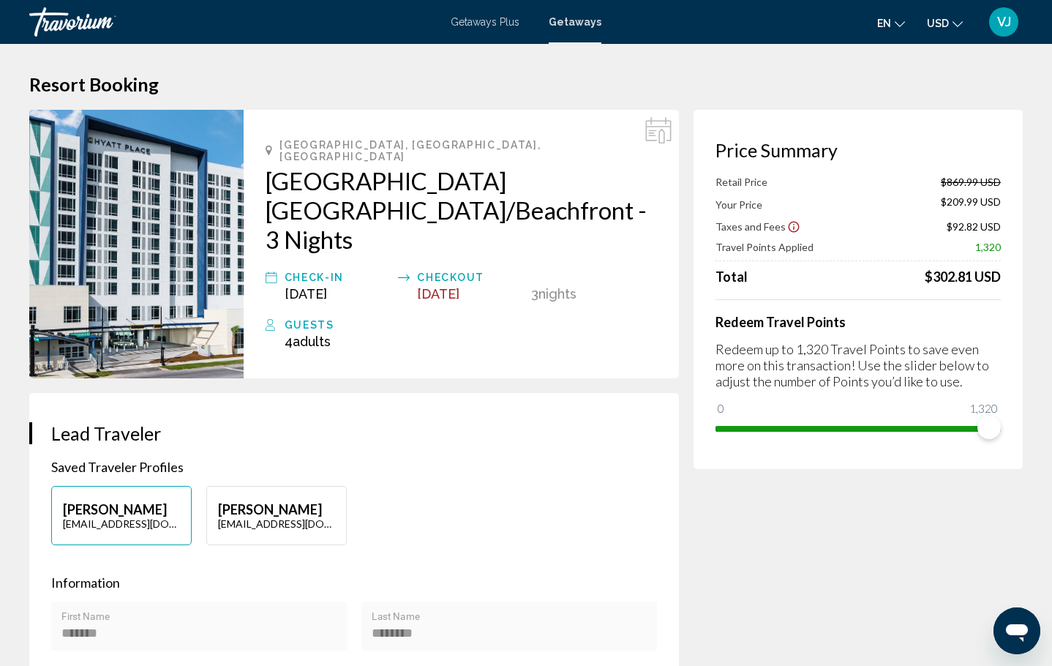
click at [997, 24] on span "VJ" at bounding box center [1004, 22] width 14 height 15
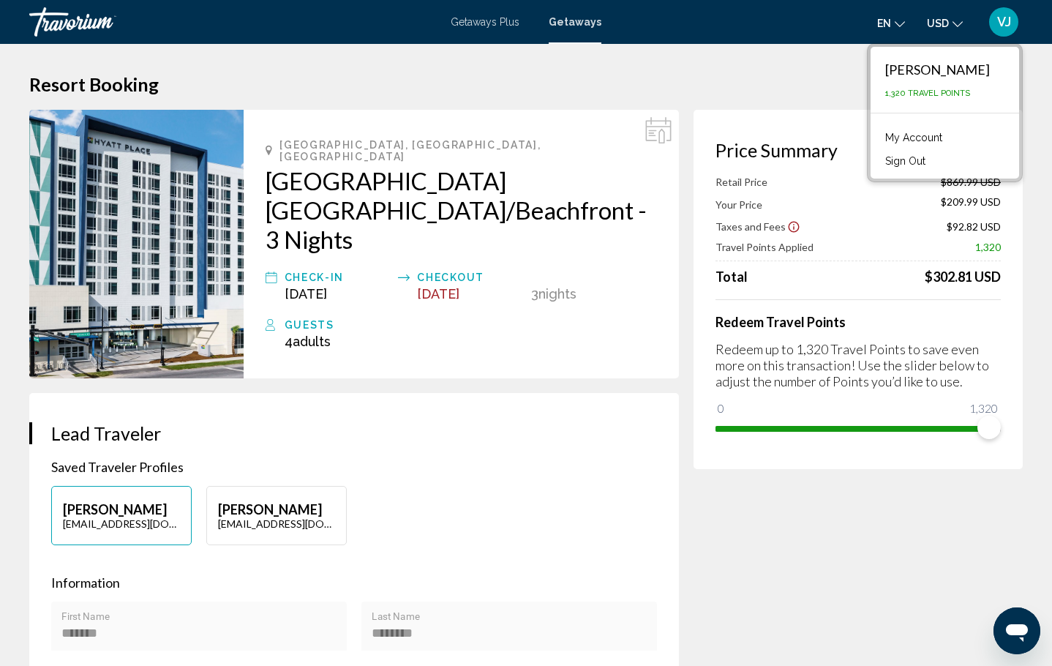
click at [949, 134] on link "My Account" at bounding box center [914, 137] width 72 height 19
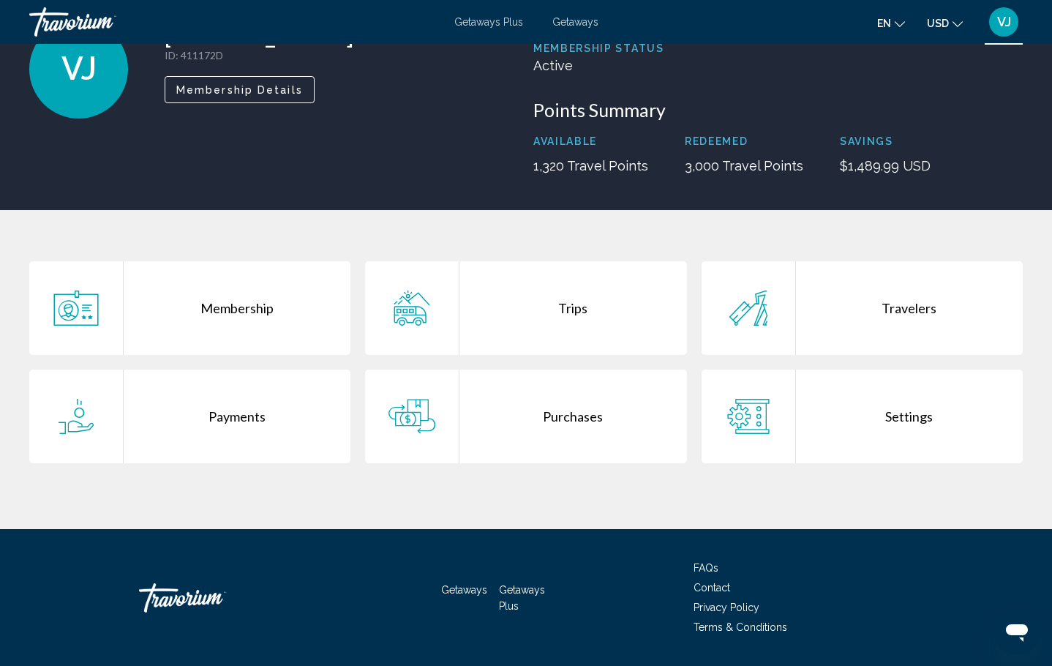
scroll to position [119, 0]
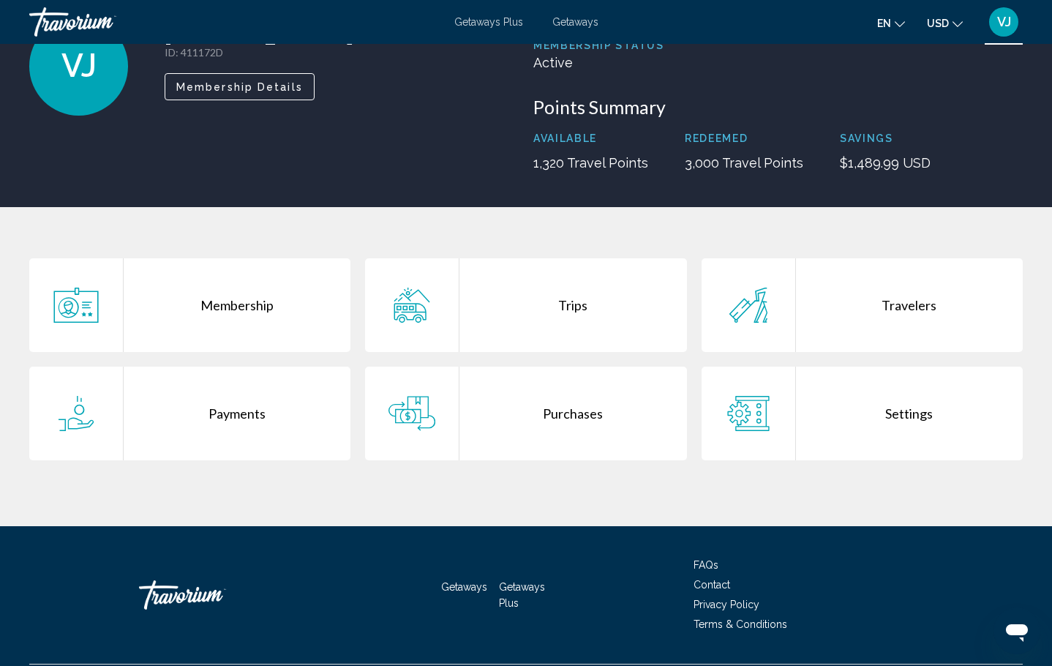
click at [576, 306] on div "Trips" at bounding box center [572, 305] width 227 height 94
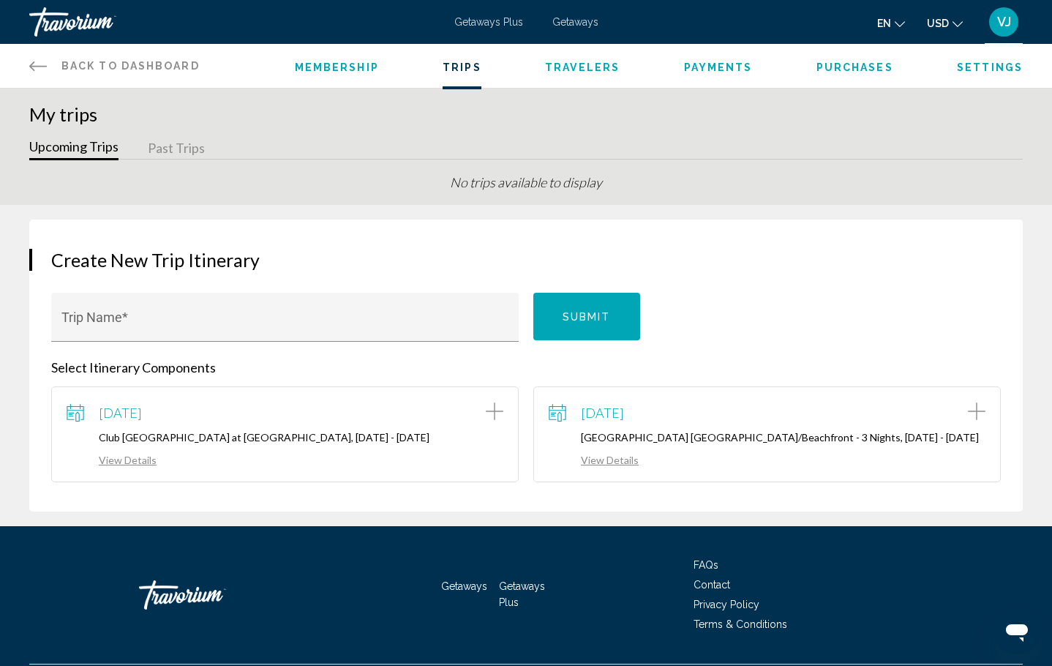
click at [625, 464] on link "View Details" at bounding box center [594, 459] width 90 height 12
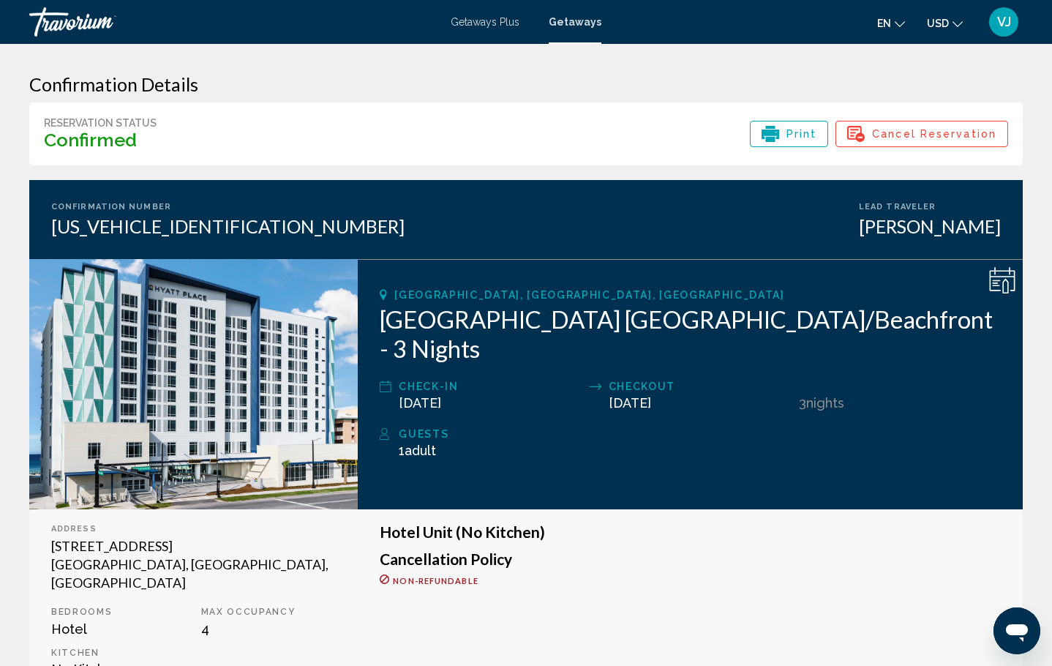
click at [946, 233] on div "Vitalii Jizdan" at bounding box center [930, 226] width 142 height 22
click at [1008, 288] on icon "Main content" at bounding box center [1005, 286] width 6 height 15
click at [1006, 287] on icon "Main content" at bounding box center [1002, 280] width 26 height 26
click at [1001, 26] on span "VJ" at bounding box center [1004, 22] width 14 height 15
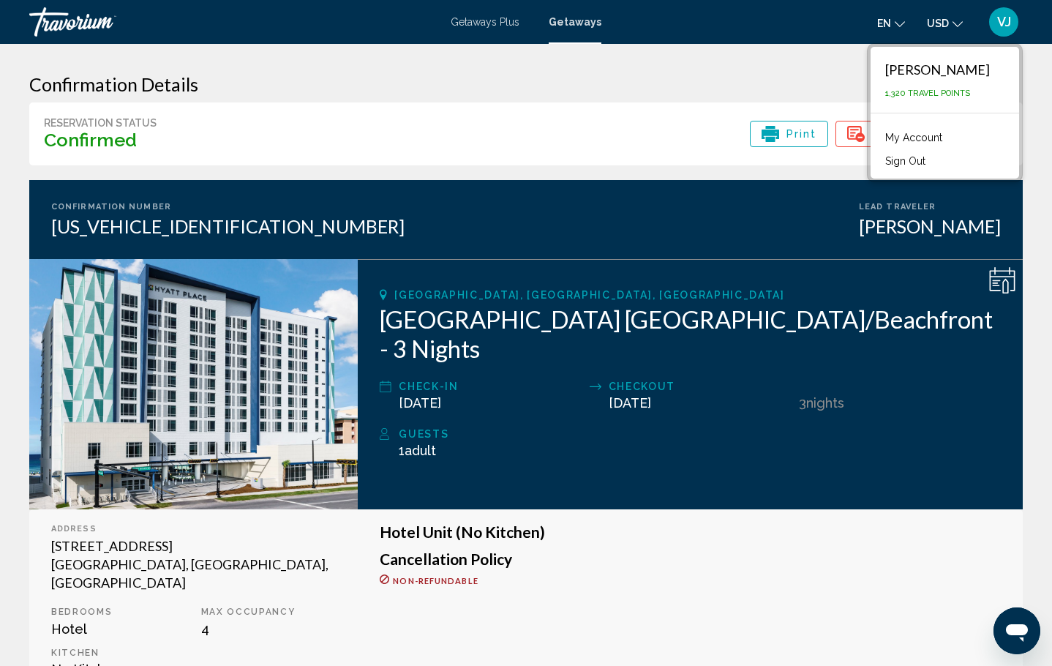
click at [949, 133] on link "My Account" at bounding box center [914, 137] width 72 height 19
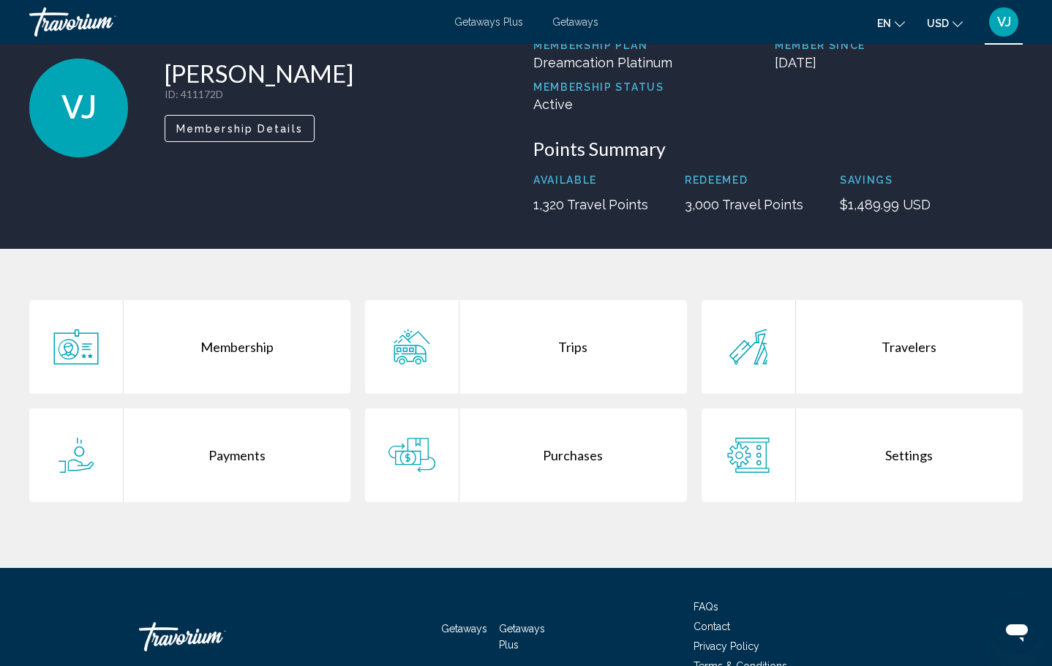
scroll to position [135, 0]
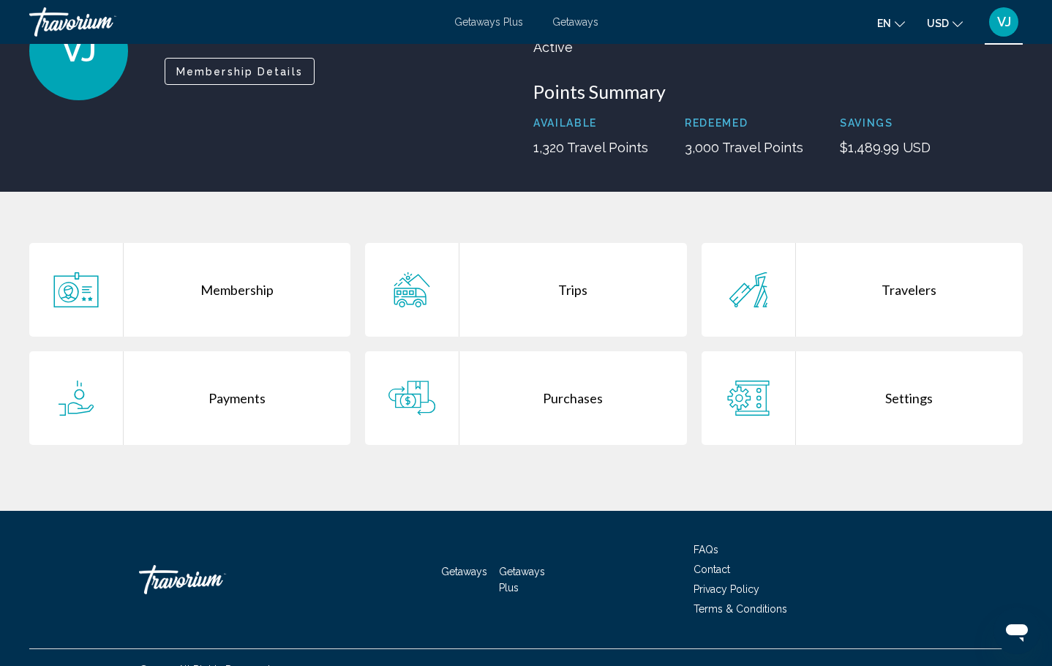
click at [421, 296] on icon "Main content" at bounding box center [410, 295] width 32 height 17
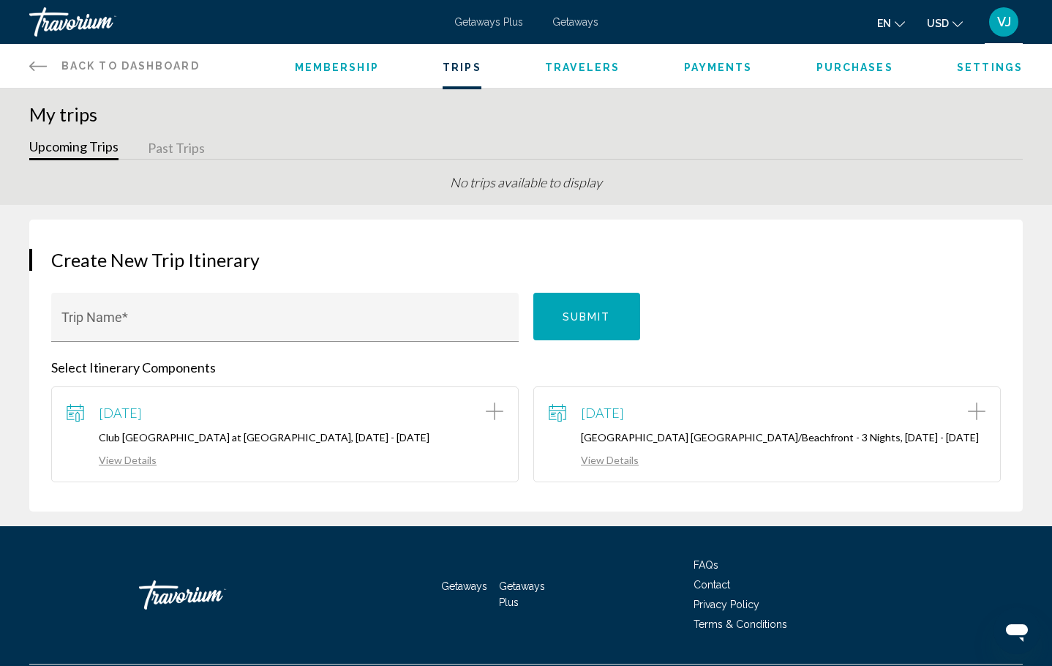
click at [125, 462] on link "View Details" at bounding box center [112, 459] width 90 height 12
click at [615, 465] on link "View Details" at bounding box center [594, 459] width 90 height 12
click at [125, 463] on link "View Details" at bounding box center [112, 459] width 90 height 12
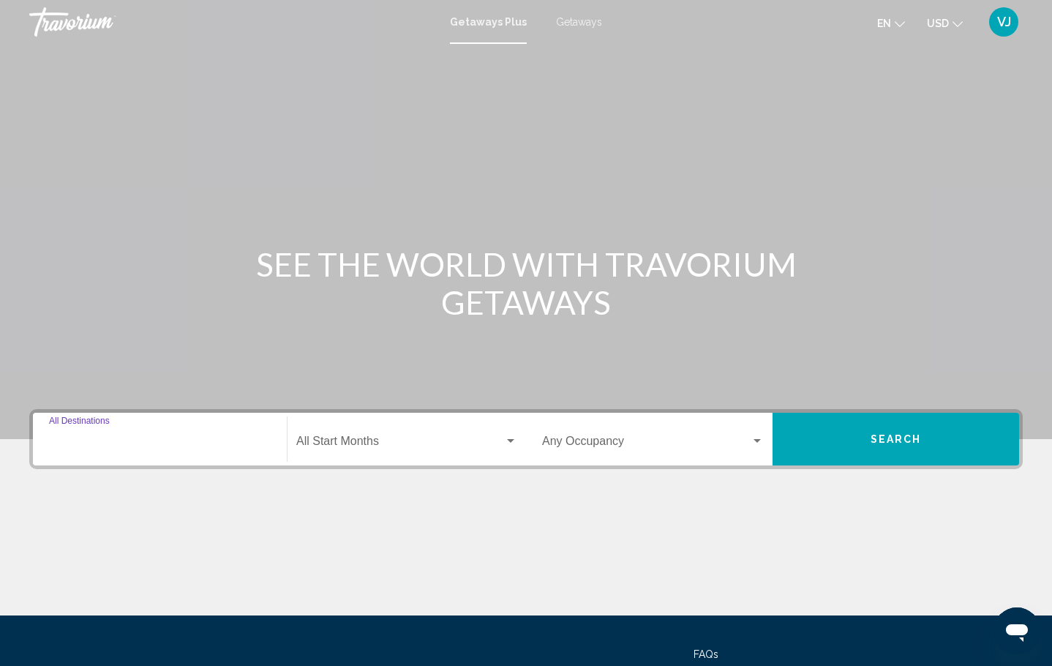
click at [69, 445] on input "Destination All Destinations" at bounding box center [160, 443] width 222 height 13
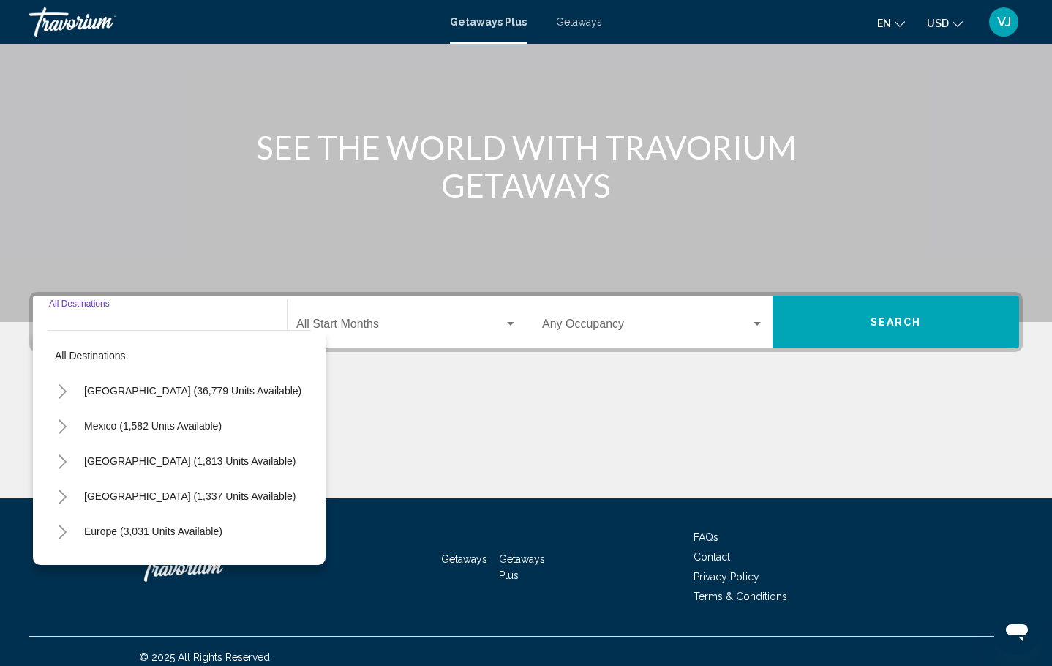
scroll to position [129, 0]
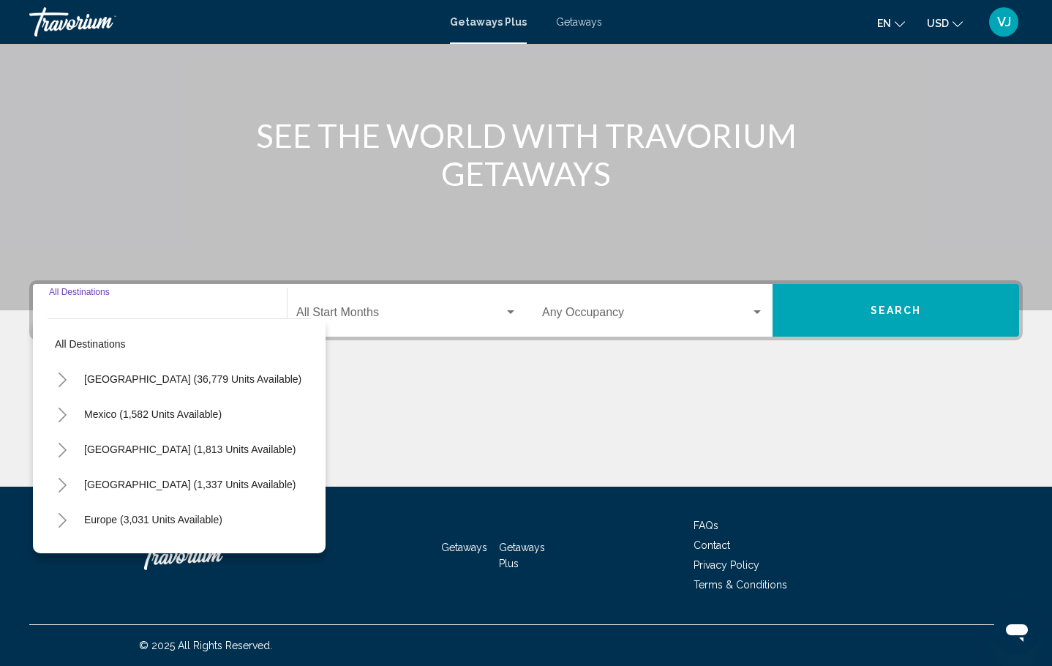
click at [64, 380] on icon "Toggle United States (36,779 units available)" at bounding box center [62, 379] width 11 height 15
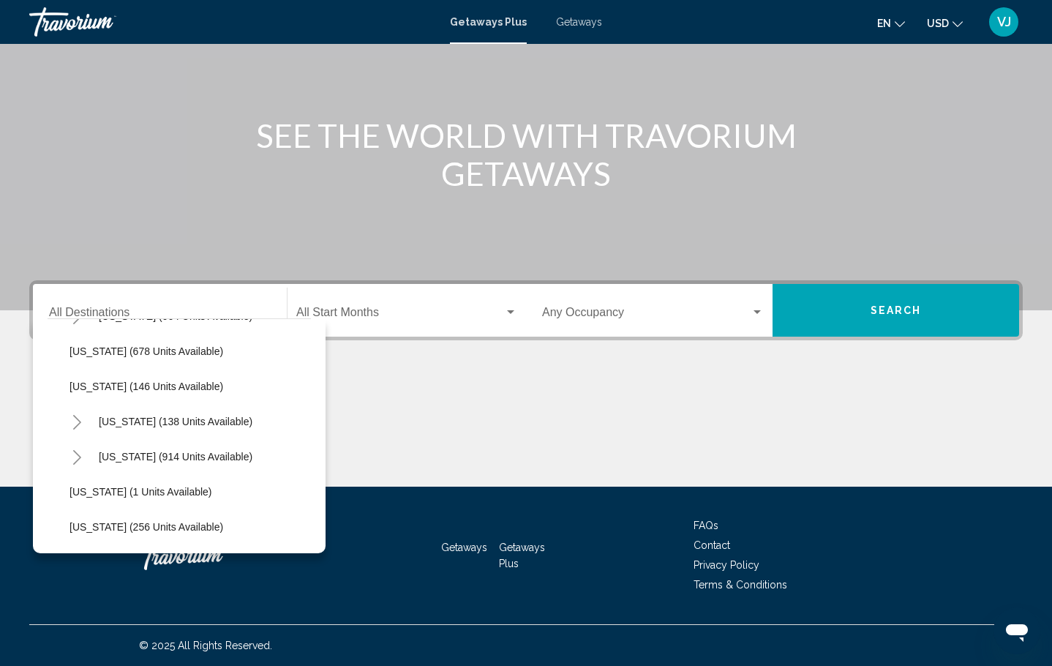
scroll to position [901, 0]
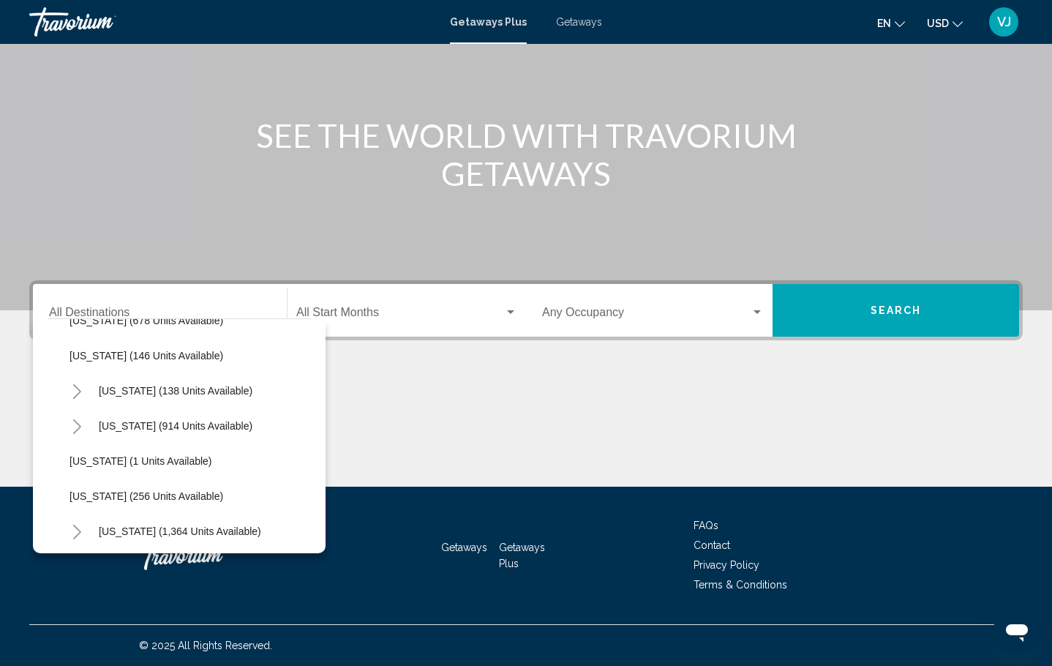
click at [78, 426] on icon "Toggle North Carolina (914 units available)" at bounding box center [77, 426] width 11 height 15
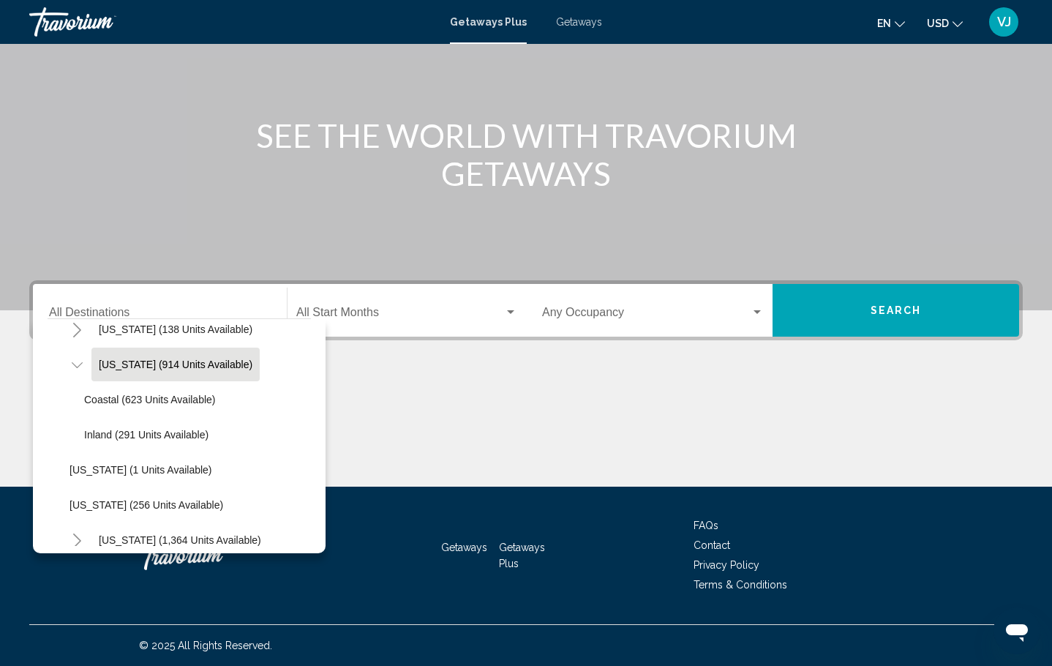
click at [169, 365] on span "[US_STATE] (914 units available)" at bounding box center [176, 364] width 154 height 12
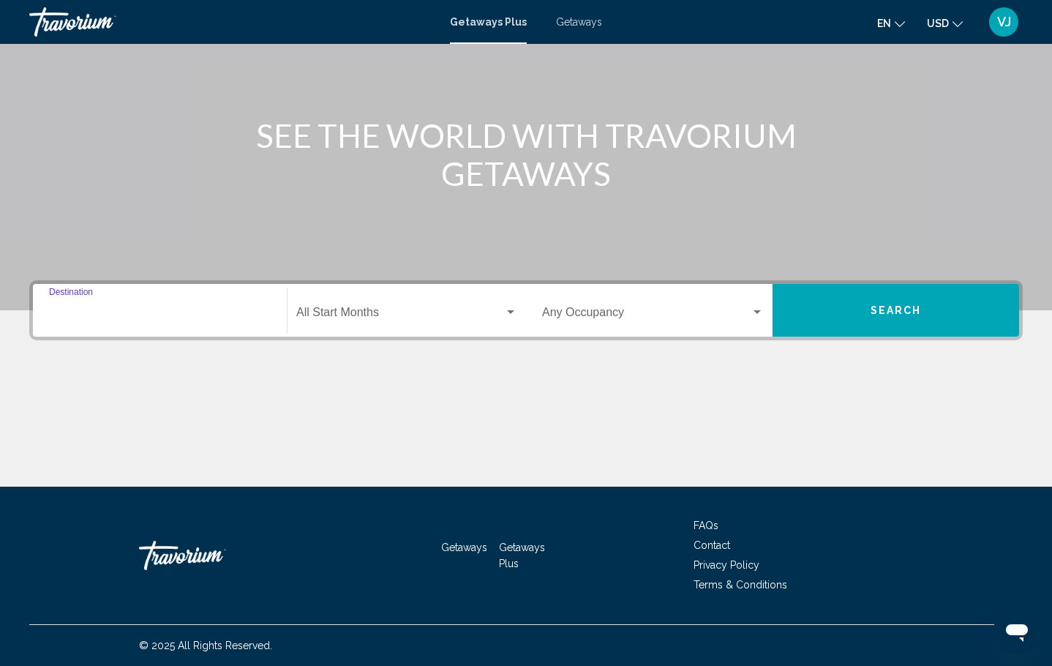
type input "**********"
click at [344, 317] on span "Search widget" at bounding box center [400, 315] width 208 height 13
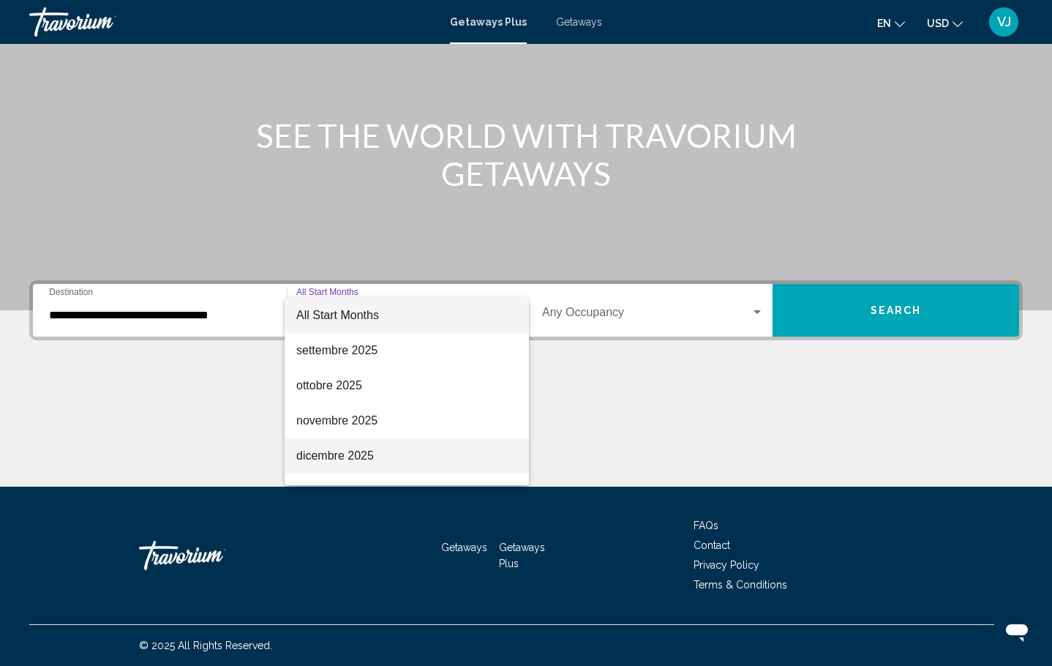
click at [358, 452] on span "dicembre 2025" at bounding box center [406, 455] width 221 height 35
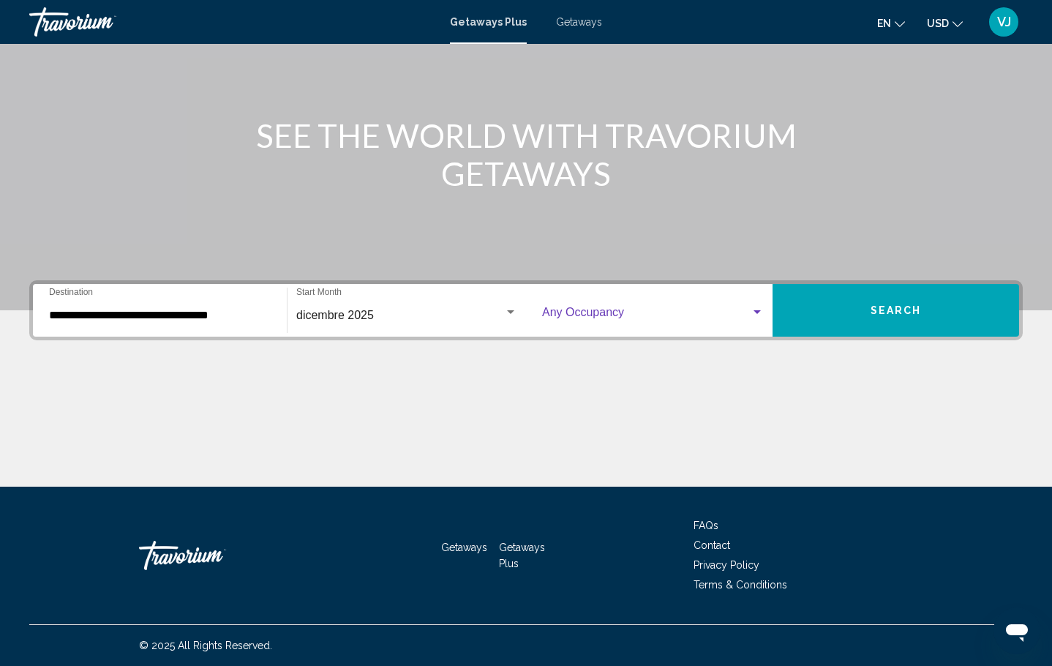
click at [582, 310] on span "Search widget" at bounding box center [646, 315] width 208 height 13
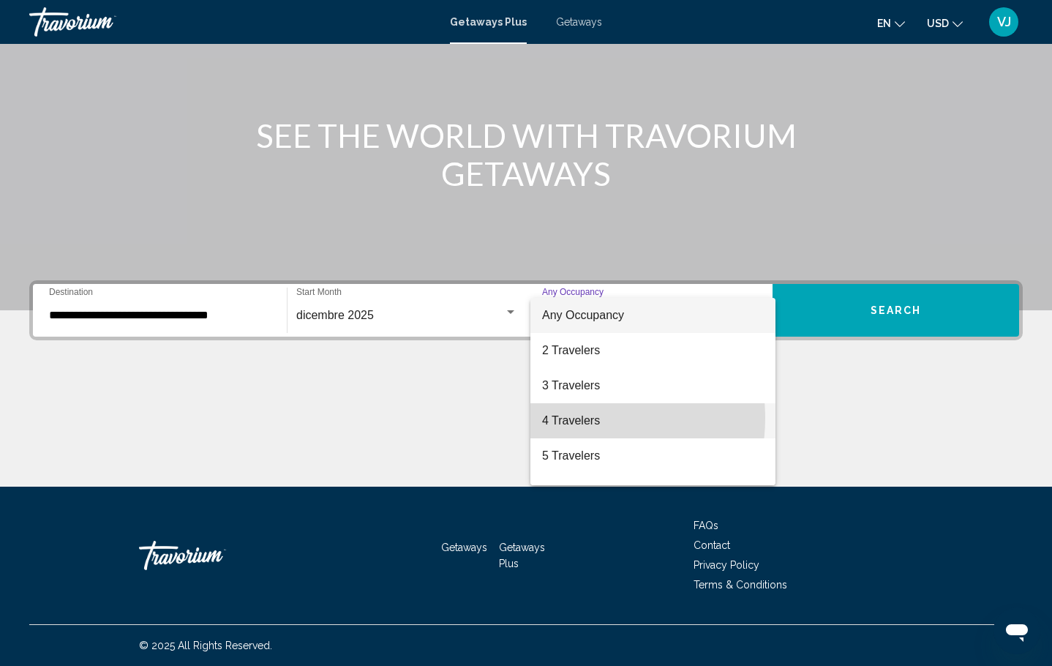
click at [574, 418] on span "4 Travelers" at bounding box center [653, 420] width 222 height 35
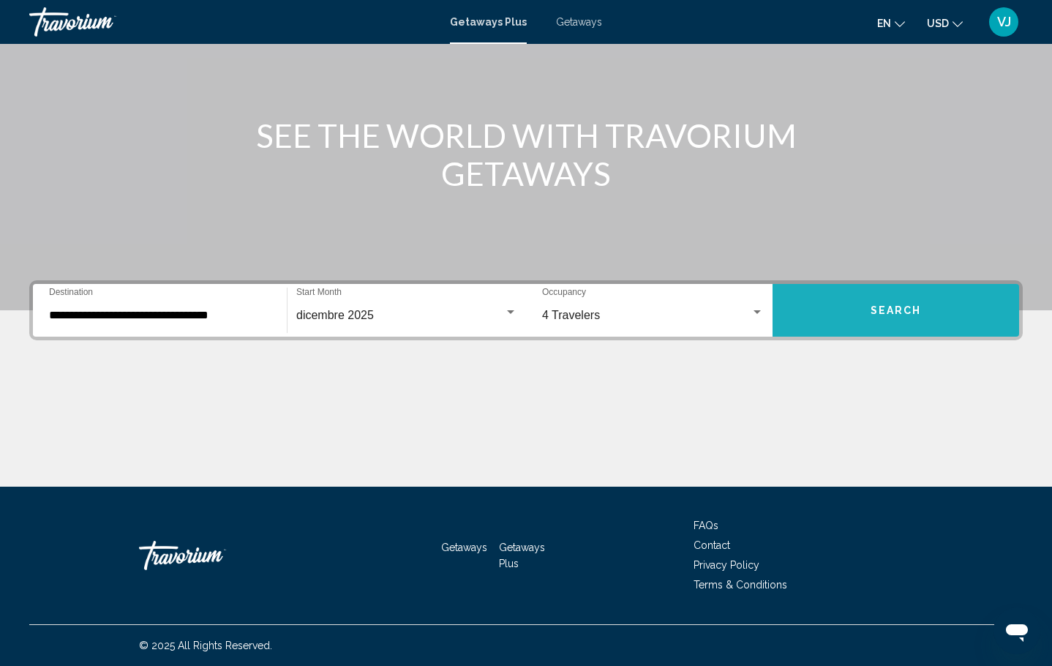
click at [868, 315] on button "Search" at bounding box center [895, 310] width 246 height 53
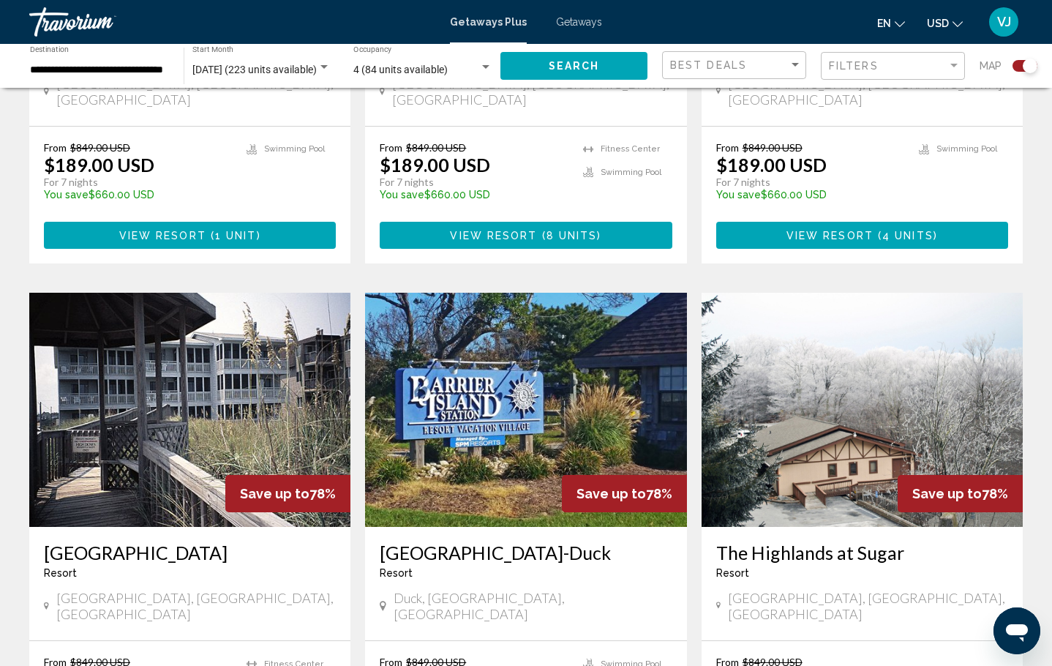
scroll to position [987, 0]
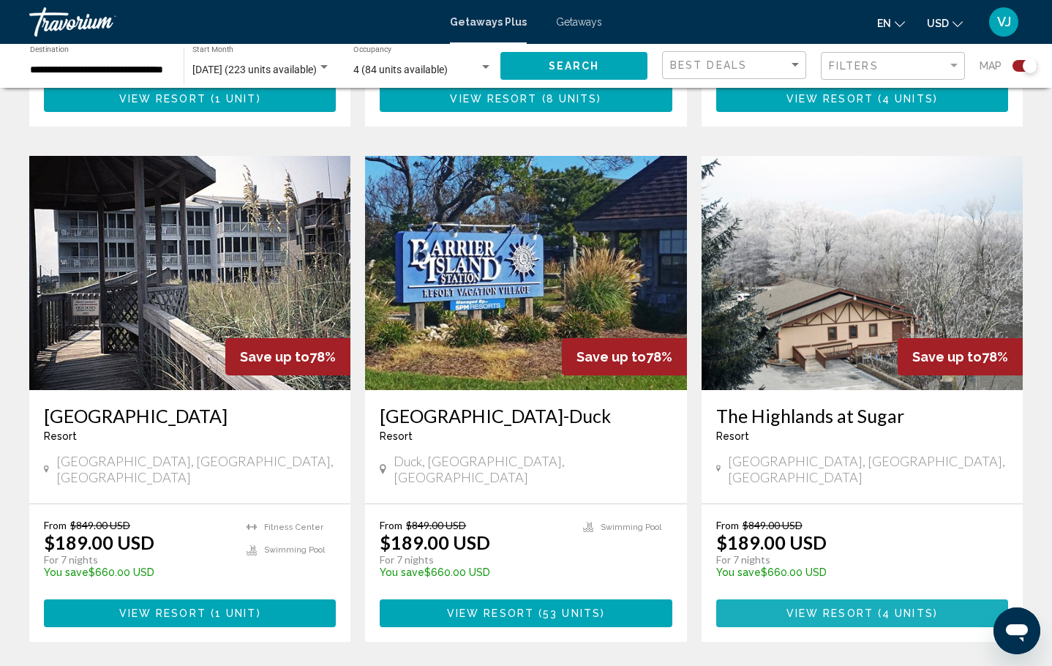
click at [794, 608] on span "View Resort" at bounding box center [829, 614] width 87 height 12
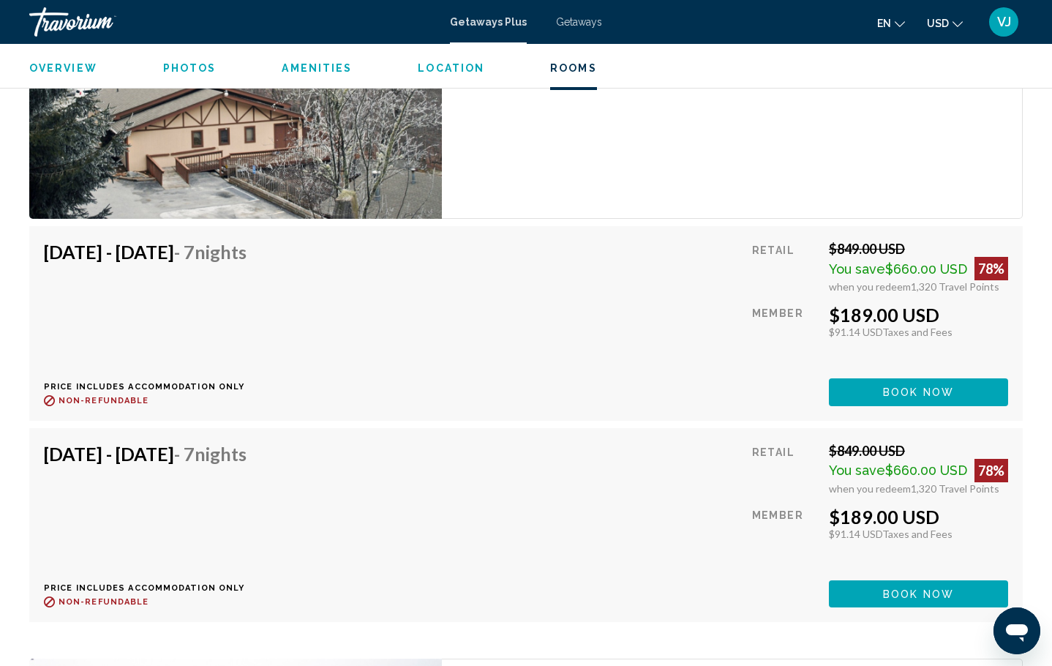
scroll to position [1856, 0]
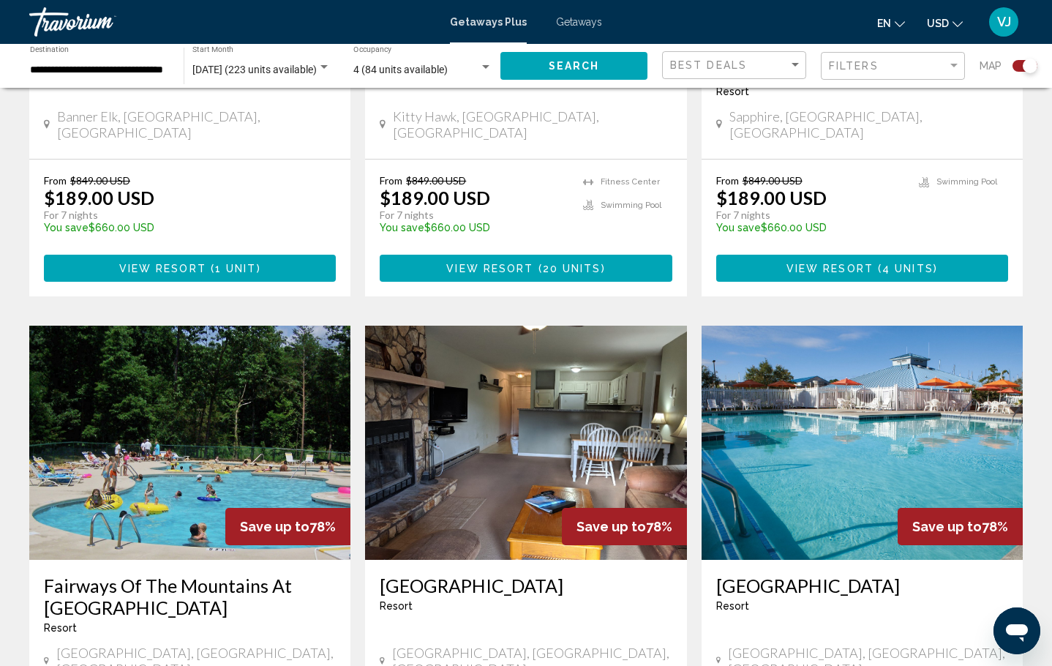
scroll to position [2169, 0]
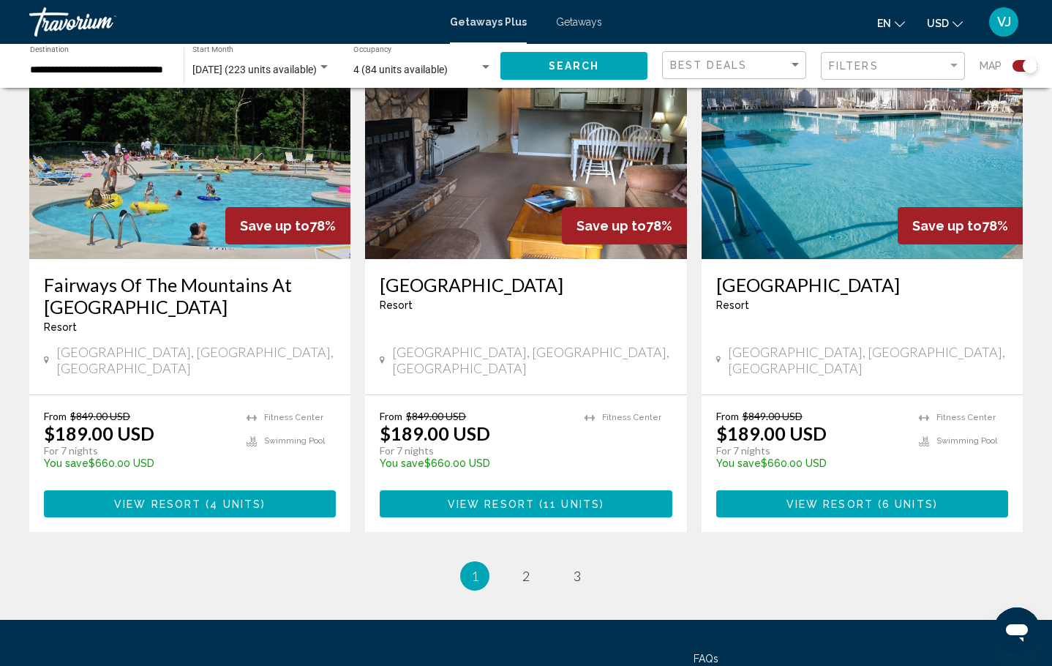
click at [956, 290] on div "[GEOGRAPHIC_DATA] - This is an adults only resort [GEOGRAPHIC_DATA], [GEOGRAPHI…" at bounding box center [861, 326] width 321 height 135
click at [877, 206] on img "Main content" at bounding box center [861, 142] width 321 height 234
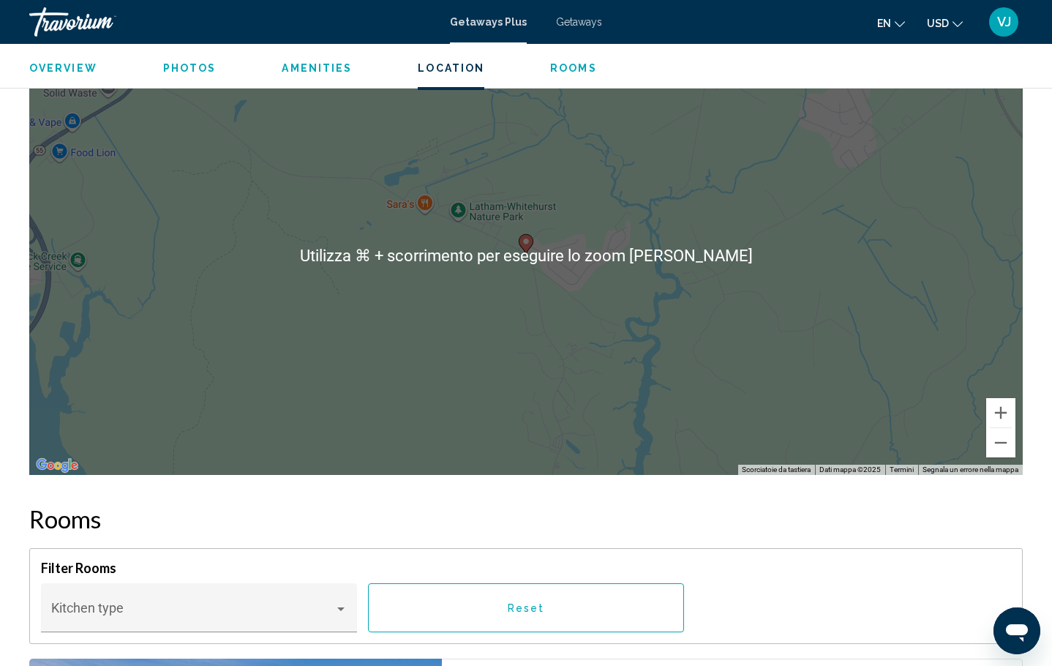
scroll to position [2032, 0]
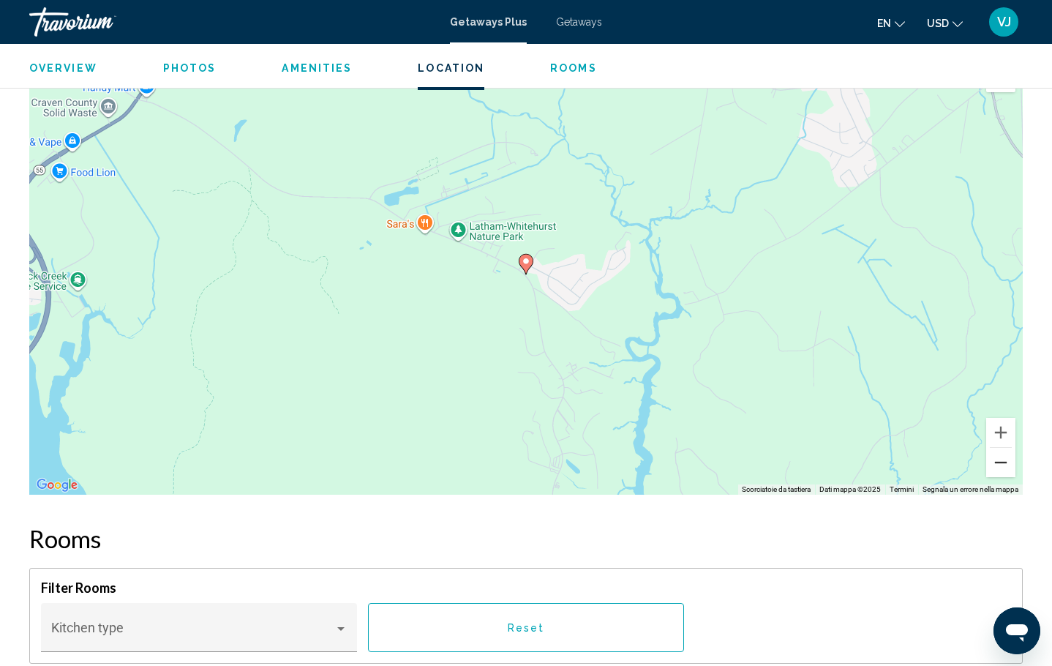
click at [1008, 471] on button "Zoom indietro" at bounding box center [1000, 462] width 29 height 29
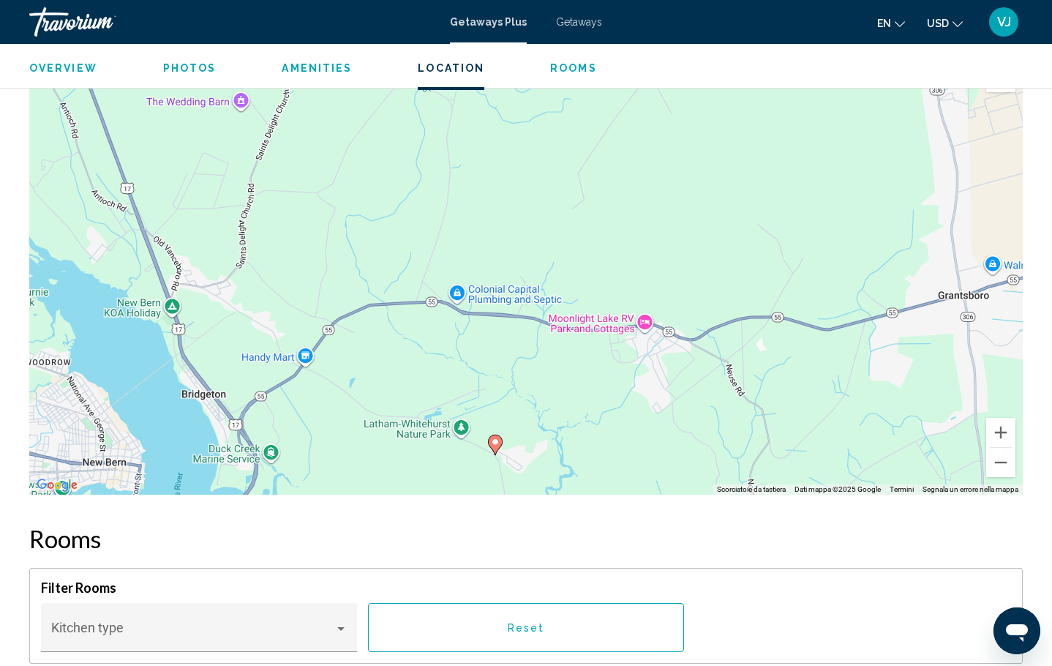
drag, startPoint x: 779, startPoint y: 371, endPoint x: 758, endPoint y: 551, distance: 181.2
click at [753, 553] on div "Overview Type Resort All-Inclusive No All-Inclusive Address [STREET_ADDRESS] De…" at bounding box center [526, 254] width 1008 height 3459
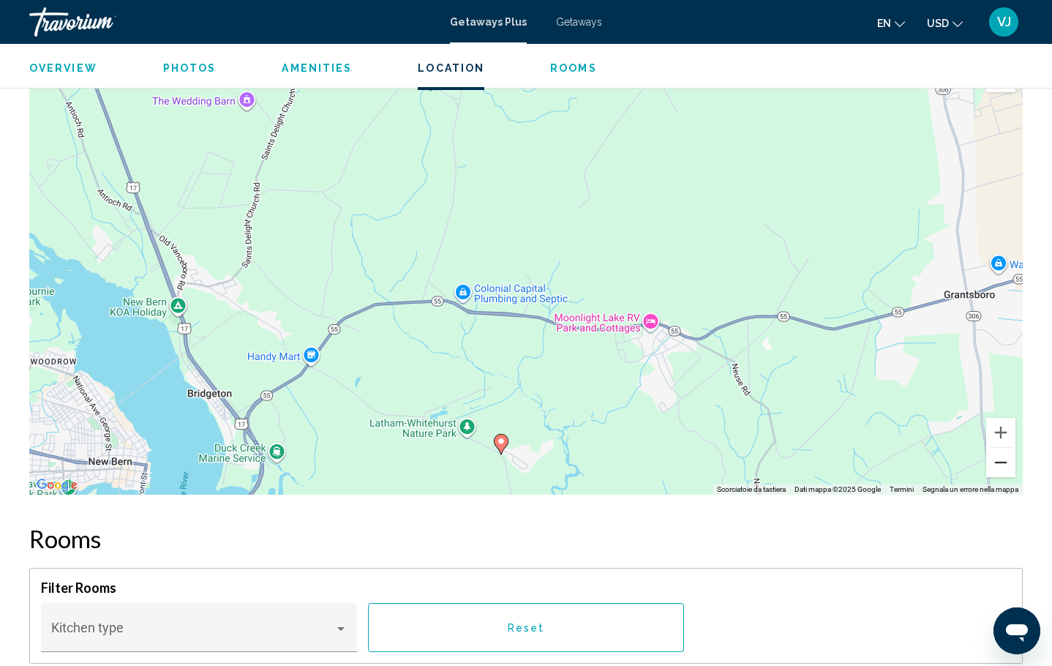
click at [1007, 461] on button "Zoom indietro" at bounding box center [1000, 462] width 29 height 29
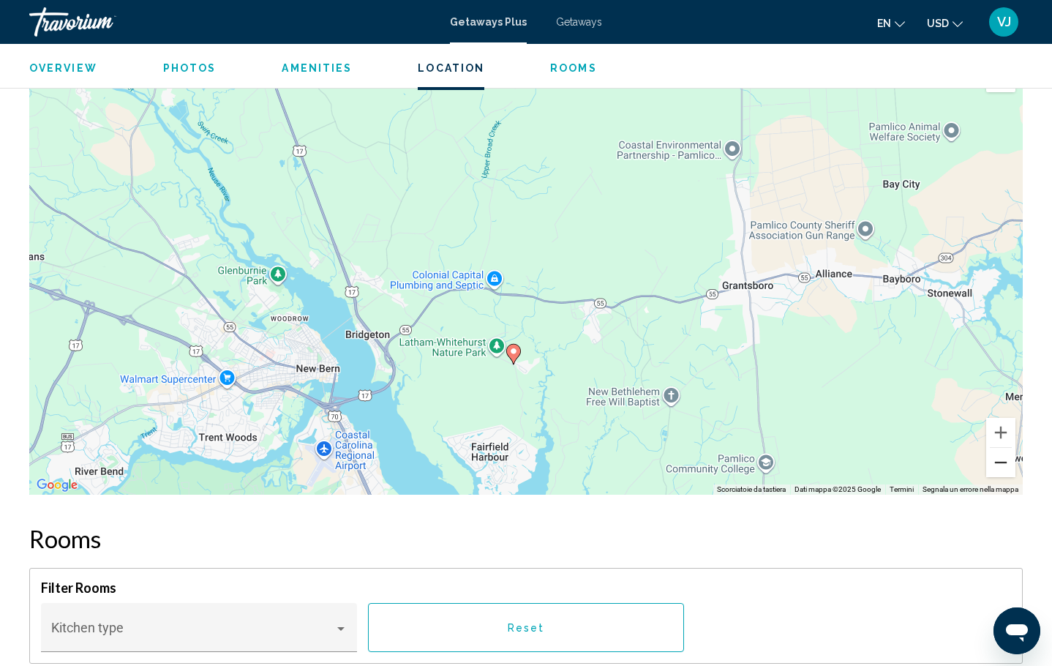
click at [1006, 461] on button "Zoom indietro" at bounding box center [1000, 462] width 29 height 29
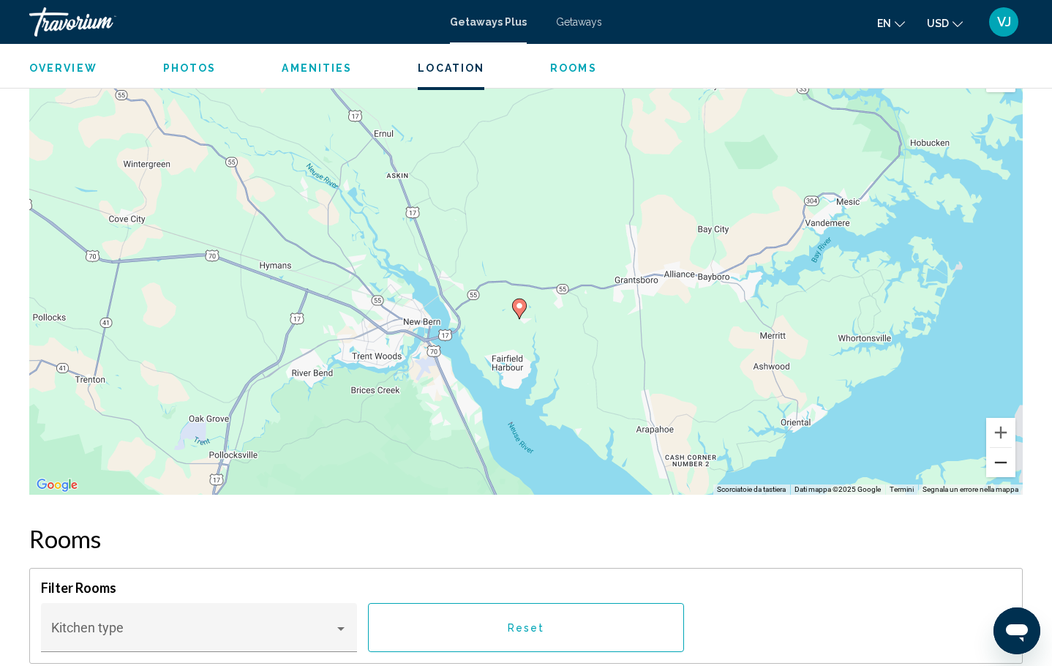
click at [1006, 461] on button "Zoom indietro" at bounding box center [1000, 462] width 29 height 29
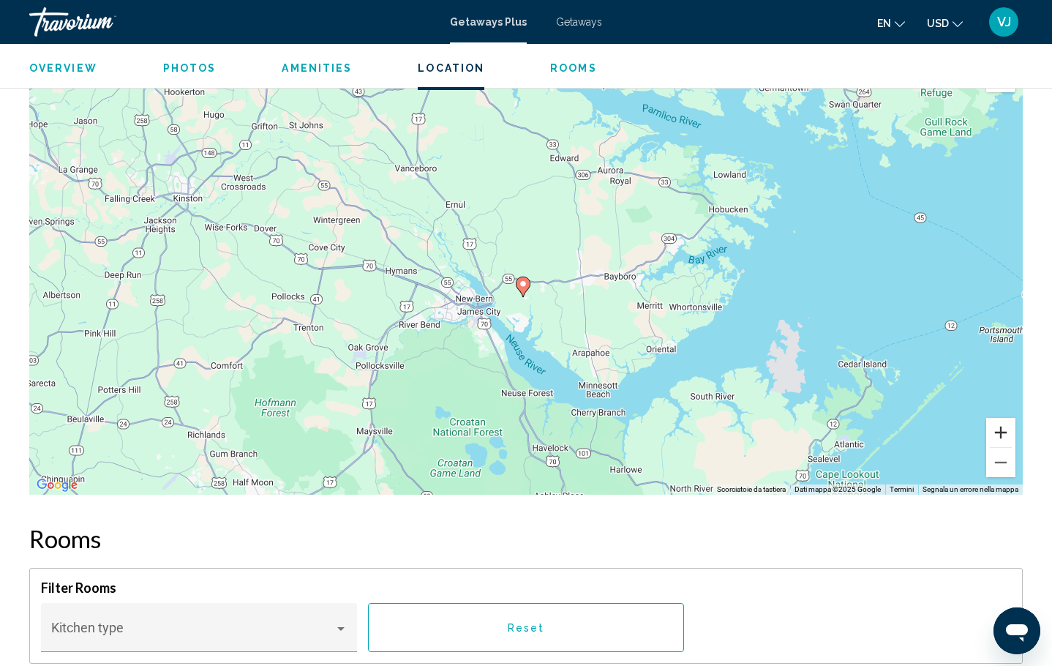
click at [1001, 434] on button "Zoom avanti" at bounding box center [1000, 432] width 29 height 29
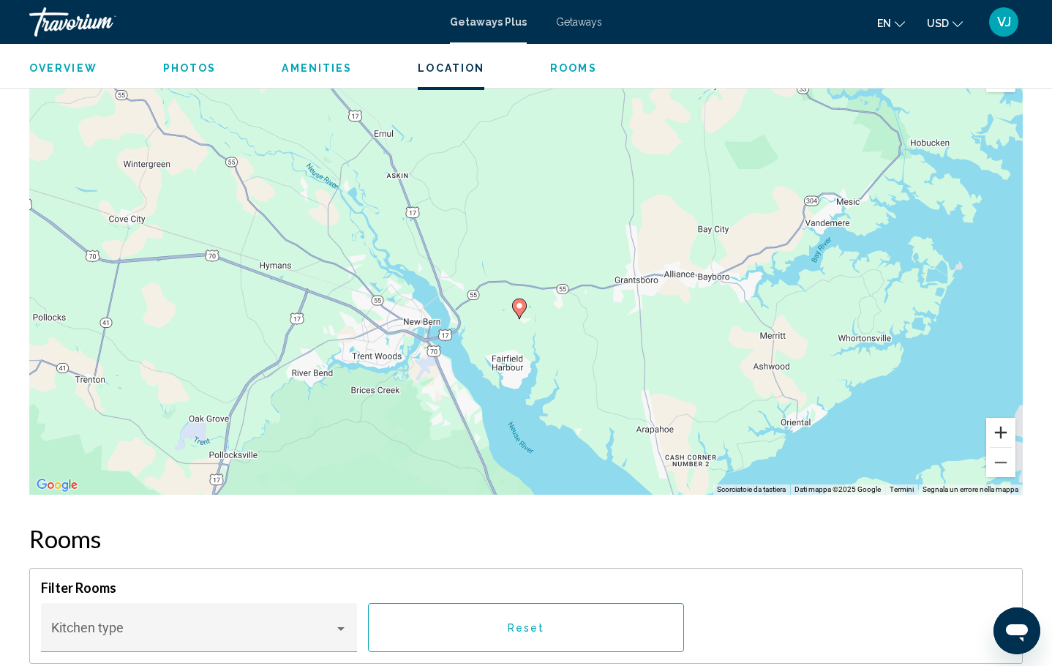
click at [1001, 434] on button "Zoom avanti" at bounding box center [1000, 432] width 29 height 29
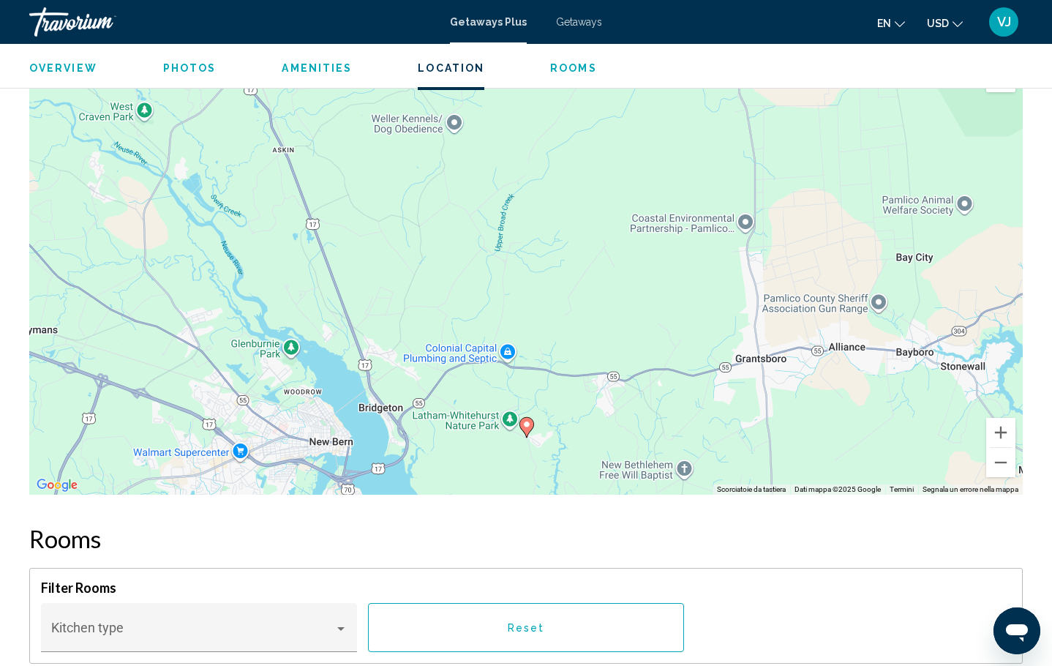
drag, startPoint x: 683, startPoint y: 393, endPoint x: 696, endPoint y: 464, distance: 72.9
click at [696, 464] on div "Per attivare il trascinamento con la tastiera, premi Alt + Invio. Nello stato d…" at bounding box center [525, 275] width 993 height 439
click at [1000, 456] on button "Zoom indietro" at bounding box center [1000, 462] width 29 height 29
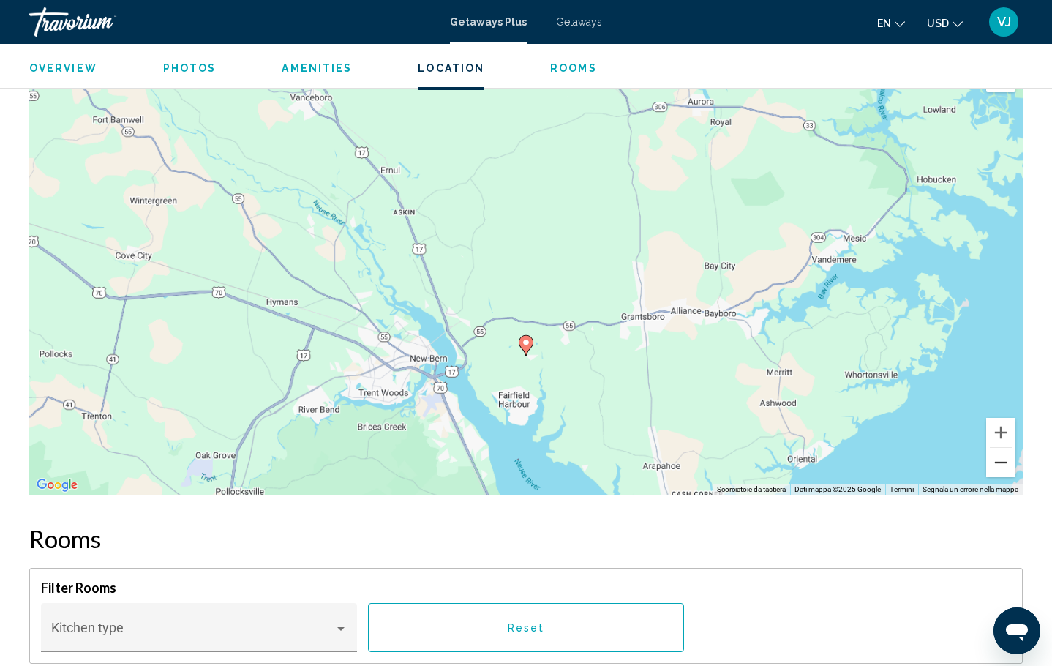
click at [1000, 456] on button "Zoom indietro" at bounding box center [1000, 462] width 29 height 29
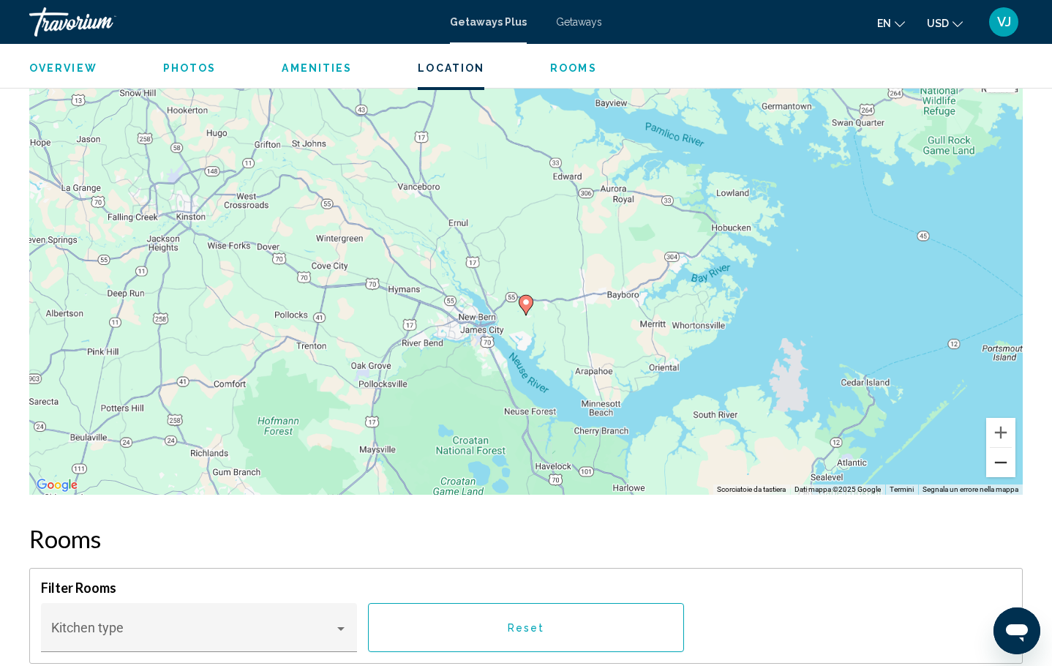
click at [1000, 456] on button "Zoom indietro" at bounding box center [1000, 462] width 29 height 29
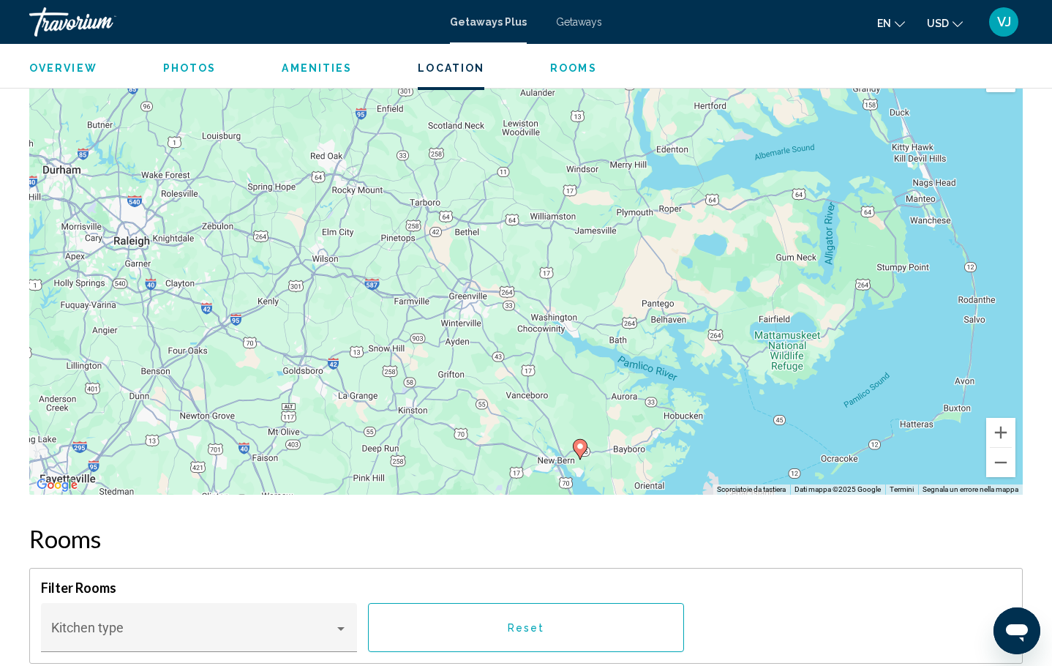
drag, startPoint x: 679, startPoint y: 205, endPoint x: 733, endPoint y: 371, distance: 174.6
click at [733, 371] on div "Per attivare il trascinamento con la tastiera, premi Alt + Invio. Nello stato d…" at bounding box center [525, 275] width 993 height 439
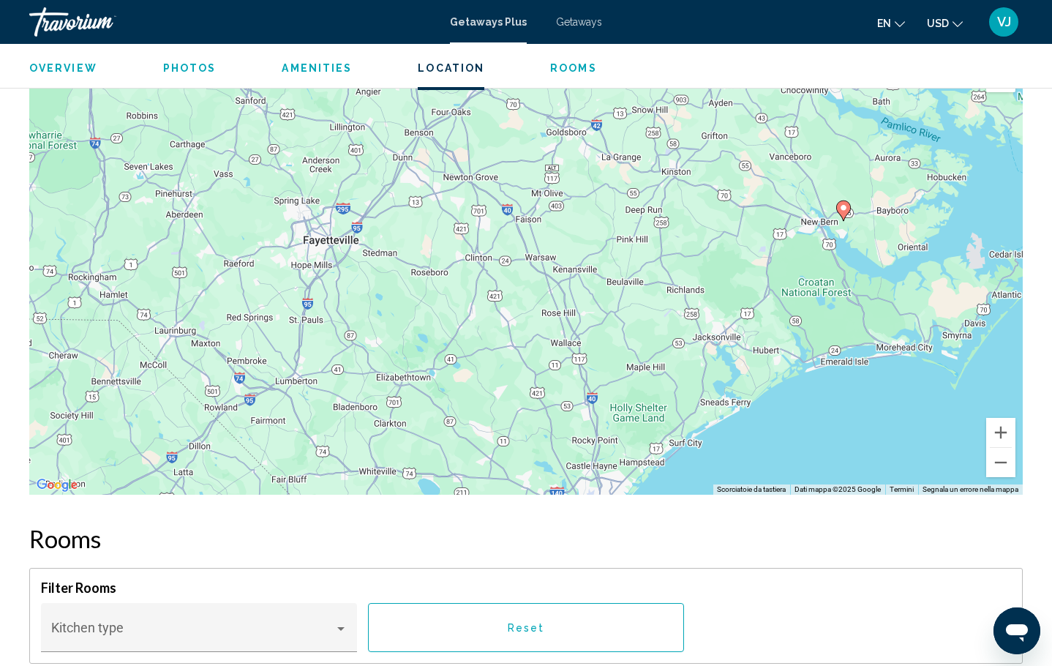
drag, startPoint x: 490, startPoint y: 407, endPoint x: 747, endPoint y: 173, distance: 347.9
click at [747, 173] on div "Per attivare il trascinamento con la tastiera, premi Alt + Invio. Nello stato d…" at bounding box center [525, 275] width 993 height 439
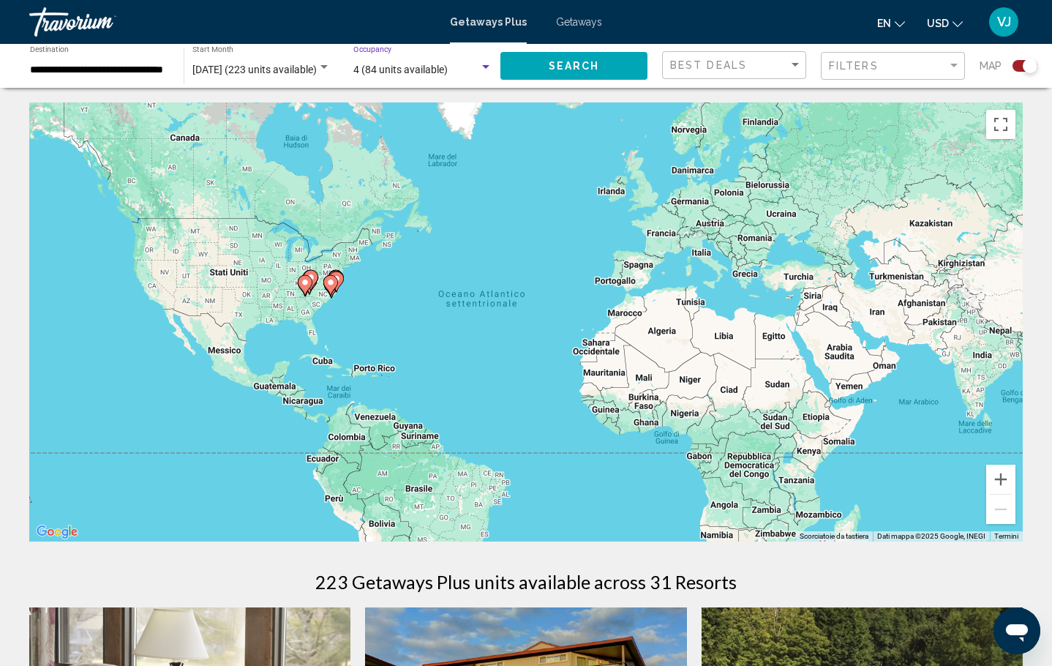
click at [423, 72] on span "4 (84 units available)" at bounding box center [400, 70] width 94 height 12
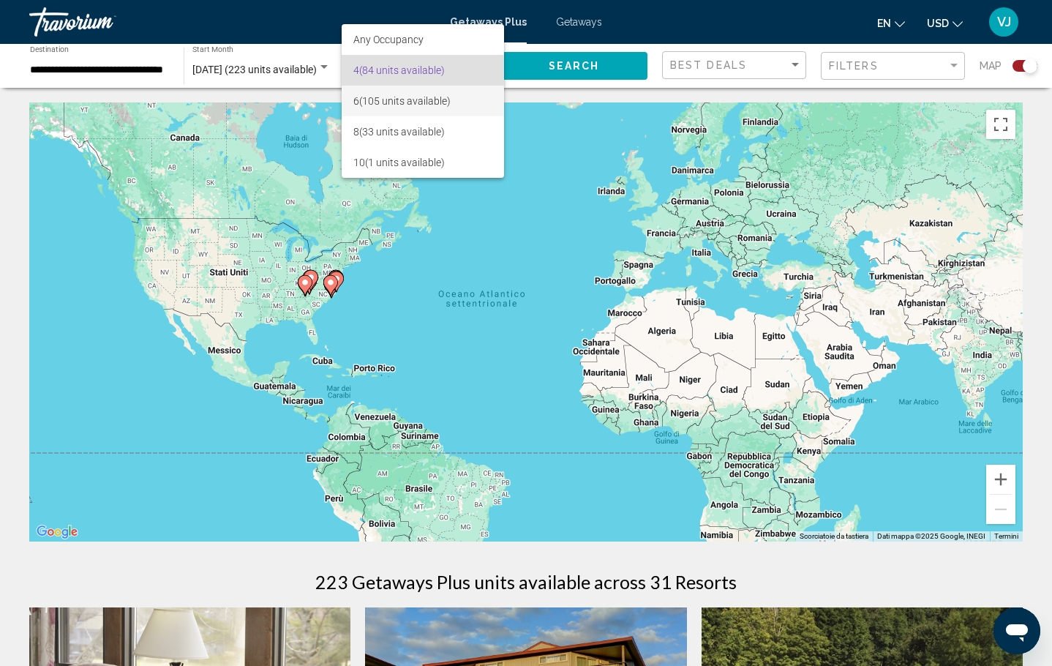
click at [405, 102] on span "6 (105 units available)" at bounding box center [422, 101] width 139 height 31
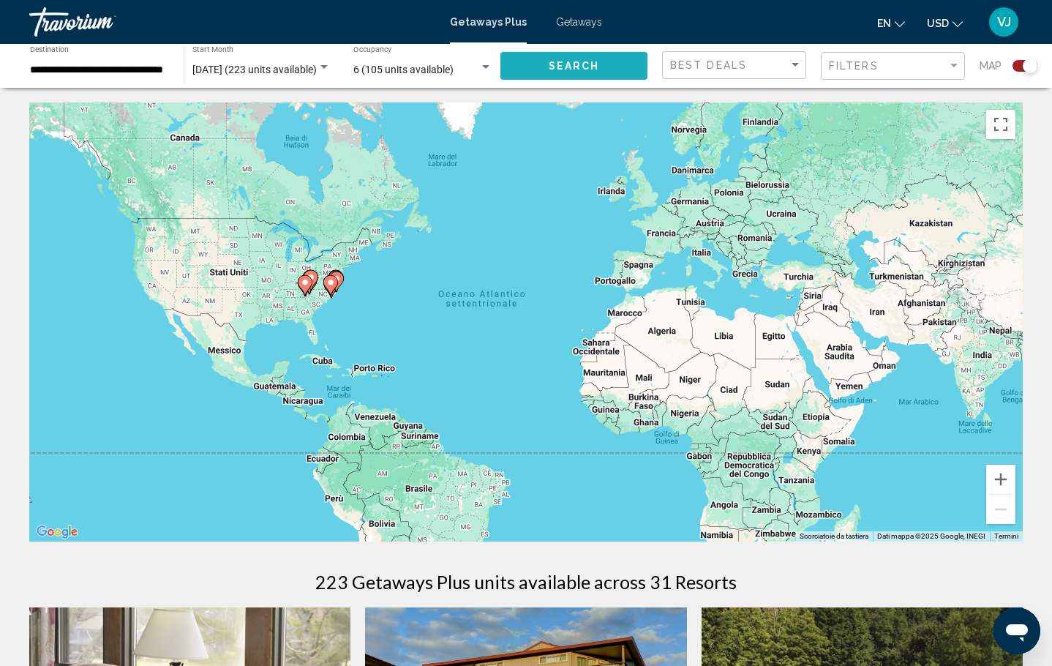
click at [609, 69] on button "Search" at bounding box center [573, 65] width 147 height 27
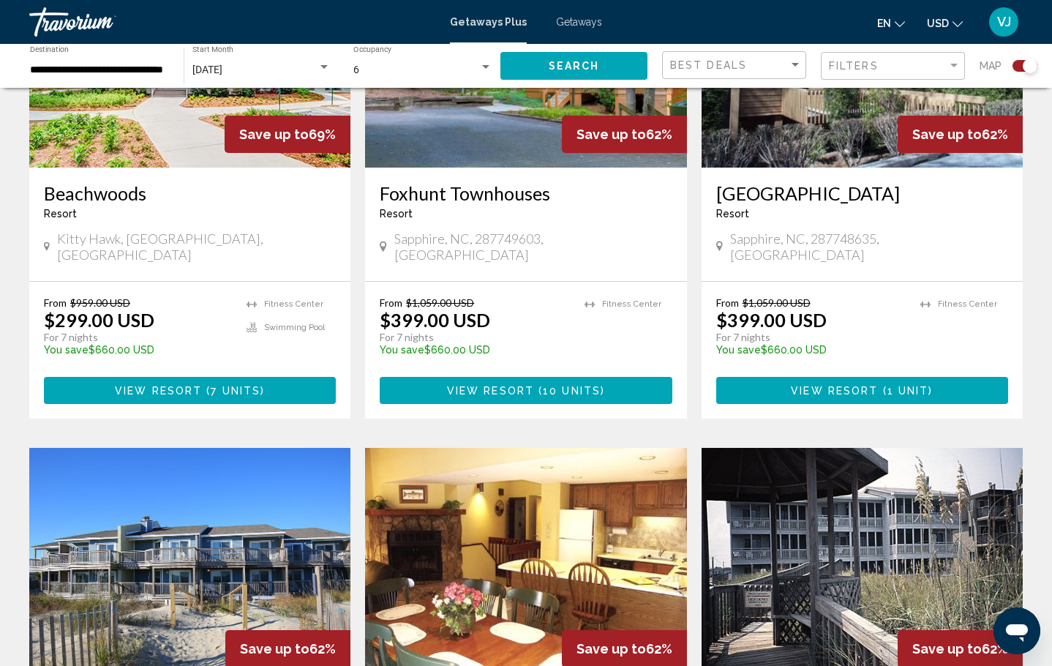
scroll to position [1639, 0]
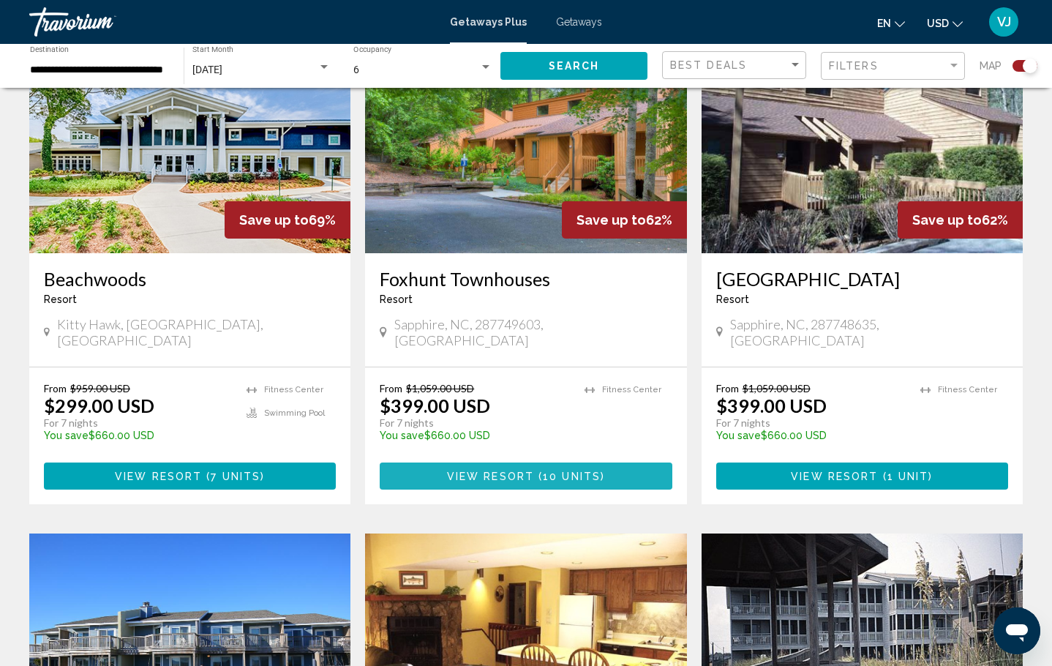
click at [508, 470] on span "View Resort ( 10 units )" at bounding box center [526, 476] width 158 height 12
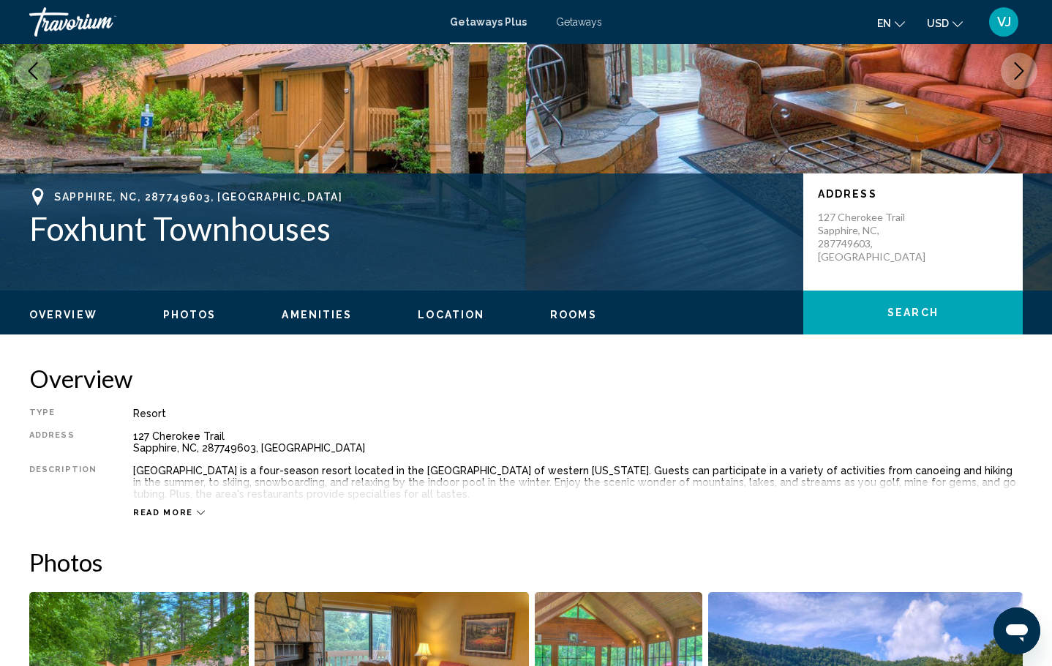
scroll to position [603, 0]
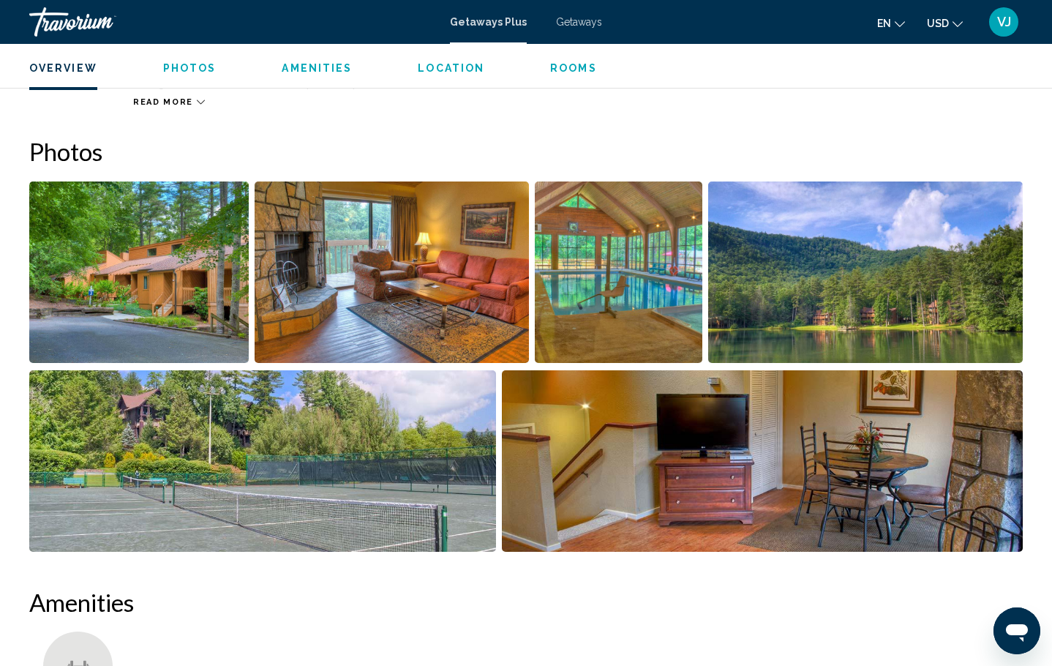
click at [874, 260] on img "Open full-screen image slider" at bounding box center [865, 271] width 315 height 181
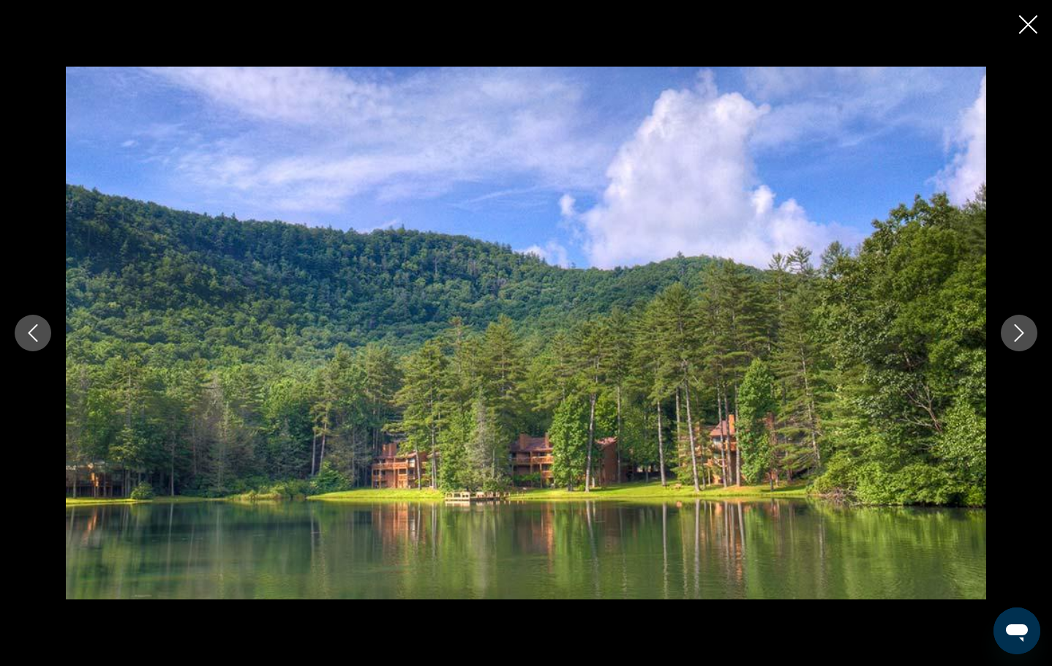
click at [1009, 340] on button "Next image" at bounding box center [1019, 333] width 37 height 37
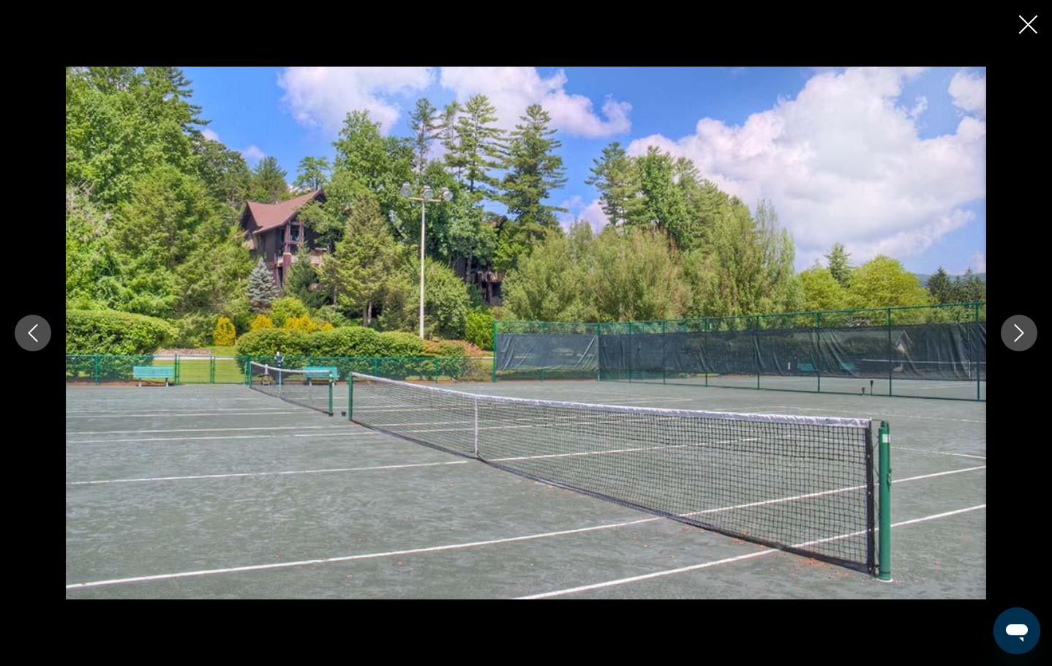
click at [1009, 340] on button "Next image" at bounding box center [1019, 333] width 37 height 37
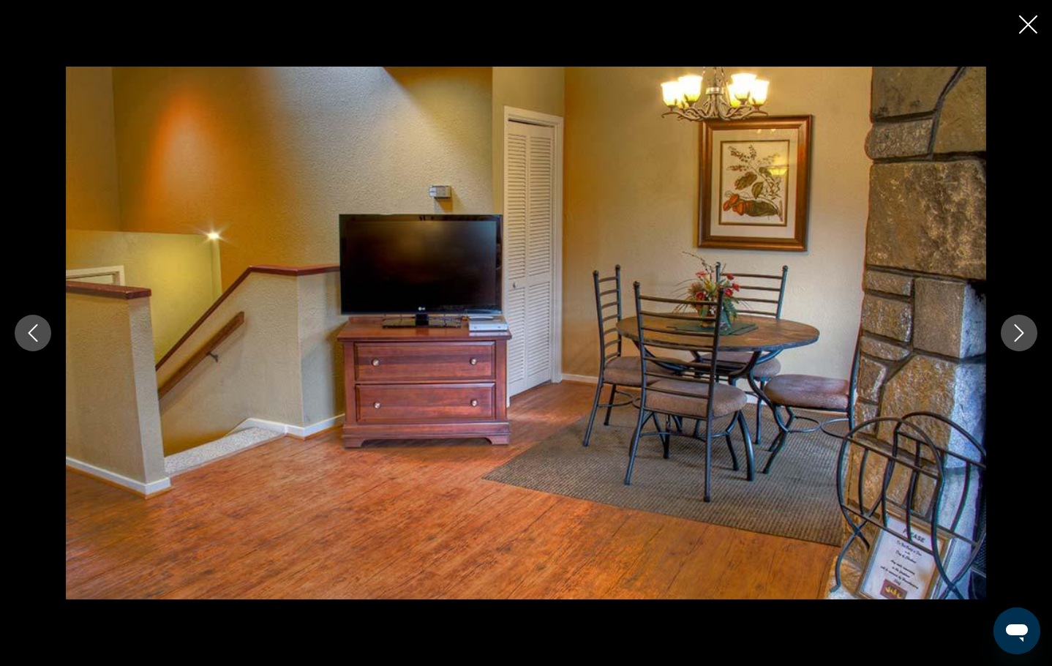
click at [1009, 341] on button "Next image" at bounding box center [1019, 333] width 37 height 37
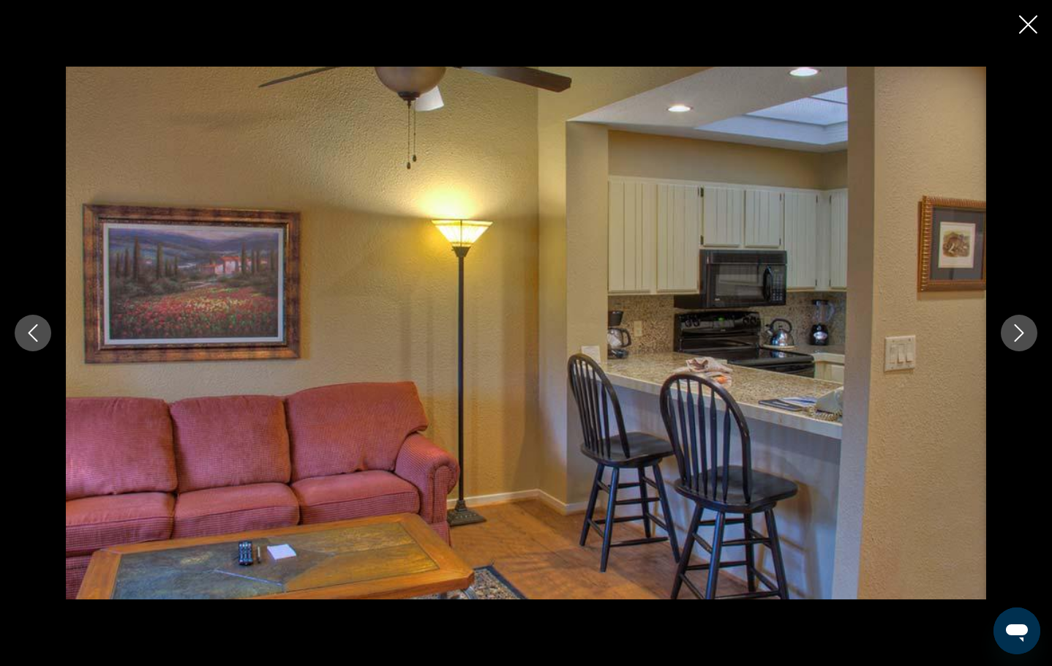
click at [1009, 341] on button "Next image" at bounding box center [1019, 333] width 37 height 37
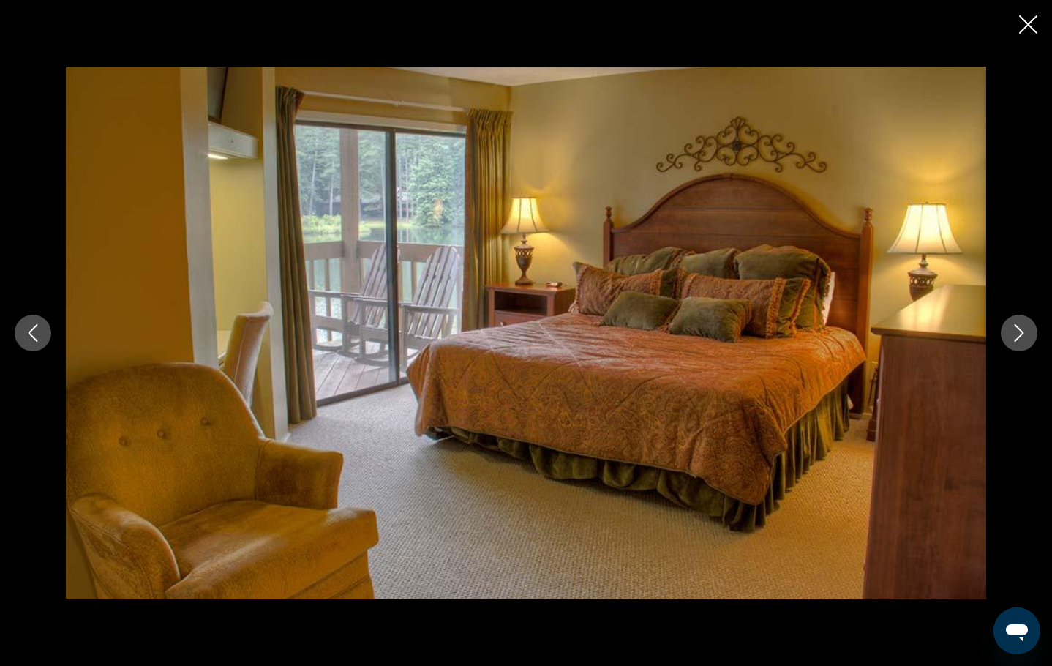
click at [1009, 341] on button "Next image" at bounding box center [1019, 333] width 37 height 37
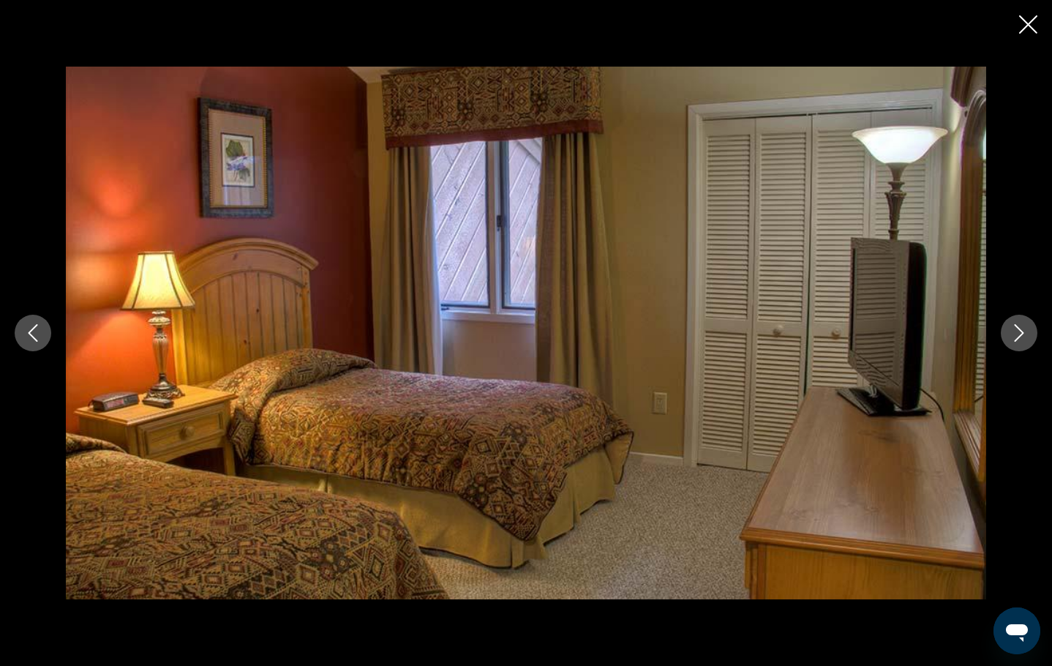
click at [1009, 341] on button "Next image" at bounding box center [1019, 333] width 37 height 37
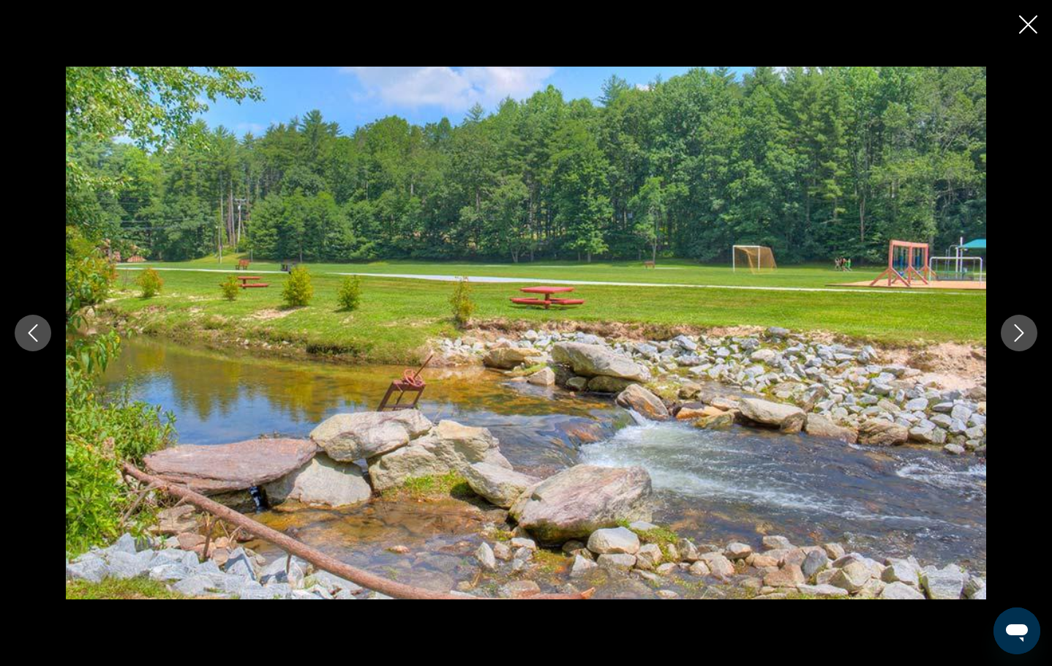
click at [1009, 341] on button "Next image" at bounding box center [1019, 333] width 37 height 37
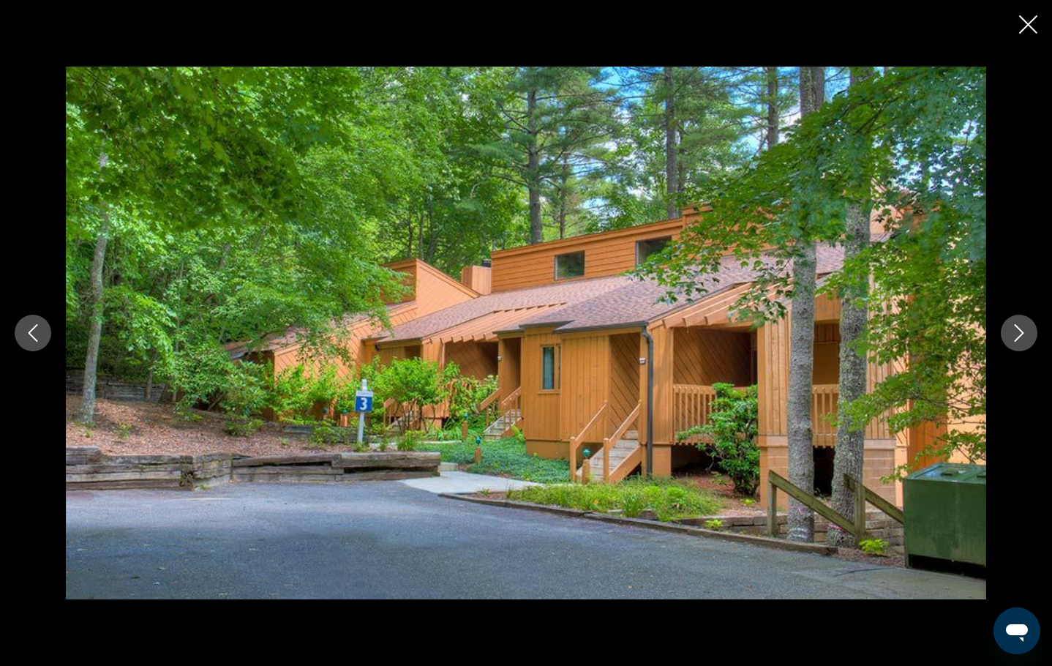
click at [1032, 36] on button "Close slideshow" at bounding box center [1028, 26] width 18 height 23
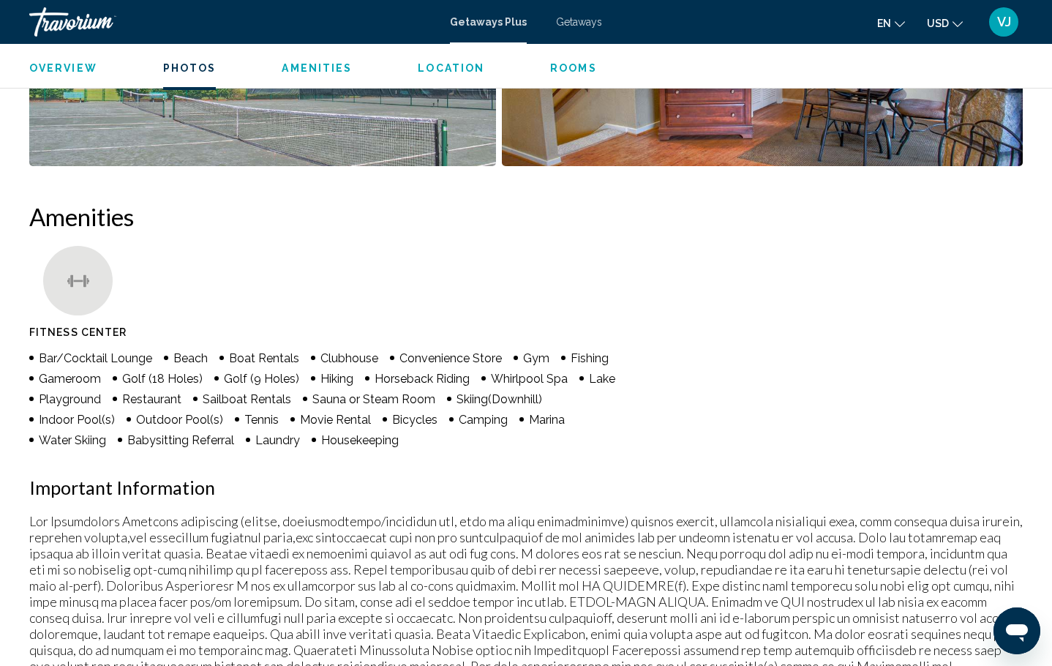
scroll to position [320, 0]
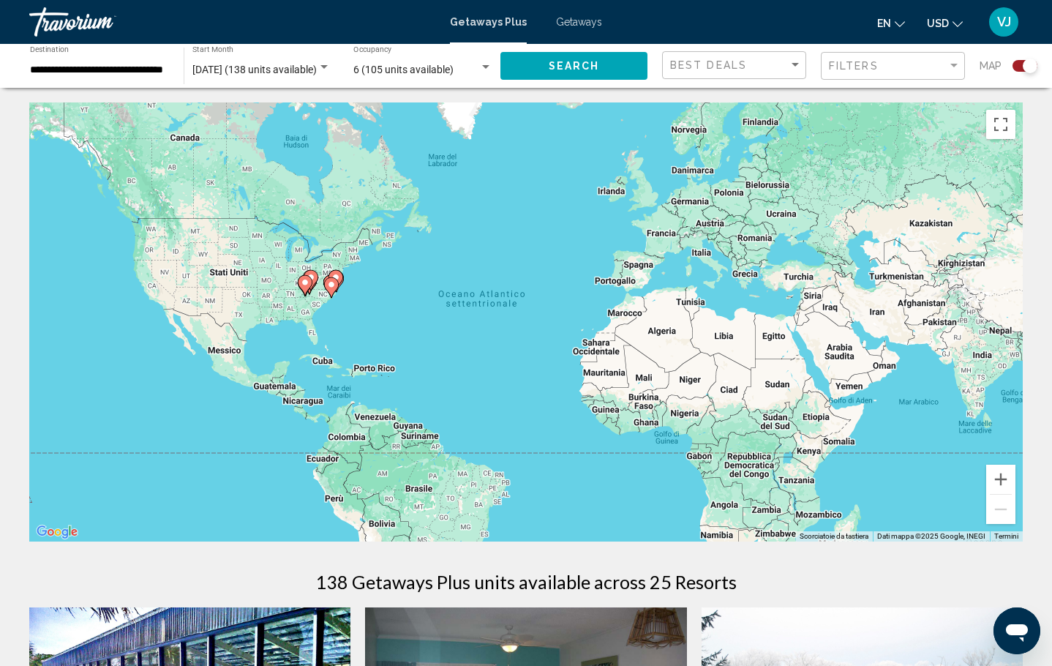
click at [327, 66] on div "Search widget" at bounding box center [323, 67] width 7 height 4
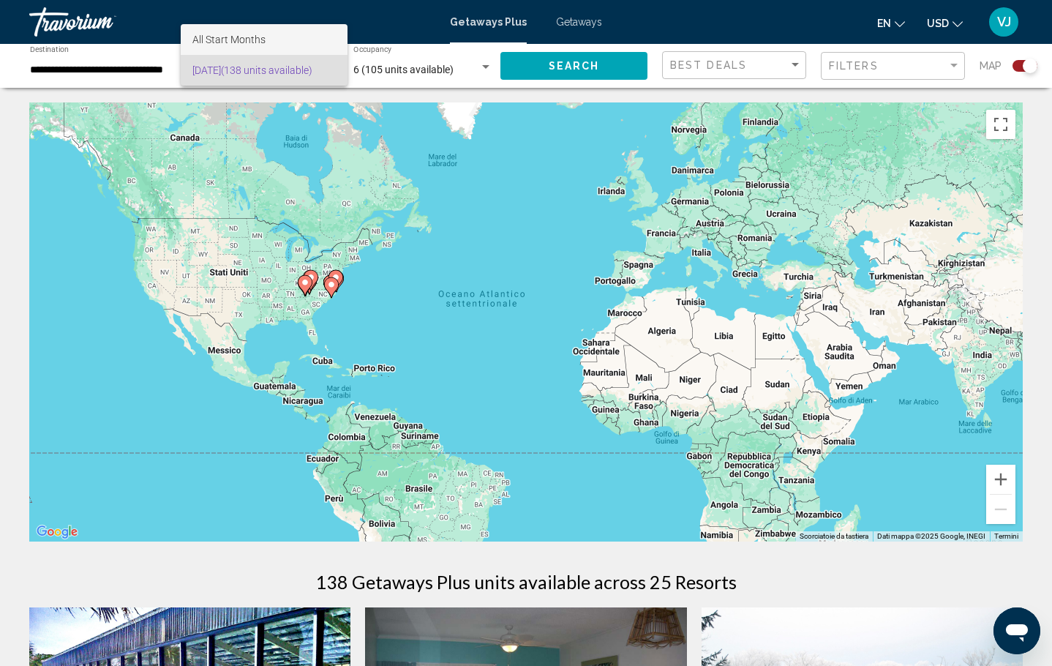
click at [271, 37] on span "All Start Months" at bounding box center [263, 39] width 143 height 31
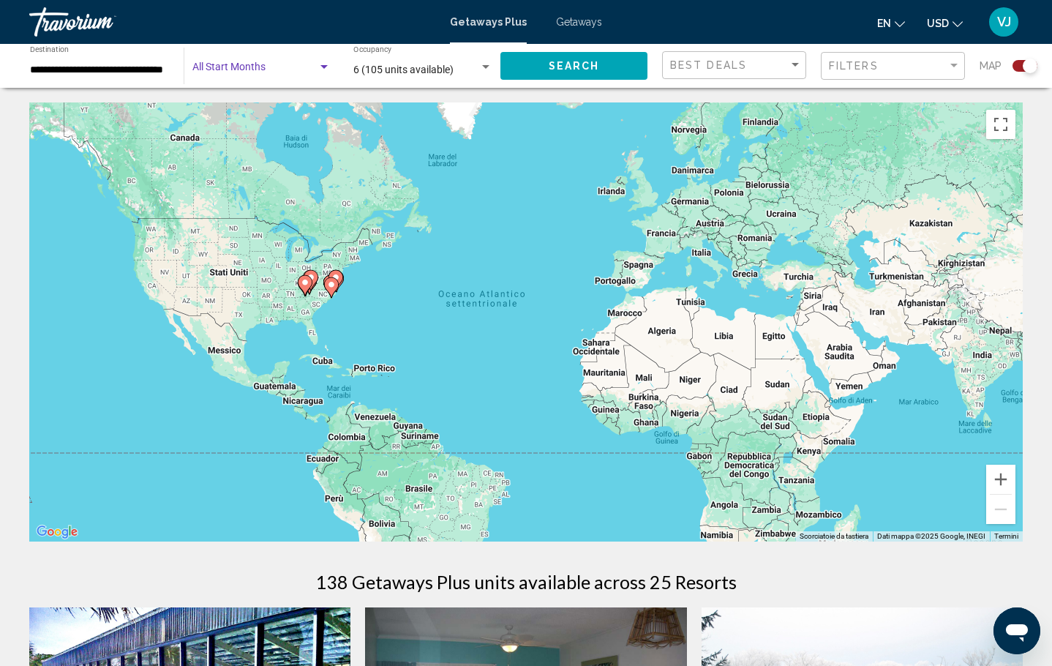
click at [271, 73] on span "Search widget" at bounding box center [254, 70] width 125 height 12
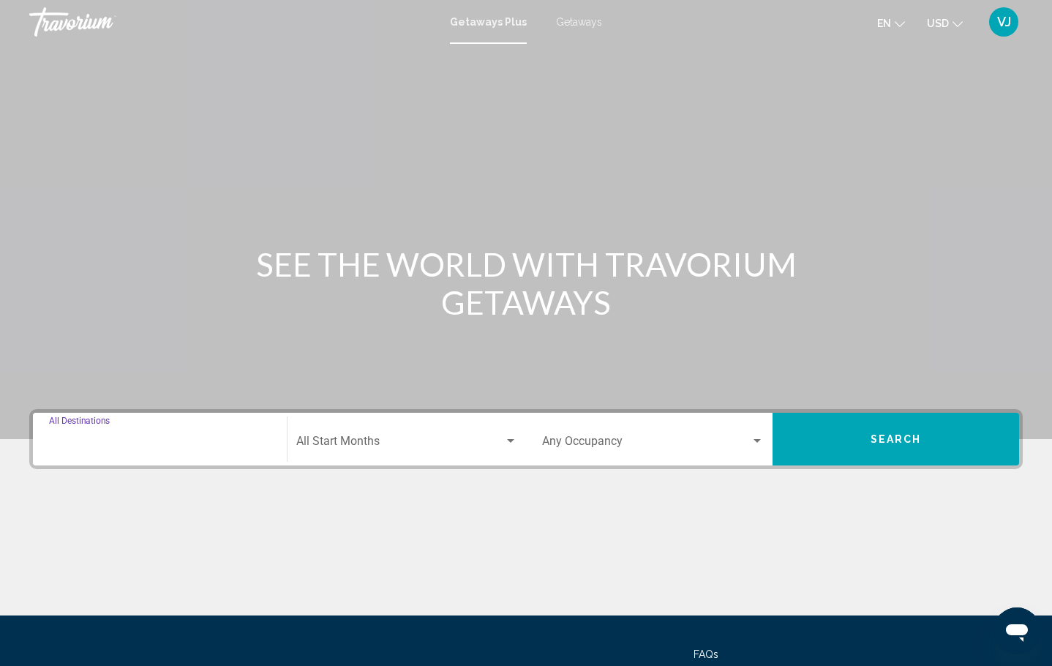
click at [135, 448] on input "Destination All Destinations" at bounding box center [160, 443] width 222 height 13
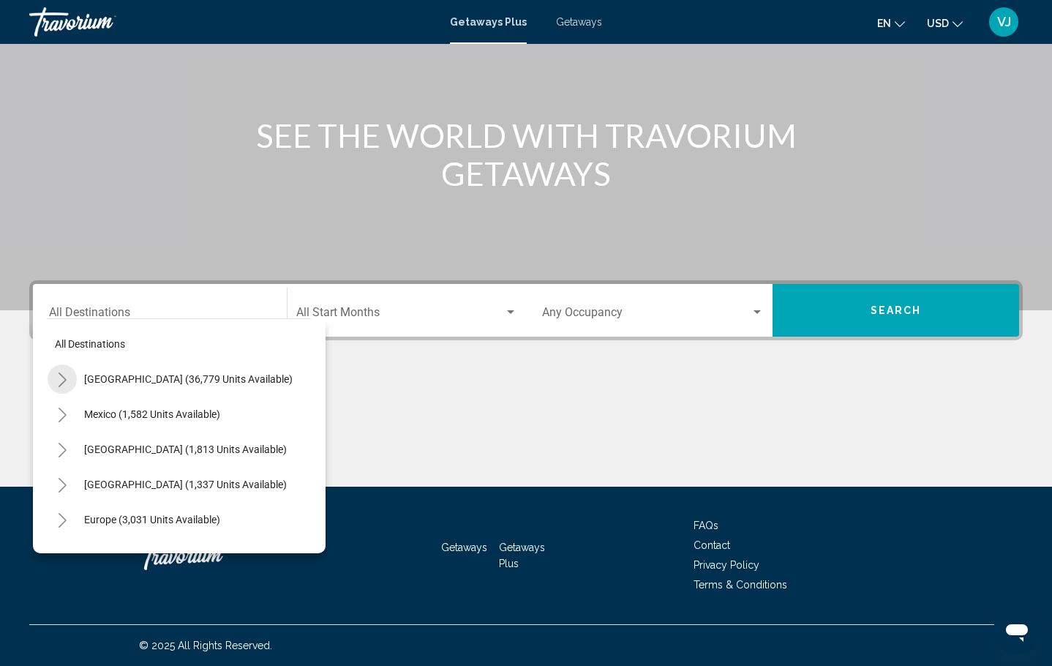
click at [68, 383] on button "Toggle United States (36,779 units available)" at bounding box center [62, 378] width 29 height 29
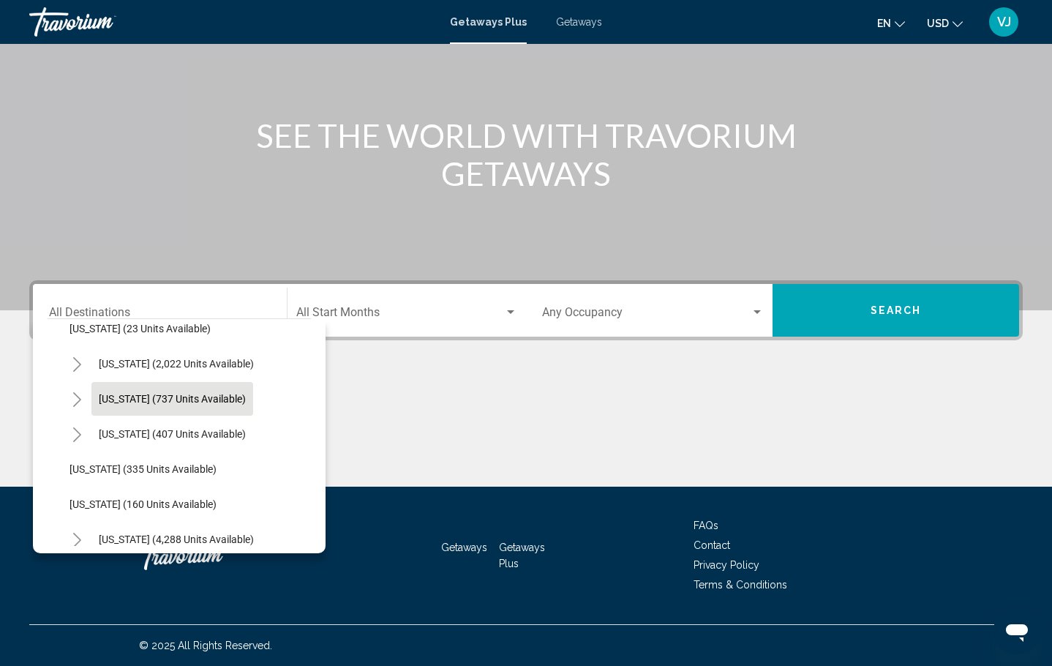
scroll to position [1196, 0]
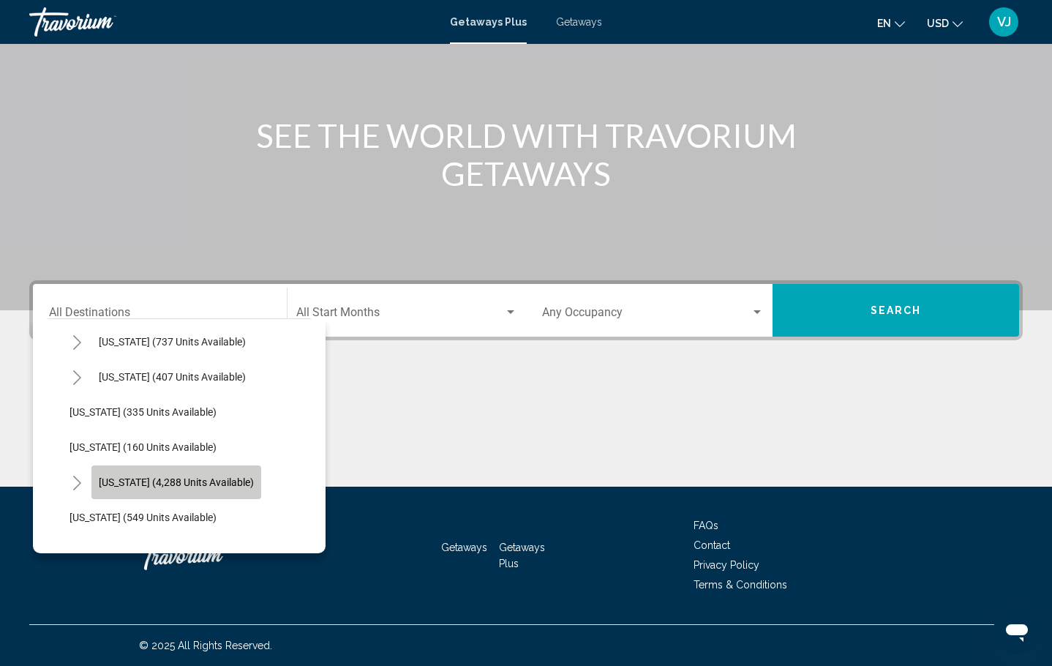
click at [212, 481] on span "[US_STATE] (4,288 units available)" at bounding box center [176, 482] width 155 height 12
type input "**********"
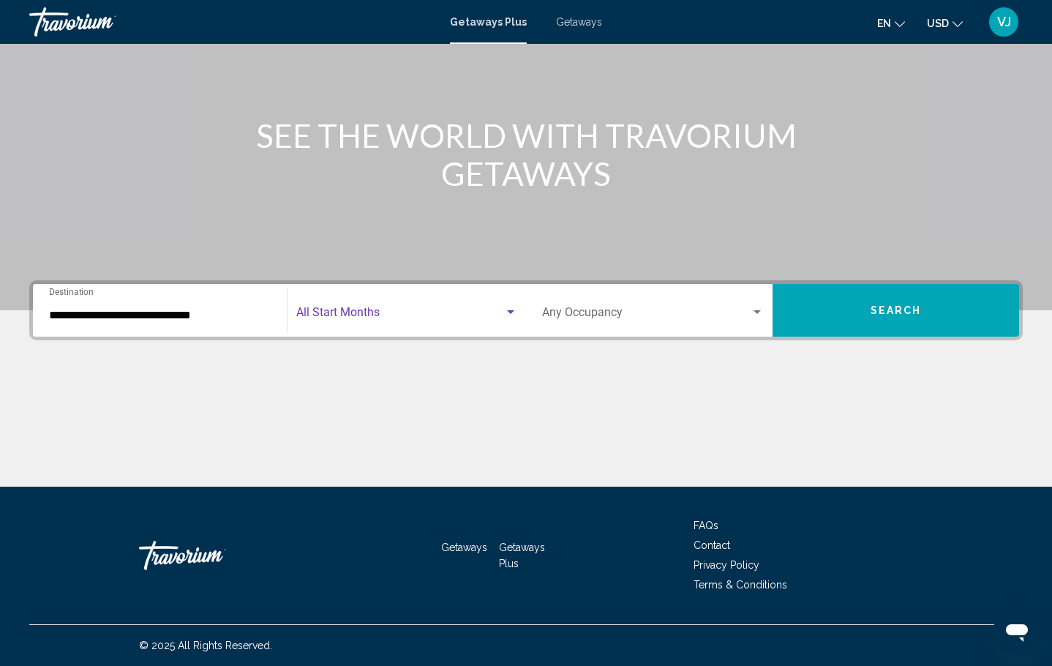
click at [369, 320] on span "Search widget" at bounding box center [400, 315] width 208 height 13
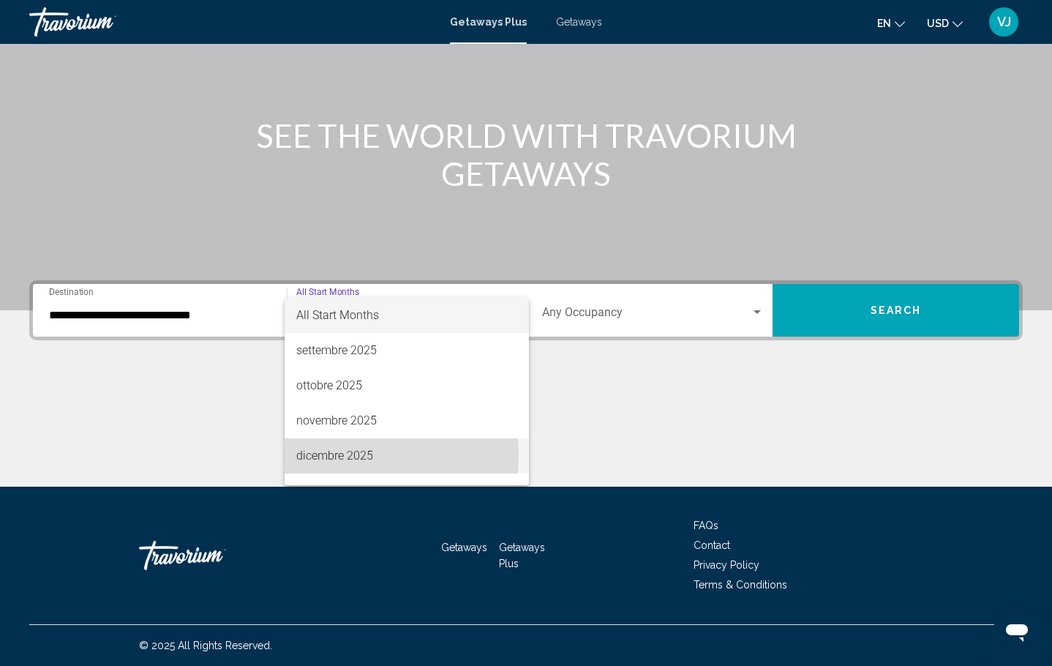
click at [350, 454] on span "dicembre 2025" at bounding box center [406, 455] width 221 height 35
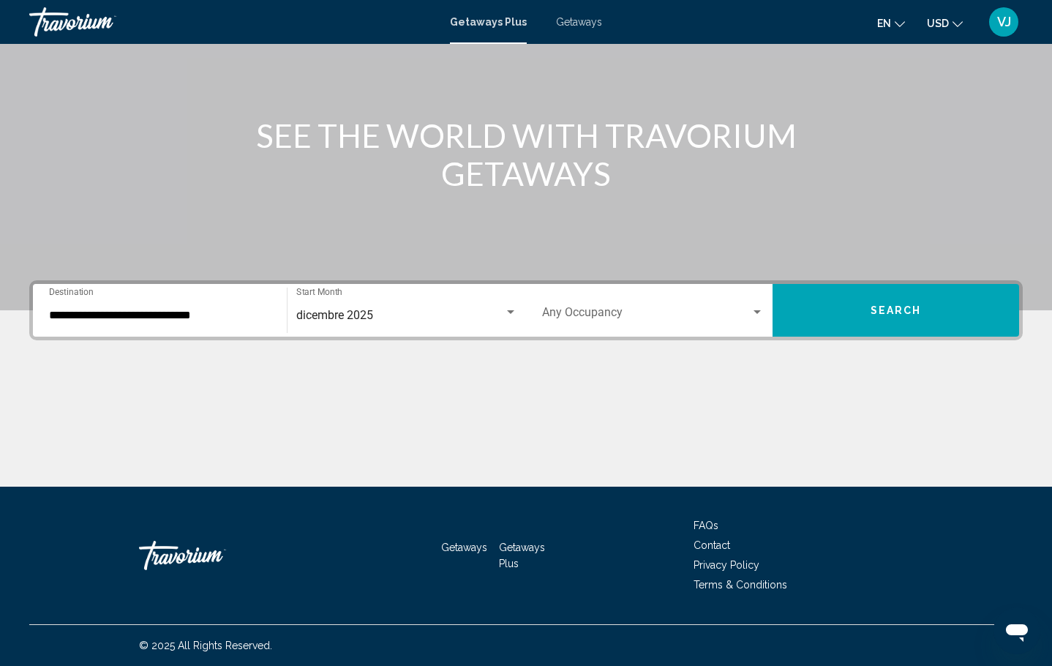
click at [621, 307] on div "Occupancy Any Occupancy" at bounding box center [653, 310] width 222 height 46
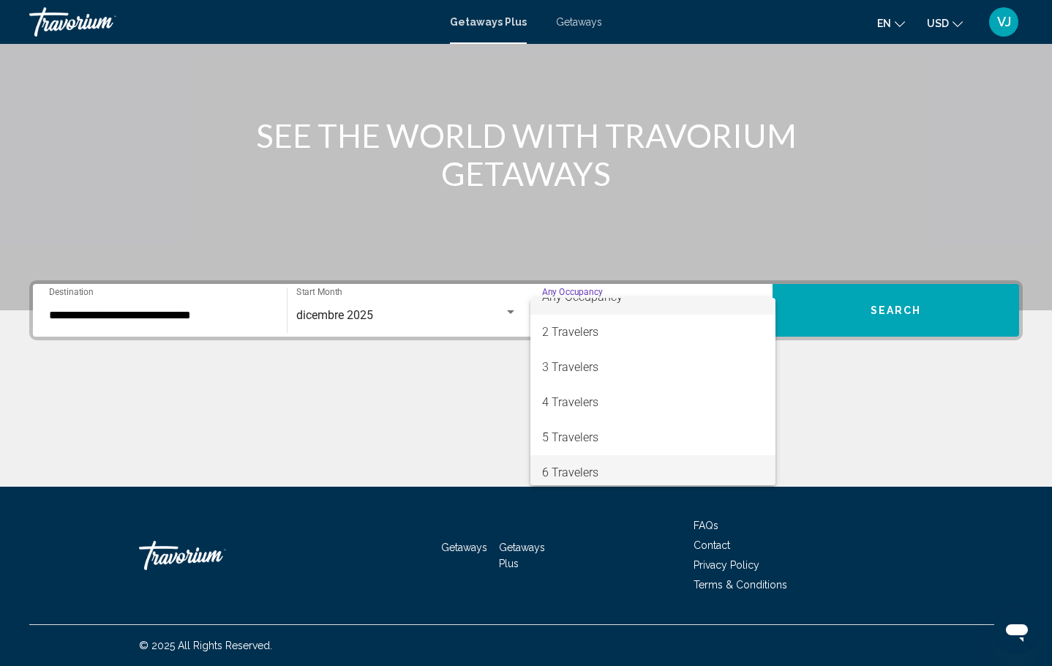
scroll to position [45, 0]
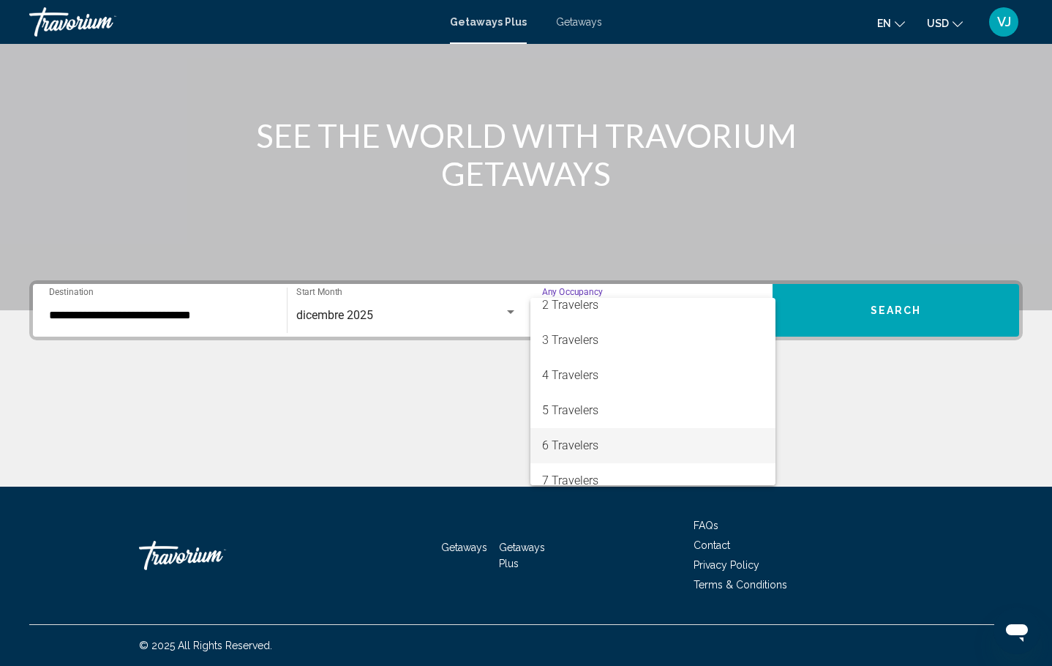
click at [594, 448] on span "6 Travelers" at bounding box center [653, 445] width 222 height 35
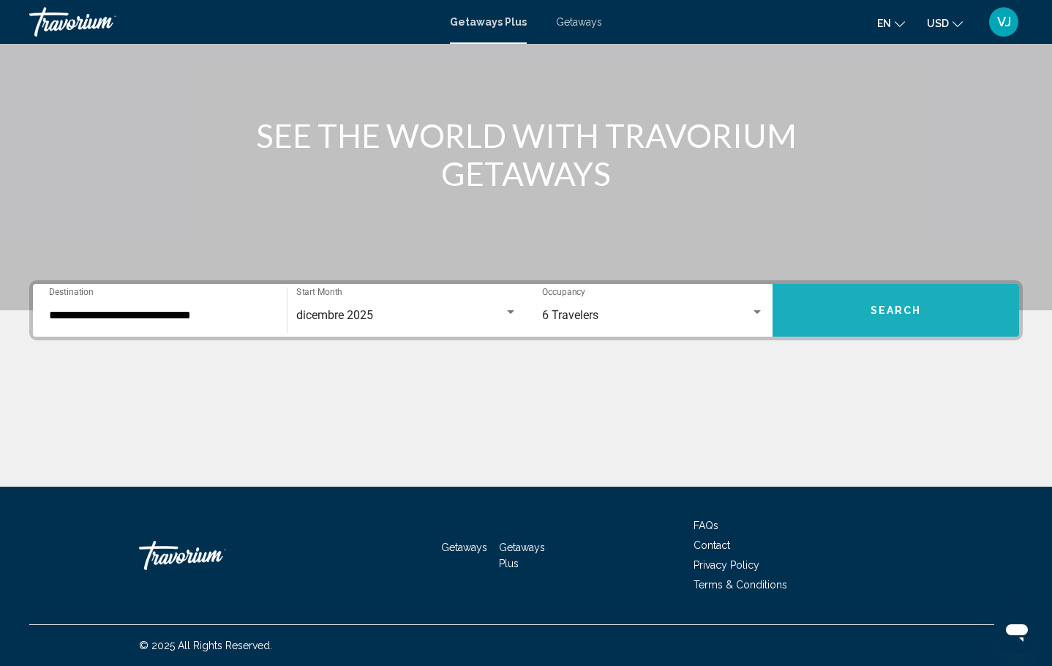
click at [888, 312] on span "Search" at bounding box center [895, 311] width 51 height 12
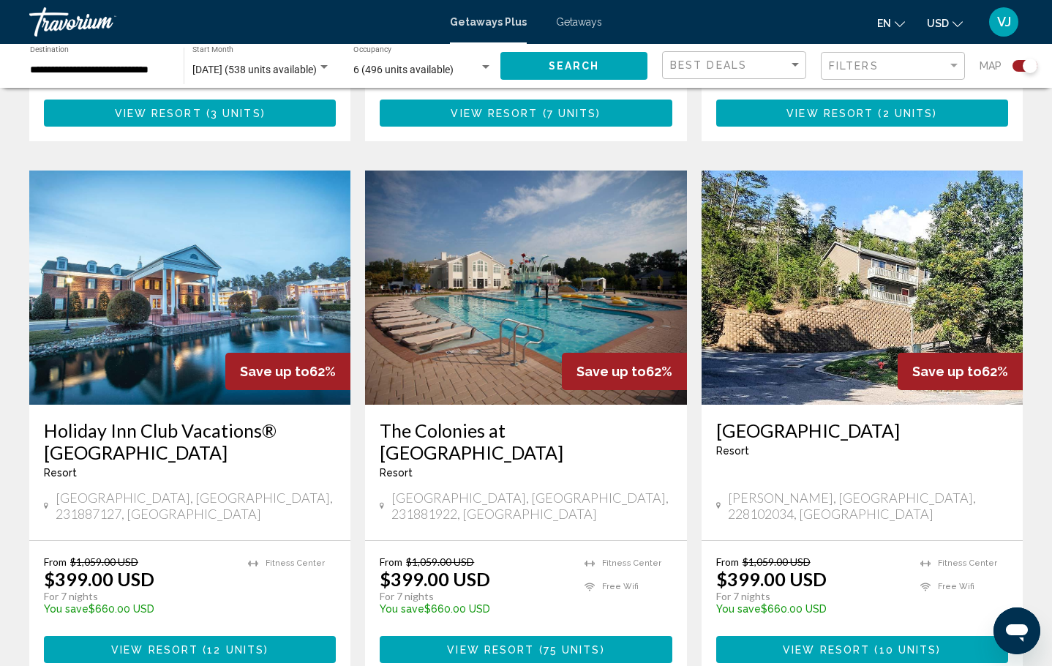
scroll to position [2217, 0]
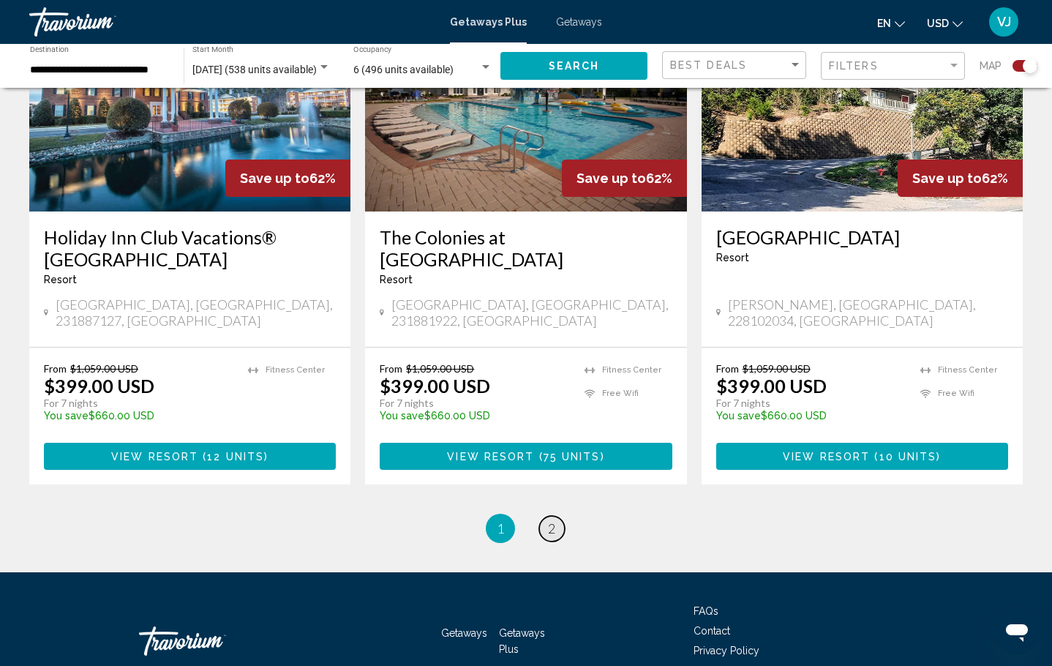
click at [560, 516] on link "page 2" at bounding box center [552, 529] width 26 height 26
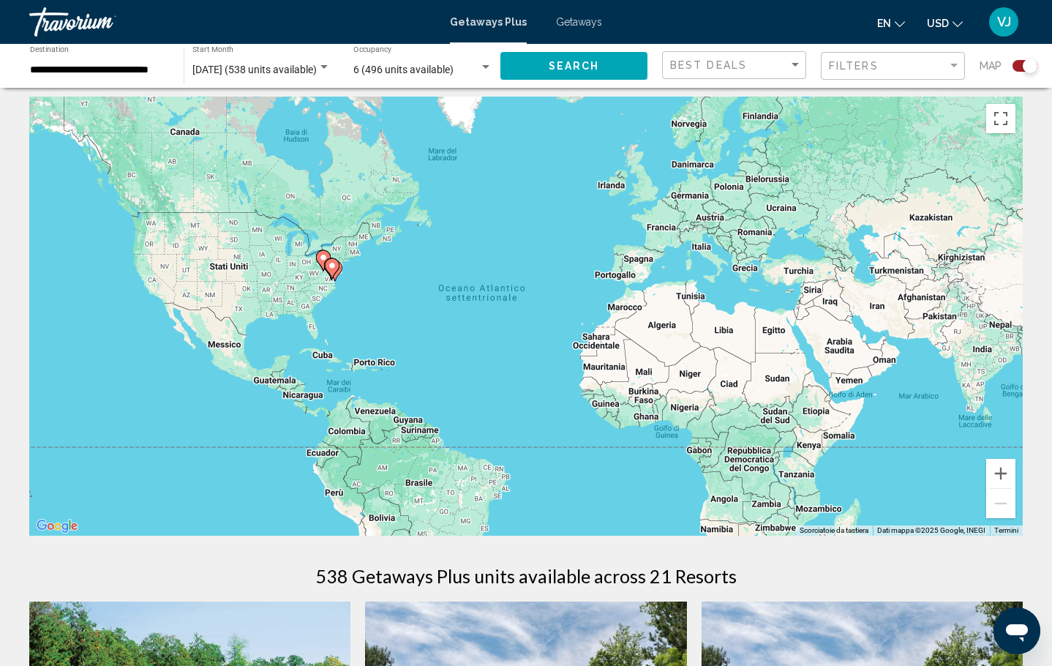
scroll to position [14, 0]
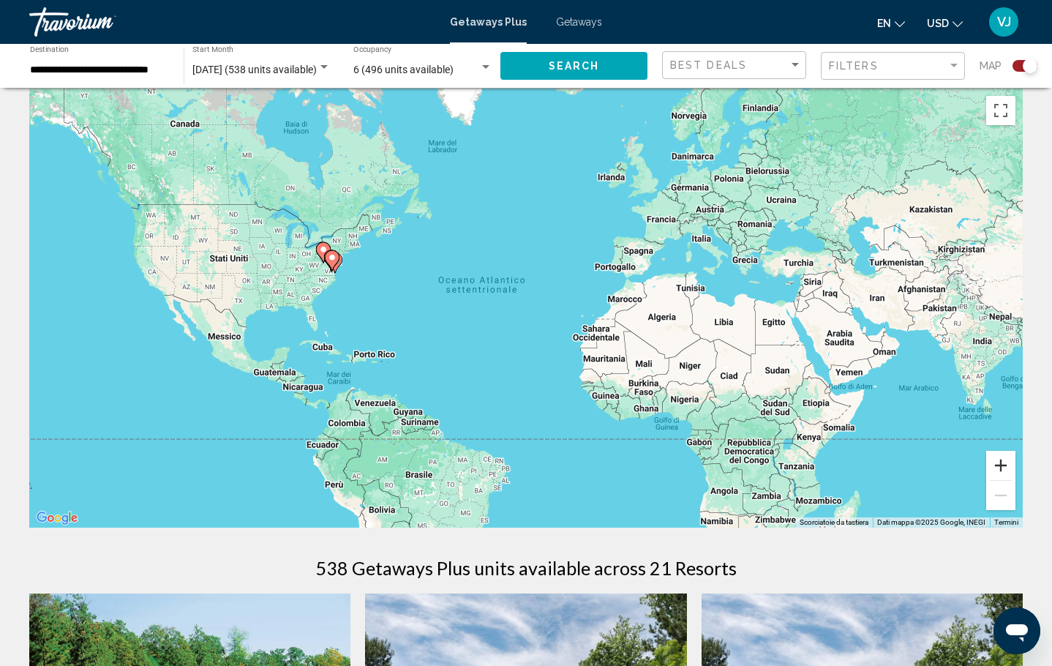
click at [1004, 467] on button "Zoom avanti" at bounding box center [1000, 465] width 29 height 29
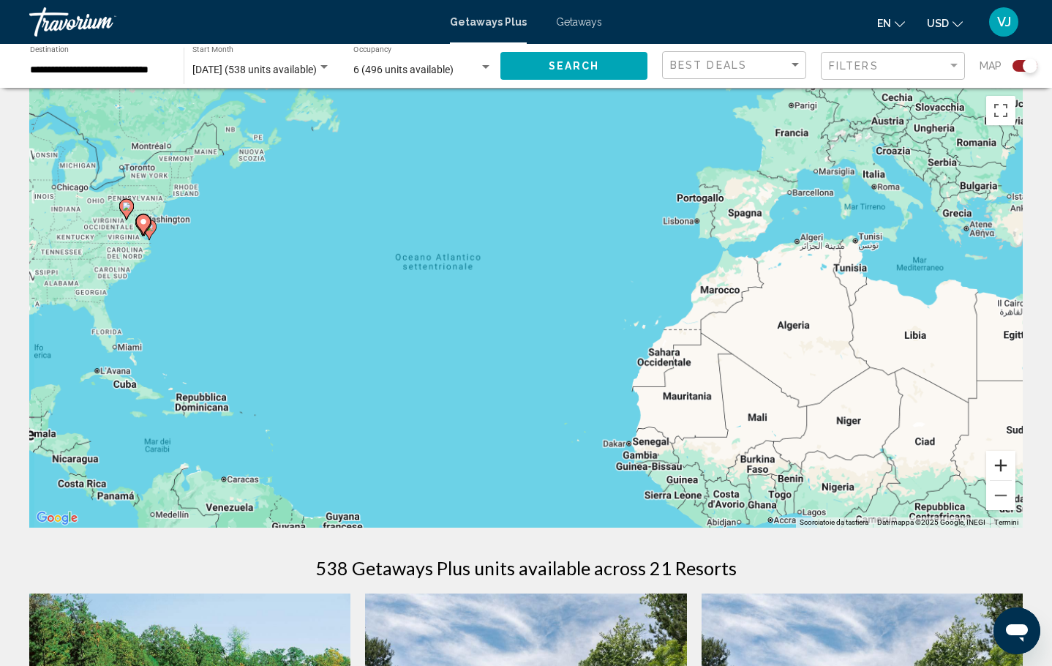
click at [1004, 467] on button "Zoom avanti" at bounding box center [1000, 465] width 29 height 29
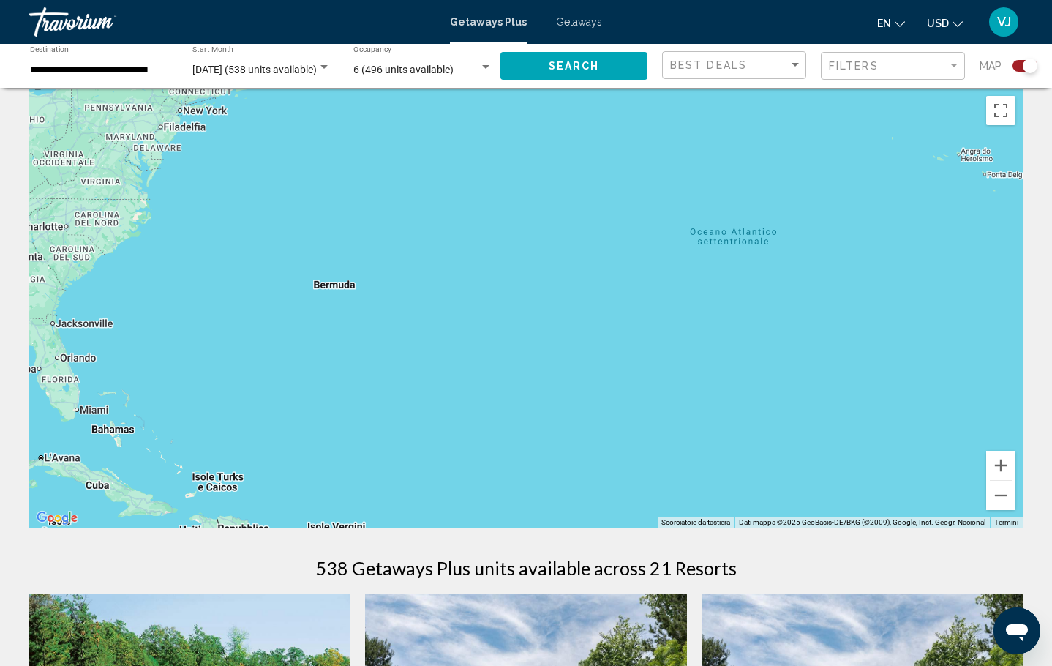
drag, startPoint x: 685, startPoint y: 394, endPoint x: 1074, endPoint y: 383, distance: 388.5
click at [1052, 383] on html "**********" at bounding box center [526, 319] width 1052 height 666
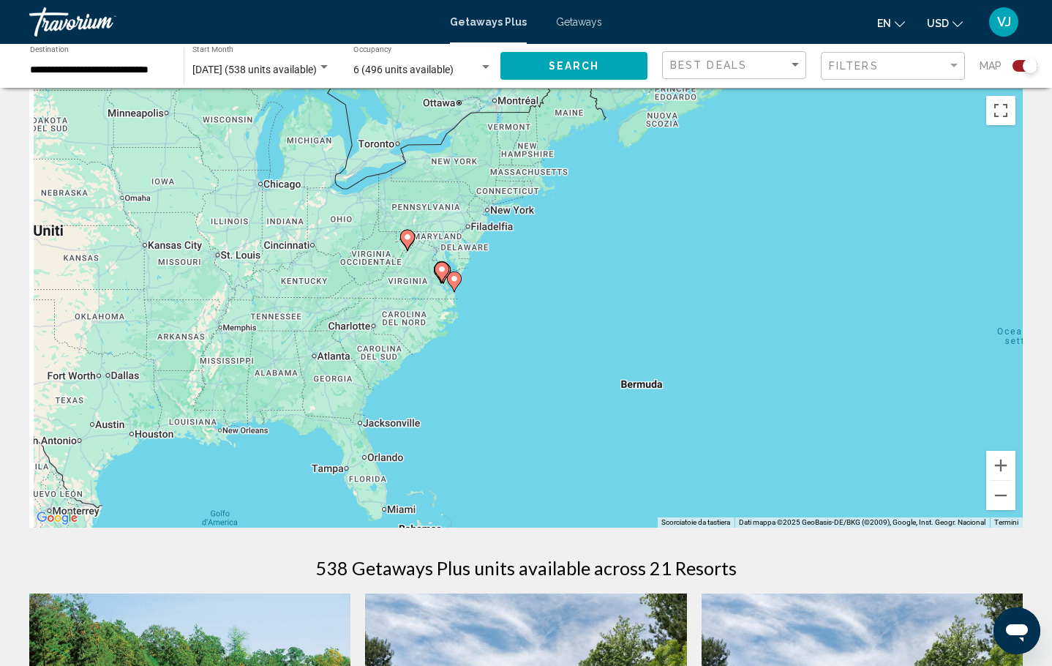
drag, startPoint x: 98, startPoint y: 276, endPoint x: 489, endPoint y: 511, distance: 456.3
click at [489, 511] on div "Per attivare il trascinamento con la tastiera, premi Alt + Invio. Nello stato d…" at bounding box center [525, 308] width 993 height 439
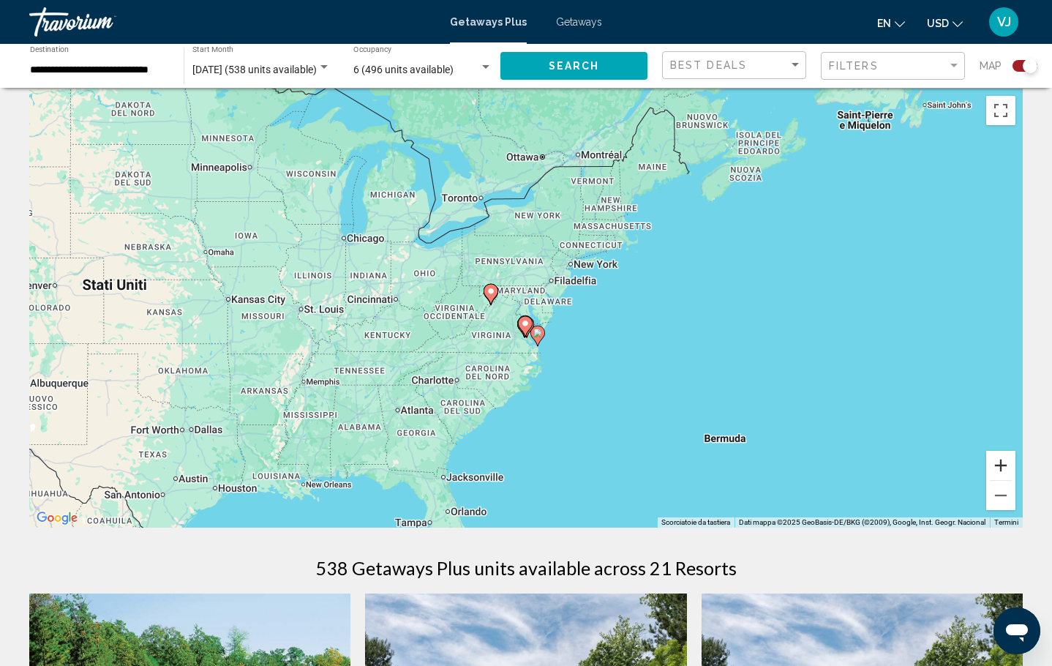
click at [1001, 464] on button "Zoom avanti" at bounding box center [1000, 465] width 29 height 29
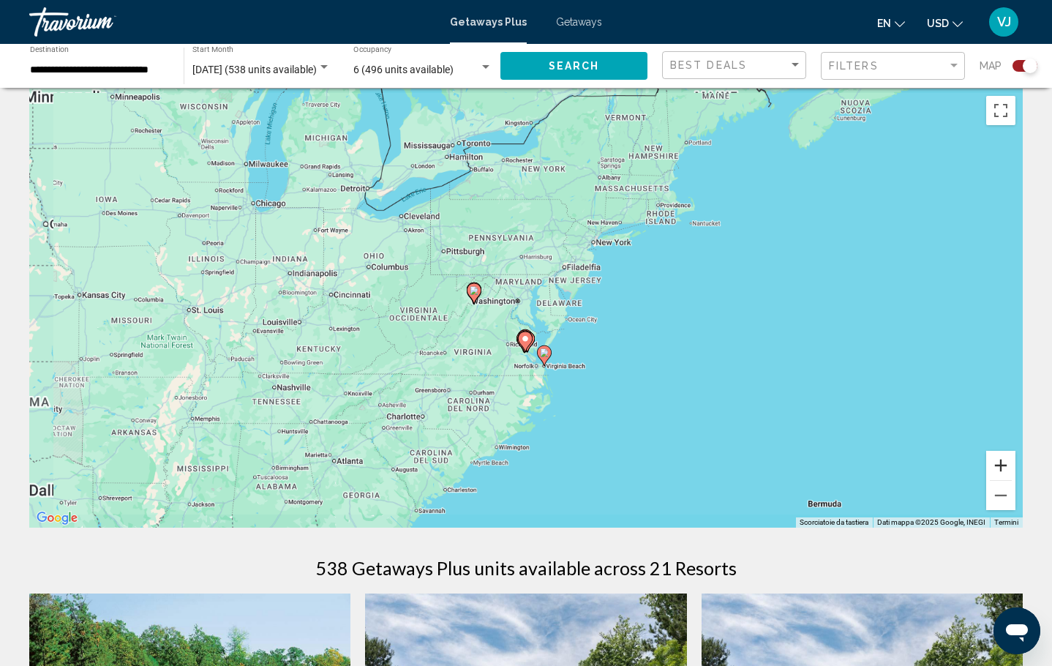
click at [1001, 464] on button "Zoom avanti" at bounding box center [1000, 465] width 29 height 29
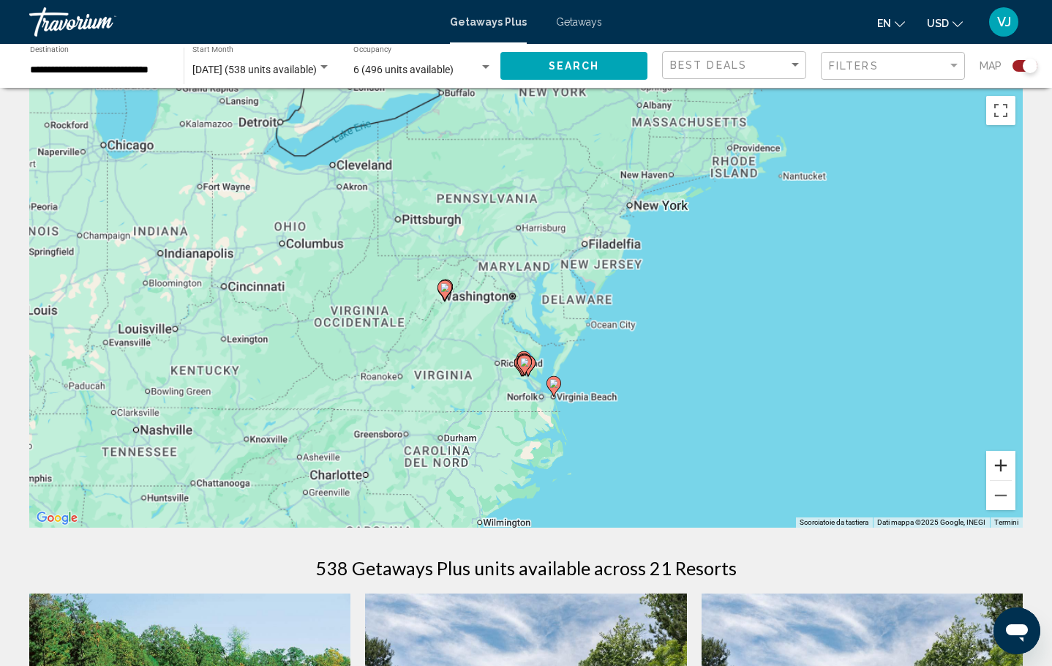
click at [1001, 464] on button "Zoom avanti" at bounding box center [1000, 465] width 29 height 29
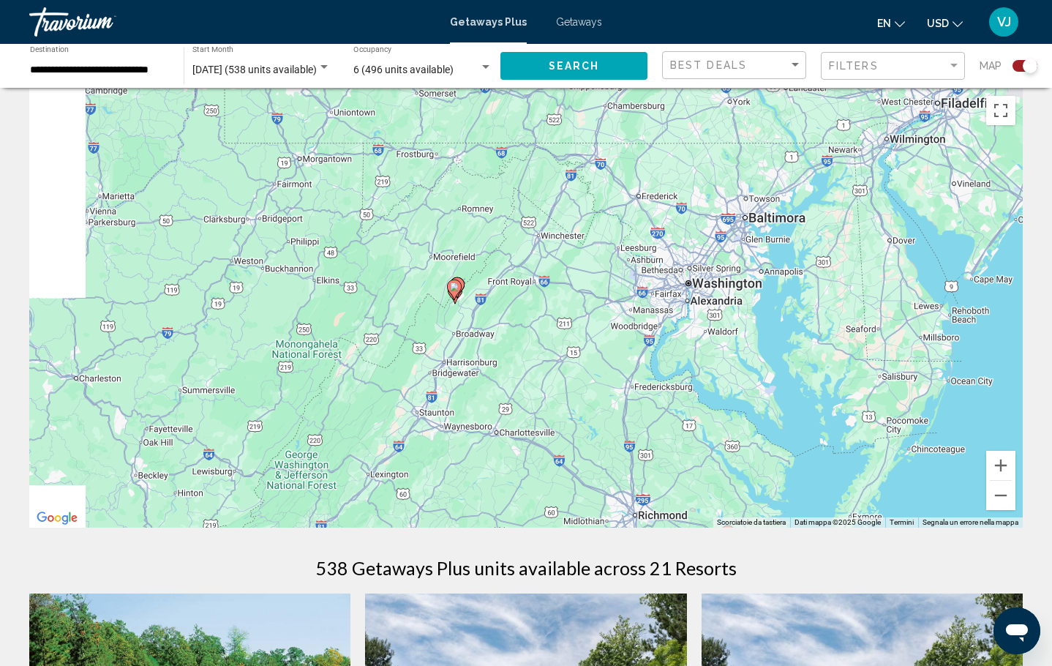
drag, startPoint x: 671, startPoint y: 409, endPoint x: 882, endPoint y: 423, distance: 211.2
click at [882, 423] on div "Per attivare il trascinamento con la tastiera, premi Alt + Invio. Nello stato d…" at bounding box center [525, 308] width 993 height 439
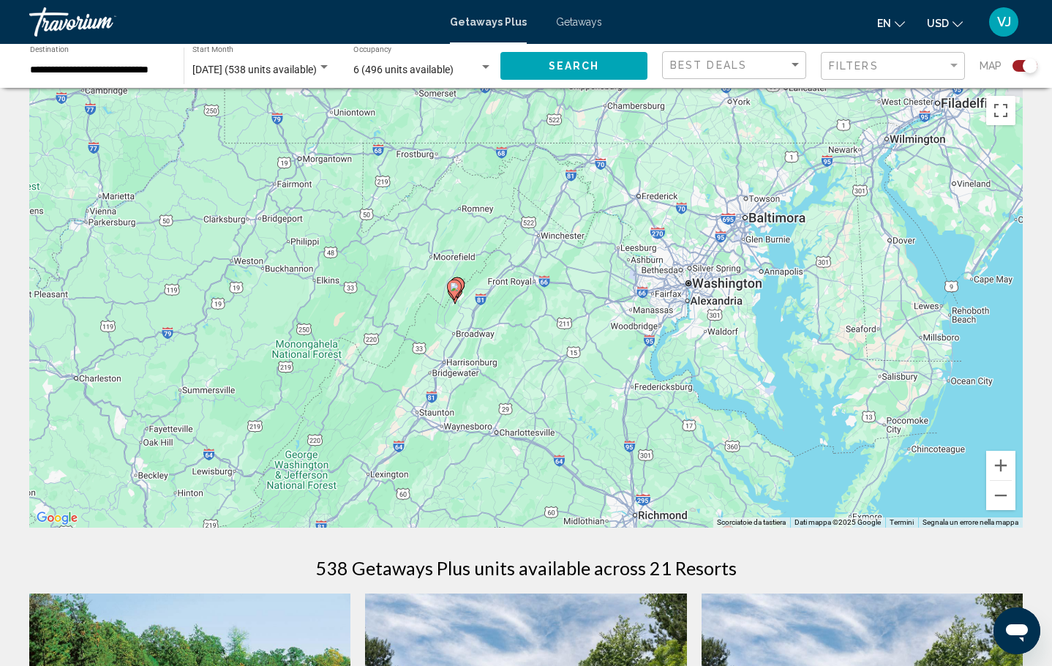
click at [453, 291] on icon "Main content" at bounding box center [454, 289] width 13 height 19
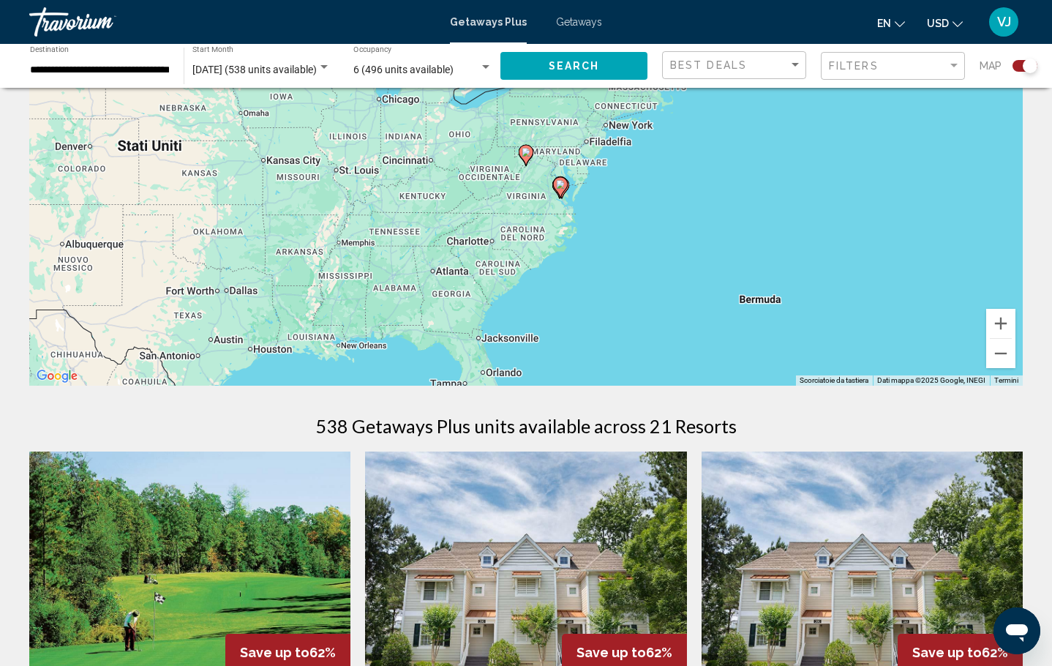
scroll to position [153, 0]
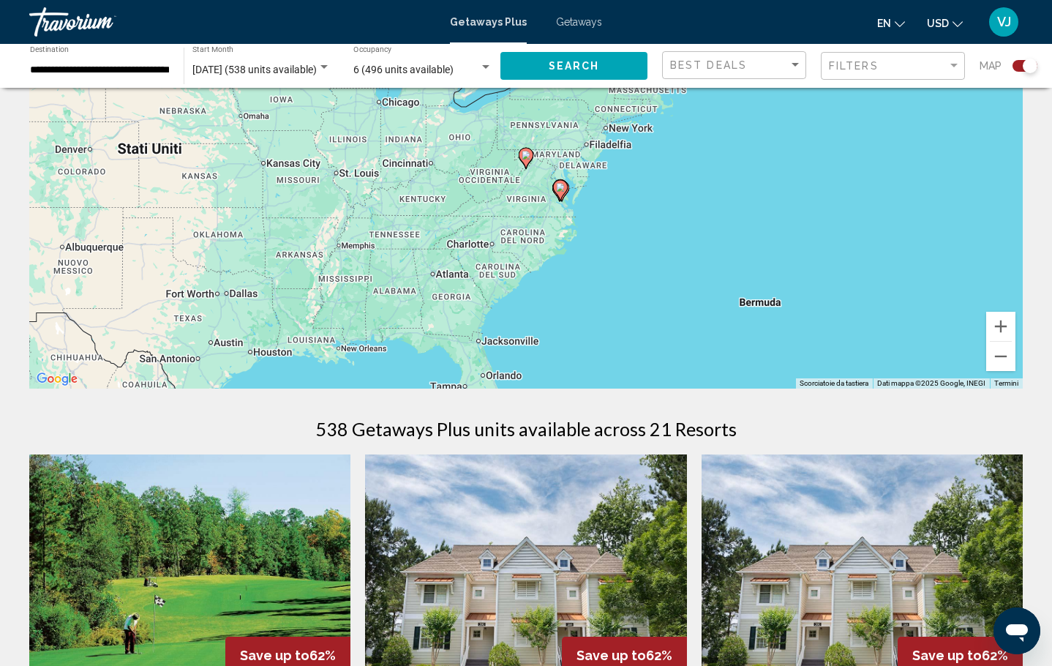
click at [522, 154] on icon "Main content" at bounding box center [525, 157] width 13 height 19
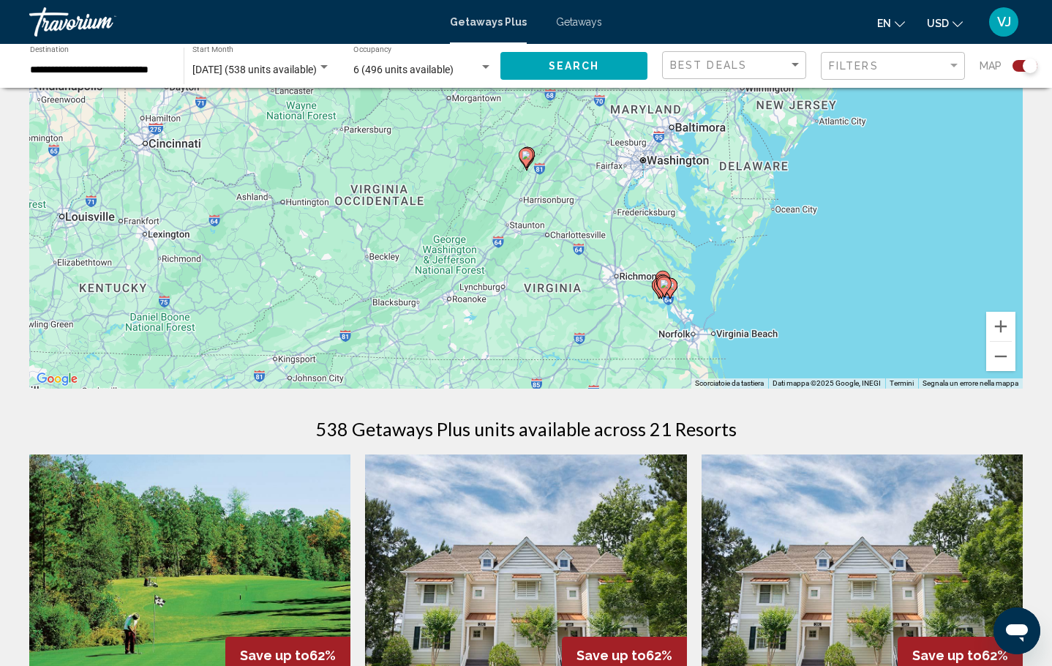
click at [524, 157] on image "Main content" at bounding box center [526, 155] width 9 height 9
type input "**********"
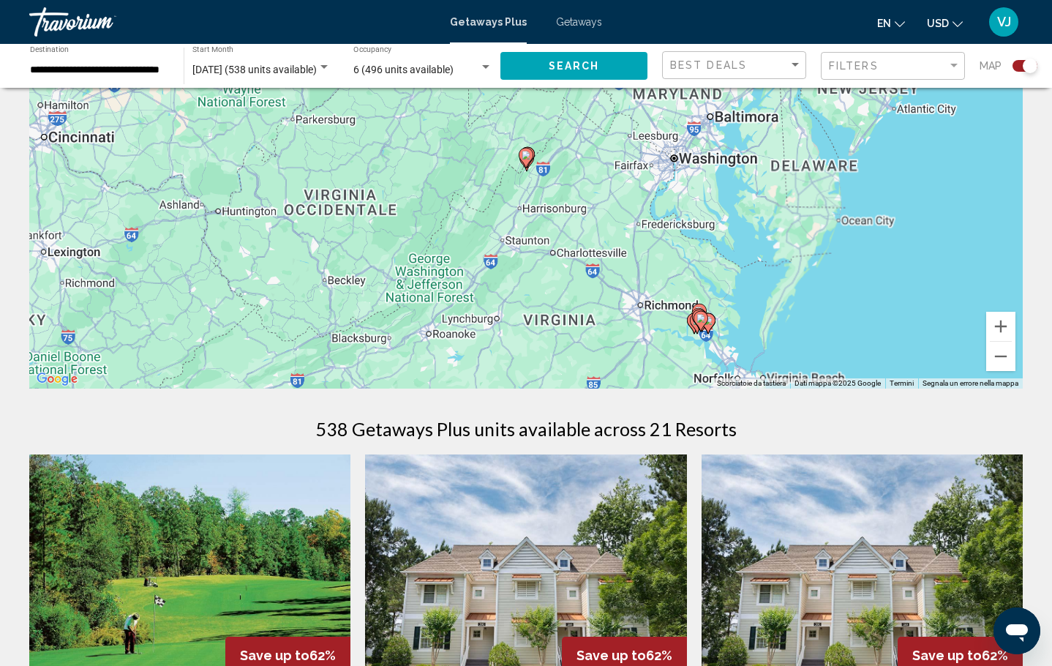
click at [524, 157] on image "Main content" at bounding box center [526, 155] width 9 height 9
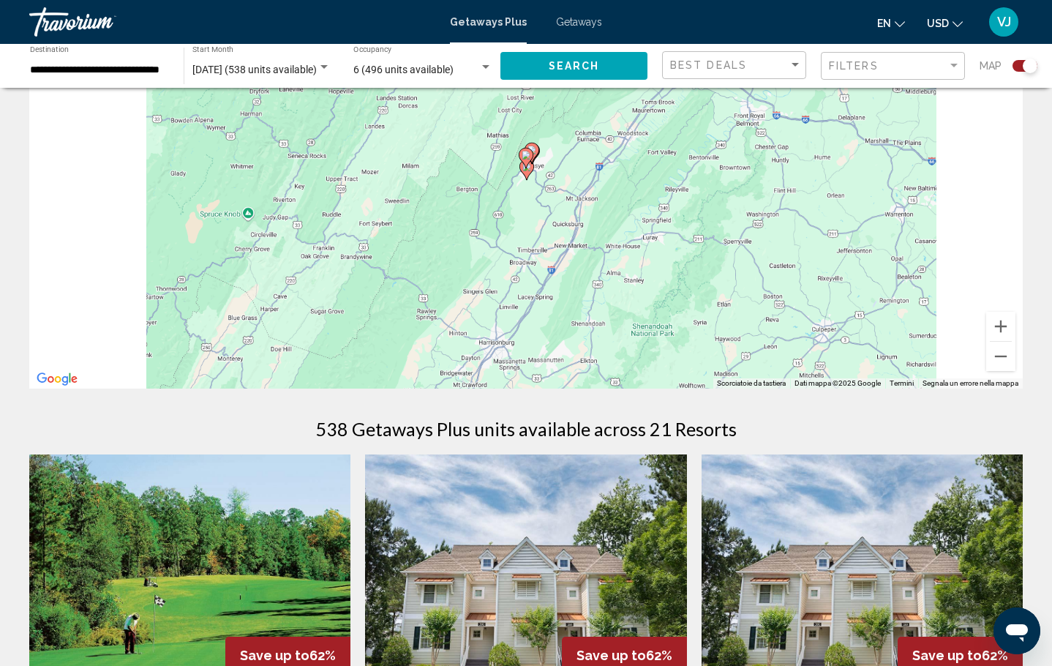
click at [524, 157] on image "Main content" at bounding box center [526, 155] width 9 height 9
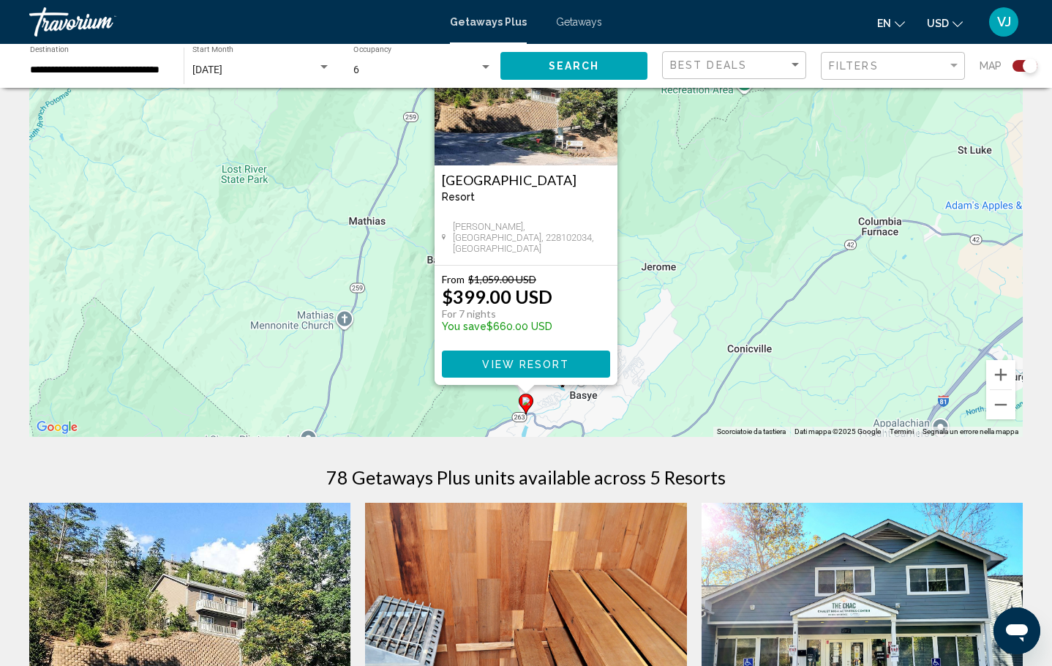
scroll to position [143, 0]
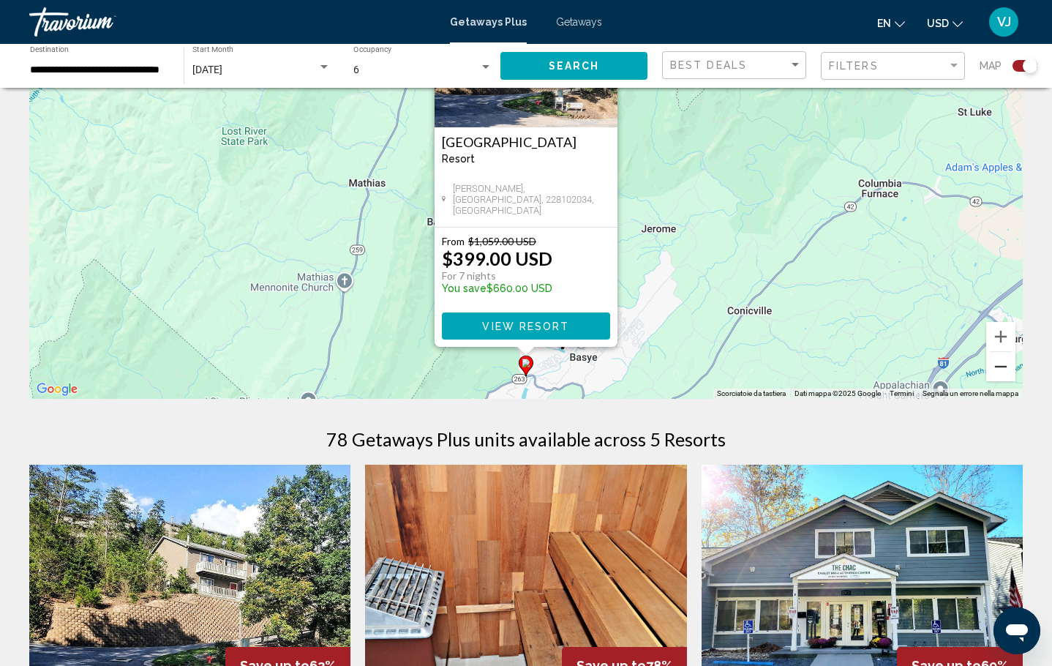
click at [1004, 365] on button "Zoom indietro" at bounding box center [1000, 366] width 29 height 29
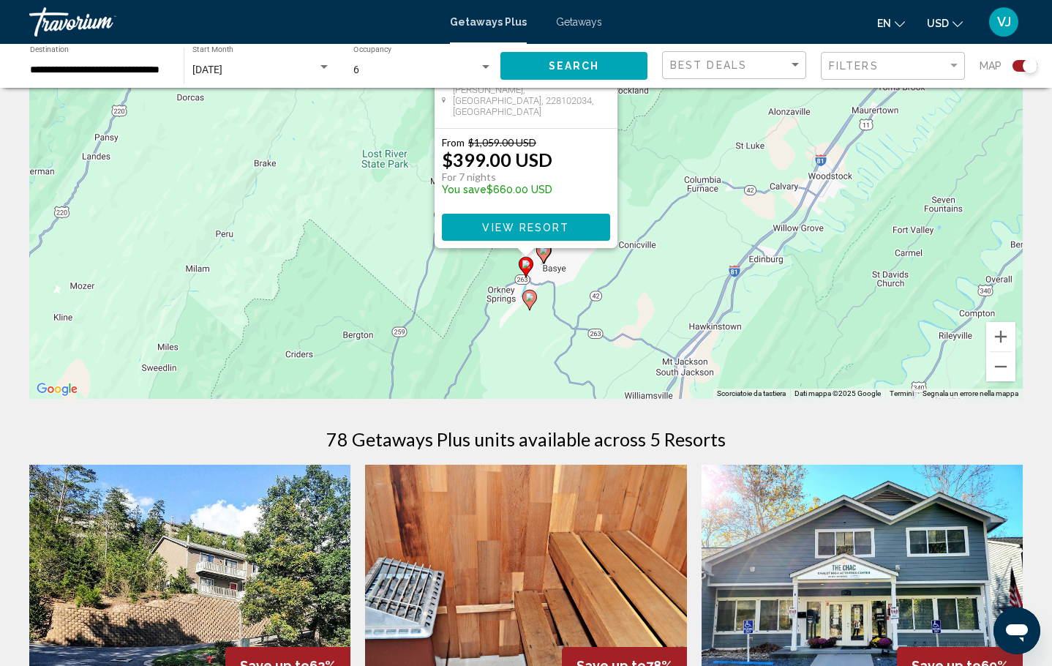
click at [531, 299] on image "Main content" at bounding box center [529, 297] width 9 height 9
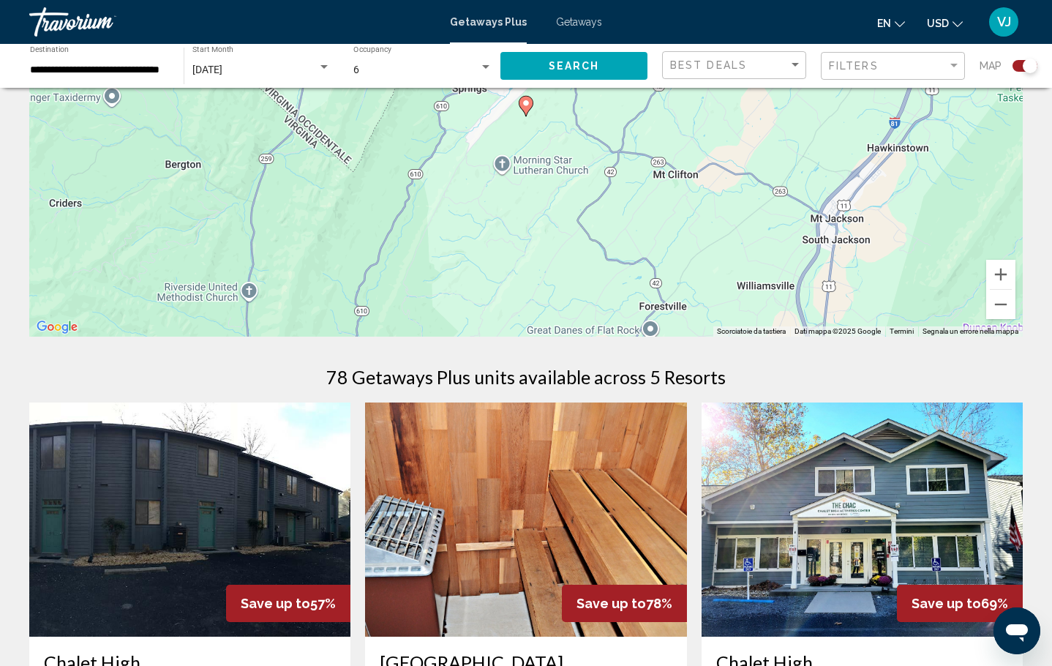
scroll to position [0, 0]
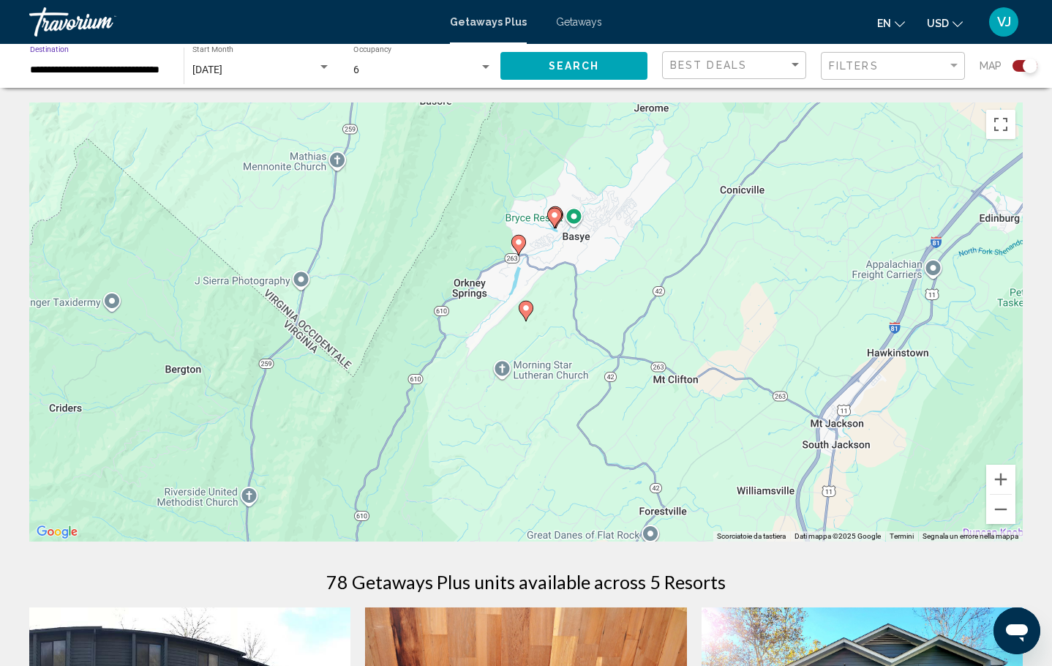
click at [113, 73] on input "**********" at bounding box center [99, 70] width 139 height 12
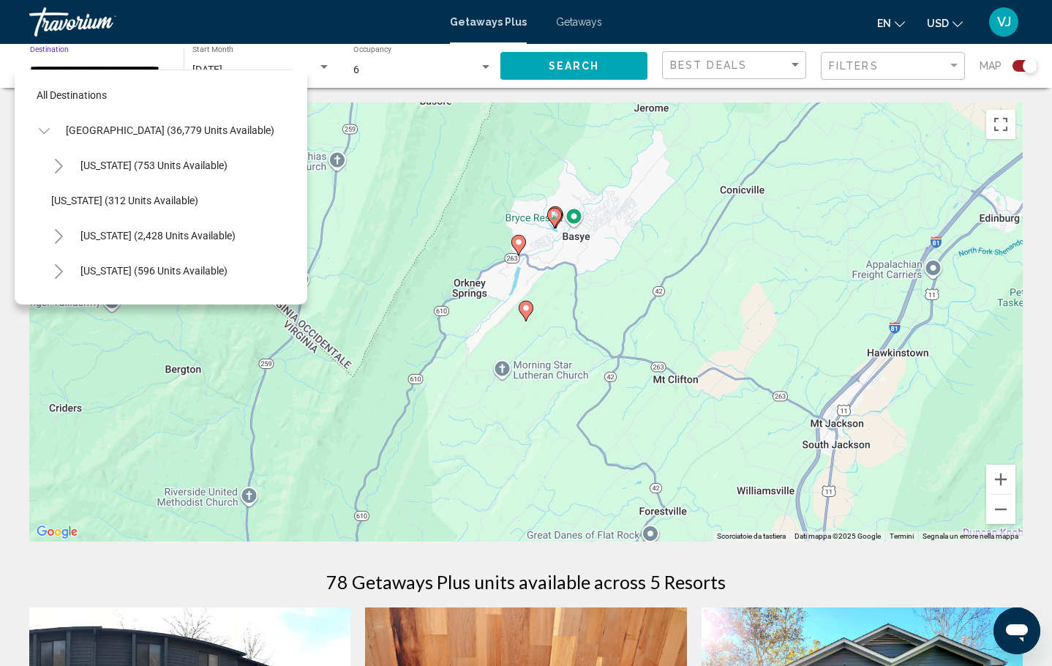
scroll to position [1287, 0]
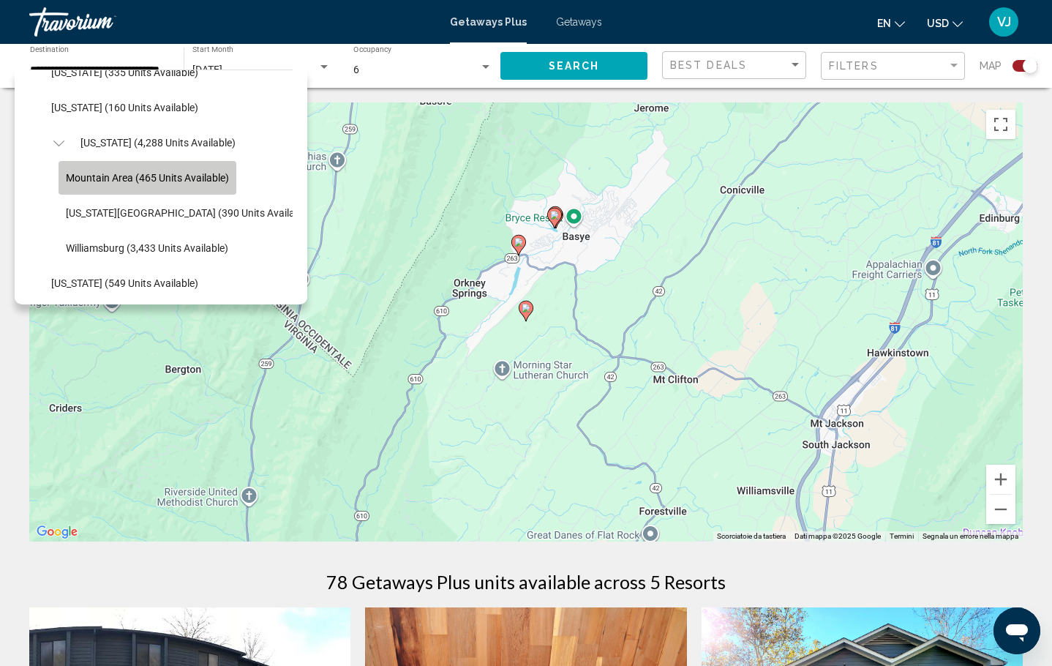
click at [162, 177] on span "Mountain Area (465 units available)" at bounding box center [147, 178] width 163 height 12
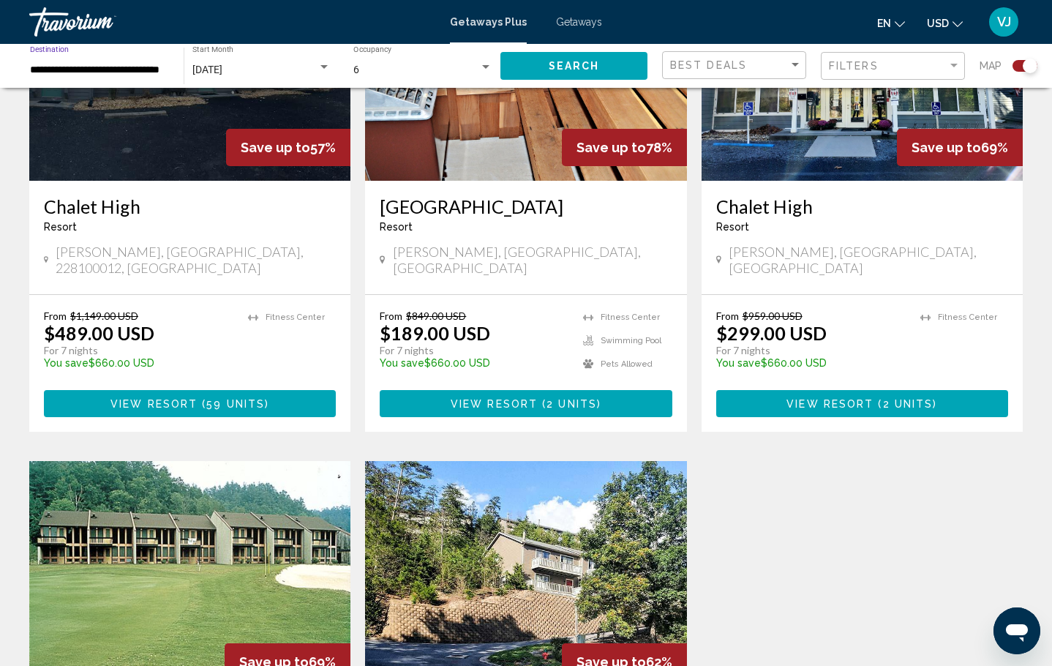
scroll to position [760, 0]
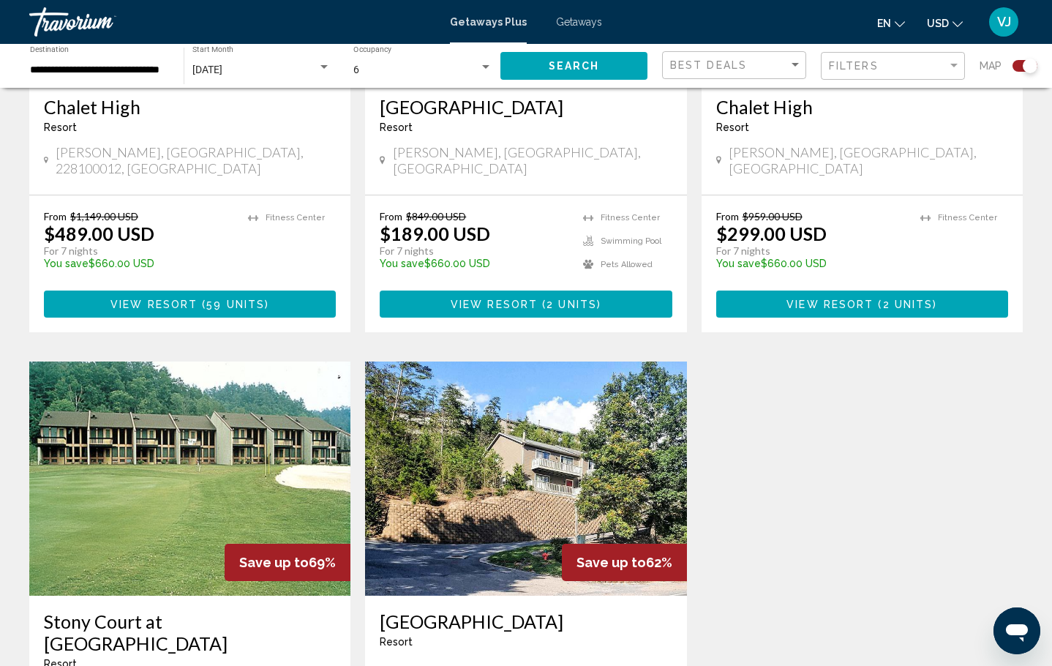
click at [465, 161] on div "[PERSON_NAME], [GEOGRAPHIC_DATA], [GEOGRAPHIC_DATA]" at bounding box center [526, 162] width 292 height 36
click at [72, 105] on h3 "Chalet High" at bounding box center [190, 107] width 292 height 22
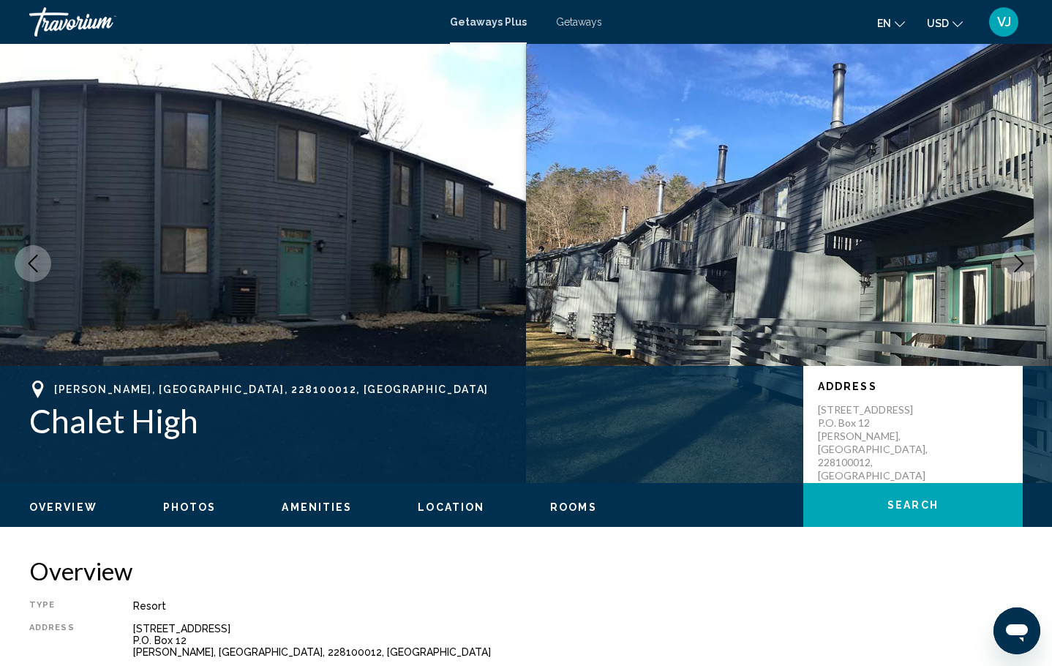
click at [1013, 262] on icon "Next image" at bounding box center [1019, 264] width 18 height 18
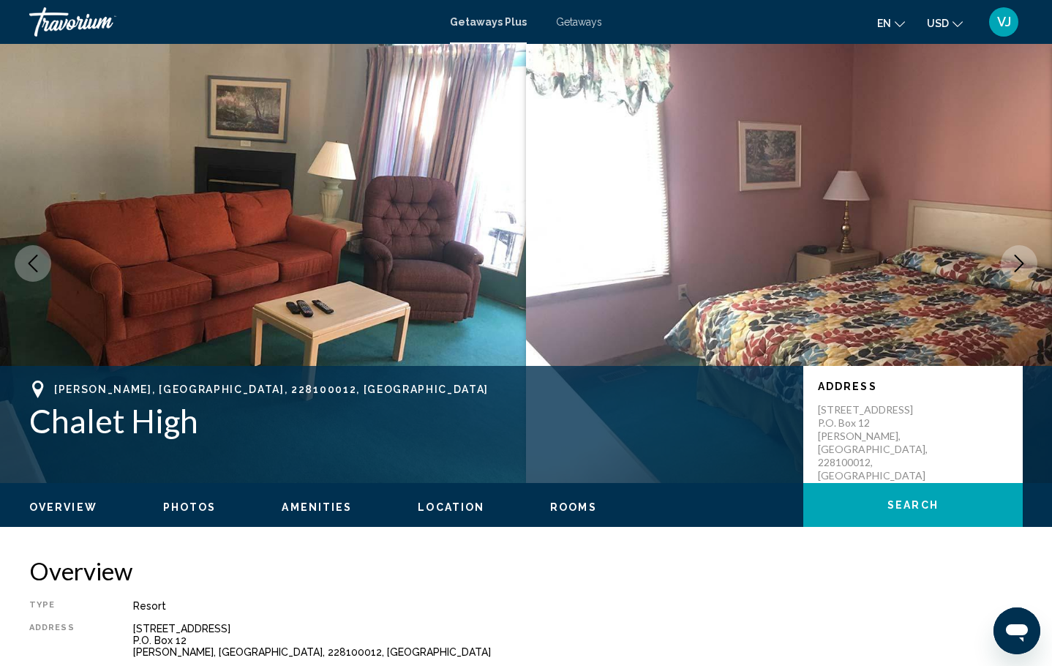
click at [1012, 262] on icon "Next image" at bounding box center [1019, 264] width 18 height 18
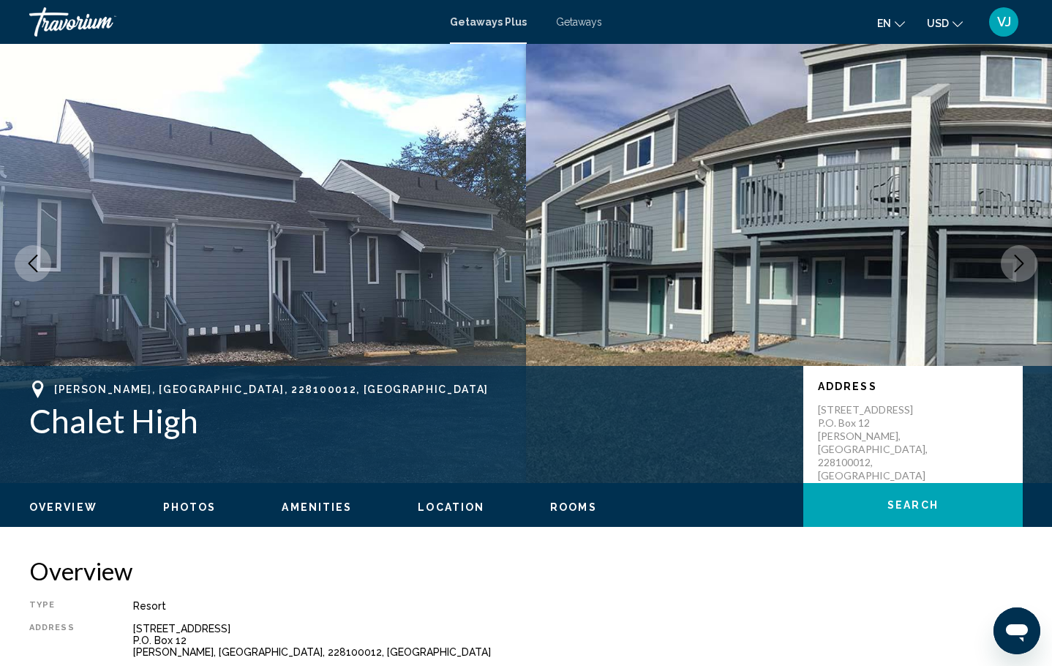
click at [1012, 262] on icon "Next image" at bounding box center [1019, 264] width 18 height 18
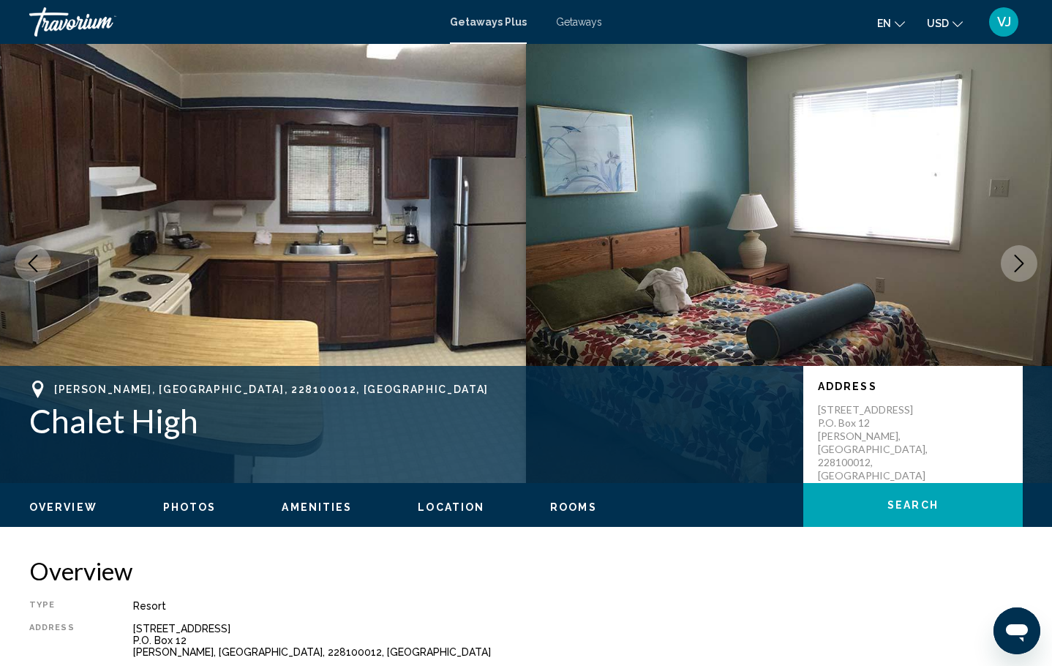
click at [1012, 262] on icon "Next image" at bounding box center [1019, 264] width 18 height 18
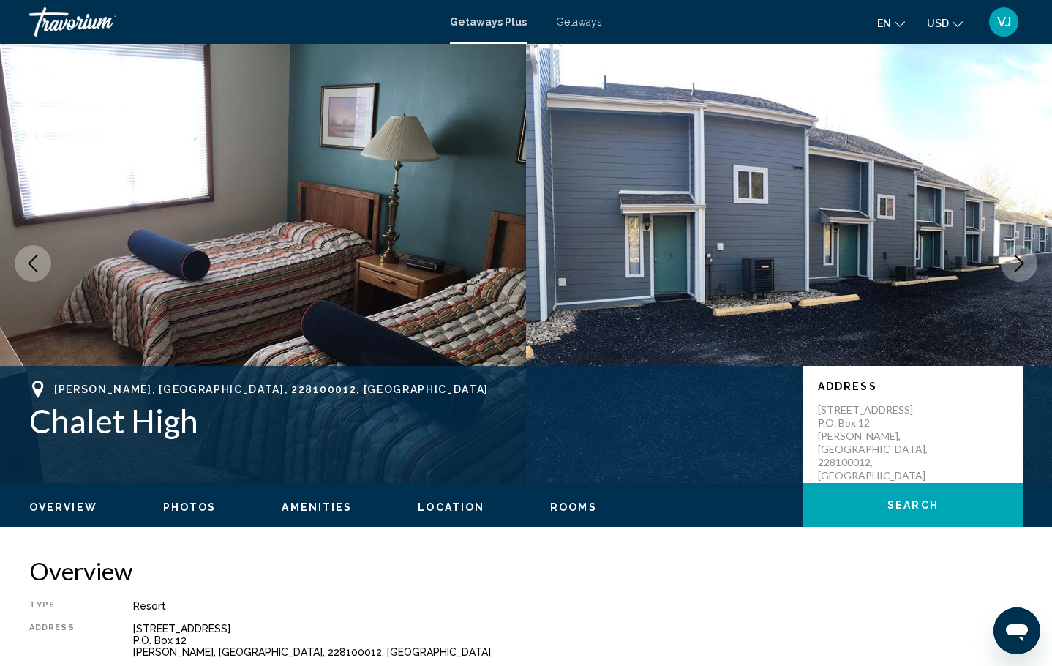
click at [1012, 262] on icon "Next image" at bounding box center [1019, 264] width 18 height 18
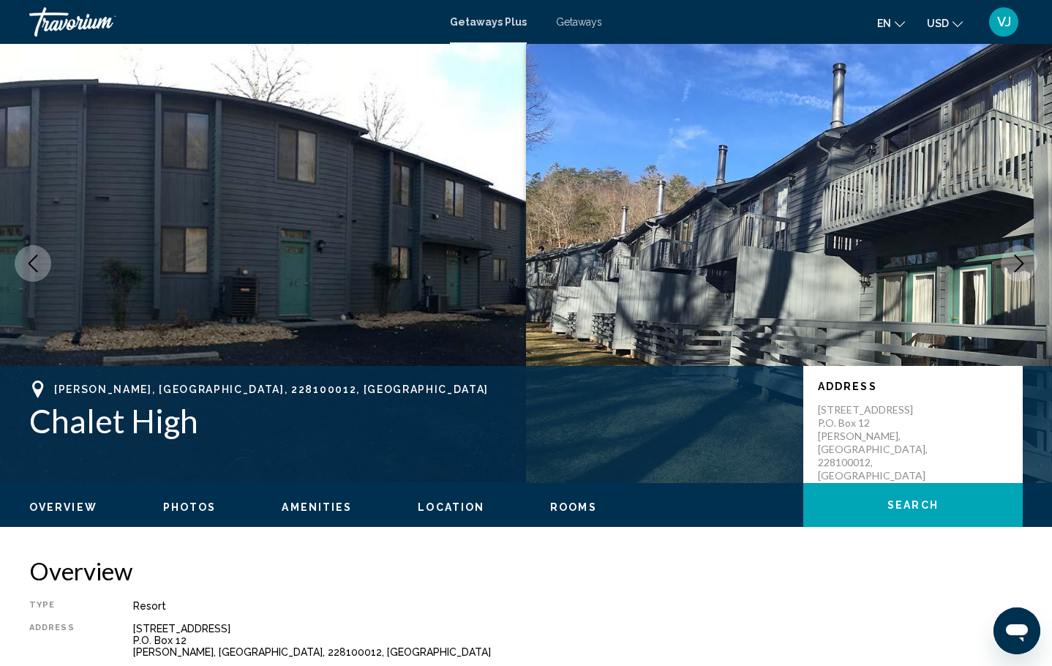
click at [1012, 262] on icon "Next image" at bounding box center [1019, 264] width 18 height 18
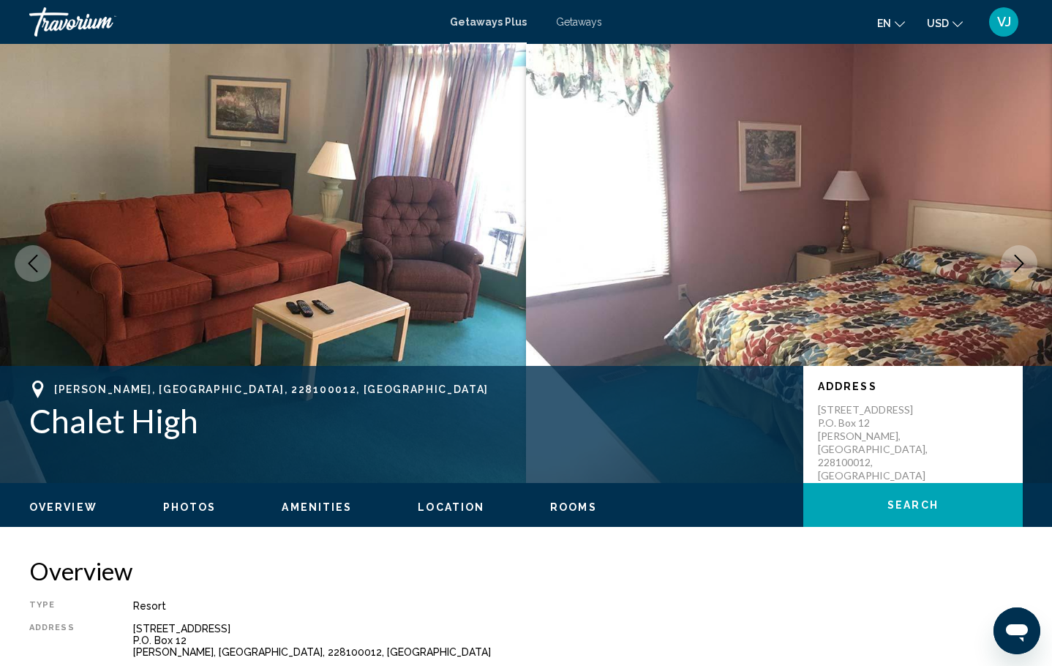
click at [1012, 262] on icon "Next image" at bounding box center [1019, 264] width 18 height 18
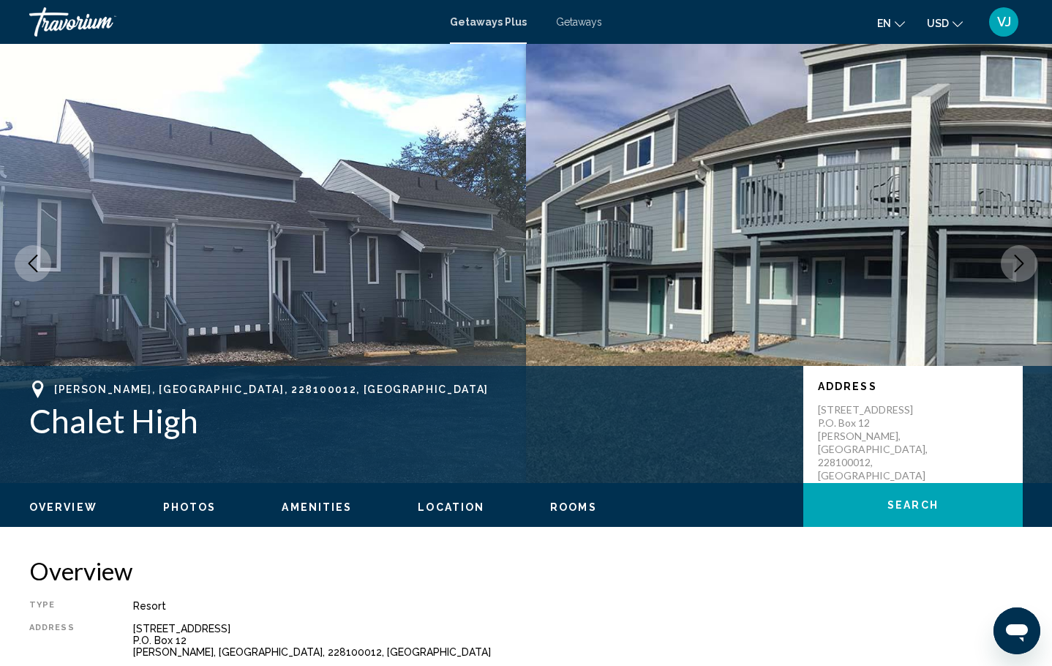
click at [1012, 262] on icon "Next image" at bounding box center [1019, 264] width 18 height 18
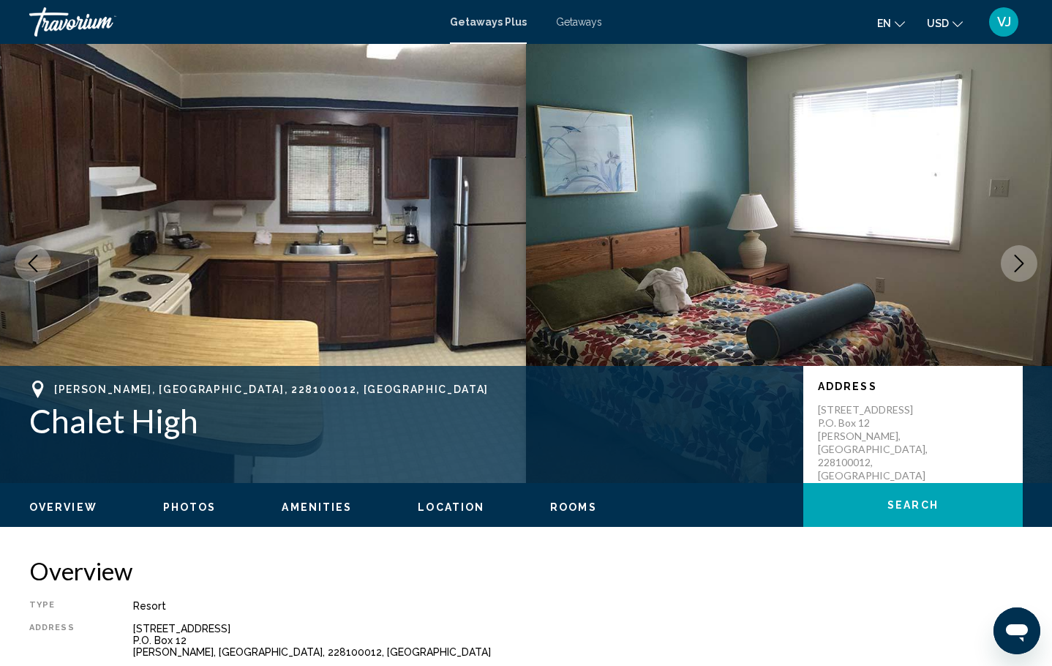
click at [1012, 262] on icon "Next image" at bounding box center [1019, 264] width 18 height 18
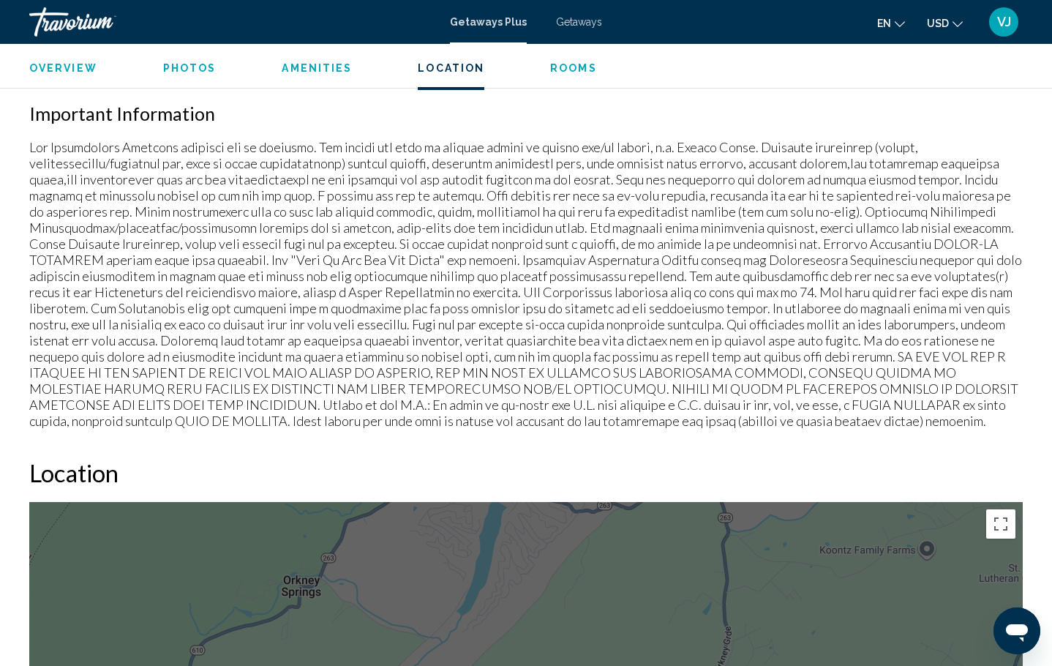
scroll to position [1716, 0]
